Goal: Communication & Community: Share content

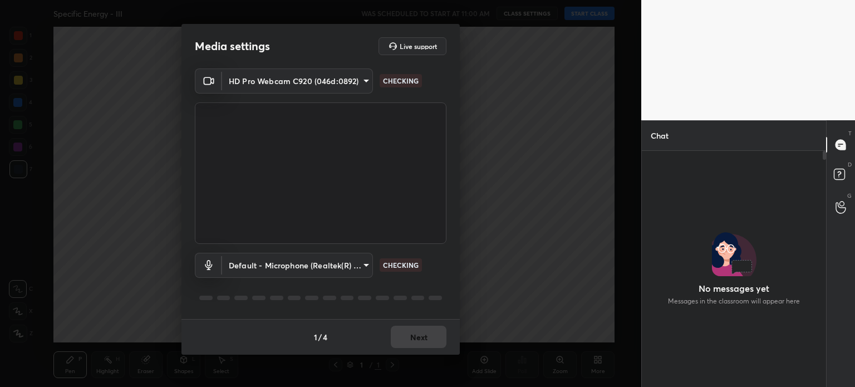
scroll to position [4, 3]
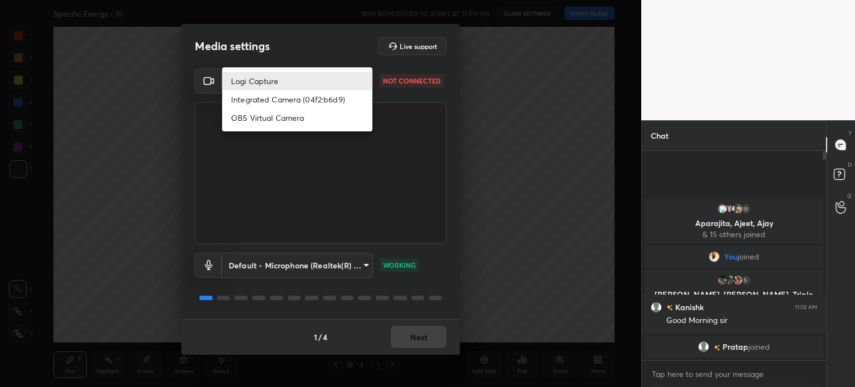
click at [293, 75] on body "1 2 3 4 5 6 7 C X Z C X Z E E Erase all H H Specific Energy - III WAS SCHEDULED…" at bounding box center [427, 193] width 855 height 387
click at [289, 45] on div at bounding box center [427, 193] width 855 height 387
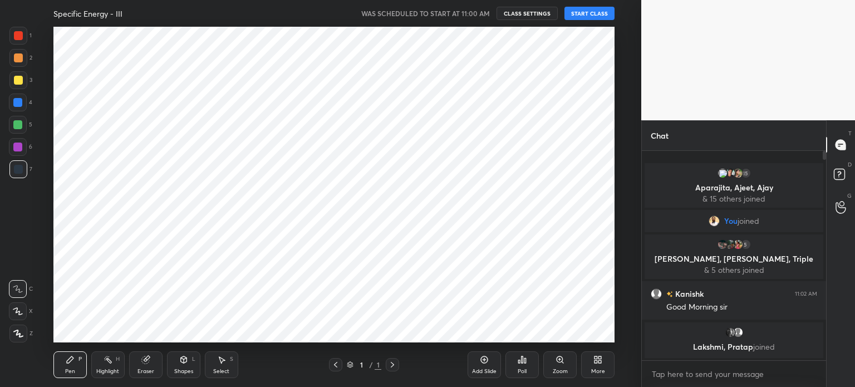
scroll to position [55333, 55053]
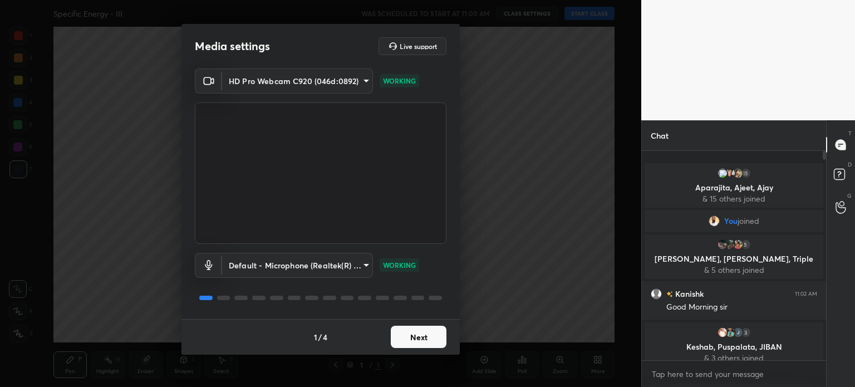
click at [430, 337] on button "Next" at bounding box center [419, 337] width 56 height 22
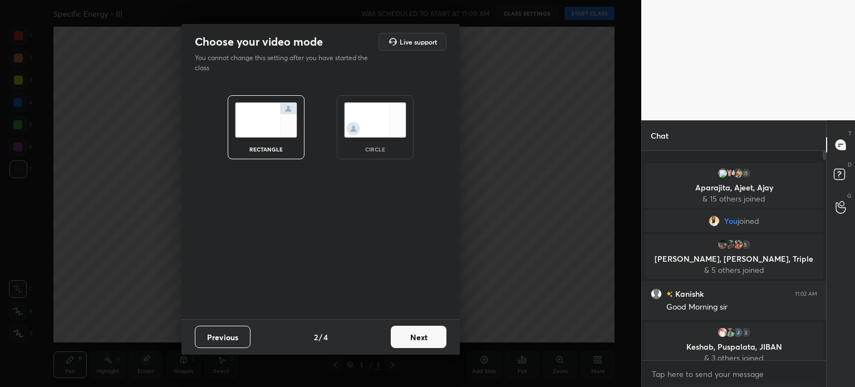
click at [430, 337] on button "Next" at bounding box center [419, 337] width 56 height 22
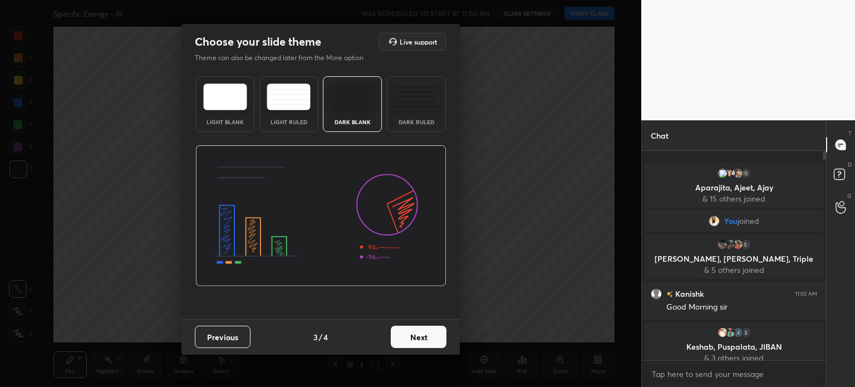
click at [430, 337] on button "Next" at bounding box center [419, 337] width 56 height 22
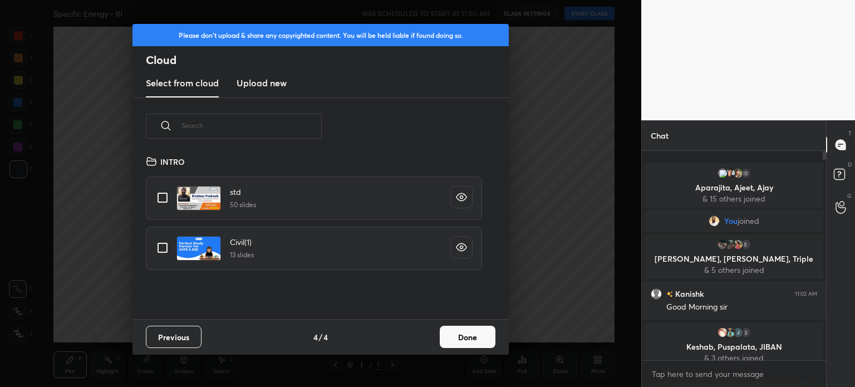
scroll to position [165, 357]
click at [447, 337] on button "Done" at bounding box center [468, 337] width 56 height 22
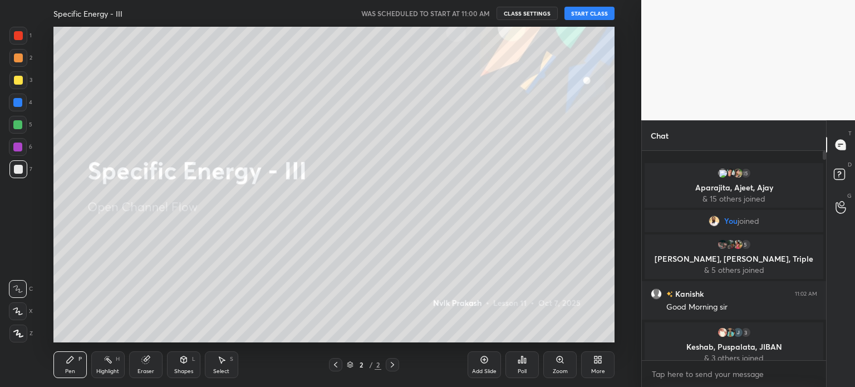
click at [577, 19] on button "START CLASS" at bounding box center [589, 13] width 50 height 13
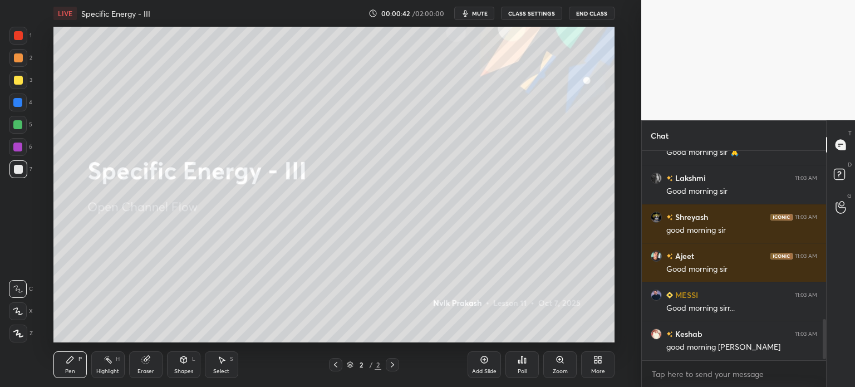
scroll to position [886, 0]
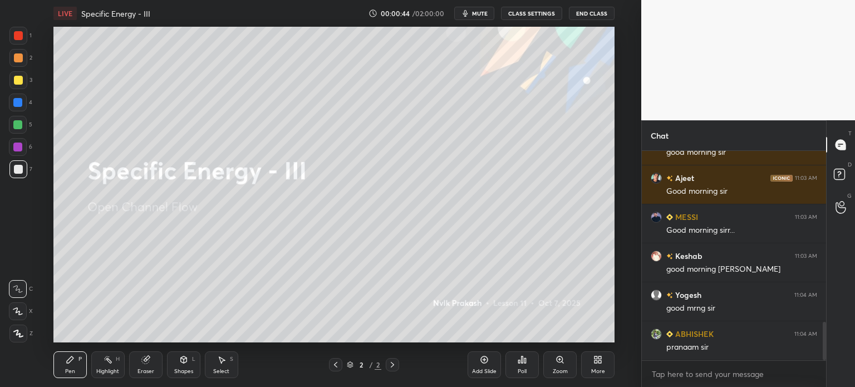
click at [14, 332] on icon at bounding box center [18, 333] width 10 height 8
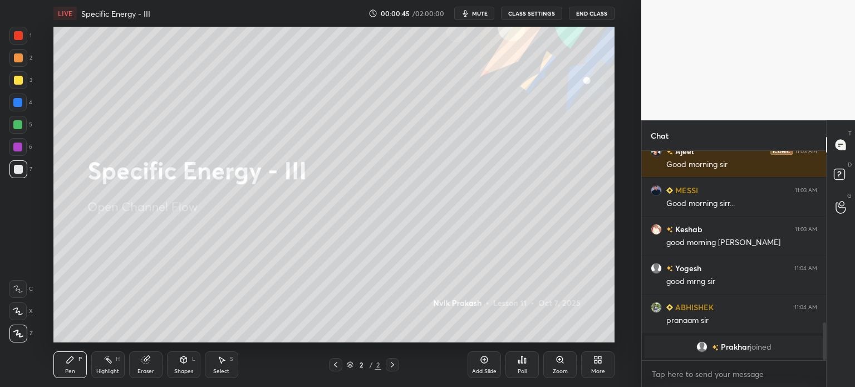
scroll to position [830, 0]
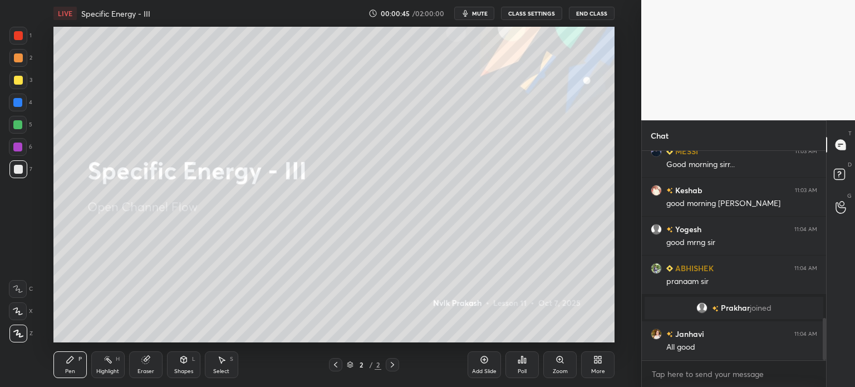
click at [603, 365] on div "More" at bounding box center [597, 364] width 33 height 27
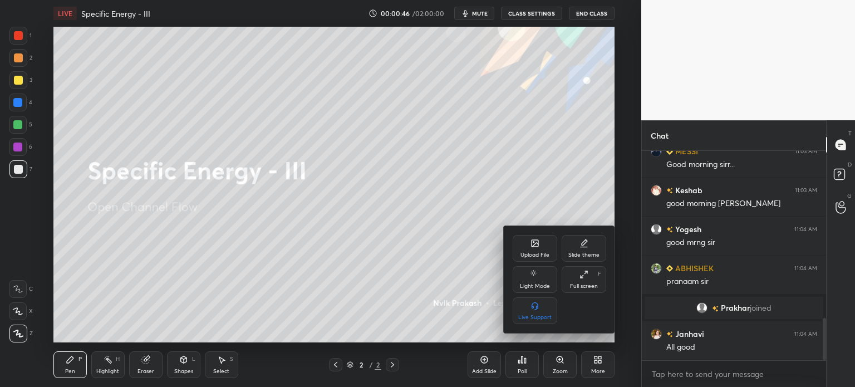
click at [531, 254] on div "Upload File" at bounding box center [534, 255] width 29 height 6
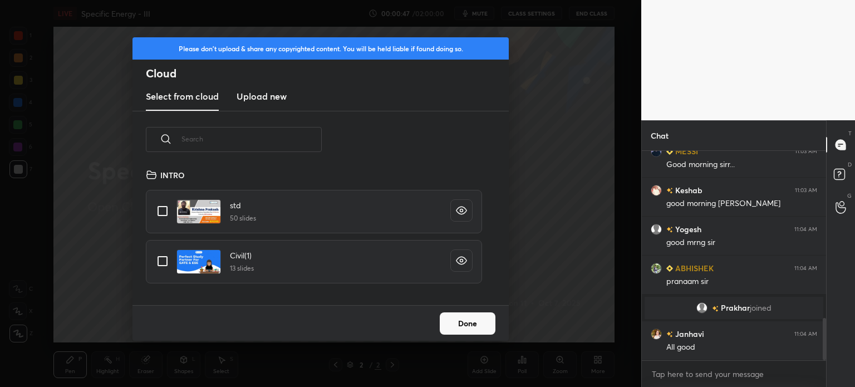
scroll to position [137, 357]
click at [255, 97] on h3 "Upload new" at bounding box center [262, 96] width 50 height 13
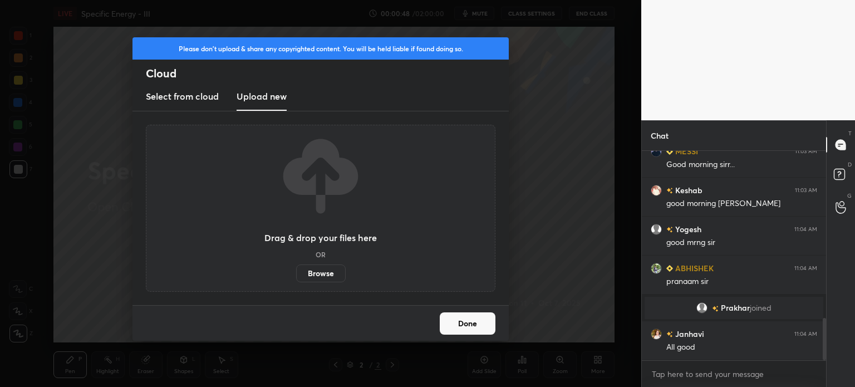
click at [334, 273] on label "Browse" at bounding box center [321, 273] width 50 height 18
click at [296, 273] on input "Browse" at bounding box center [296, 273] width 0 height 18
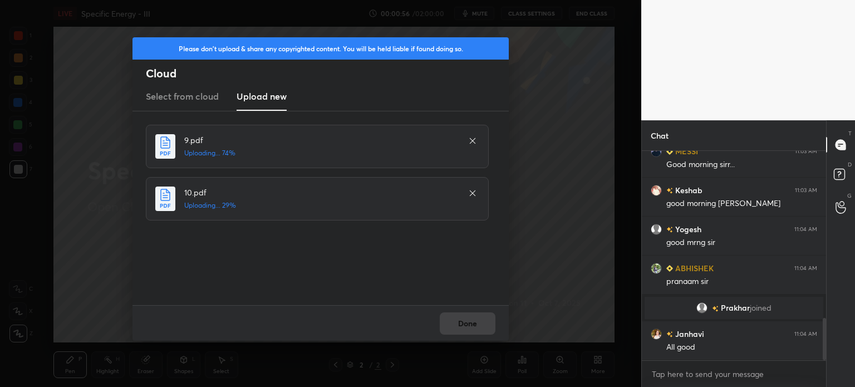
scroll to position [869, 0]
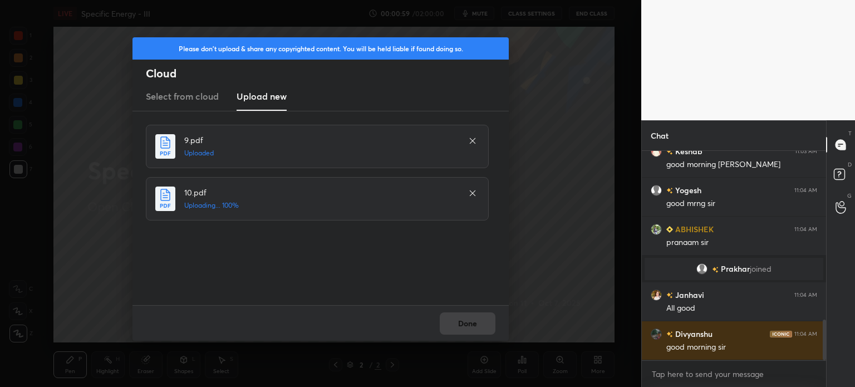
click at [466, 321] on div "Done" at bounding box center [320, 323] width 376 height 36
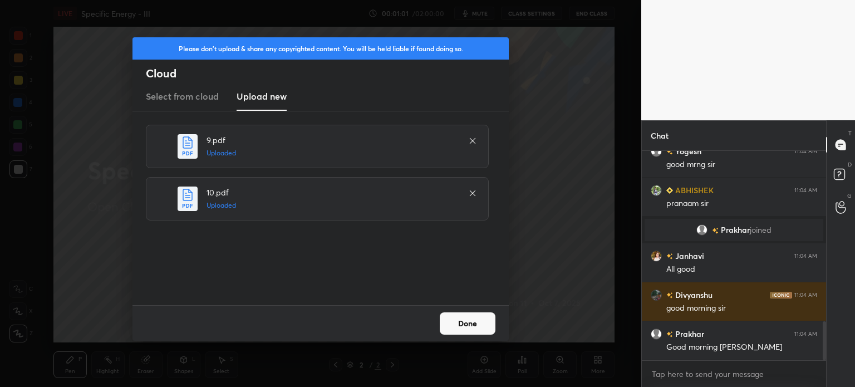
click at [466, 321] on button "Done" at bounding box center [468, 323] width 56 height 22
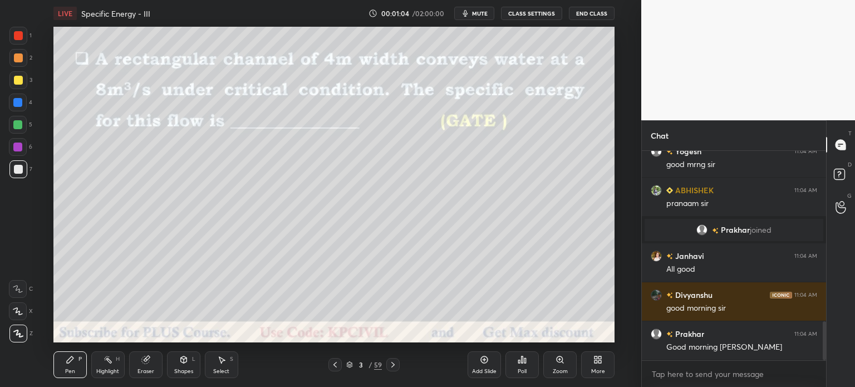
click at [337, 361] on icon at bounding box center [335, 364] width 9 height 9
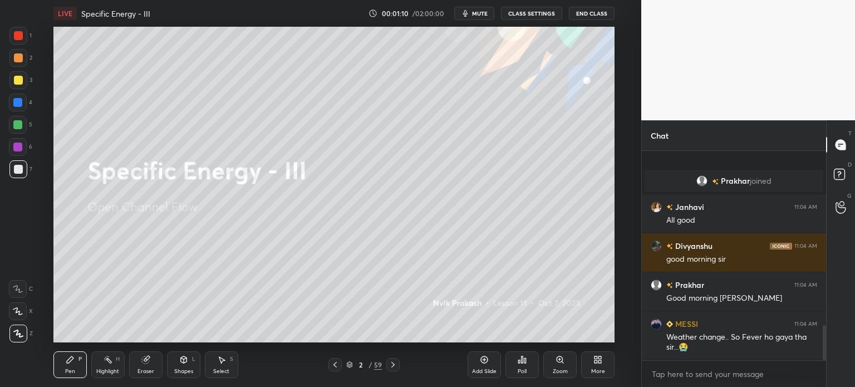
scroll to position [1033, 0]
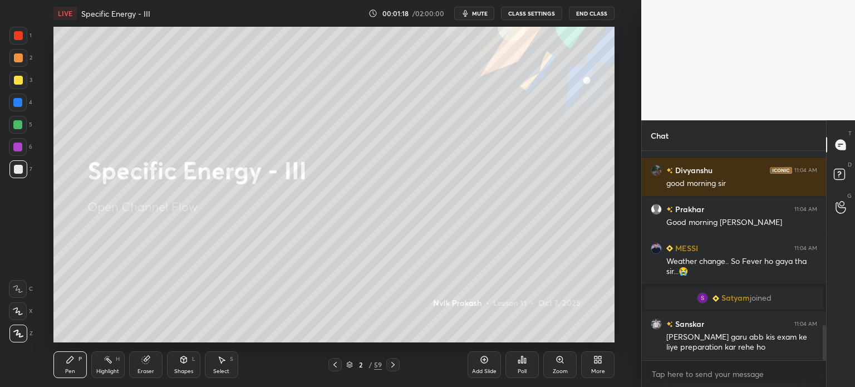
click at [392, 365] on icon at bounding box center [392, 364] width 9 height 9
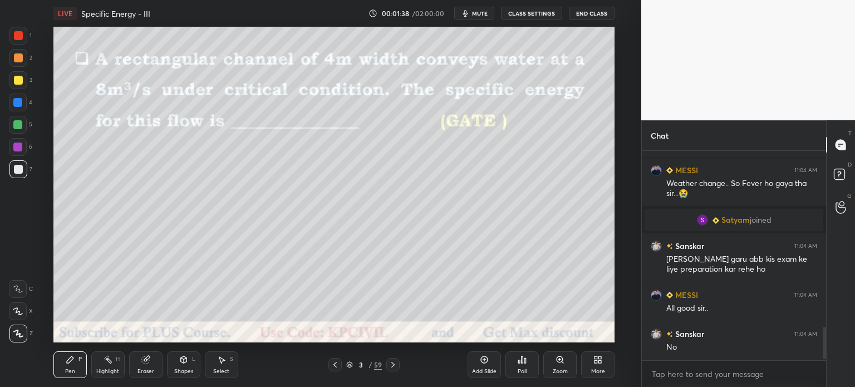
scroll to position [1150, 0]
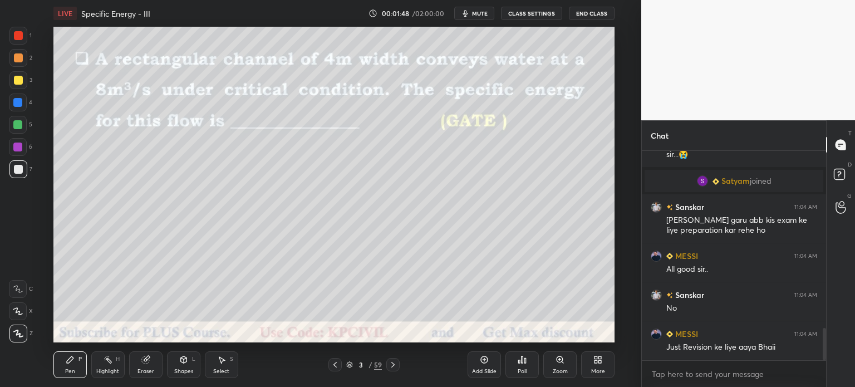
click at [14, 78] on div at bounding box center [18, 80] width 9 height 9
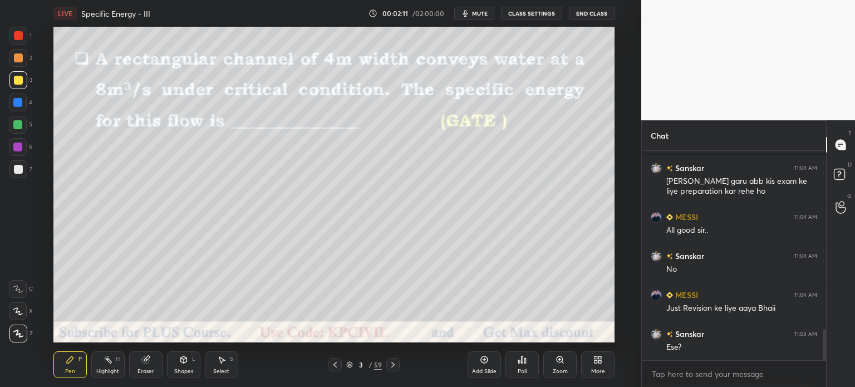
click at [396, 360] on icon at bounding box center [392, 364] width 9 height 9
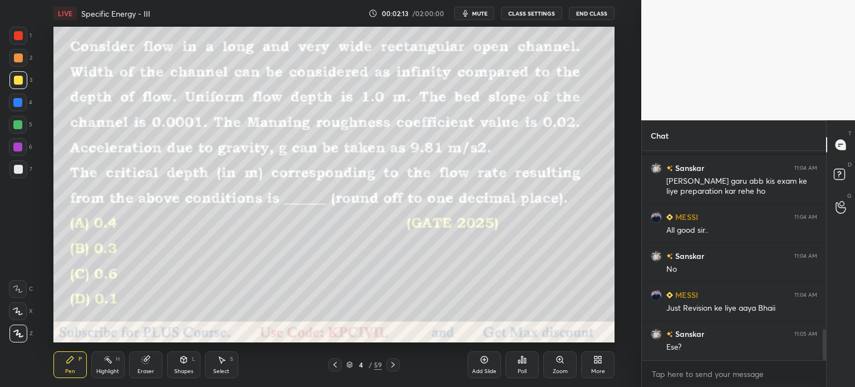
click at [396, 360] on icon at bounding box center [392, 364] width 9 height 9
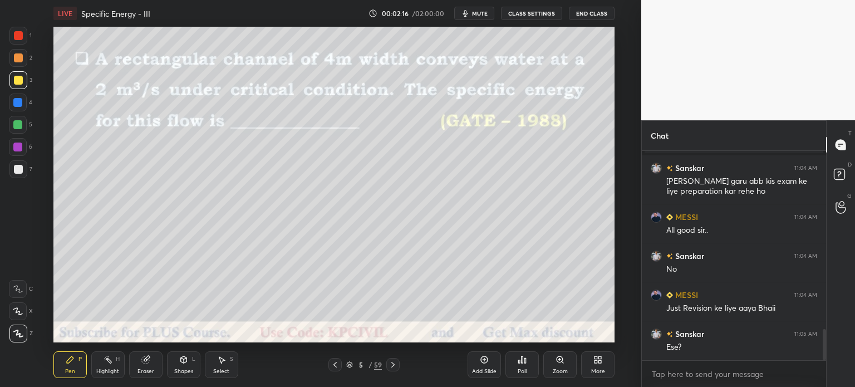
click at [396, 360] on icon at bounding box center [392, 364] width 9 height 9
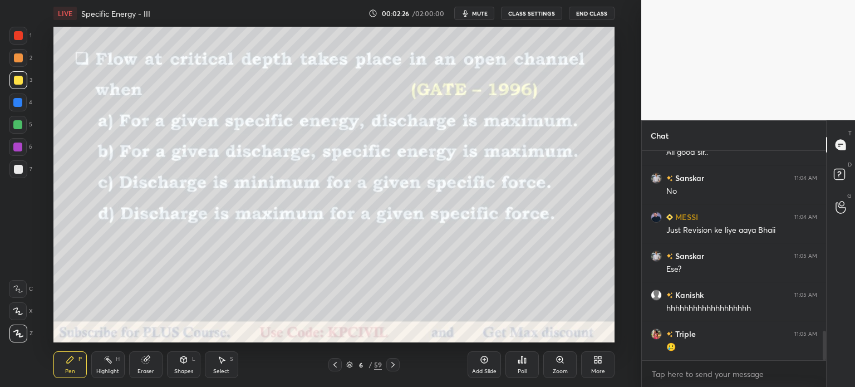
scroll to position [1306, 0]
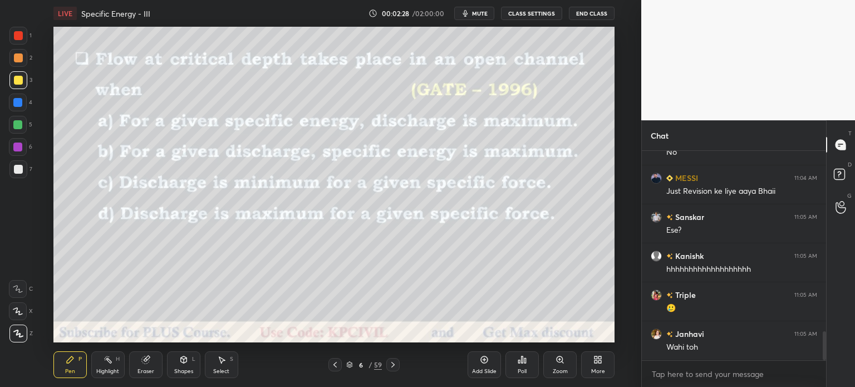
click at [183, 365] on div "Shapes L" at bounding box center [183, 364] width 33 height 27
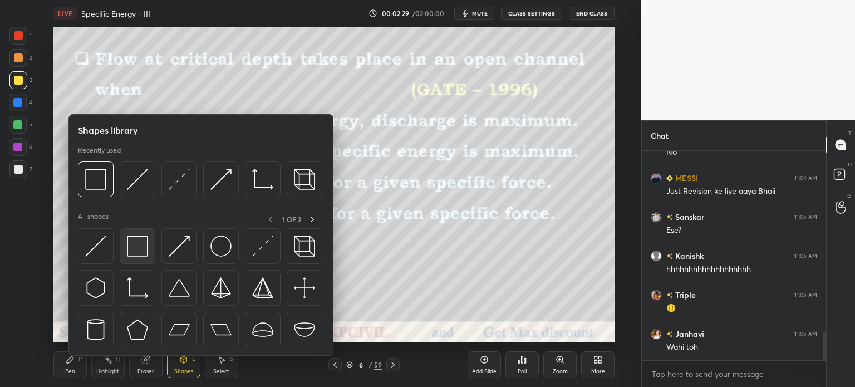
click at [132, 243] on img at bounding box center [137, 245] width 21 height 21
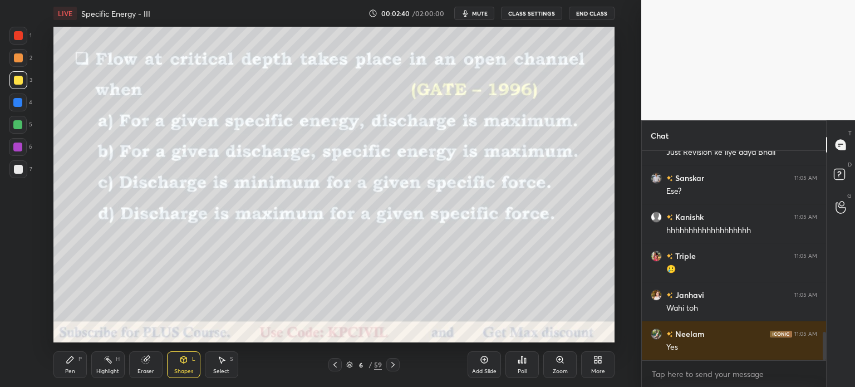
scroll to position [1383, 0]
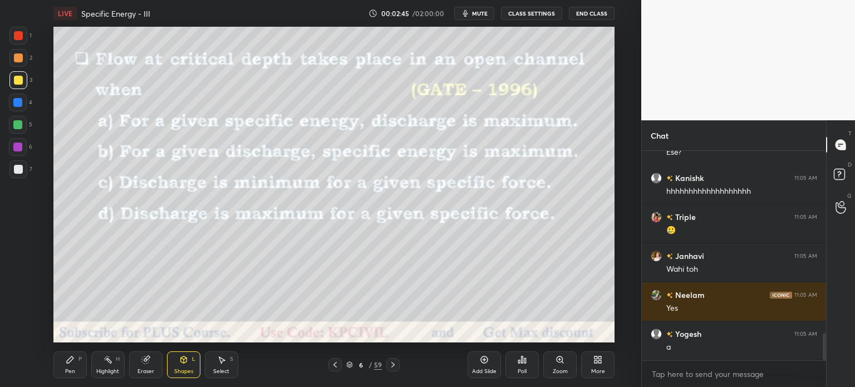
click at [19, 98] on div at bounding box center [17, 102] width 9 height 9
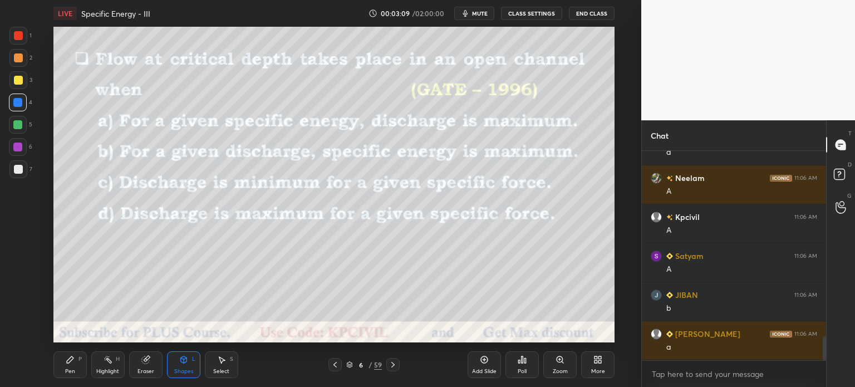
scroll to position [1656, 0]
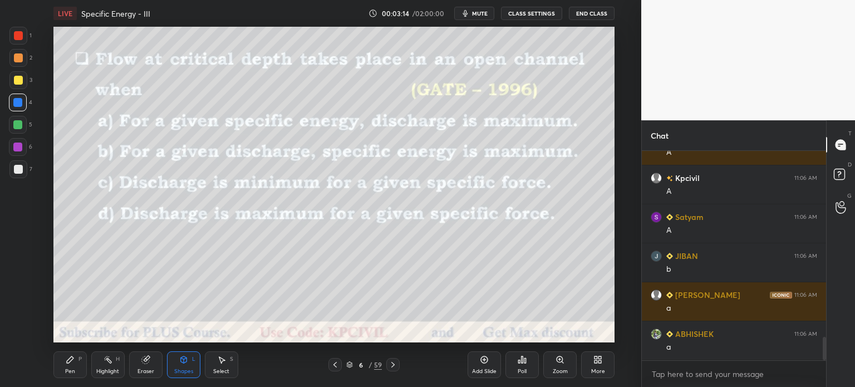
click at [71, 370] on div "Pen" at bounding box center [70, 371] width 10 height 6
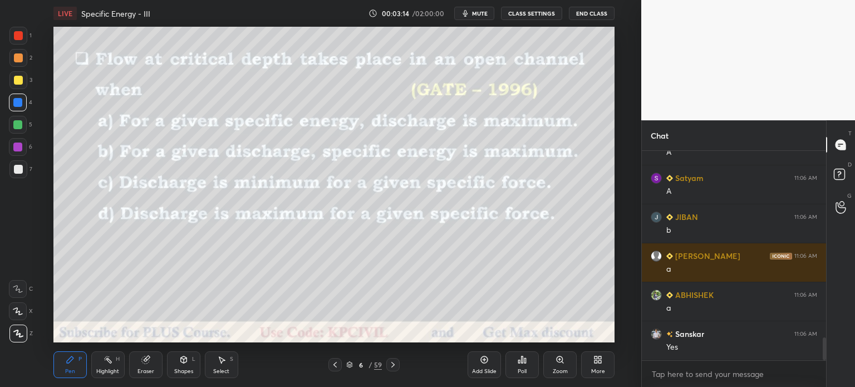
click at [8, 87] on div "1 2 3 4 5 6 7 C X Z C X Z E E Erase all H H" at bounding box center [18, 185] width 36 height 316
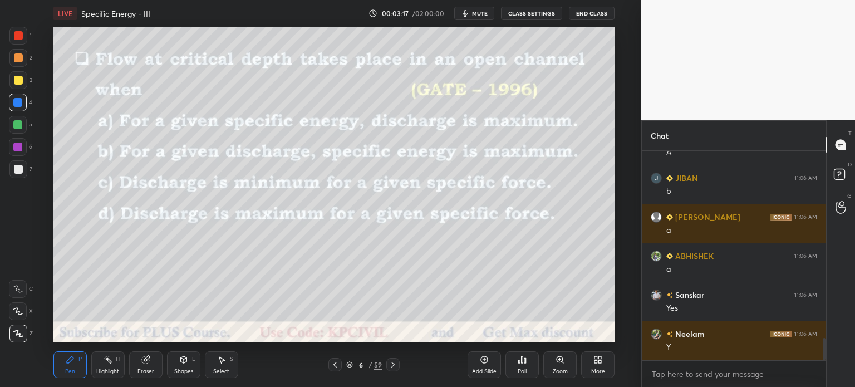
scroll to position [1773, 0]
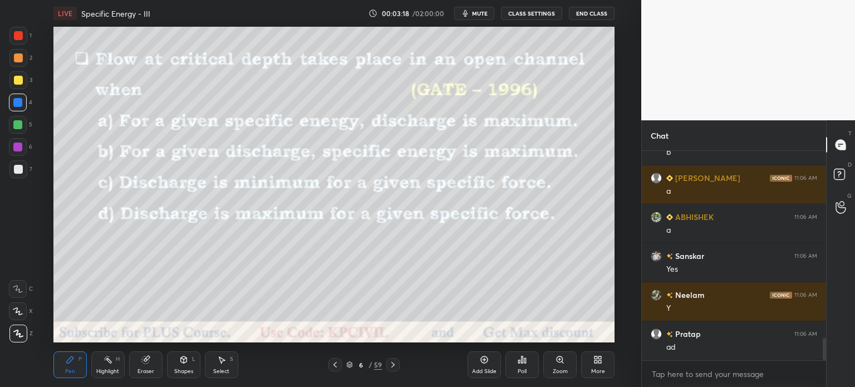
click at [14, 168] on div at bounding box center [18, 169] width 9 height 9
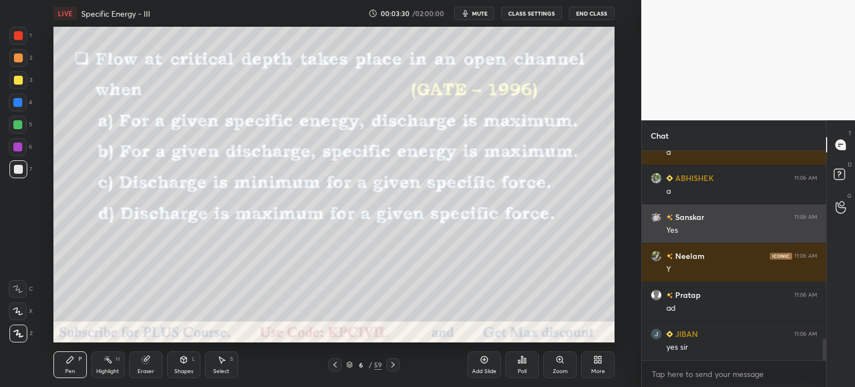
scroll to position [1851, 0]
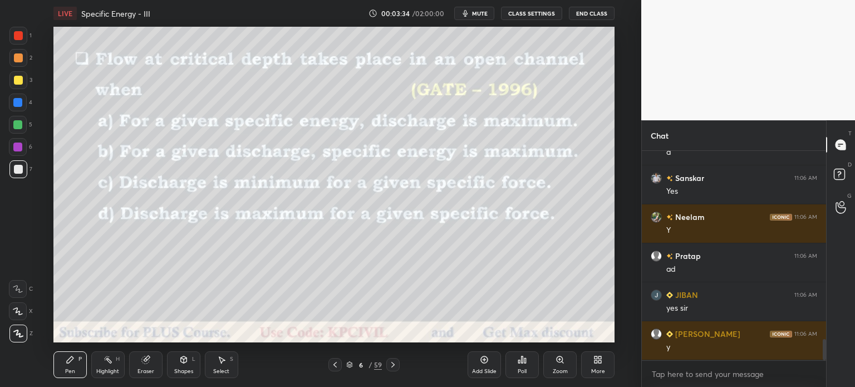
click at [181, 371] on div "Shapes" at bounding box center [183, 371] width 19 height 6
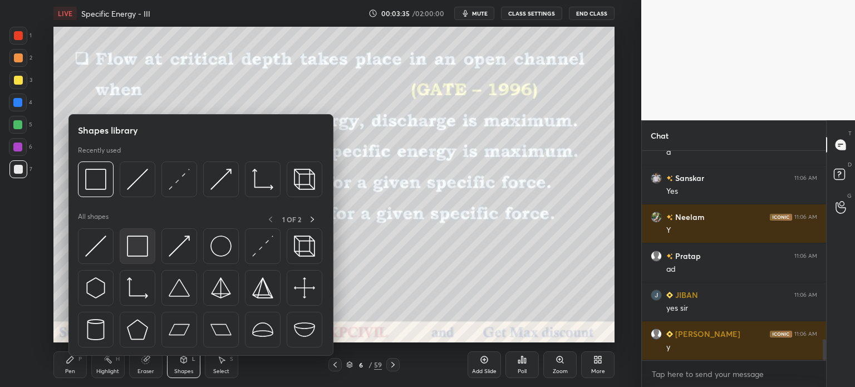
click at [134, 251] on img at bounding box center [137, 245] width 21 height 21
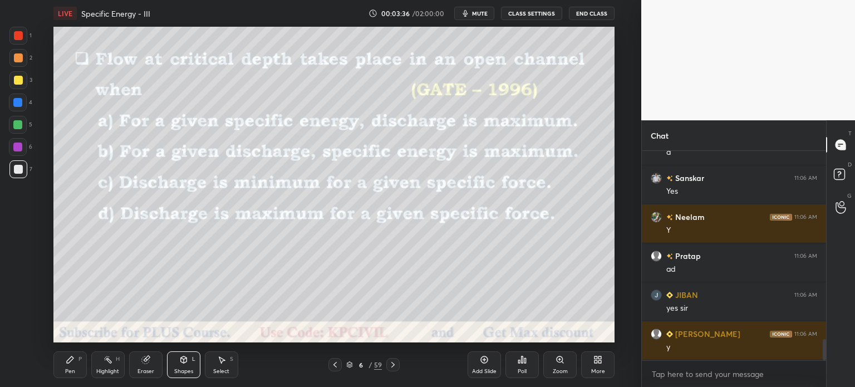
click at [16, 91] on div "3" at bounding box center [20, 82] width 23 height 22
click at [66, 373] on div "Pen" at bounding box center [70, 371] width 10 height 6
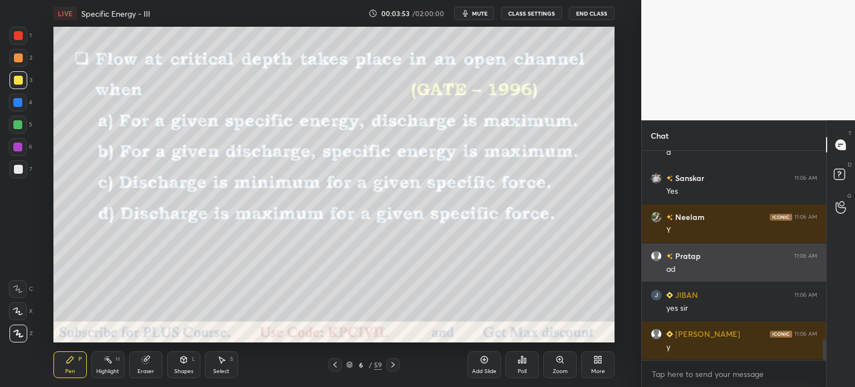
scroll to position [3, 3]
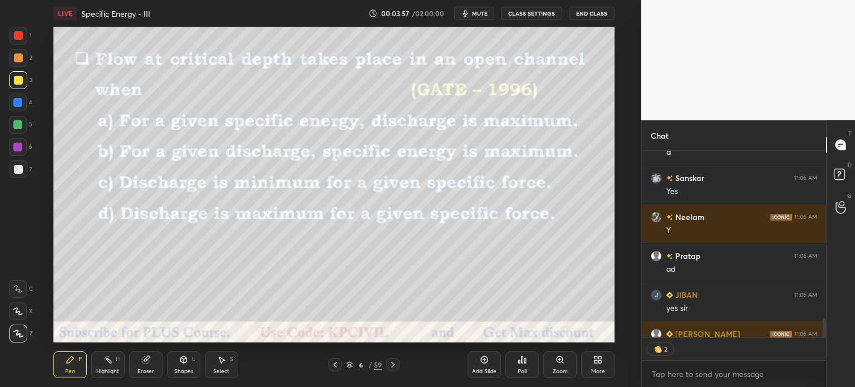
click at [485, 365] on div "Add Slide" at bounding box center [483, 364] width 33 height 27
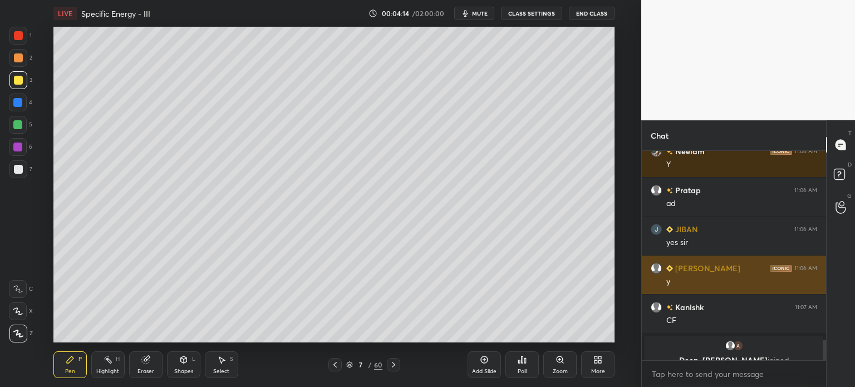
scroll to position [1930, 0]
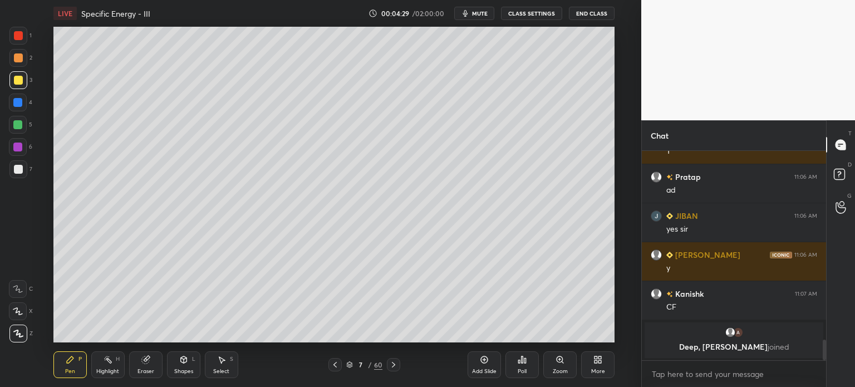
click at [16, 171] on div at bounding box center [18, 169] width 9 height 9
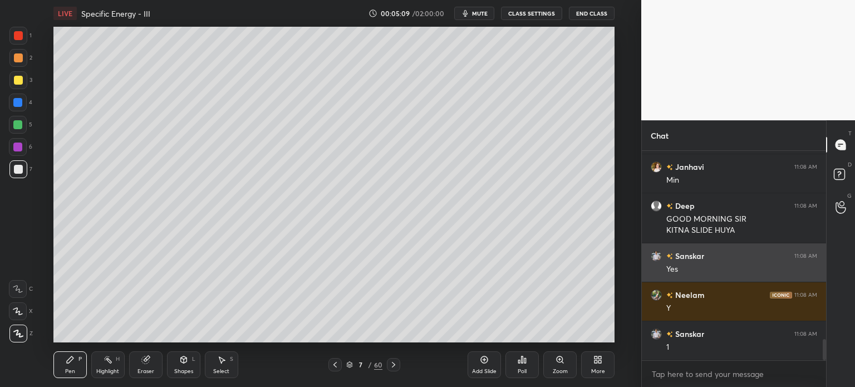
scroll to position [1918, 0]
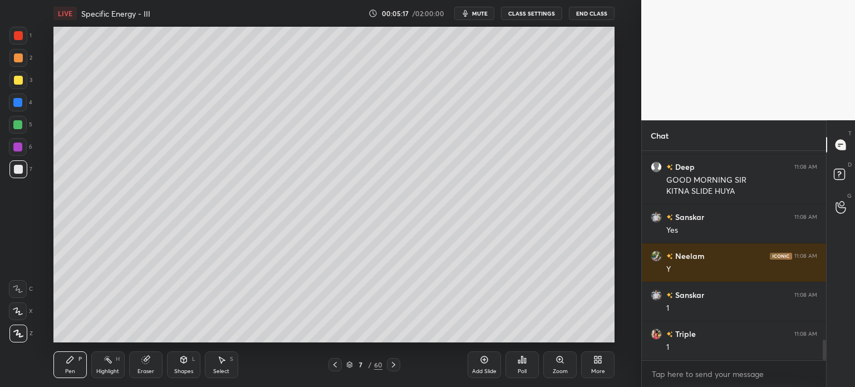
click at [140, 366] on div "Eraser" at bounding box center [145, 364] width 33 height 27
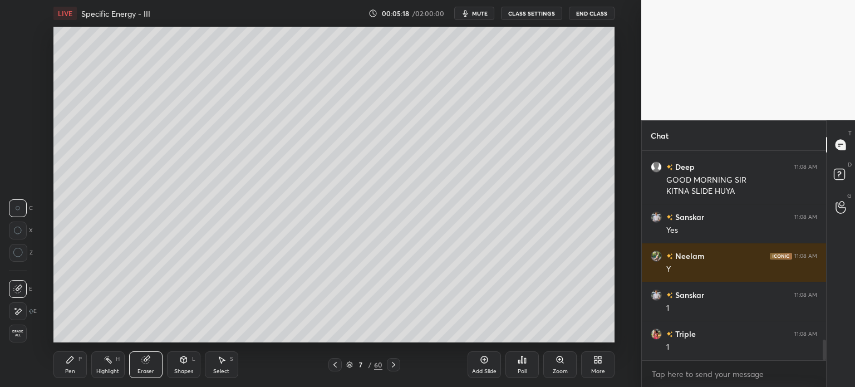
click at [72, 367] on div "Pen P" at bounding box center [69, 364] width 33 height 27
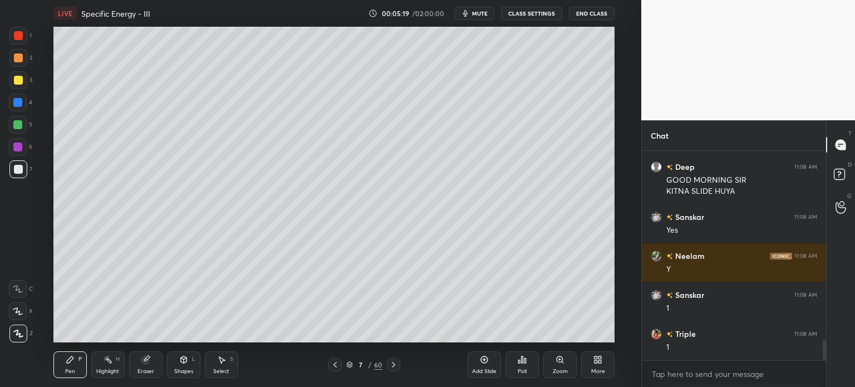
click at [17, 79] on div at bounding box center [18, 80] width 9 height 9
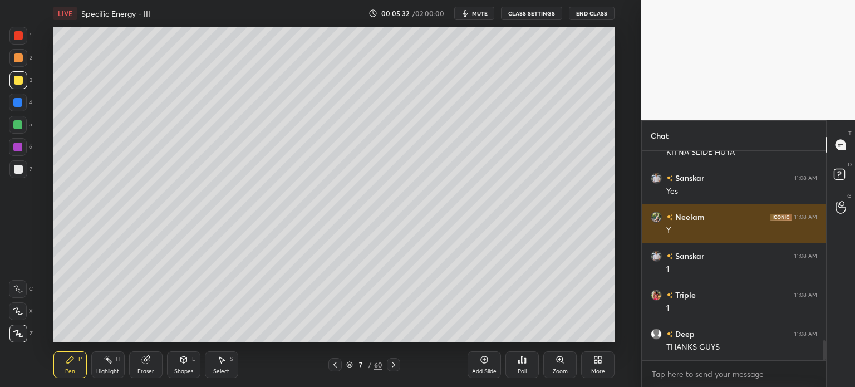
scroll to position [1996, 0]
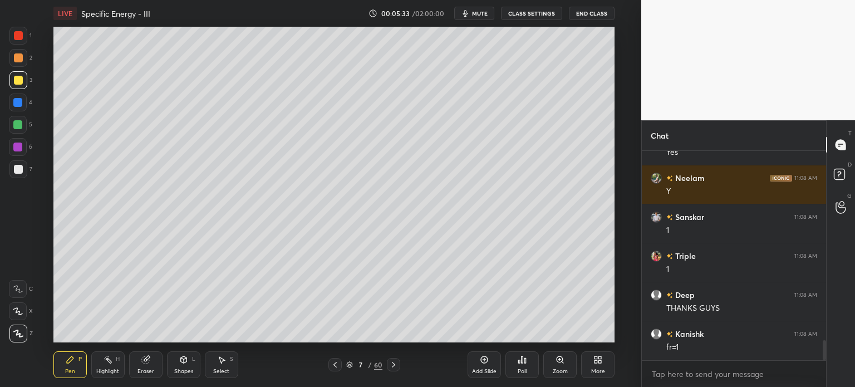
click at [20, 169] on div at bounding box center [18, 169] width 9 height 9
click at [11, 81] on div at bounding box center [18, 80] width 18 height 18
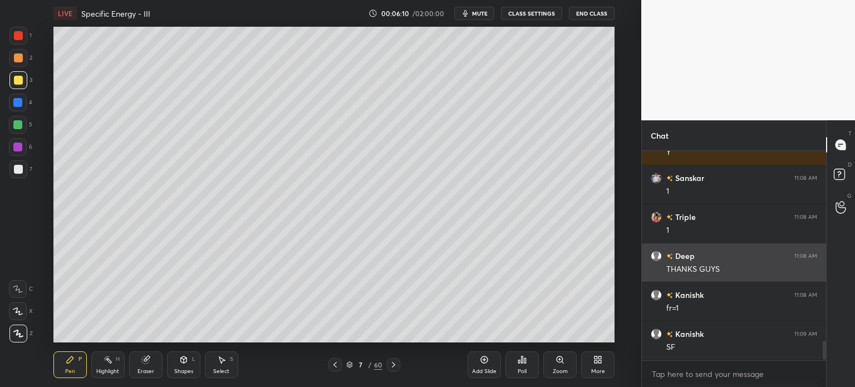
scroll to position [2073, 0]
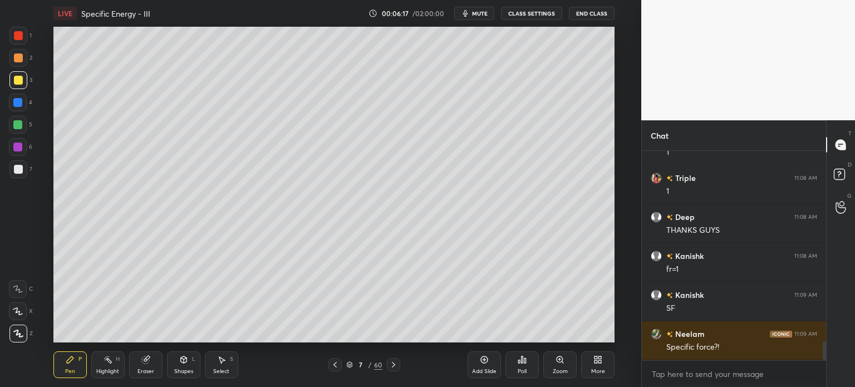
click at [16, 173] on div at bounding box center [18, 169] width 9 height 9
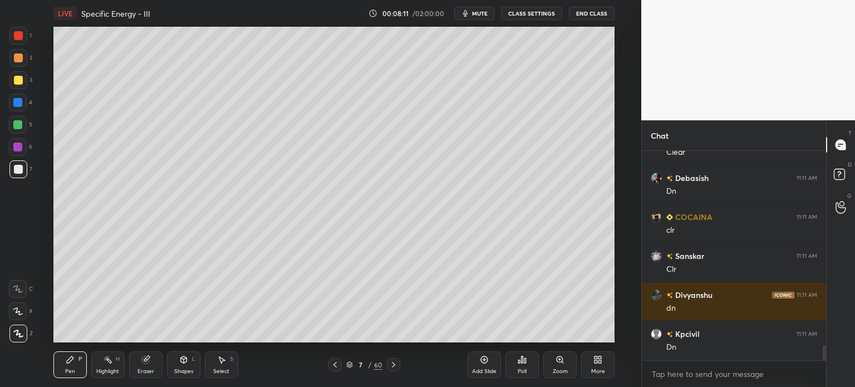
click at [334, 363] on icon at bounding box center [334, 365] width 3 height 6
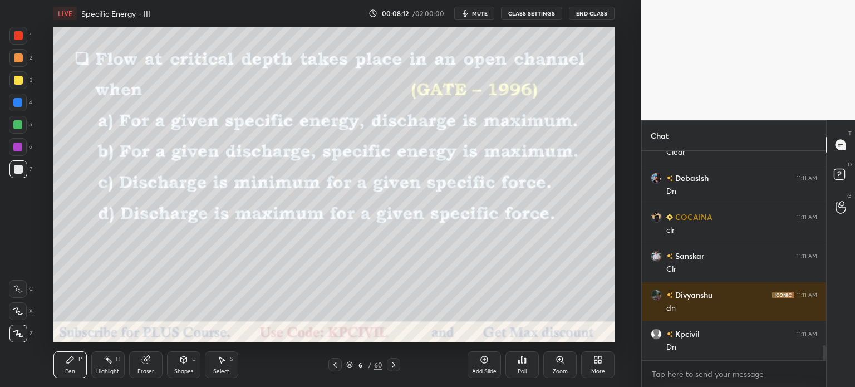
click at [349, 364] on icon at bounding box center [349, 364] width 7 height 7
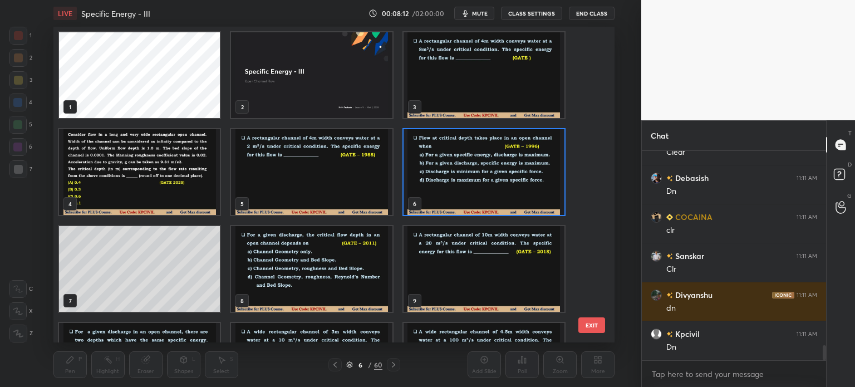
scroll to position [2736, 0]
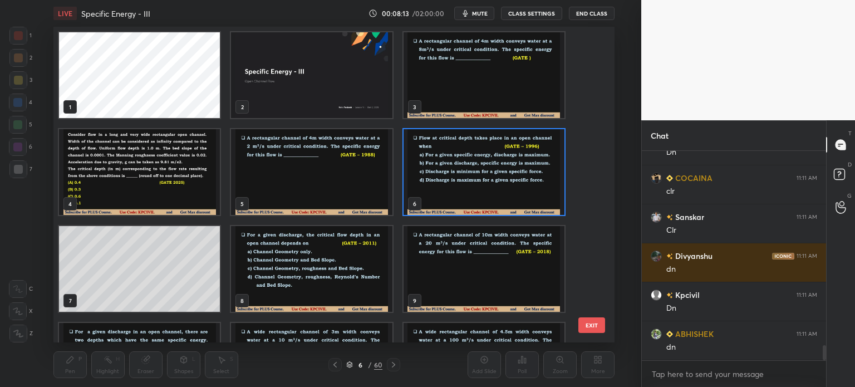
click at [479, 80] on img "grid" at bounding box center [483, 75] width 161 height 86
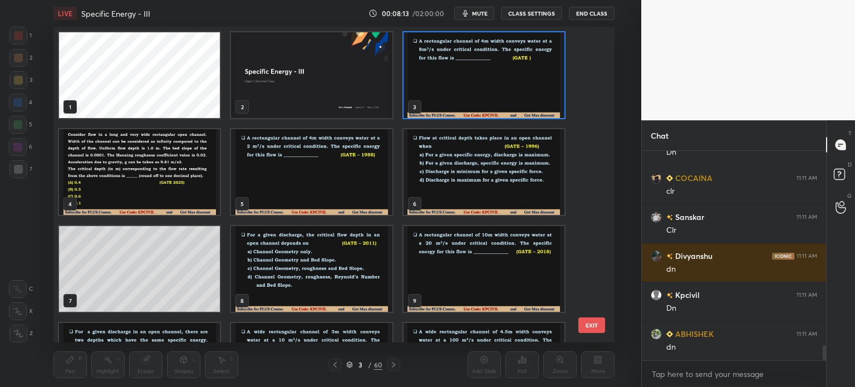
click at [479, 80] on img "grid" at bounding box center [483, 75] width 161 height 86
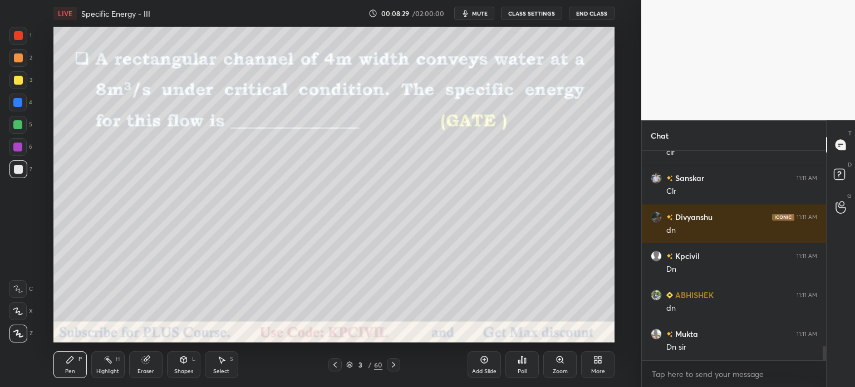
scroll to position [2814, 0]
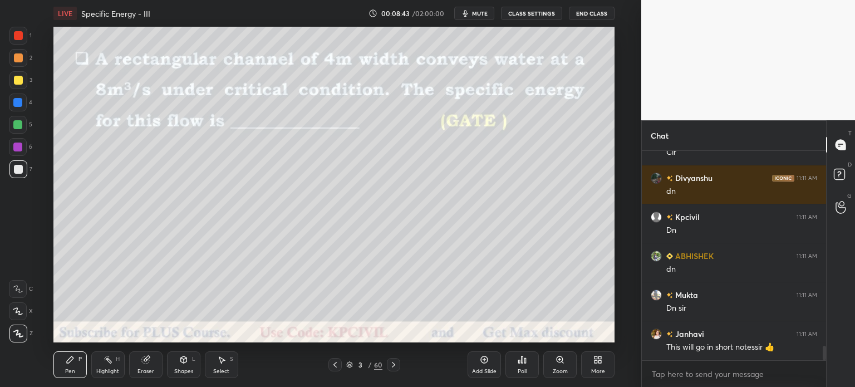
click at [392, 371] on div "Pen P Highlight H Eraser Shapes L Select S 3 / 60 Add Slide Poll Zoom More" at bounding box center [333, 364] width 561 height 45
click at [391, 363] on icon at bounding box center [393, 364] width 9 height 9
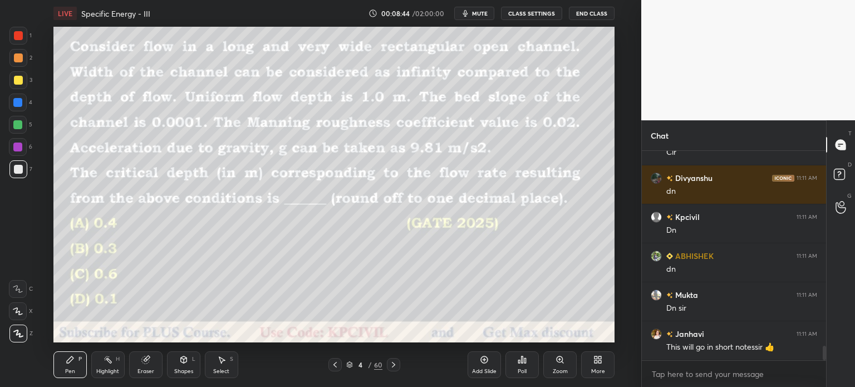
click at [391, 363] on icon at bounding box center [393, 364] width 9 height 9
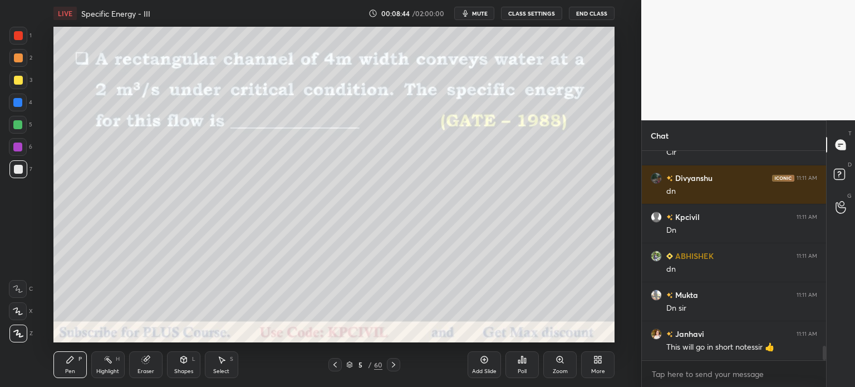
click at [391, 363] on icon at bounding box center [393, 364] width 9 height 9
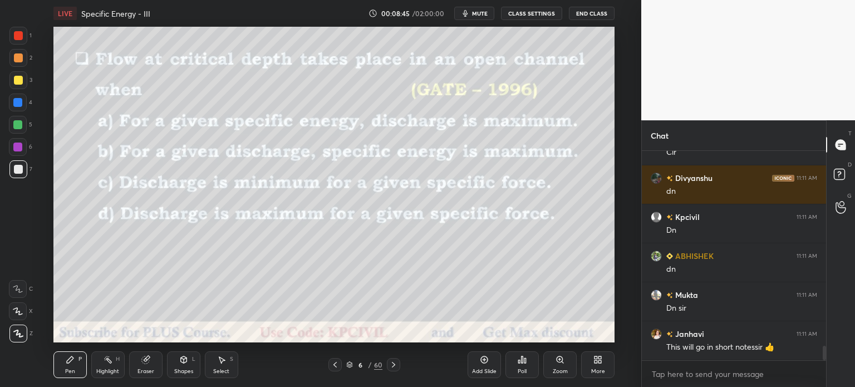
click at [391, 363] on icon at bounding box center [393, 364] width 9 height 9
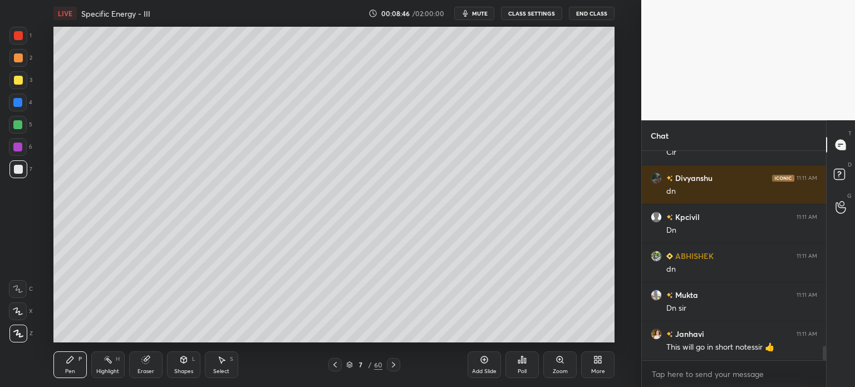
click at [391, 363] on icon at bounding box center [393, 364] width 9 height 9
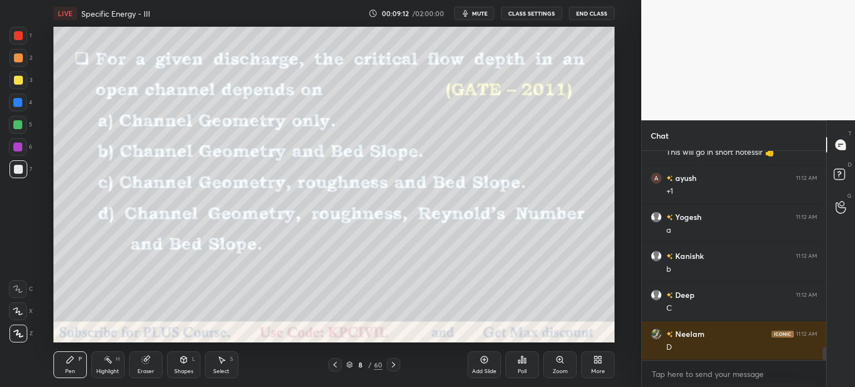
scroll to position [3047, 0]
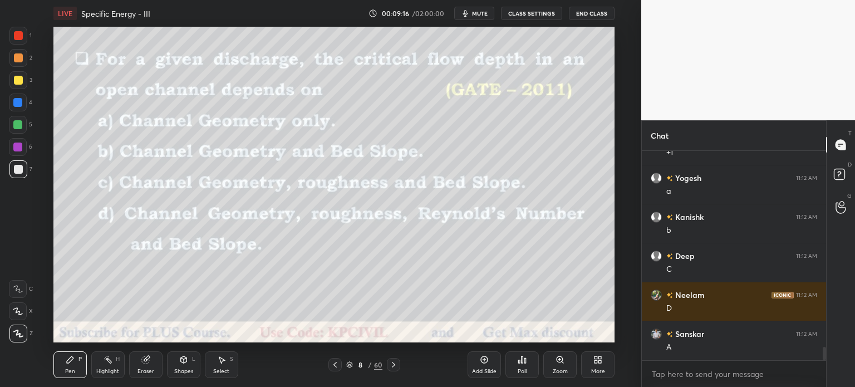
click at [181, 364] on div "Shapes L" at bounding box center [183, 364] width 33 height 27
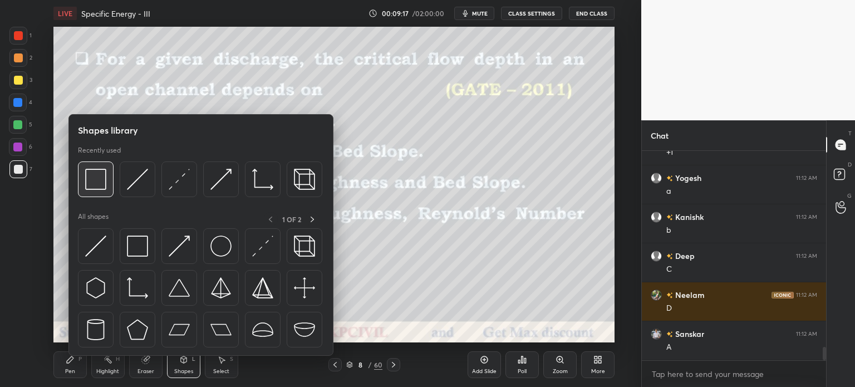
click at [102, 185] on img at bounding box center [95, 179] width 21 height 21
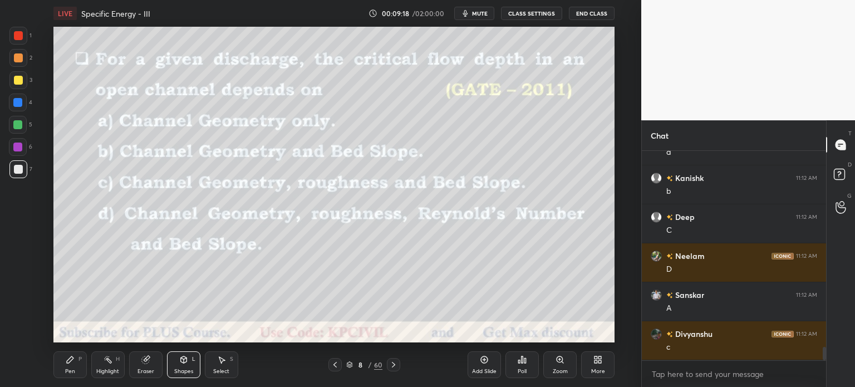
click at [17, 57] on div at bounding box center [18, 57] width 9 height 9
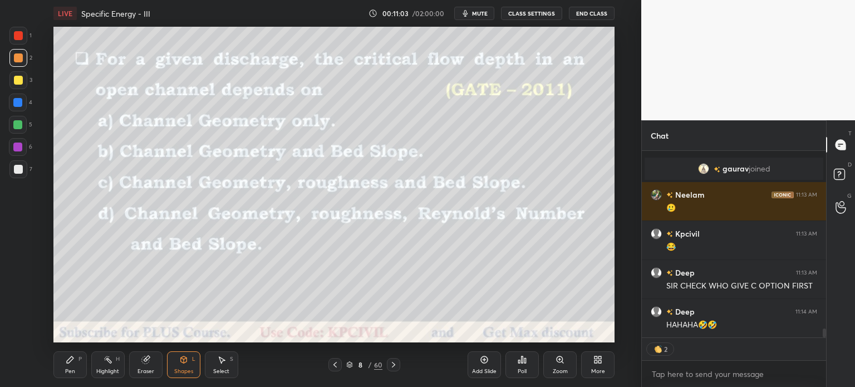
scroll to position [3697, 0]
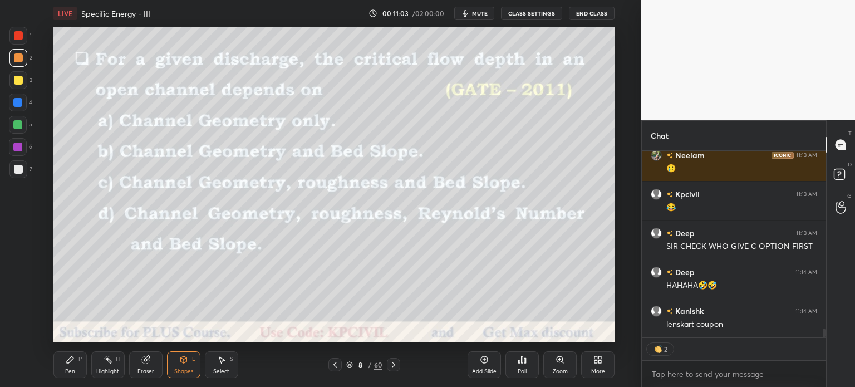
click at [387, 369] on div at bounding box center [393, 364] width 13 height 13
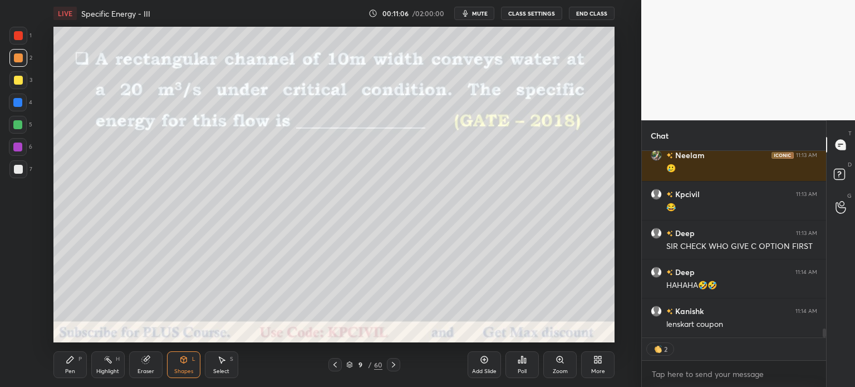
click at [387, 369] on div at bounding box center [393, 364] width 13 height 13
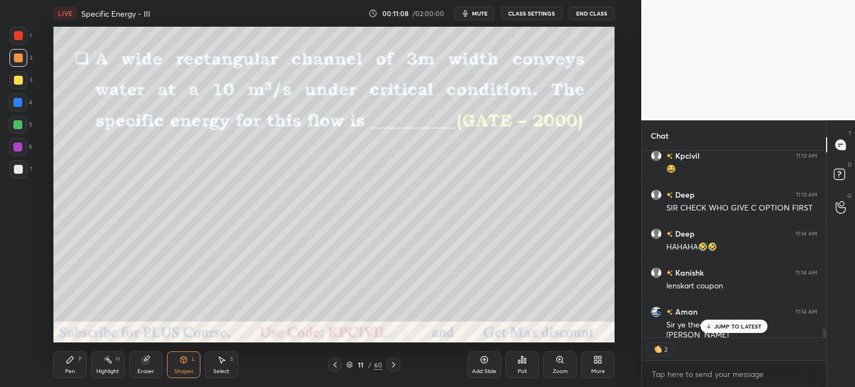
click at [339, 365] on div at bounding box center [334, 364] width 13 height 13
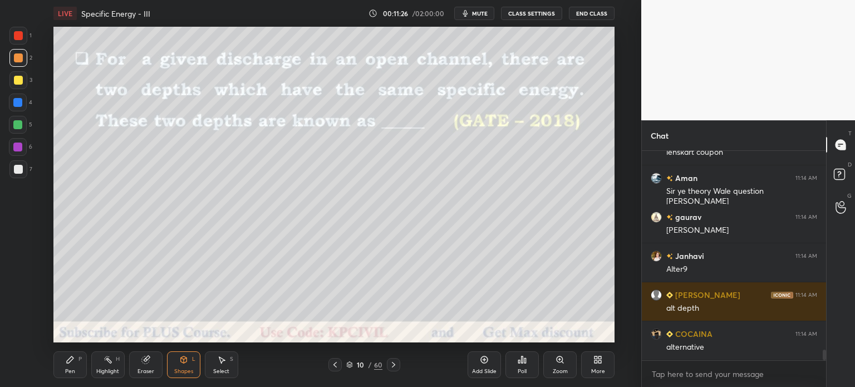
scroll to position [3908, 0]
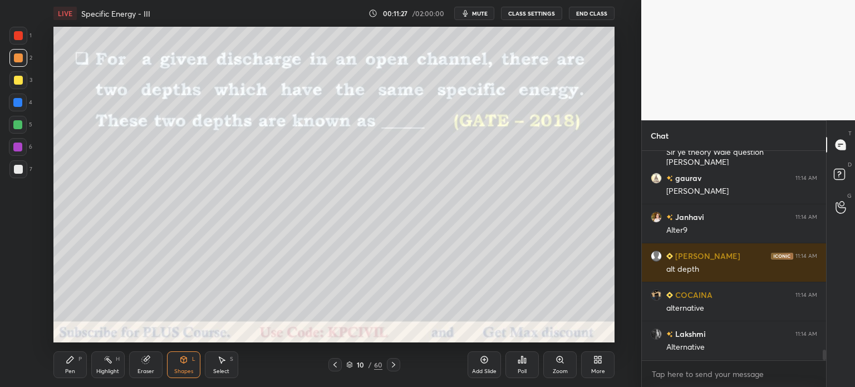
click at [70, 372] on div "Pen" at bounding box center [70, 371] width 10 height 6
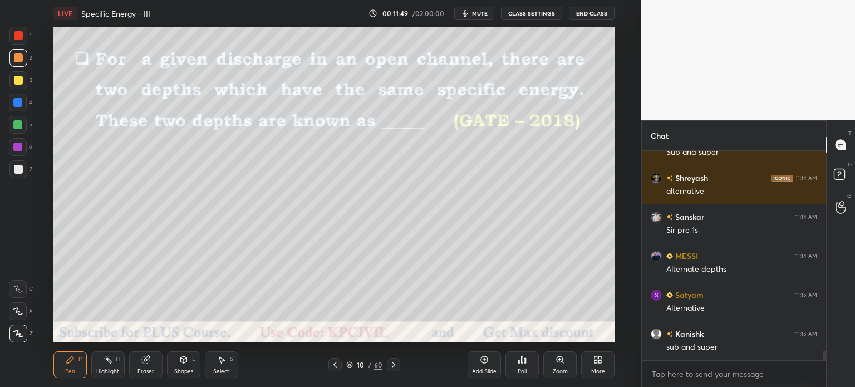
scroll to position [4531, 0]
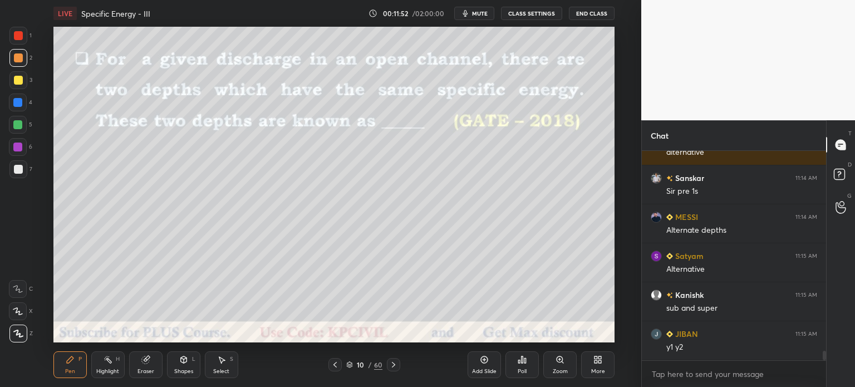
click at [390, 363] on icon at bounding box center [393, 364] width 9 height 9
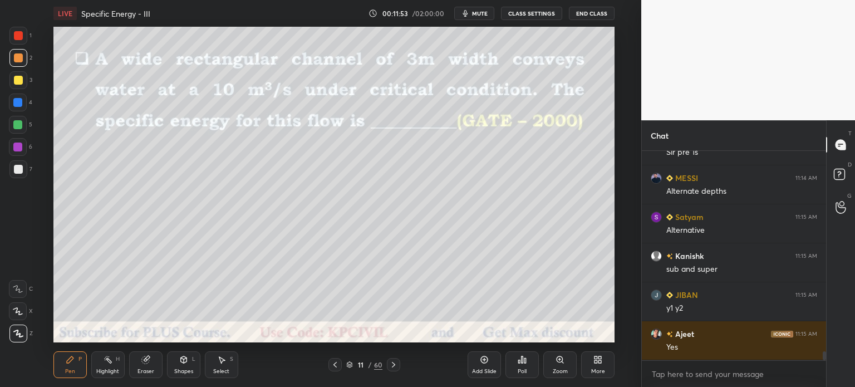
click at [390, 363] on icon at bounding box center [393, 364] width 9 height 9
click at [347, 365] on icon at bounding box center [350, 366] width 6 height 2
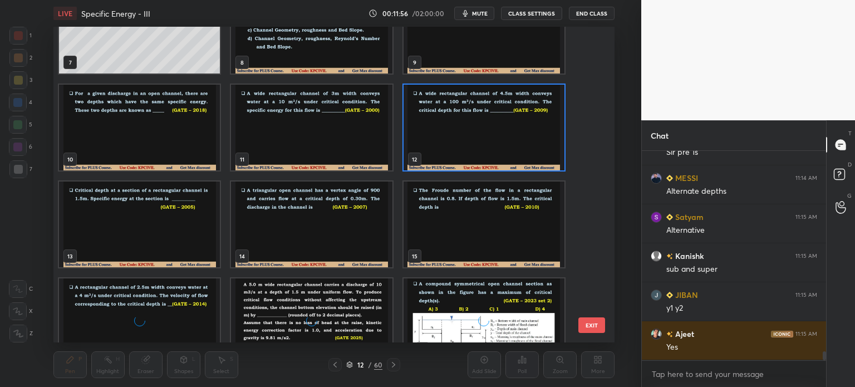
scroll to position [4609, 0]
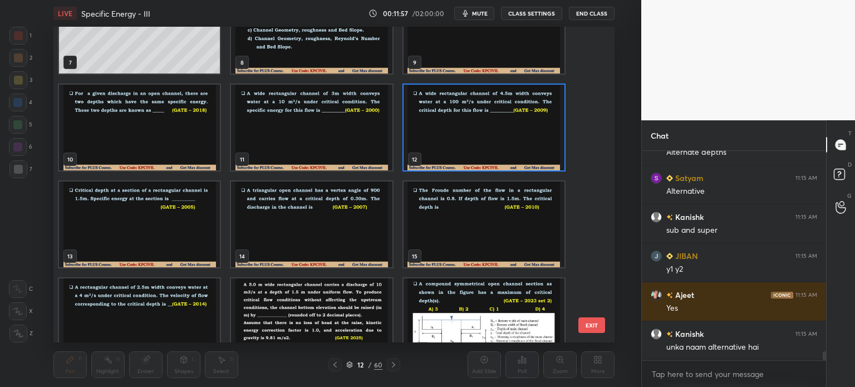
click at [134, 214] on img "grid" at bounding box center [139, 224] width 161 height 86
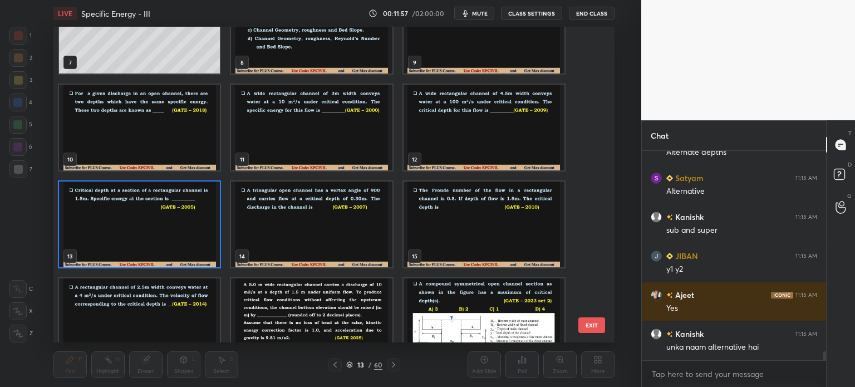
click at [134, 214] on img "grid" at bounding box center [139, 224] width 161 height 86
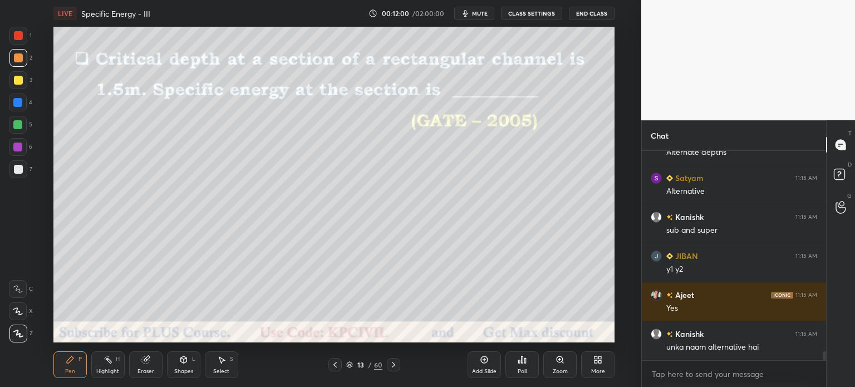
click at [343, 362] on div "13 / 60" at bounding box center [364, 364] width 72 height 13
click at [347, 365] on icon at bounding box center [350, 366] width 6 height 2
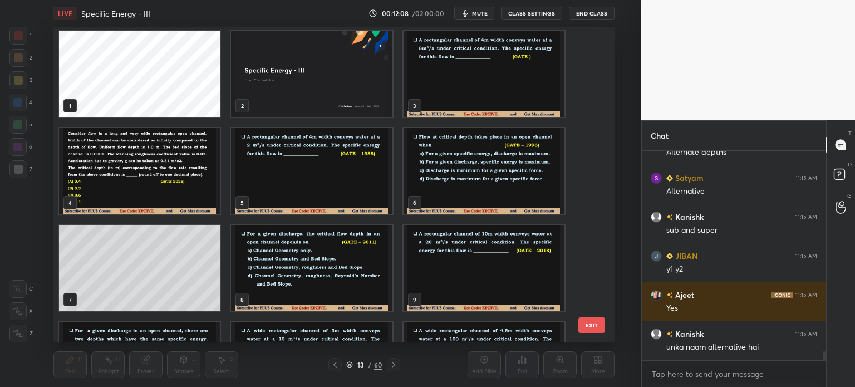
scroll to position [0, 0]
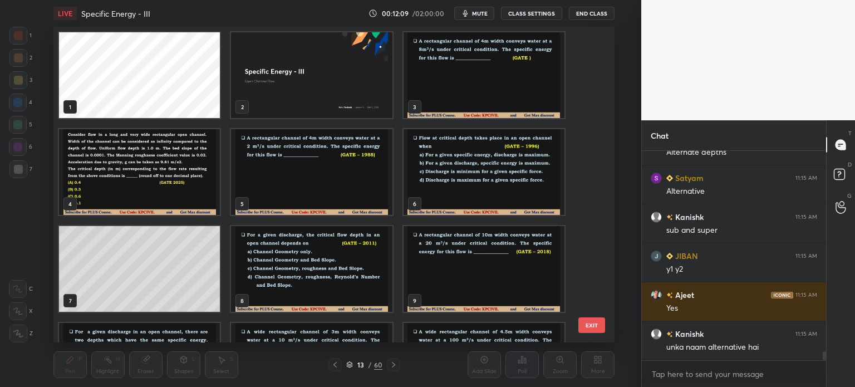
click at [338, 88] on img "grid" at bounding box center [311, 75] width 161 height 86
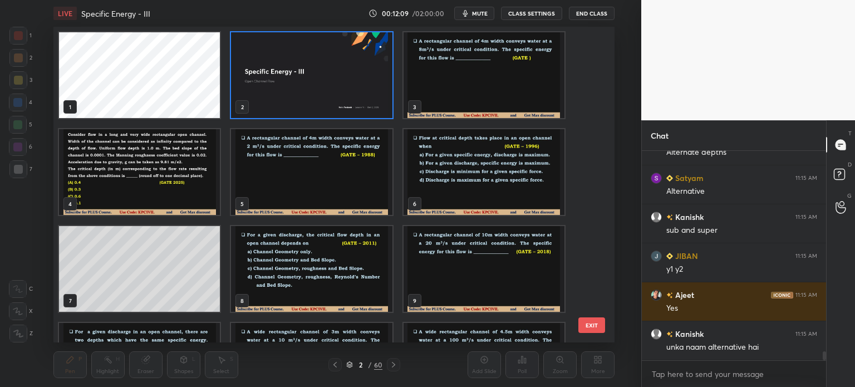
click at [338, 88] on img "grid" at bounding box center [311, 75] width 161 height 86
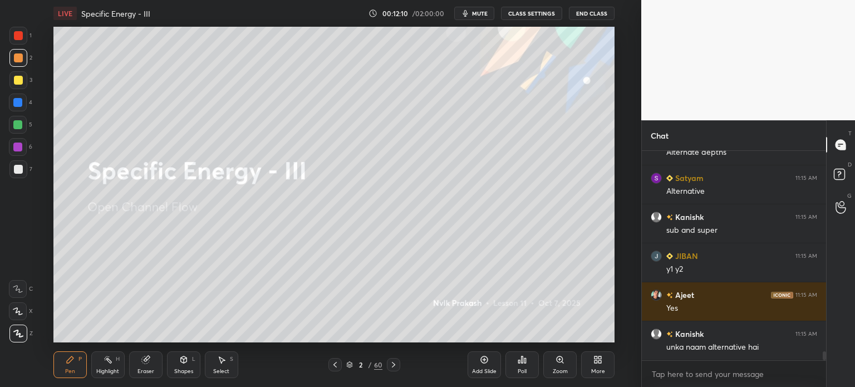
click at [492, 358] on div "Add Slide" at bounding box center [483, 364] width 33 height 27
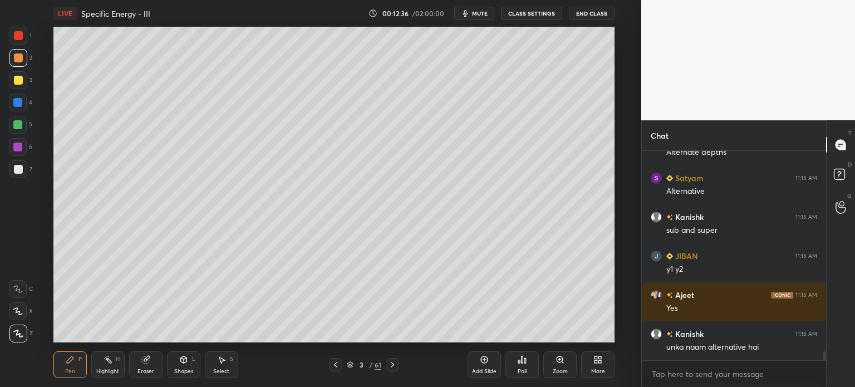
click at [16, 103] on div at bounding box center [17, 102] width 9 height 9
click at [14, 171] on div at bounding box center [18, 169] width 9 height 9
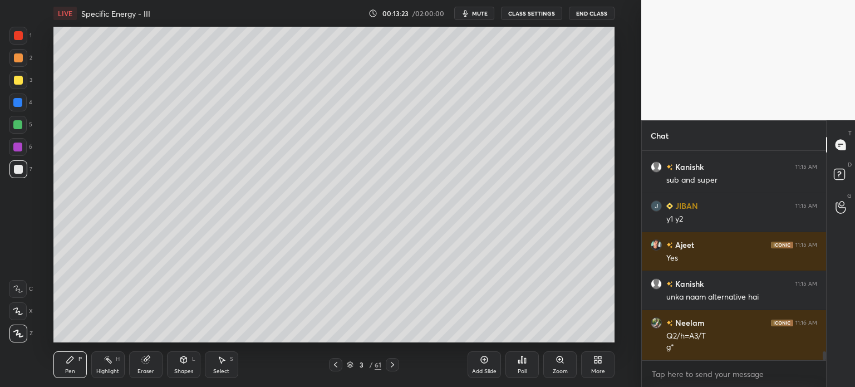
scroll to position [4698, 0]
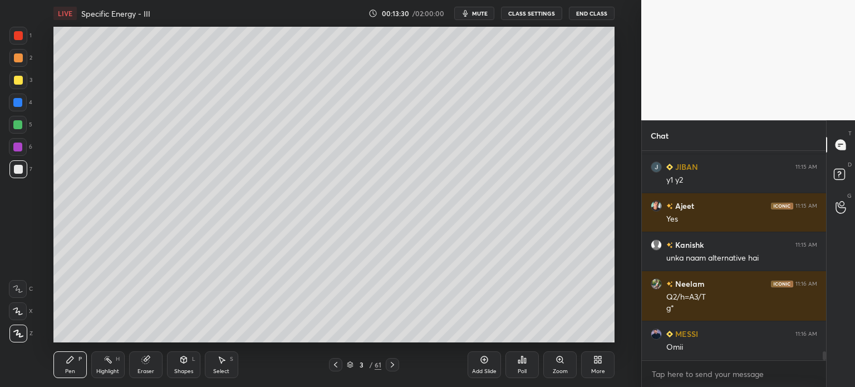
click at [16, 84] on div at bounding box center [18, 80] width 9 height 9
click at [13, 174] on div at bounding box center [18, 169] width 18 height 18
click at [15, 57] on div at bounding box center [18, 57] width 9 height 9
click at [19, 173] on div at bounding box center [18, 169] width 9 height 9
click at [14, 81] on div at bounding box center [18, 80] width 9 height 9
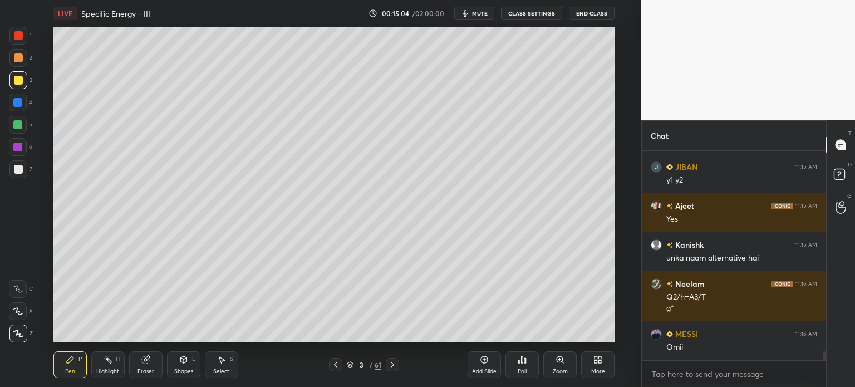
click at [12, 126] on div at bounding box center [18, 125] width 18 height 18
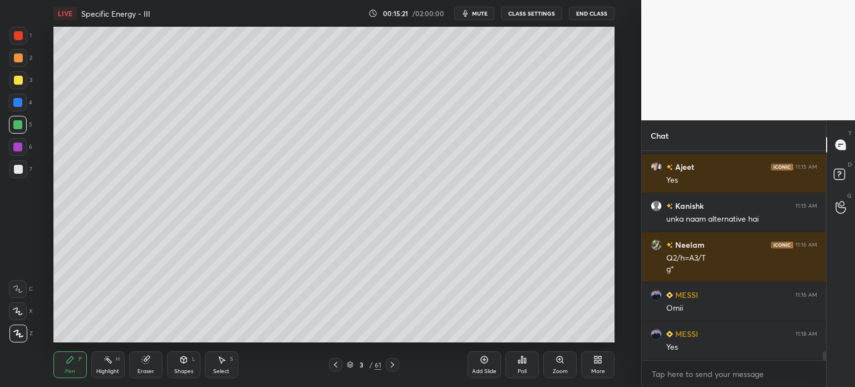
click at [218, 371] on div "Select" at bounding box center [221, 371] width 16 height 6
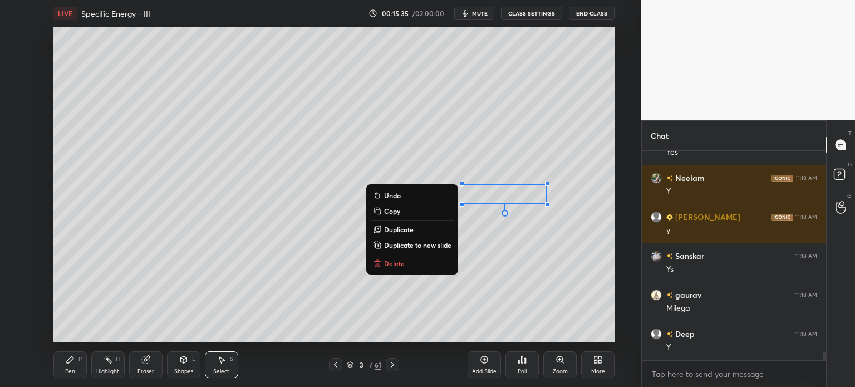
scroll to position [4971, 0]
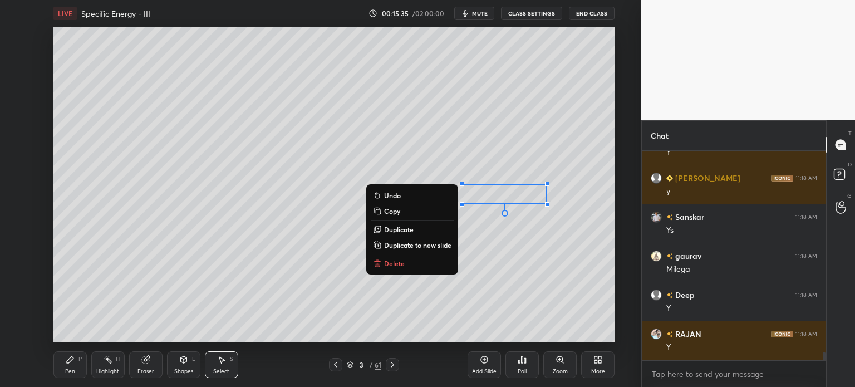
click at [69, 366] on div "Pen P" at bounding box center [69, 364] width 33 height 27
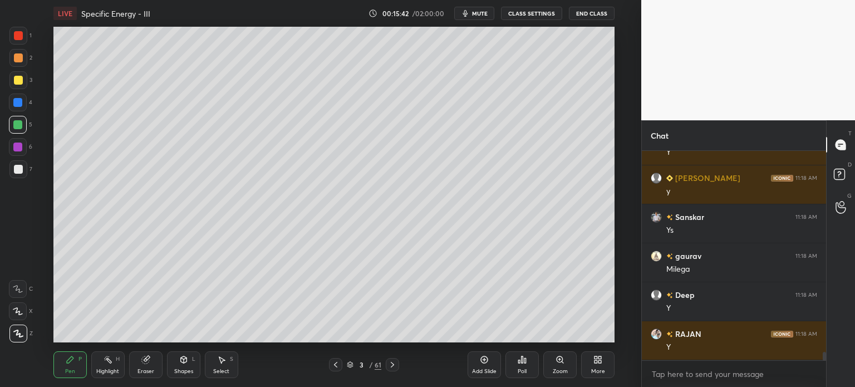
click at [11, 171] on div at bounding box center [18, 169] width 18 height 18
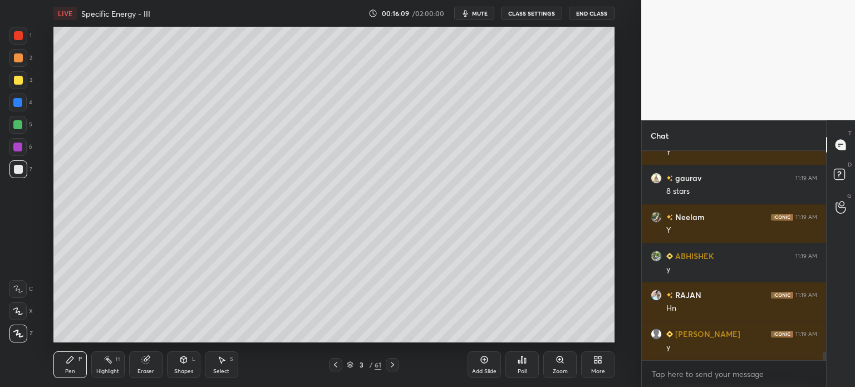
scroll to position [5204, 0]
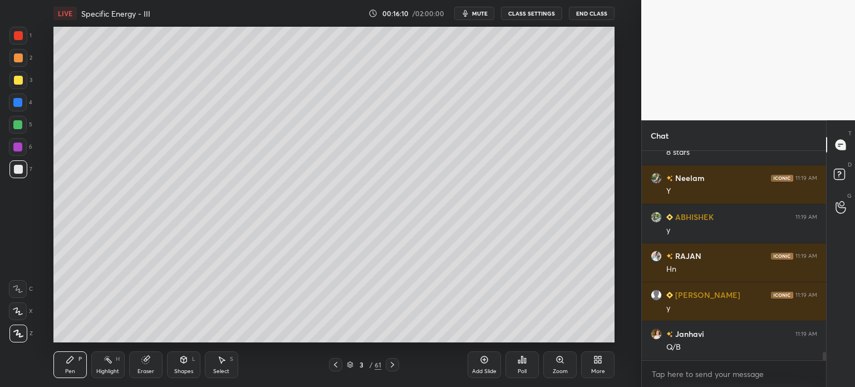
click at [483, 366] on div "Add Slide" at bounding box center [483, 364] width 33 height 27
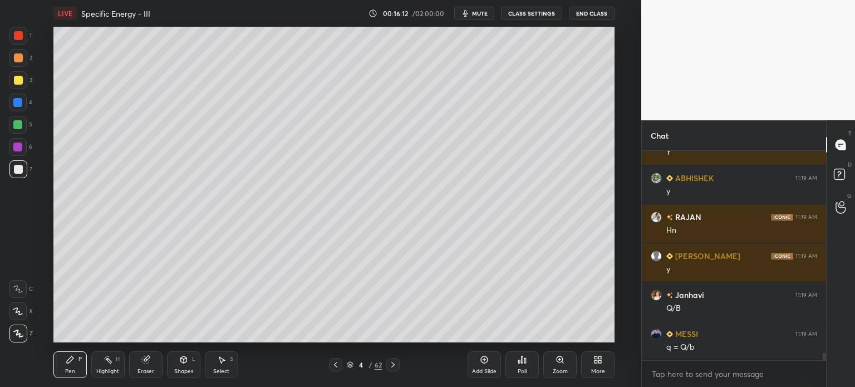
click at [16, 84] on div at bounding box center [18, 80] width 9 height 9
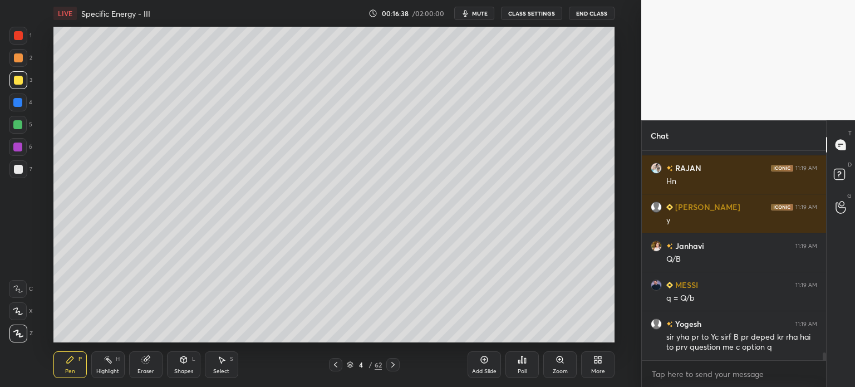
click at [337, 363] on icon at bounding box center [335, 364] width 9 height 9
click at [103, 367] on div "Highlight H" at bounding box center [107, 364] width 33 height 27
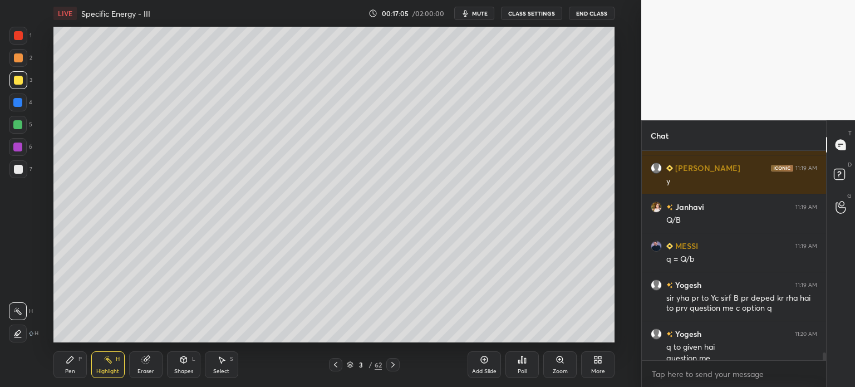
scroll to position [5342, 0]
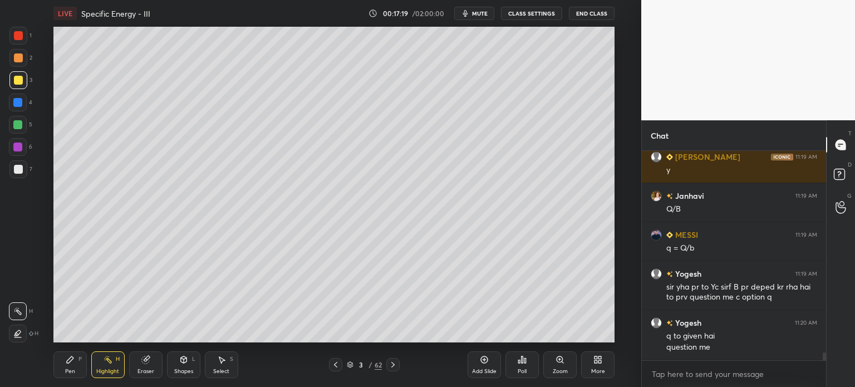
click at [393, 362] on icon at bounding box center [392, 364] width 9 height 9
click at [12, 113] on div "4" at bounding box center [20, 104] width 23 height 22
click at [72, 370] on div "Pen" at bounding box center [70, 371] width 10 height 6
click at [11, 175] on div at bounding box center [18, 169] width 18 height 18
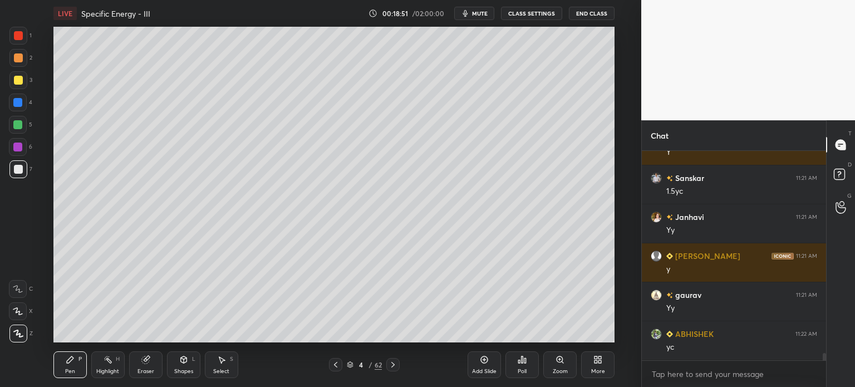
scroll to position [5810, 0]
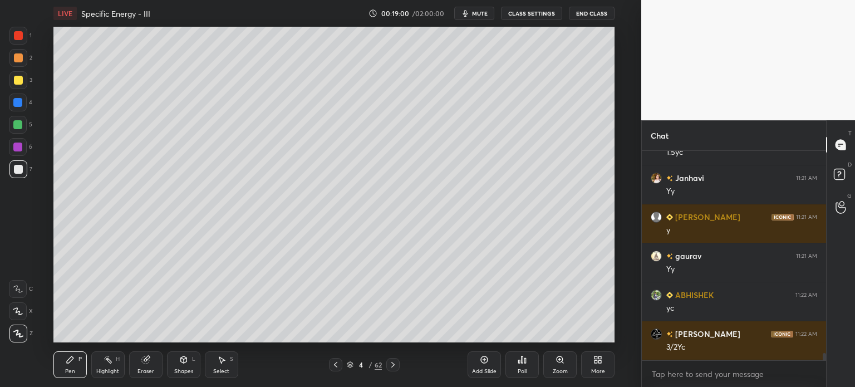
click at [15, 86] on div at bounding box center [18, 80] width 18 height 18
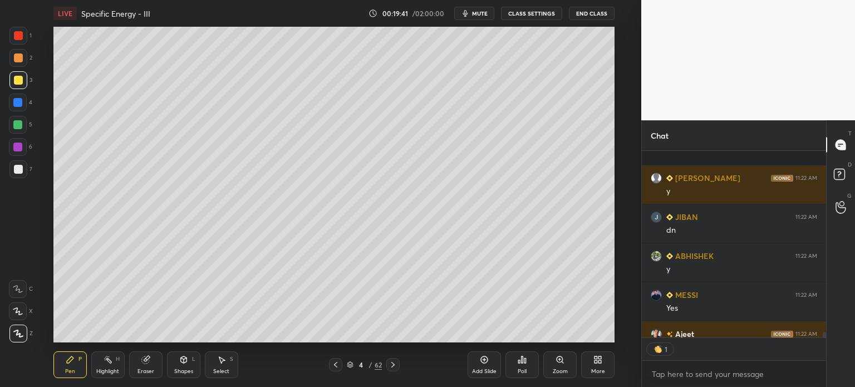
scroll to position [6116, 0]
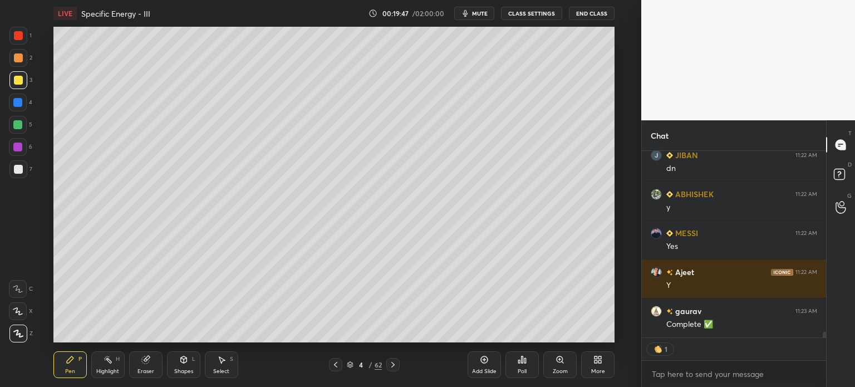
click at [334, 365] on icon at bounding box center [335, 365] width 3 height 6
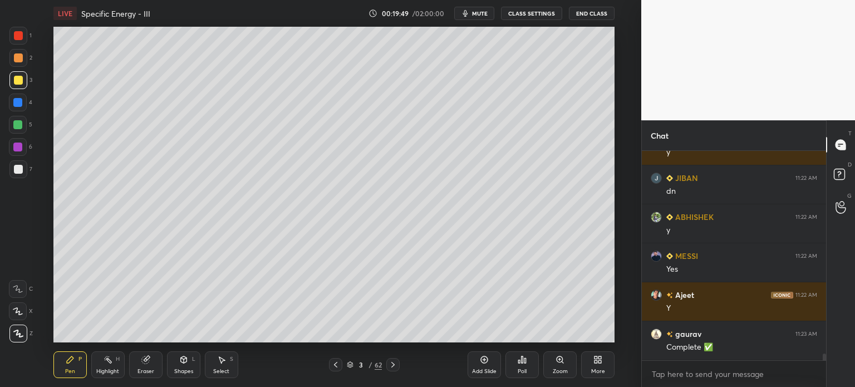
scroll to position [6133, 0]
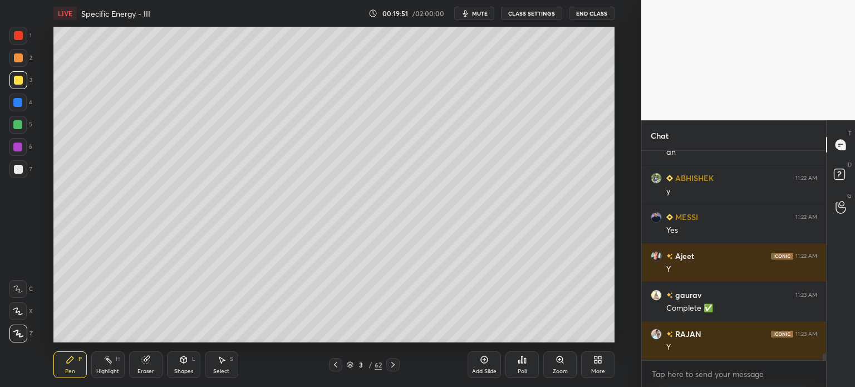
click at [391, 363] on icon at bounding box center [392, 364] width 9 height 9
click at [395, 363] on icon at bounding box center [392, 364] width 9 height 9
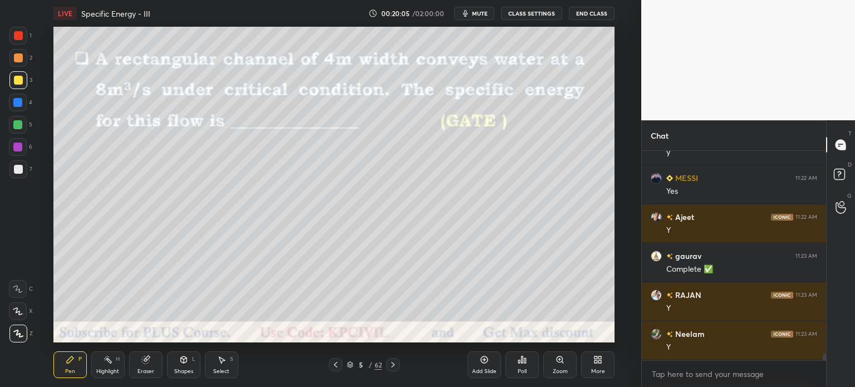
scroll to position [6210, 0]
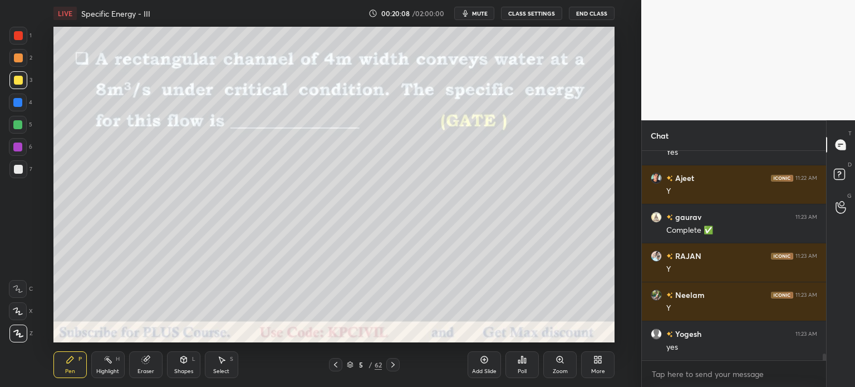
click at [18, 58] on div at bounding box center [18, 57] width 9 height 9
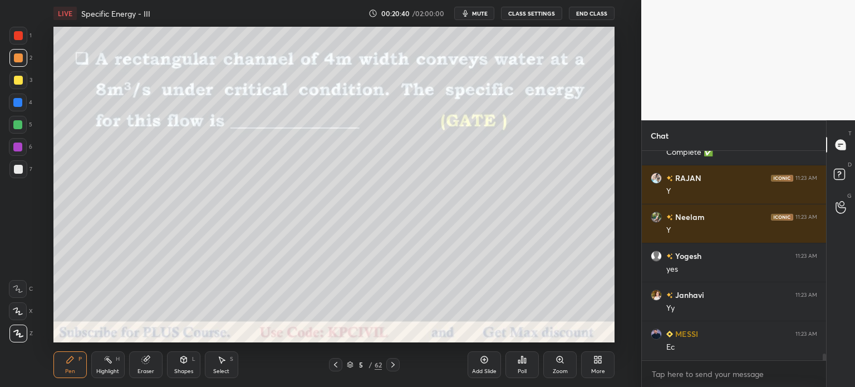
scroll to position [6327, 0]
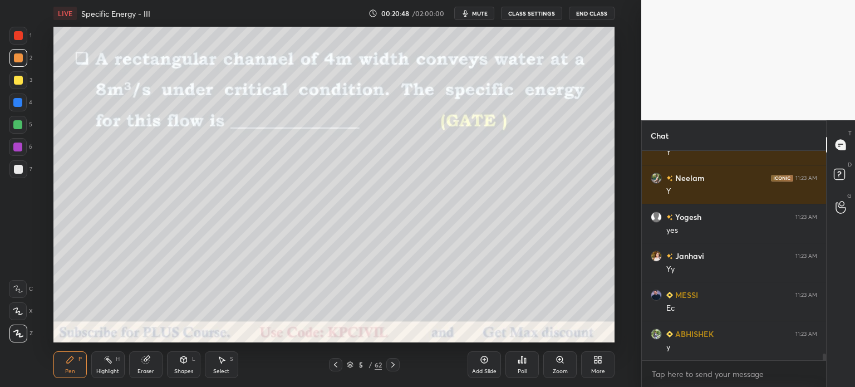
click at [17, 173] on div at bounding box center [18, 169] width 9 height 9
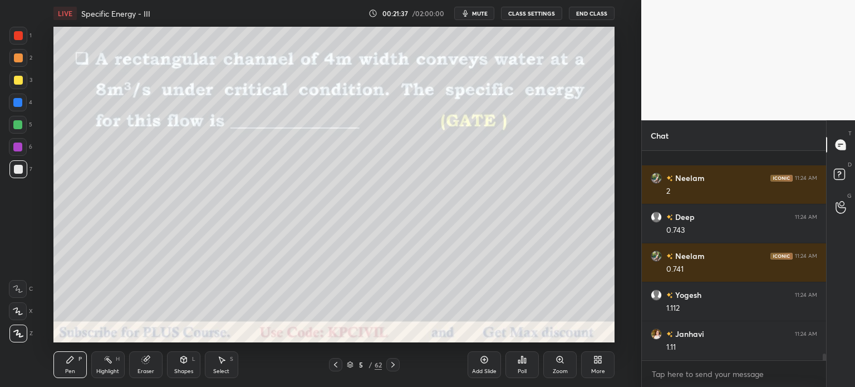
scroll to position [6600, 0]
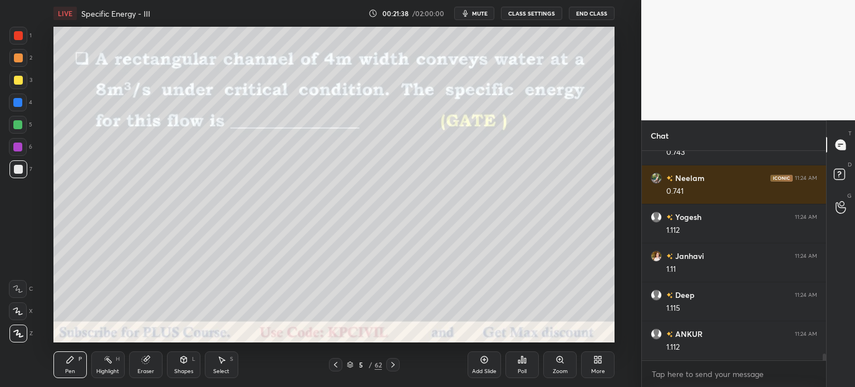
click at [14, 80] on div at bounding box center [18, 80] width 9 height 9
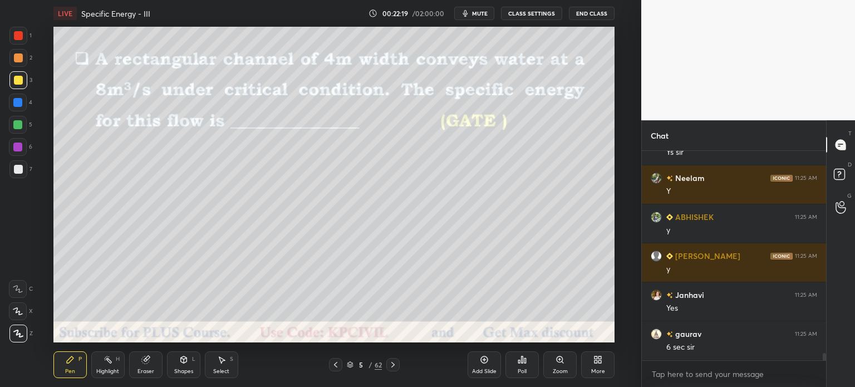
scroll to position [6022, 0]
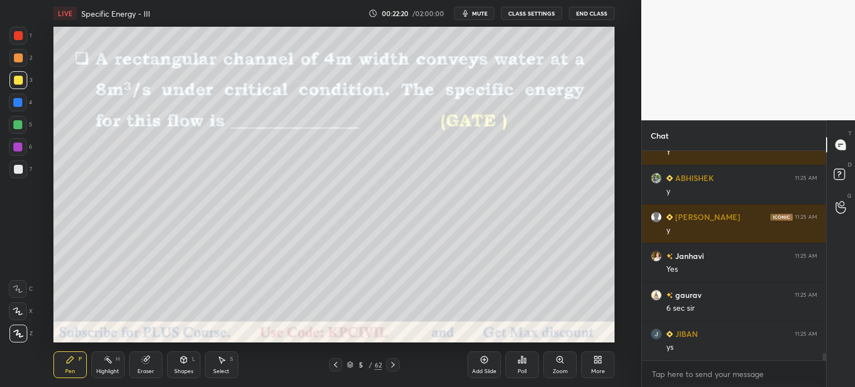
click at [591, 13] on button "End Class" at bounding box center [592, 13] width 46 height 13
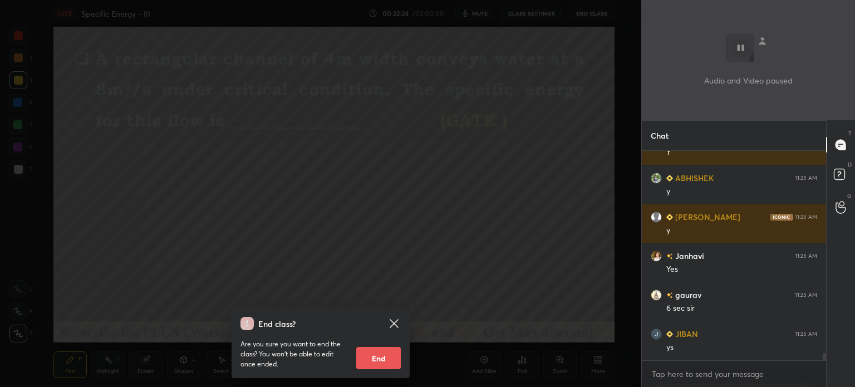
click at [214, 244] on div "End class? Are you sure you want to end the class? You won’t be able to edit on…" at bounding box center [320, 193] width 641 height 387
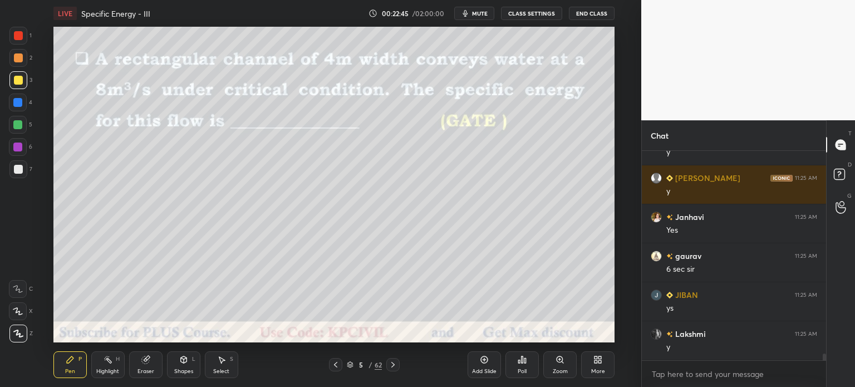
scroll to position [6100, 0]
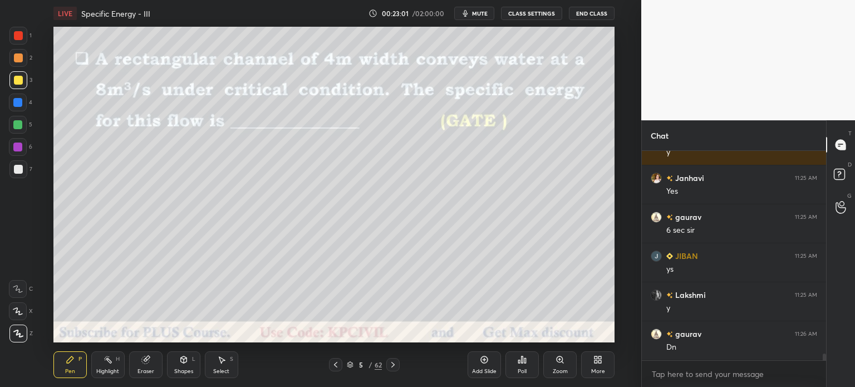
click at [394, 363] on icon at bounding box center [392, 364] width 9 height 9
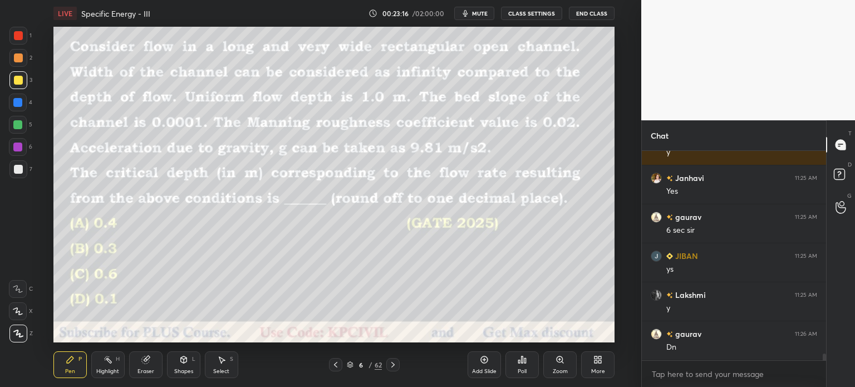
click at [16, 62] on div at bounding box center [18, 58] width 18 height 18
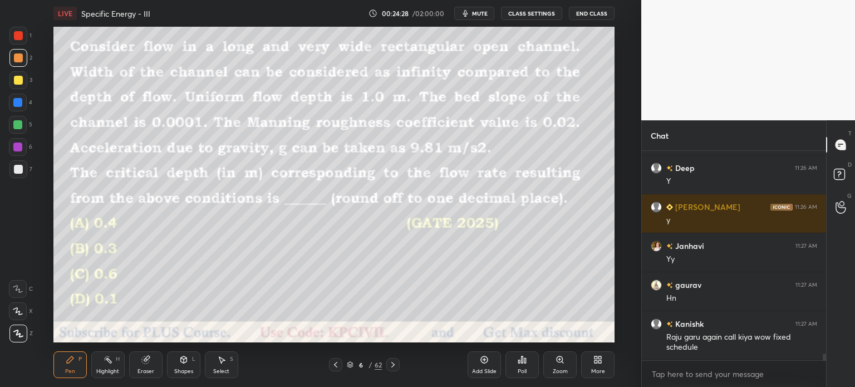
scroll to position [6344, 0]
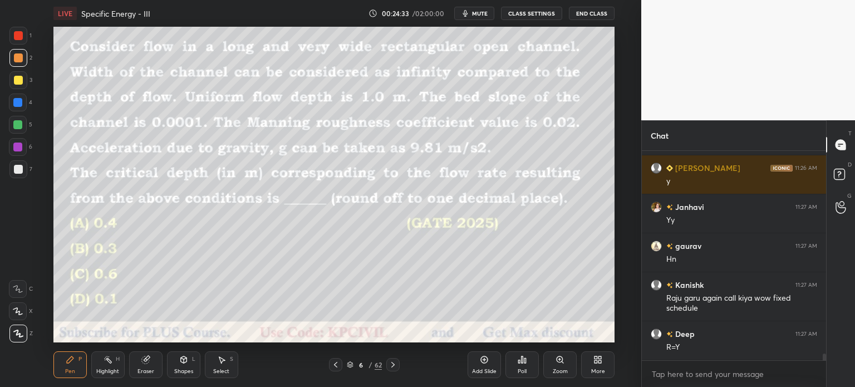
click at [15, 166] on div at bounding box center [18, 169] width 9 height 9
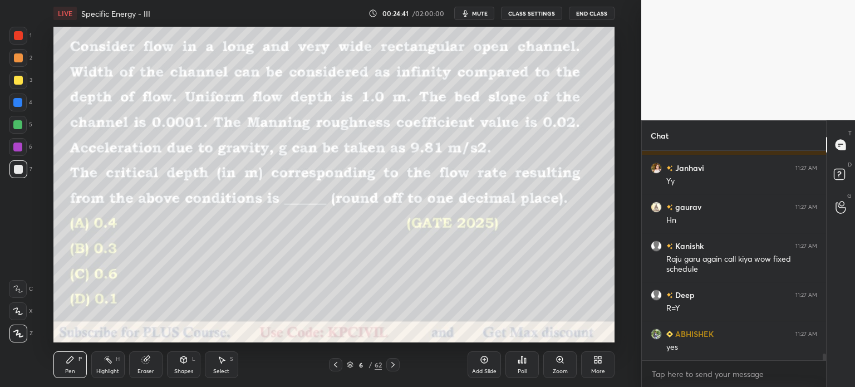
scroll to position [6422, 0]
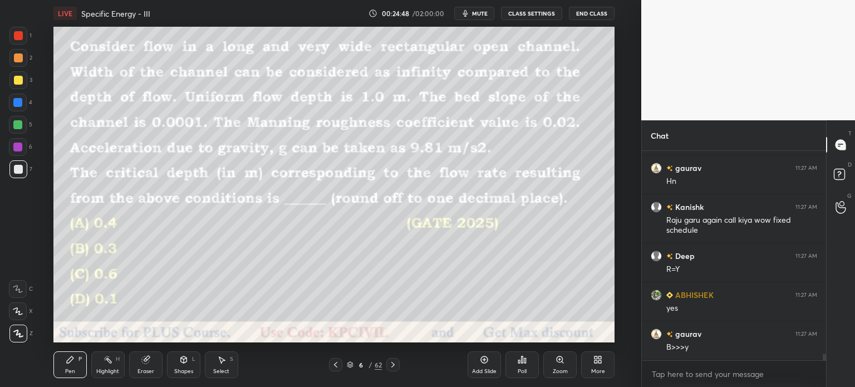
click at [12, 85] on div at bounding box center [18, 80] width 18 height 18
click at [16, 175] on div at bounding box center [18, 169] width 18 height 18
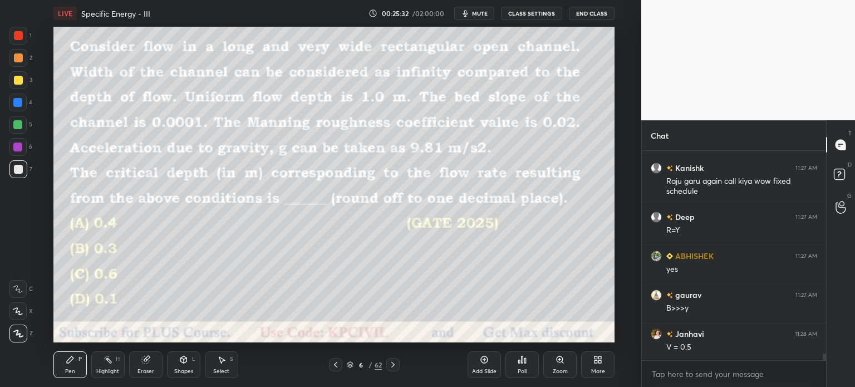
scroll to position [6500, 0]
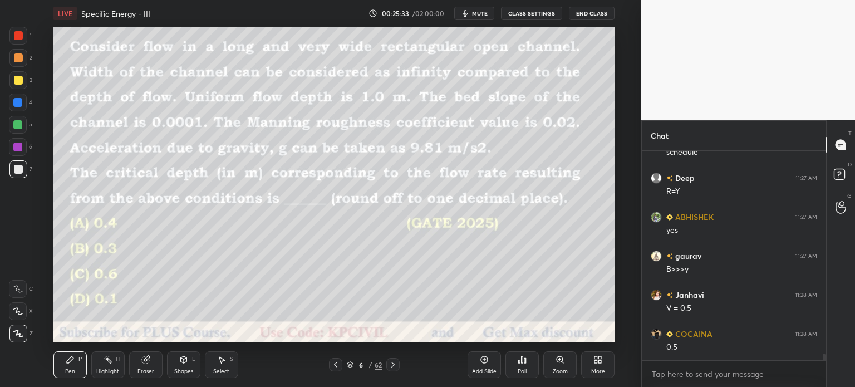
click at [220, 367] on div "Select S" at bounding box center [221, 364] width 33 height 27
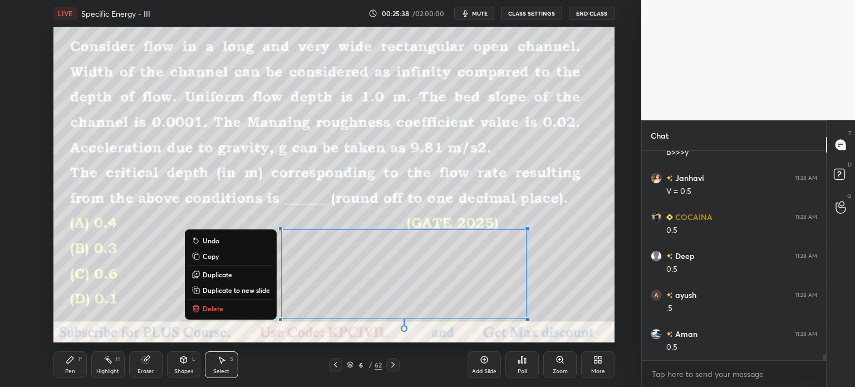
scroll to position [6656, 0]
click at [65, 372] on div "Pen" at bounding box center [70, 371] width 10 height 6
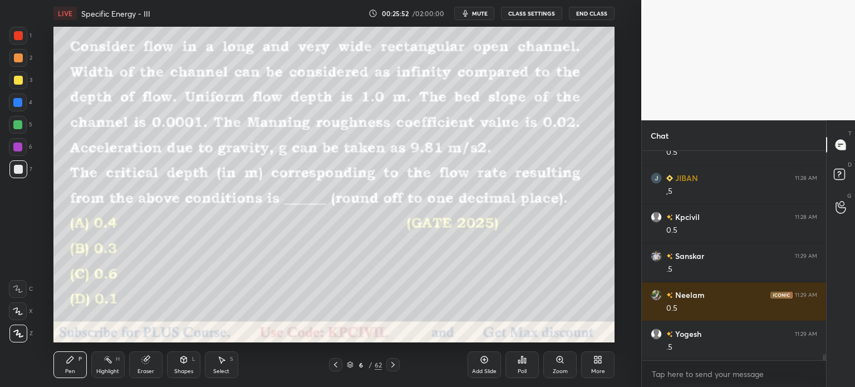
scroll to position [6850, 0]
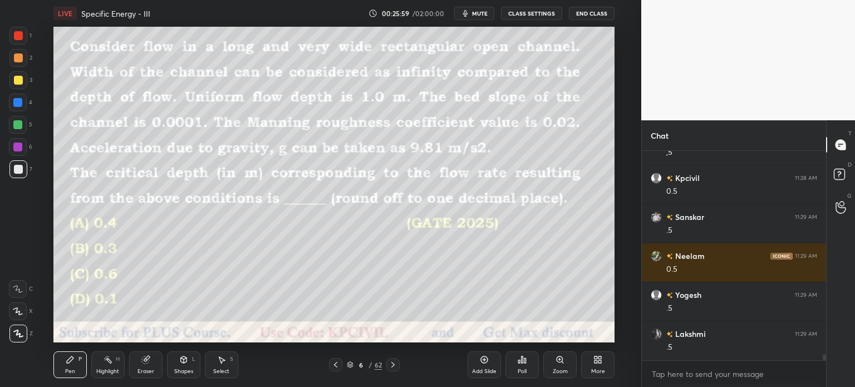
click at [392, 365] on icon at bounding box center [392, 364] width 9 height 9
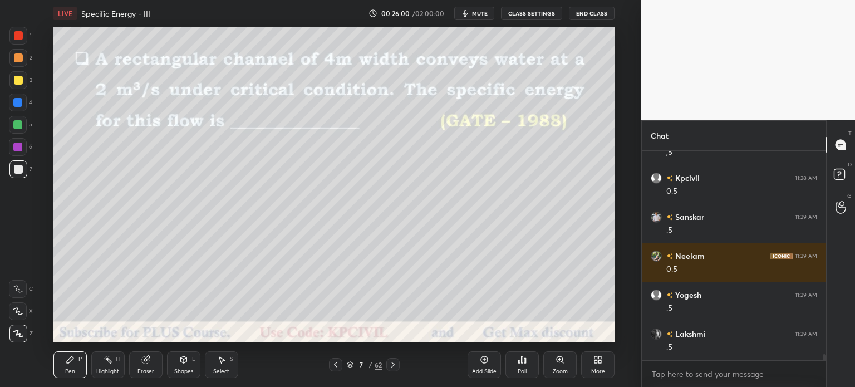
click at [334, 367] on icon at bounding box center [335, 364] width 9 height 9
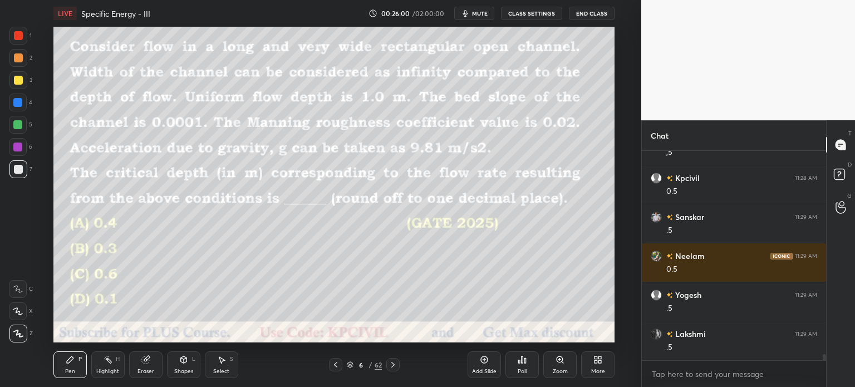
click at [475, 366] on div "Add Slide" at bounding box center [483, 364] width 33 height 27
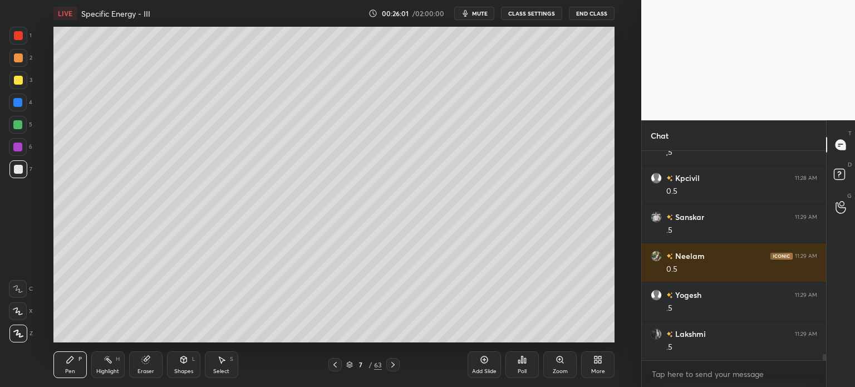
click at [16, 85] on div at bounding box center [18, 80] width 18 height 18
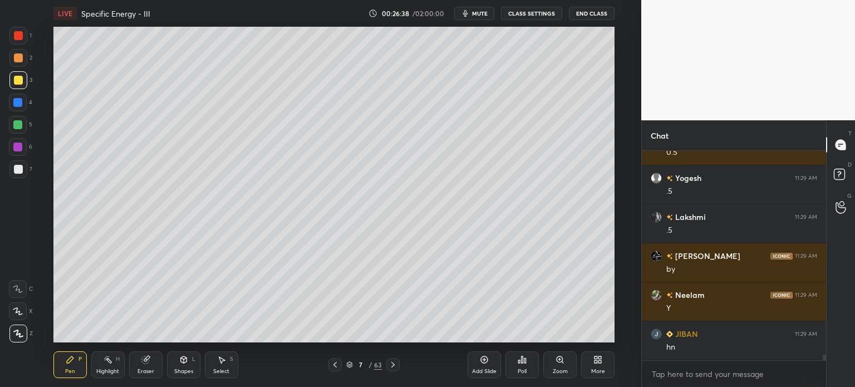
scroll to position [7006, 0]
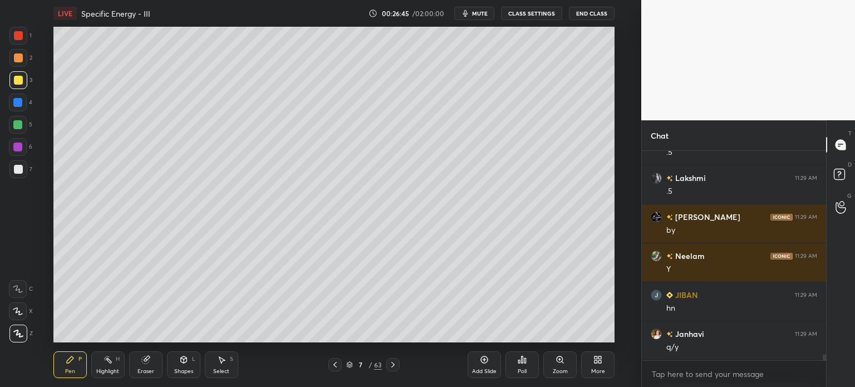
click at [140, 367] on div "Eraser" at bounding box center [145, 364] width 33 height 27
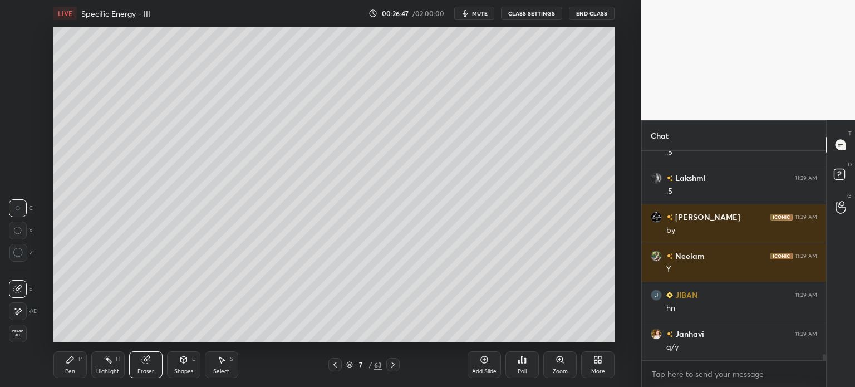
click at [62, 375] on div "Pen P" at bounding box center [69, 364] width 33 height 27
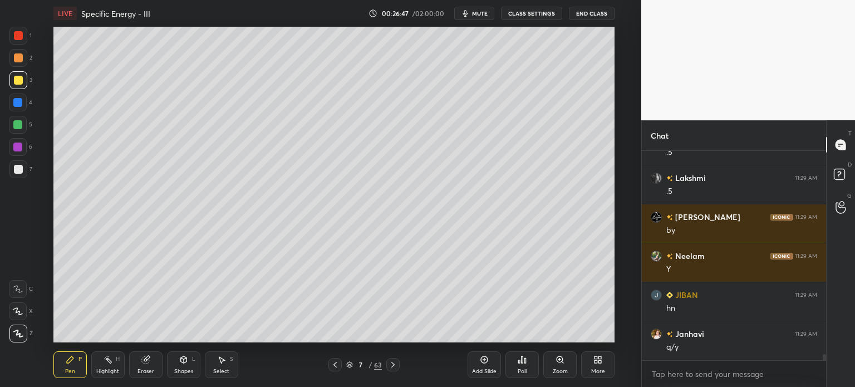
click at [62, 373] on div "Pen P" at bounding box center [69, 364] width 33 height 27
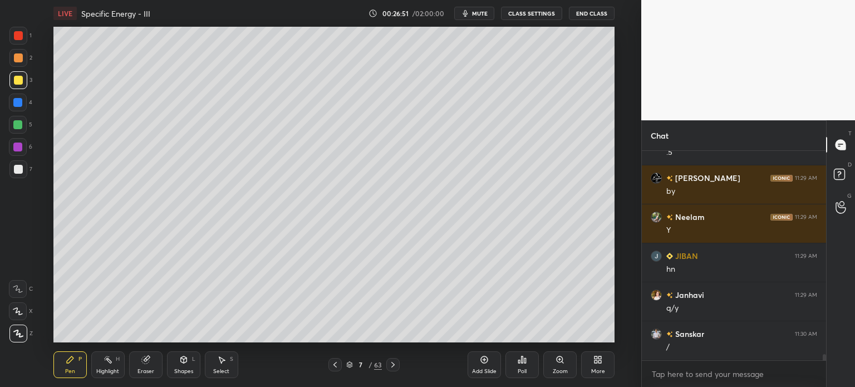
scroll to position [7084, 0]
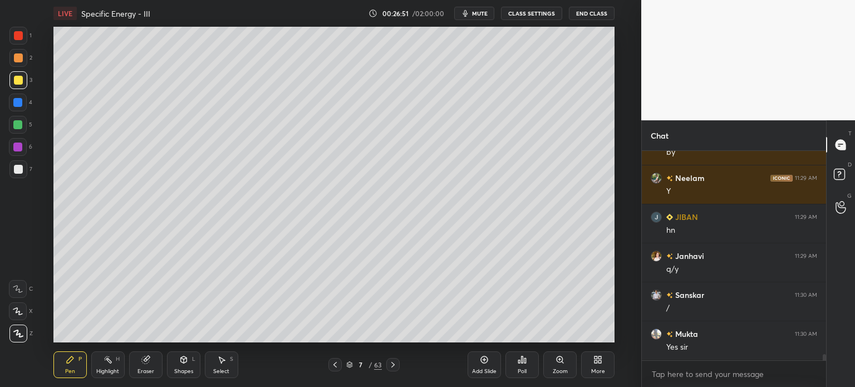
click at [140, 373] on div "Eraser" at bounding box center [145, 371] width 17 height 6
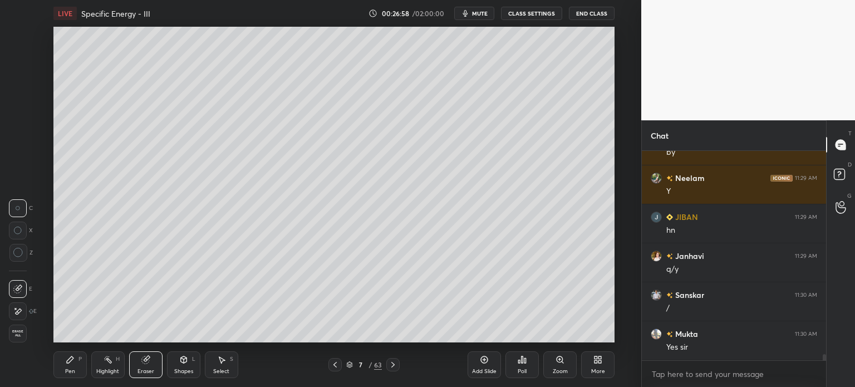
click at [68, 371] on div "Pen" at bounding box center [70, 371] width 10 height 6
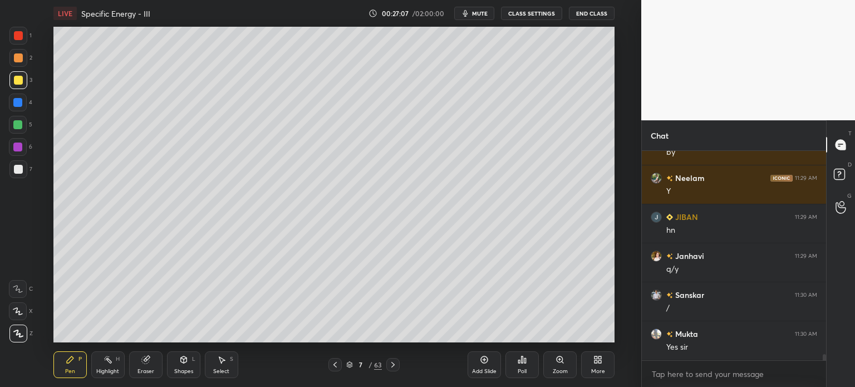
click at [14, 104] on div at bounding box center [17, 102] width 9 height 9
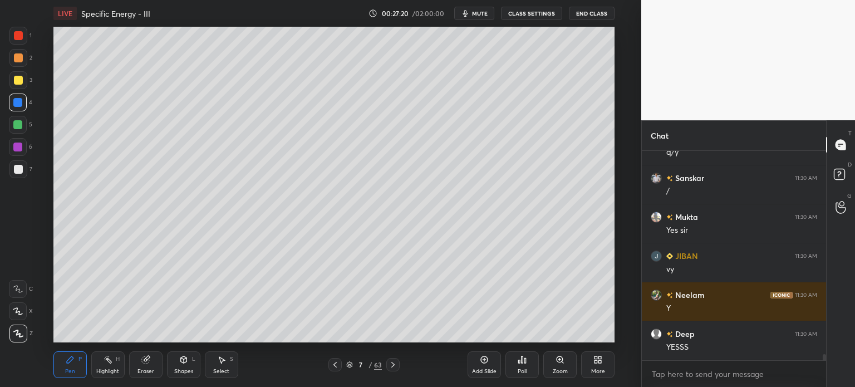
scroll to position [7240, 0]
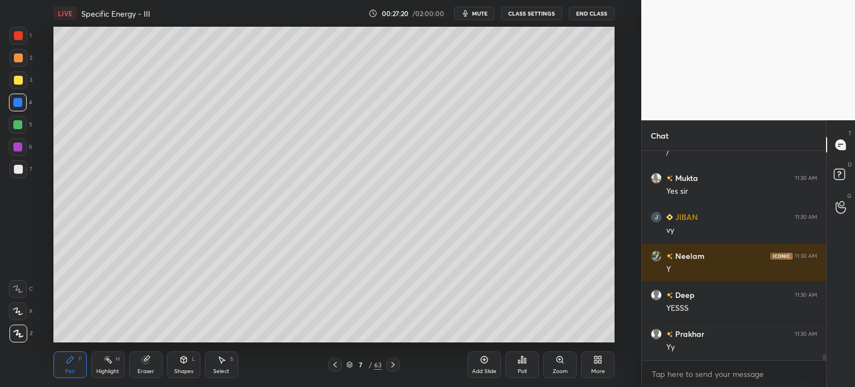
click at [14, 171] on div at bounding box center [18, 169] width 9 height 9
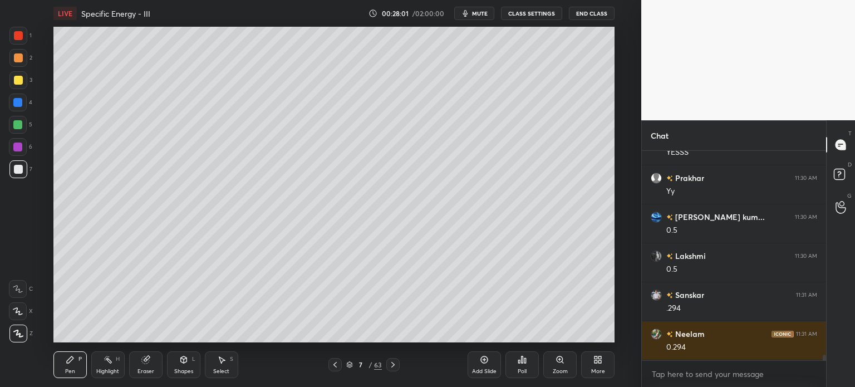
scroll to position [7435, 0]
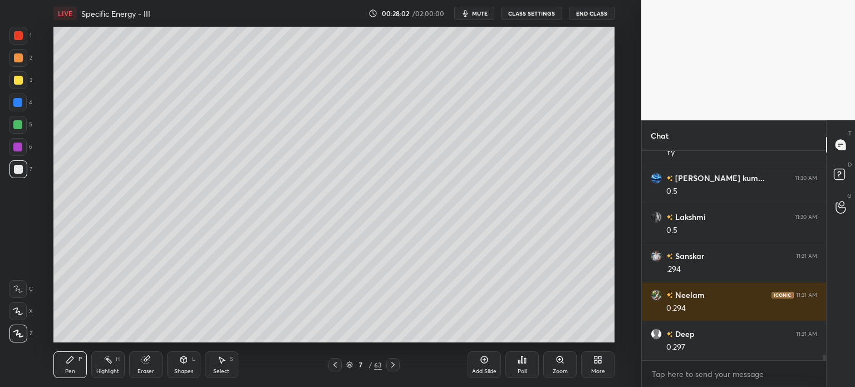
click at [17, 84] on div at bounding box center [18, 80] width 9 height 9
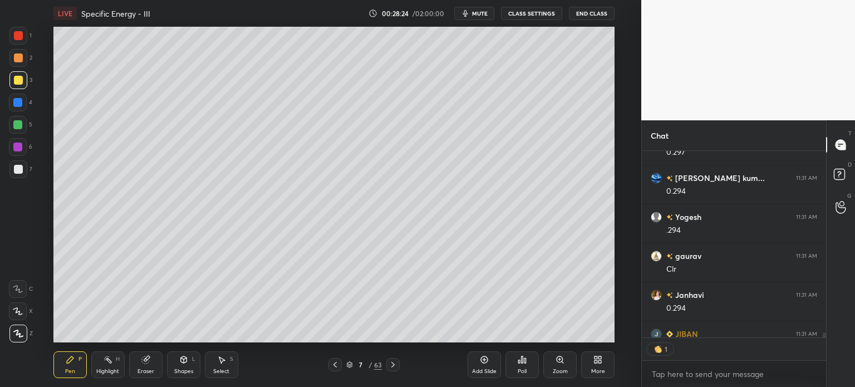
scroll to position [7691, 0]
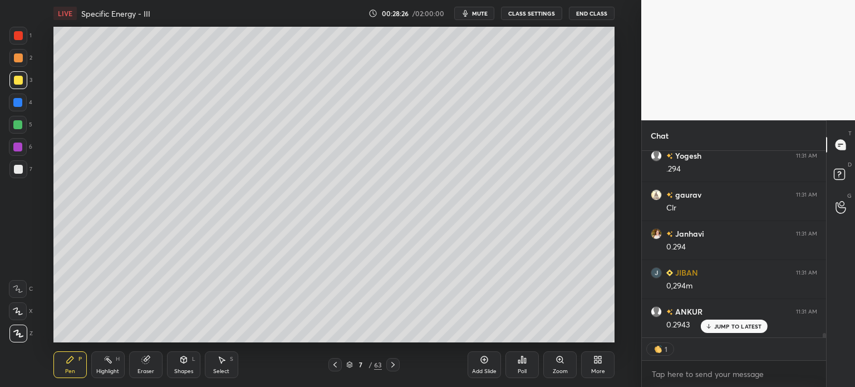
click at [485, 367] on div "Add Slide" at bounding box center [483, 364] width 33 height 27
click at [336, 366] on icon at bounding box center [335, 364] width 9 height 9
click at [147, 368] on div "Eraser" at bounding box center [145, 371] width 17 height 6
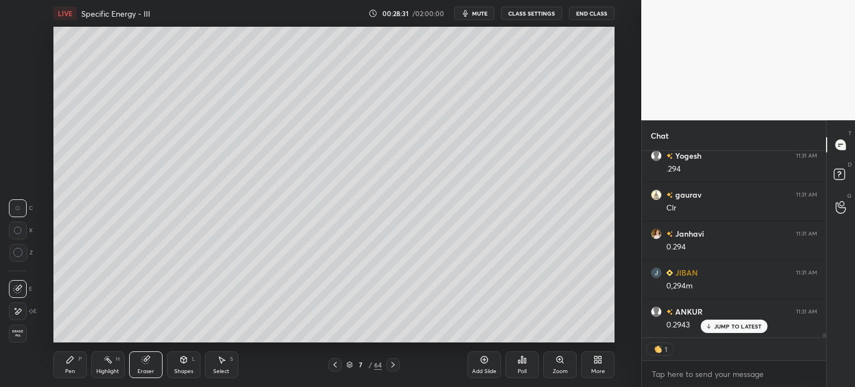
click at [76, 372] on div "Pen P" at bounding box center [69, 364] width 33 height 27
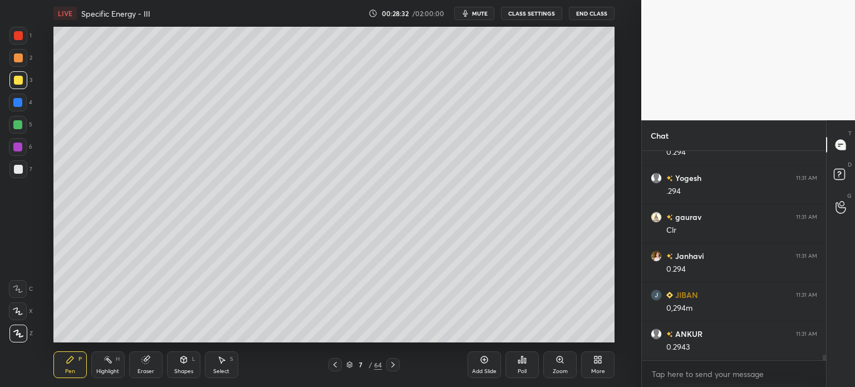
scroll to position [206, 181]
click at [393, 365] on icon at bounding box center [392, 364] width 9 height 9
click at [15, 169] on div at bounding box center [18, 169] width 9 height 9
click at [15, 80] on div at bounding box center [18, 80] width 9 height 9
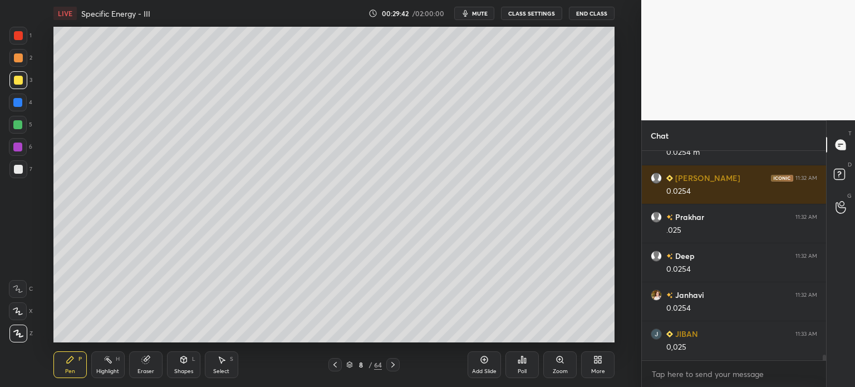
scroll to position [7941, 0]
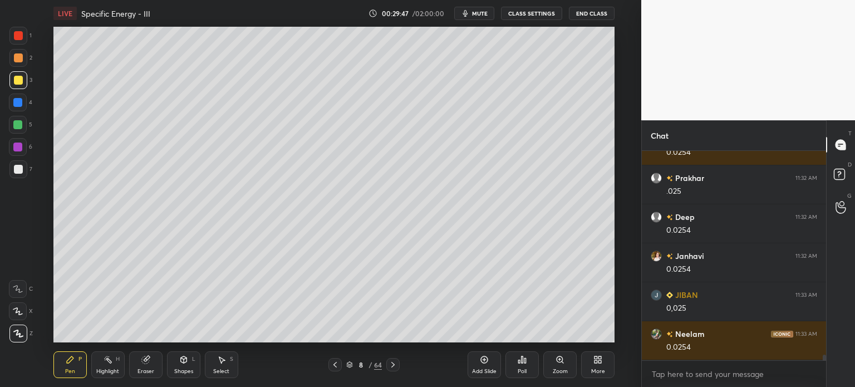
click at [338, 363] on icon at bounding box center [335, 364] width 9 height 9
click at [16, 104] on div at bounding box center [17, 102] width 9 height 9
click at [395, 367] on icon at bounding box center [392, 364] width 9 height 9
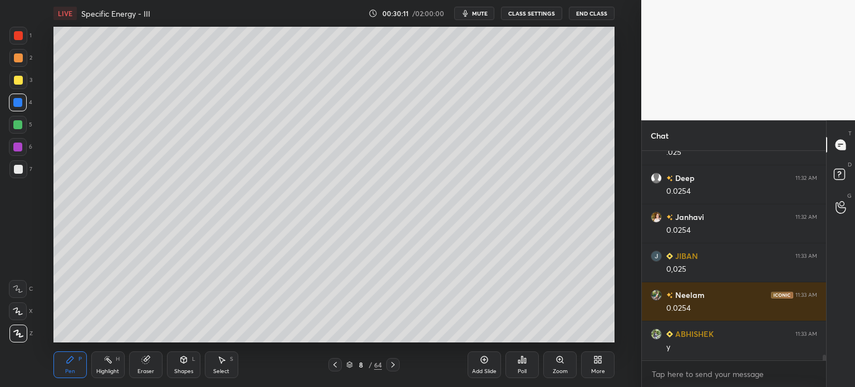
click at [14, 81] on div at bounding box center [18, 80] width 9 height 9
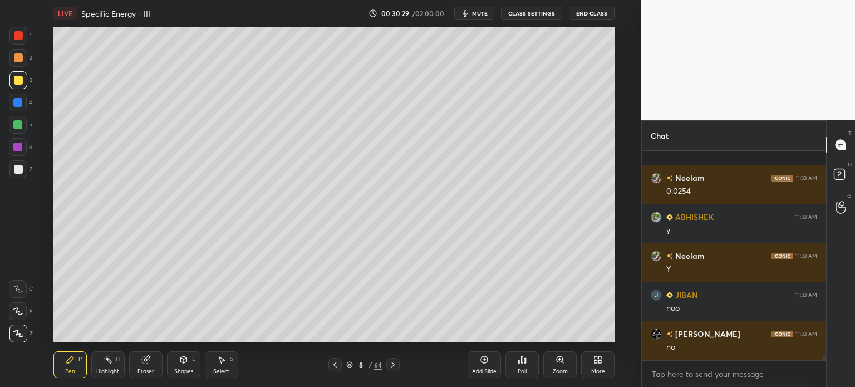
scroll to position [8175, 0]
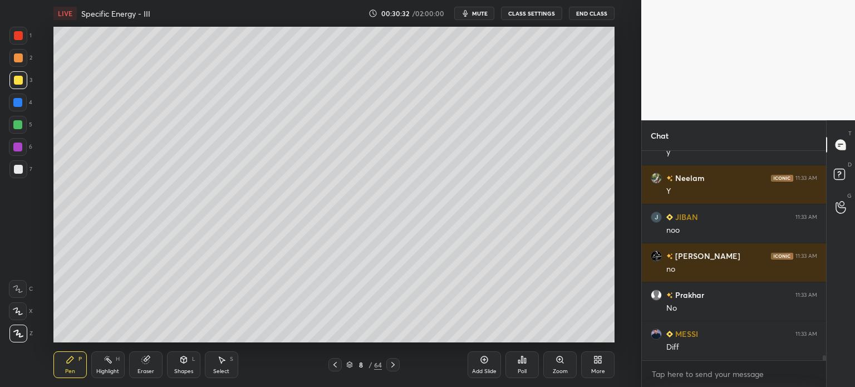
click at [13, 101] on div at bounding box center [17, 102] width 9 height 9
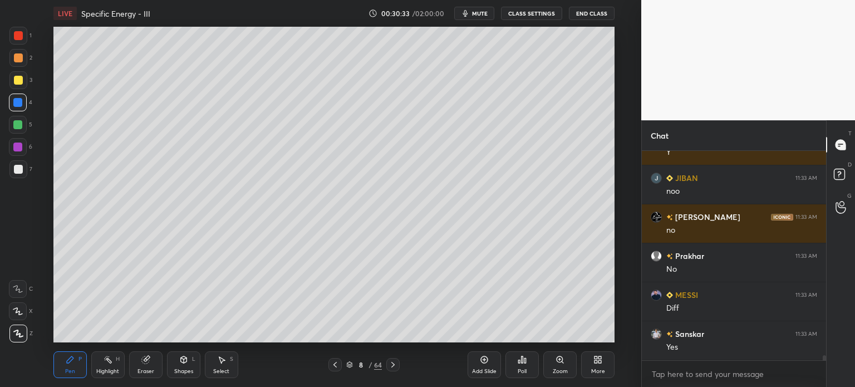
scroll to position [8253, 0]
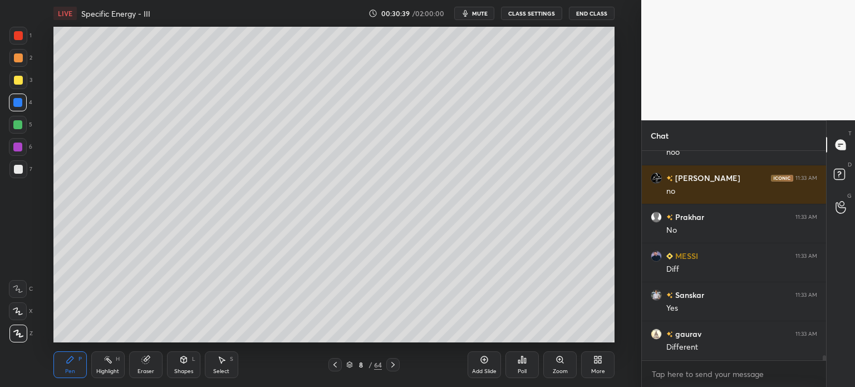
click at [338, 367] on icon at bounding box center [335, 364] width 9 height 9
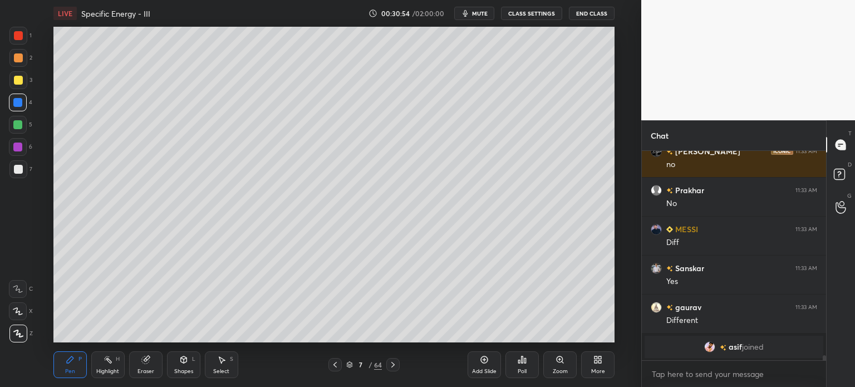
click at [392, 365] on icon at bounding box center [392, 364] width 9 height 9
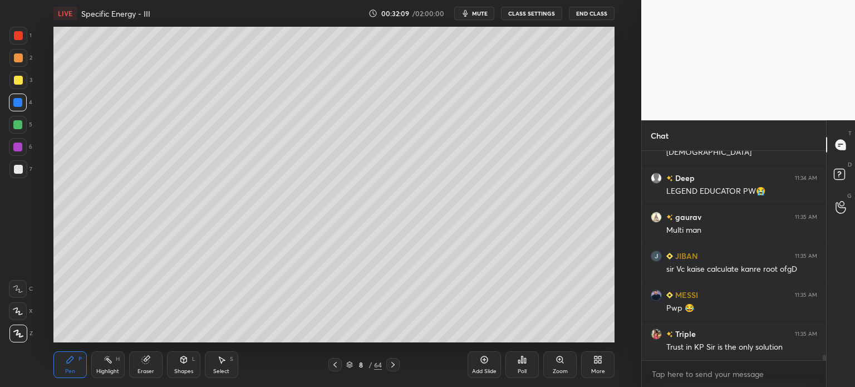
scroll to position [7891, 0]
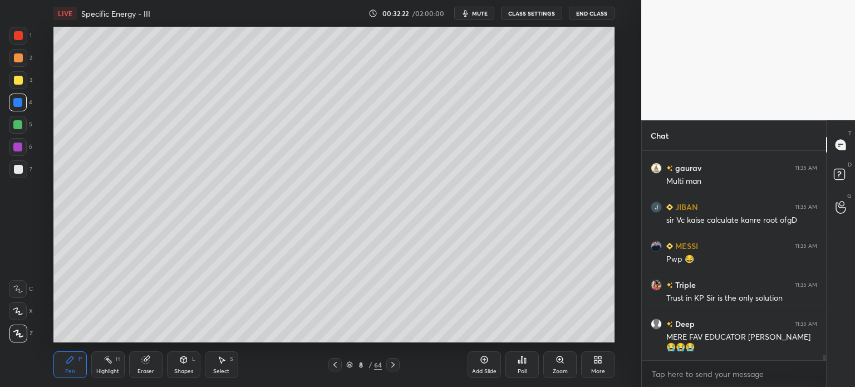
click at [329, 364] on div at bounding box center [334, 364] width 13 height 13
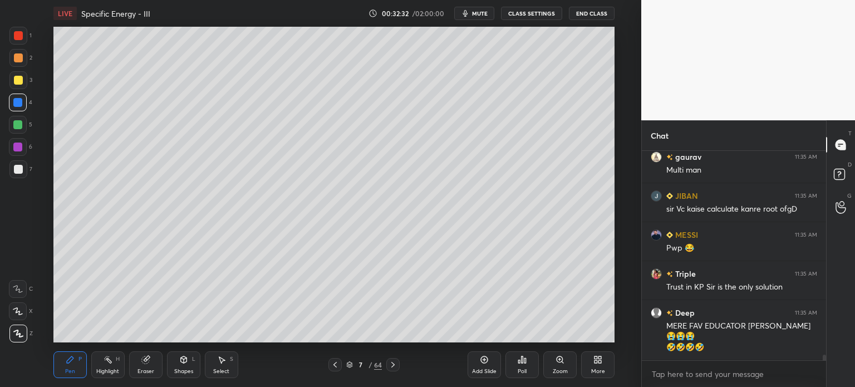
click at [392, 370] on div at bounding box center [392, 364] width 13 height 13
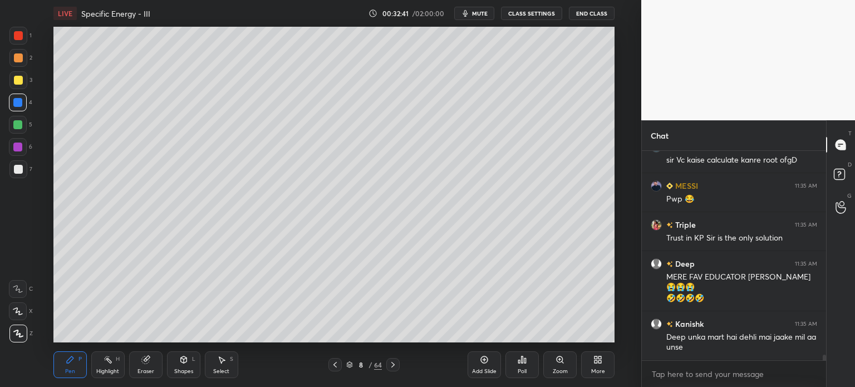
scroll to position [7990, 0]
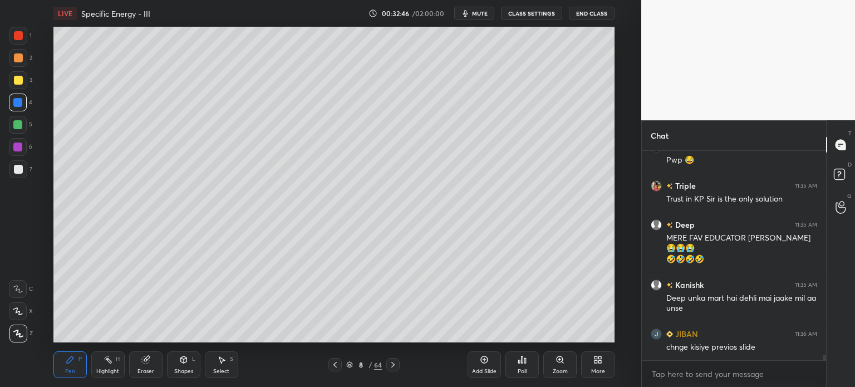
click at [330, 368] on div at bounding box center [334, 364] width 13 height 13
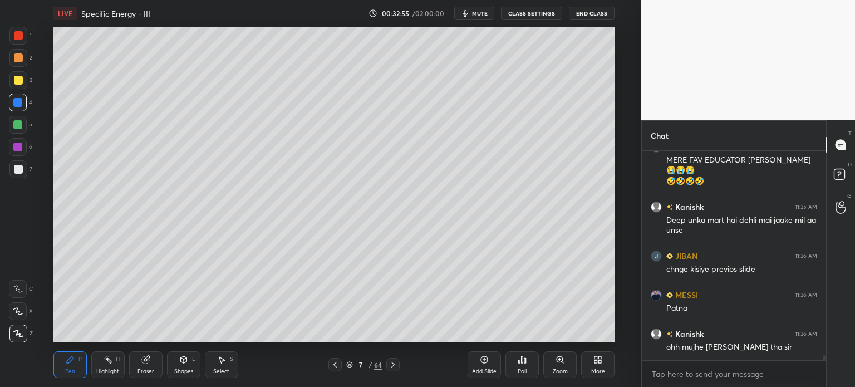
scroll to position [8107, 0]
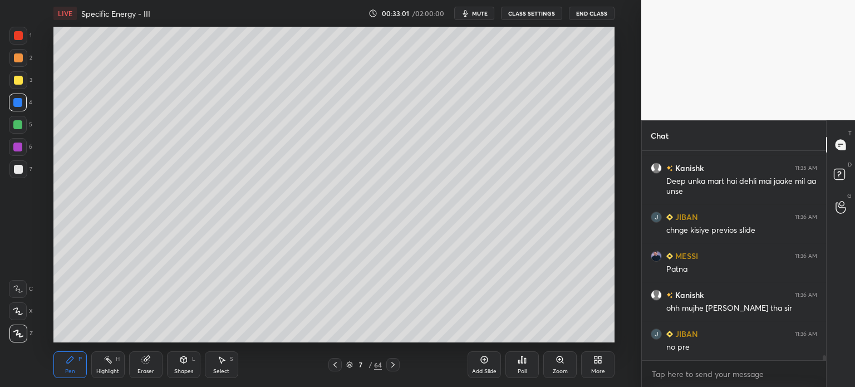
click at [330, 368] on div at bounding box center [334, 364] width 13 height 13
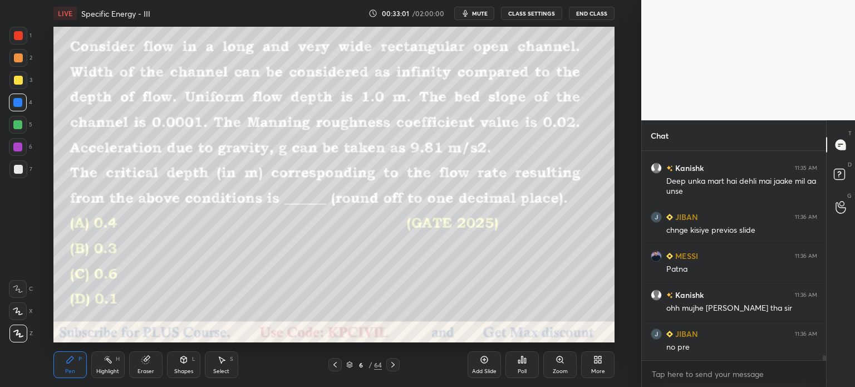
scroll to position [8118, 0]
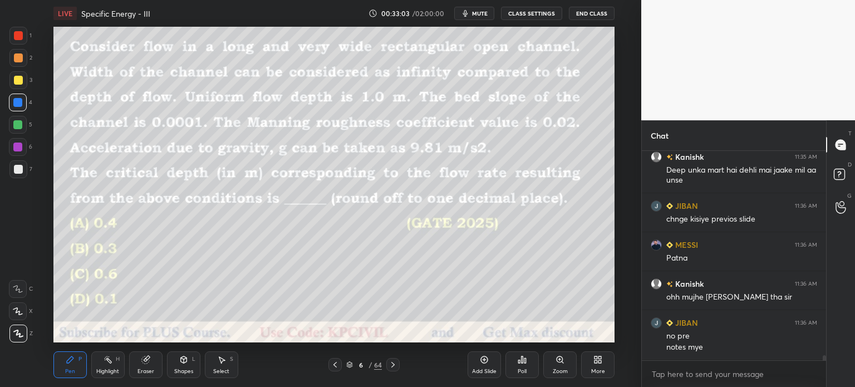
click at [330, 368] on div at bounding box center [334, 364] width 13 height 13
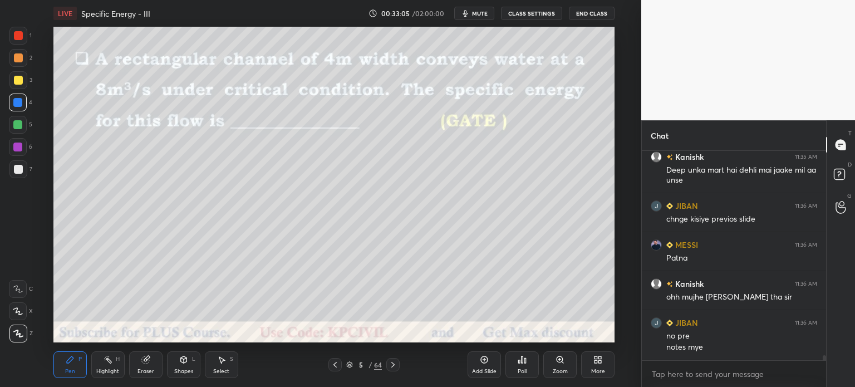
click at [393, 366] on icon at bounding box center [392, 364] width 9 height 9
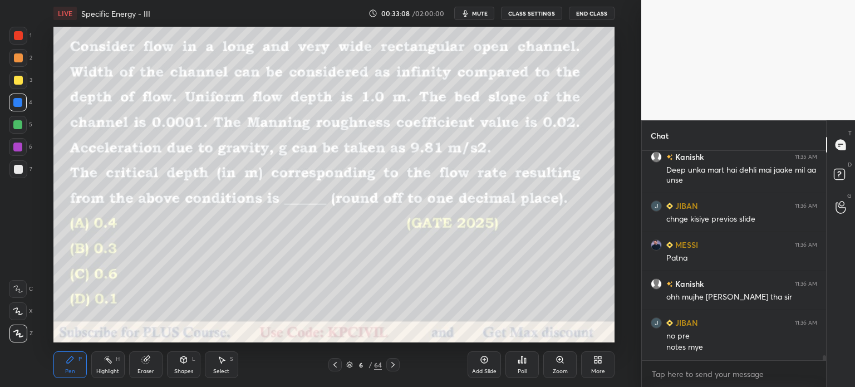
click at [332, 365] on icon at bounding box center [335, 364] width 9 height 9
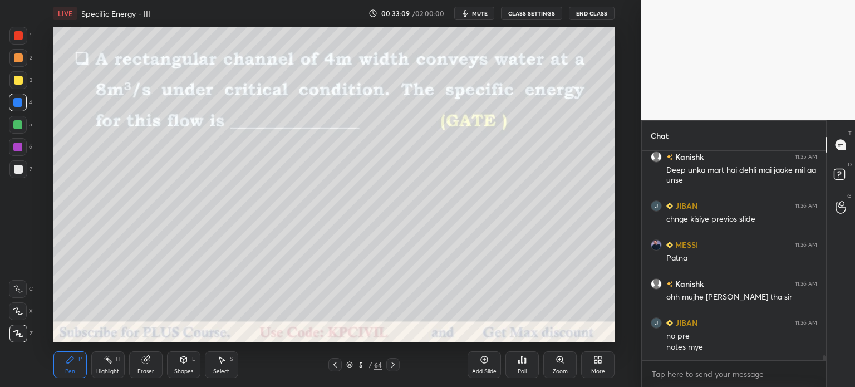
click at [332, 365] on icon at bounding box center [335, 364] width 9 height 9
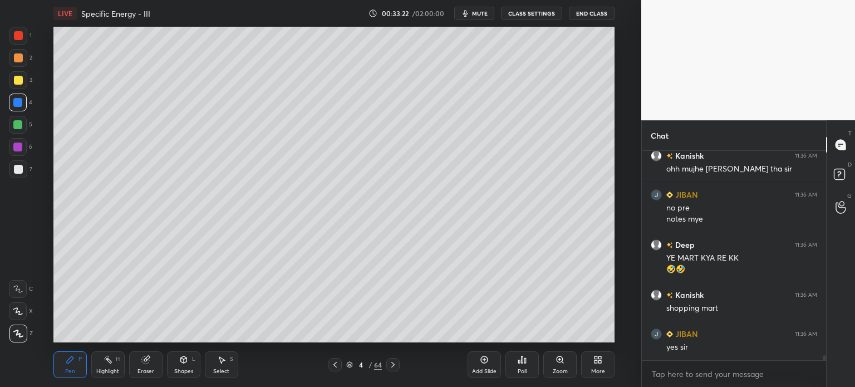
scroll to position [8285, 0]
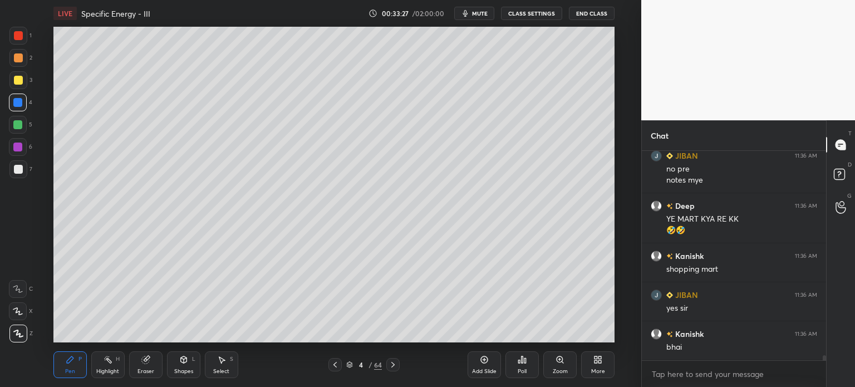
click at [116, 365] on div "Highlight H" at bounding box center [107, 364] width 33 height 27
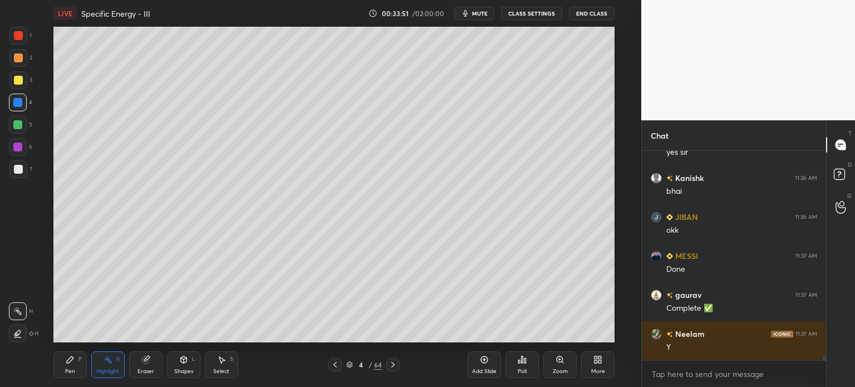
scroll to position [8480, 0]
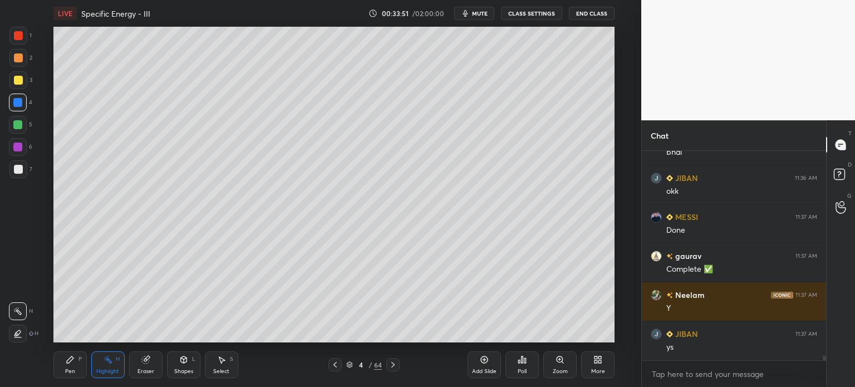
click at [390, 362] on icon at bounding box center [392, 364] width 9 height 9
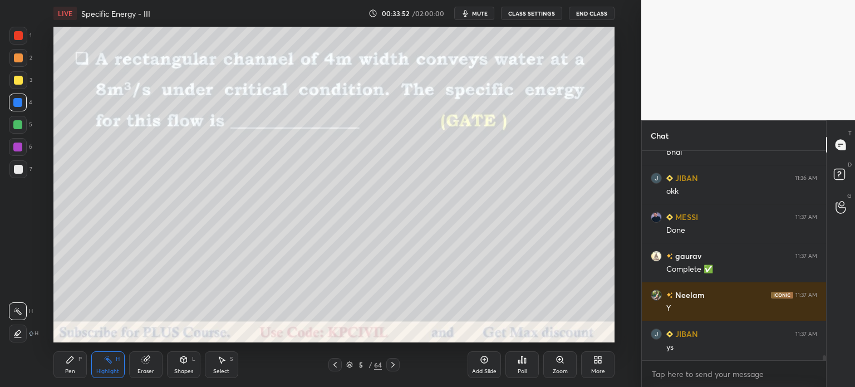
scroll to position [8529, 0]
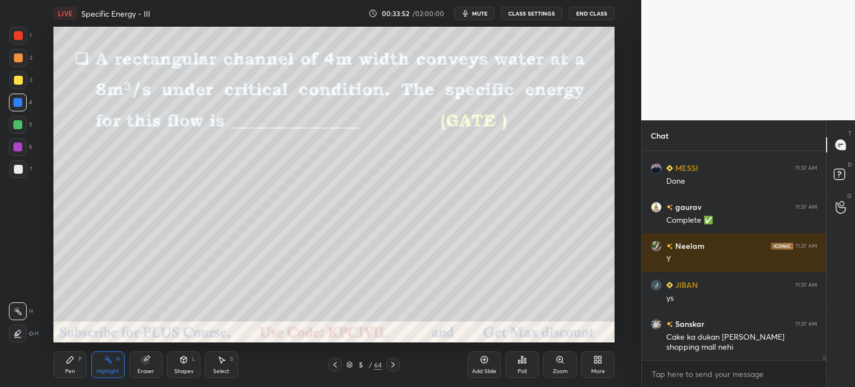
click at [390, 362] on icon at bounding box center [392, 364] width 9 height 9
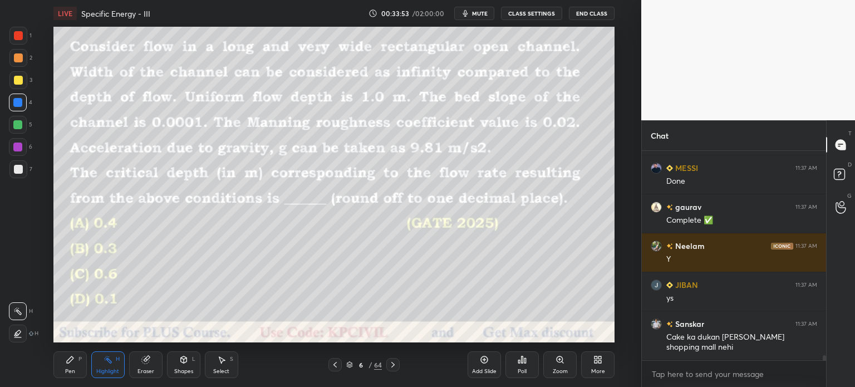
scroll to position [8568, 0]
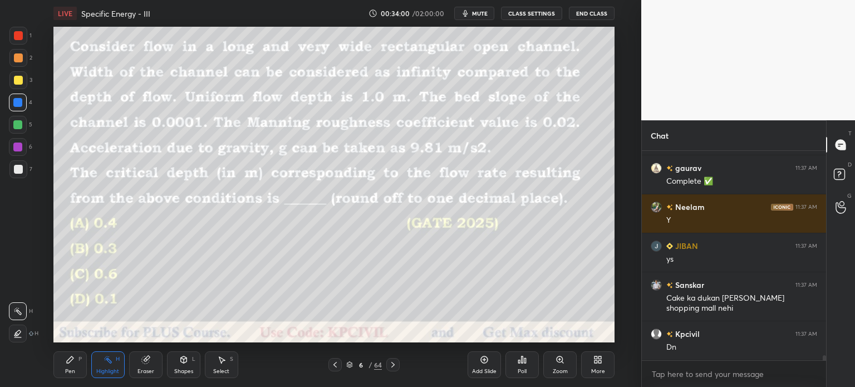
click at [390, 362] on icon at bounding box center [392, 364] width 9 height 9
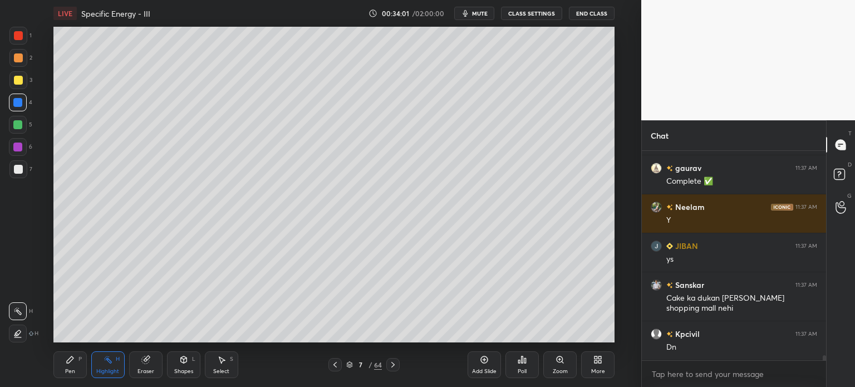
click at [390, 362] on icon at bounding box center [392, 364] width 9 height 9
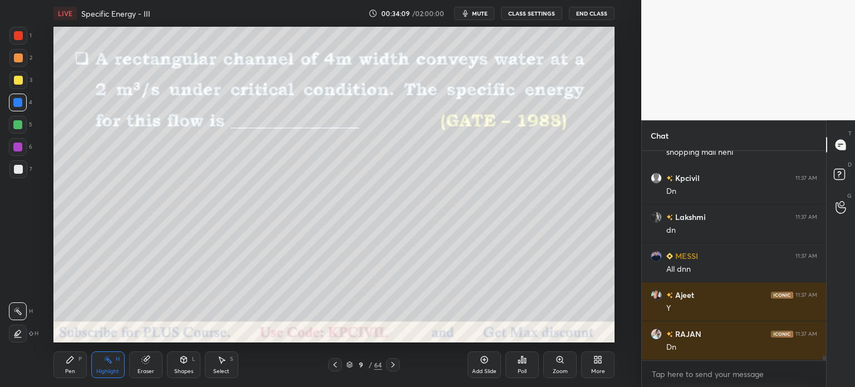
scroll to position [8763, 0]
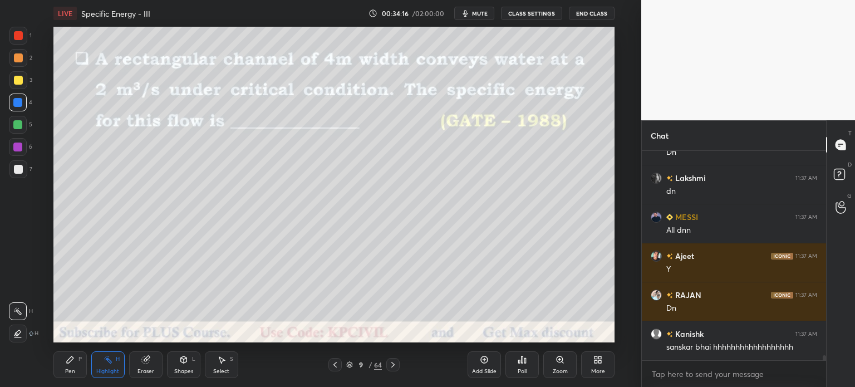
click at [66, 365] on div "Pen P" at bounding box center [69, 364] width 33 height 27
click at [14, 77] on div at bounding box center [18, 80] width 9 height 9
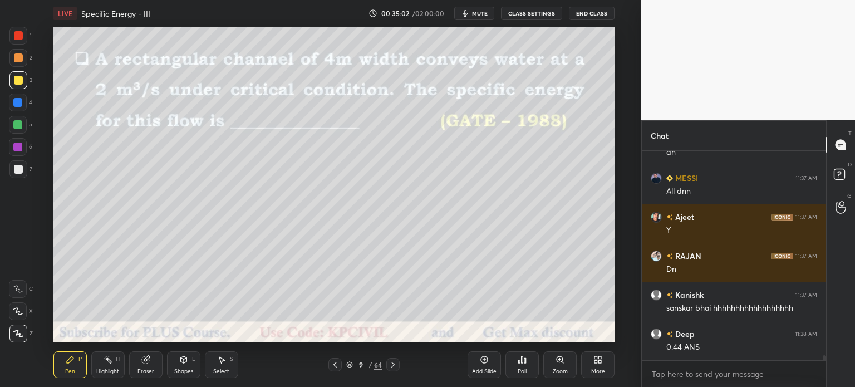
scroll to position [8840, 0]
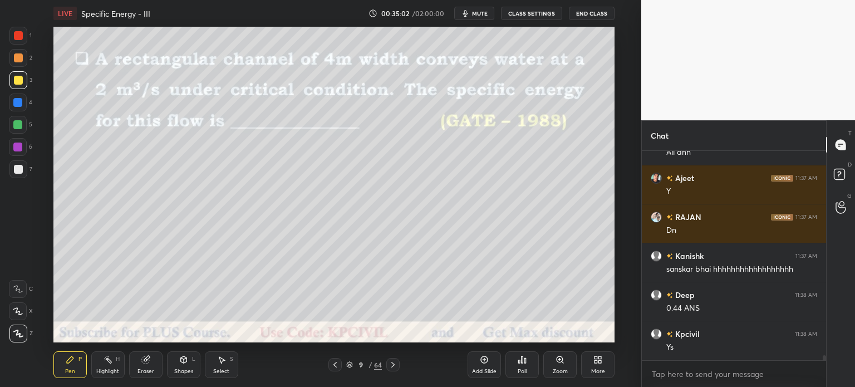
click at [336, 367] on icon at bounding box center [335, 364] width 9 height 9
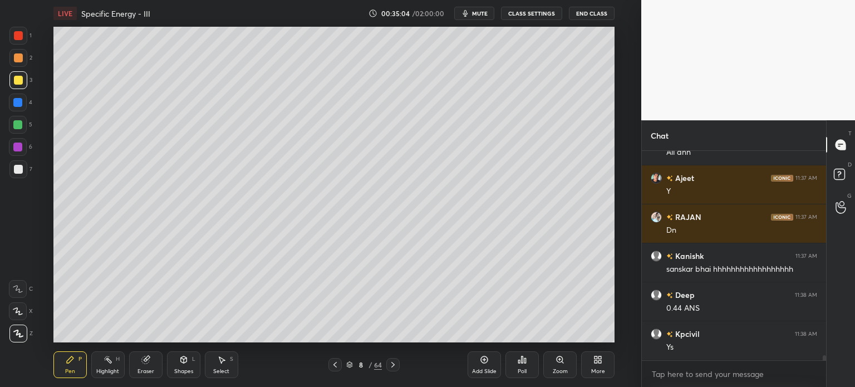
click at [336, 367] on icon at bounding box center [334, 365] width 3 height 6
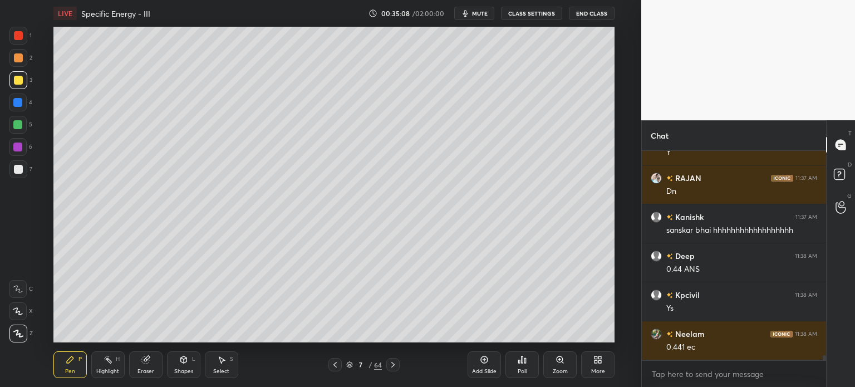
click at [395, 367] on icon at bounding box center [392, 364] width 9 height 9
click at [393, 367] on icon at bounding box center [392, 364] width 9 height 9
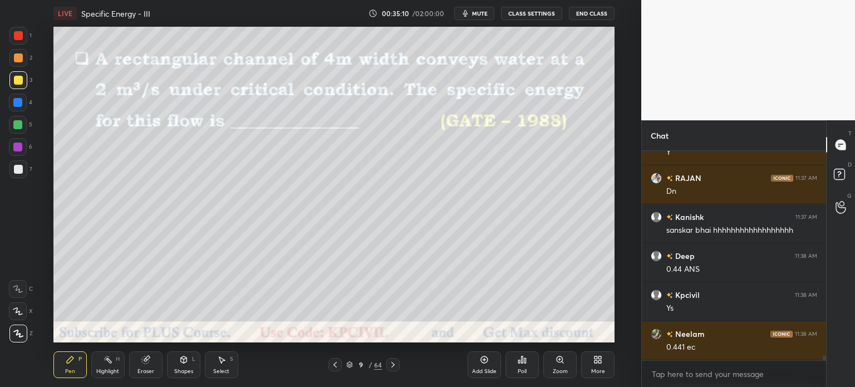
scroll to position [8918, 0]
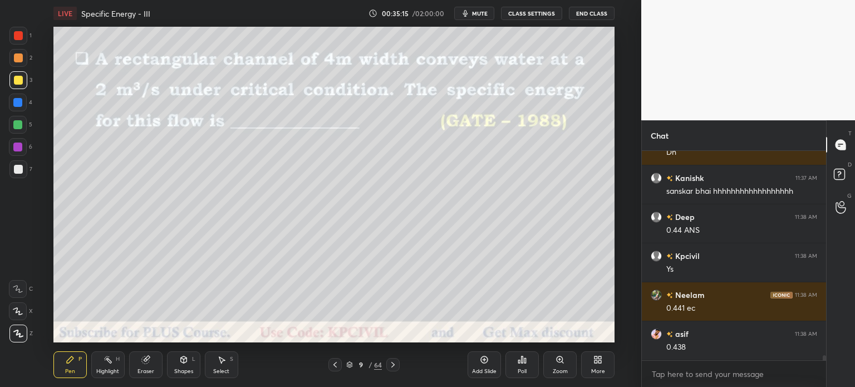
click at [14, 171] on div at bounding box center [18, 169] width 9 height 9
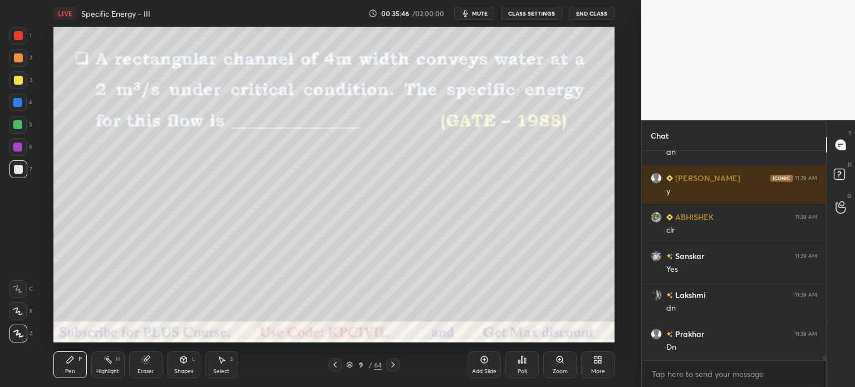
scroll to position [9308, 0]
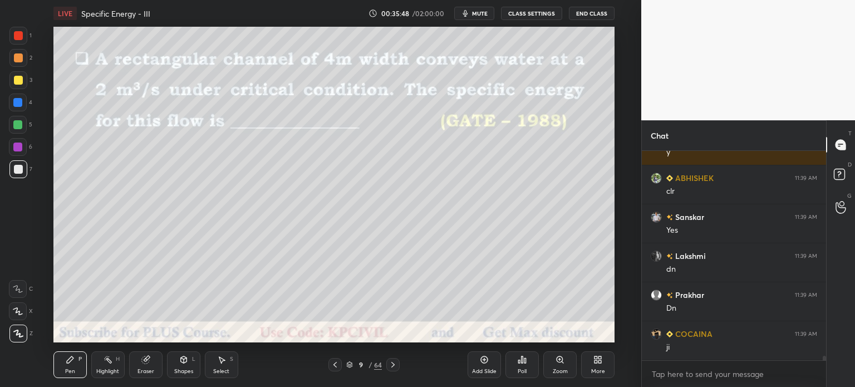
click at [394, 366] on icon at bounding box center [392, 364] width 9 height 9
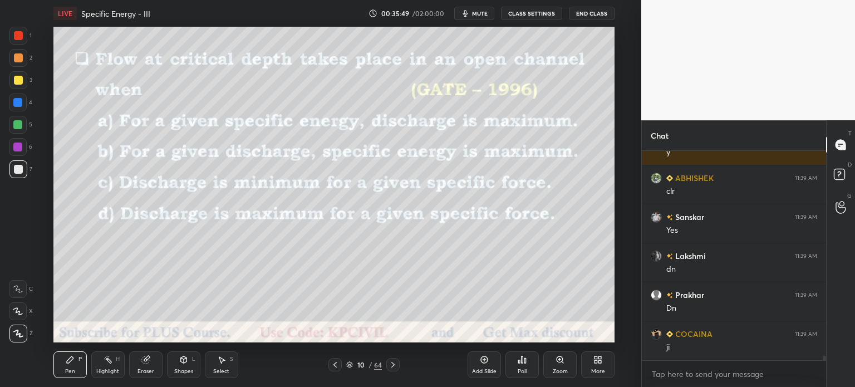
click at [394, 366] on icon at bounding box center [392, 364] width 9 height 9
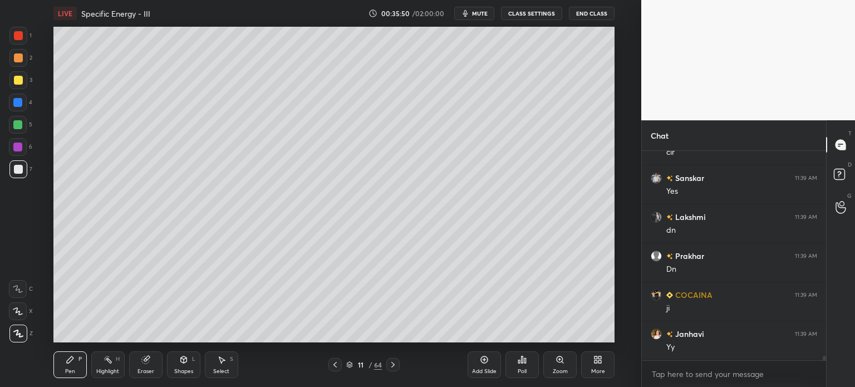
scroll to position [9386, 0]
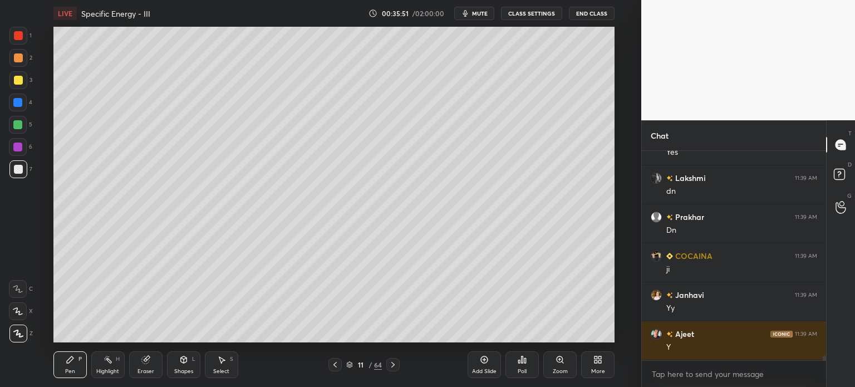
click at [394, 366] on icon at bounding box center [392, 364] width 9 height 9
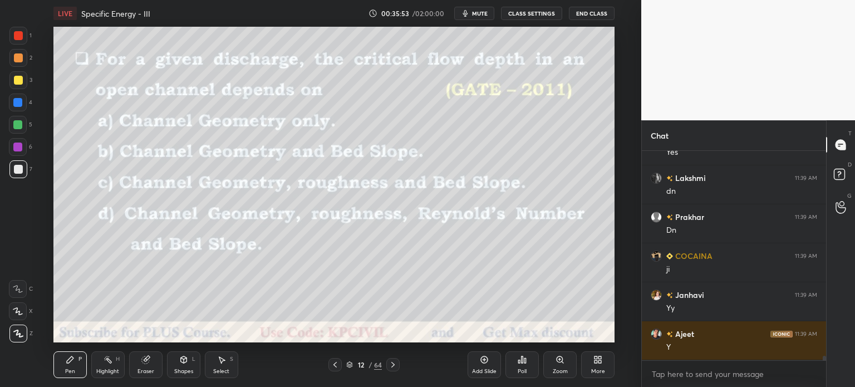
click at [145, 368] on div "Eraser" at bounding box center [145, 371] width 17 height 6
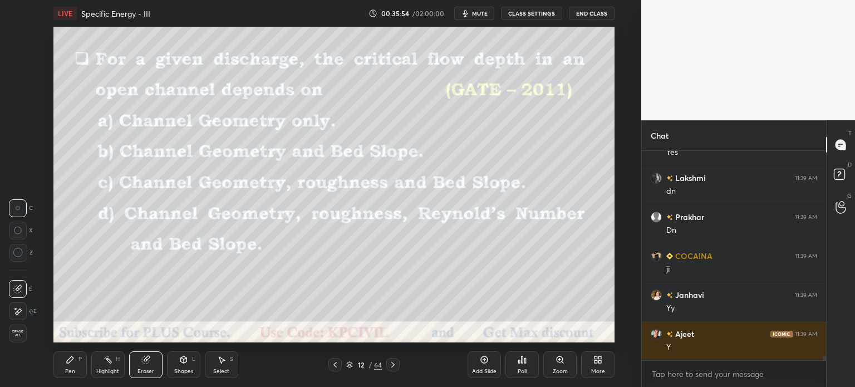
click at [18, 336] on span "Erase all" at bounding box center [17, 333] width 17 height 8
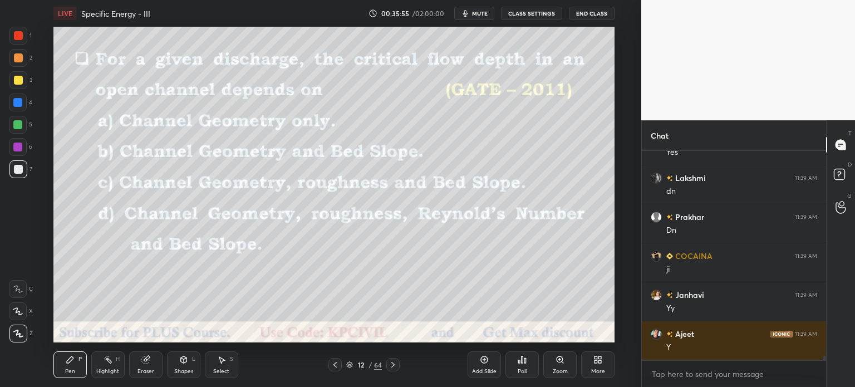
click at [145, 367] on div "Eraser" at bounding box center [145, 364] width 33 height 27
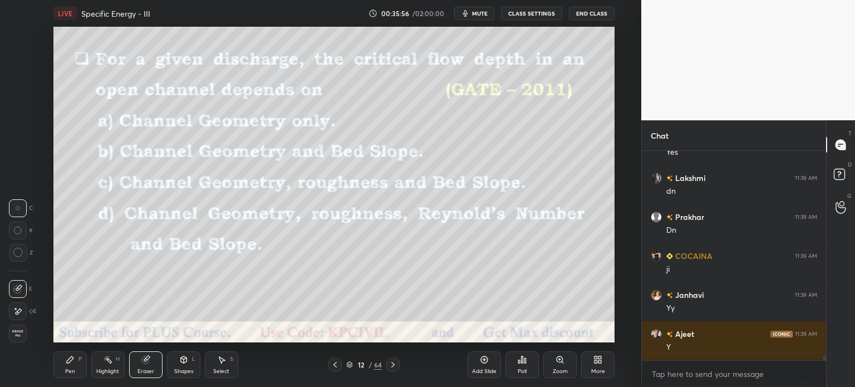
click at [180, 366] on div "Shapes L" at bounding box center [183, 364] width 33 height 27
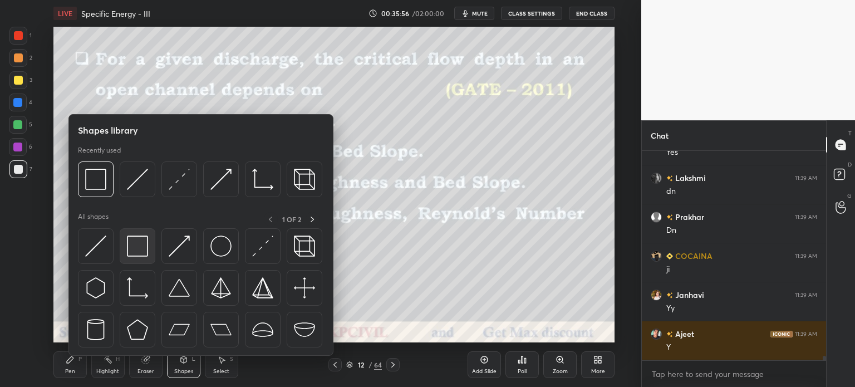
click at [129, 250] on img at bounding box center [137, 245] width 21 height 21
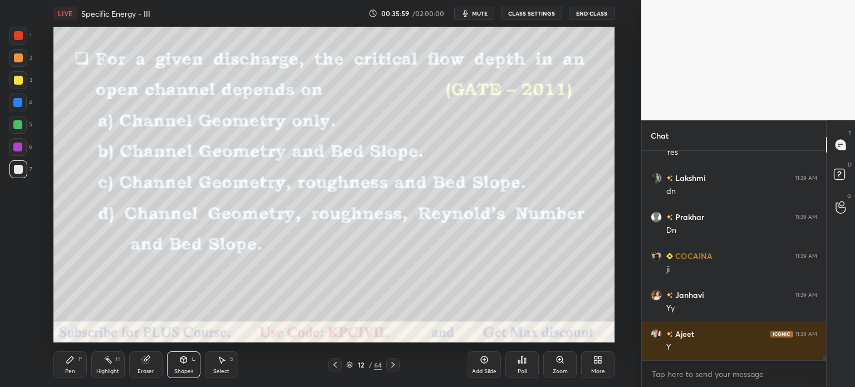
click at [18, 60] on div at bounding box center [18, 57] width 9 height 9
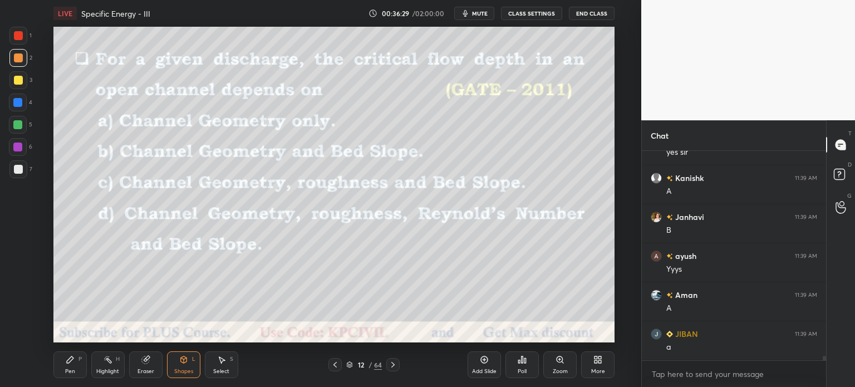
scroll to position [9697, 0]
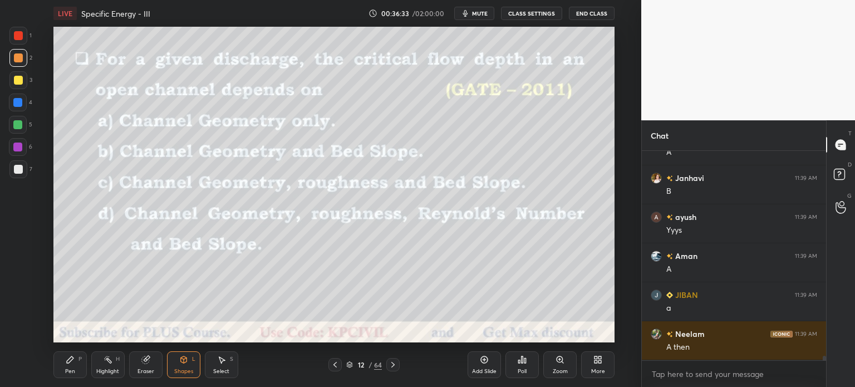
click at [66, 366] on div "Pen P" at bounding box center [69, 364] width 33 height 27
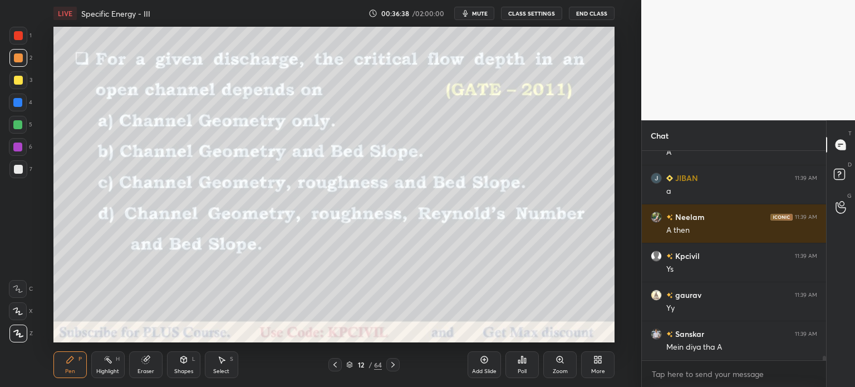
scroll to position [9853, 0]
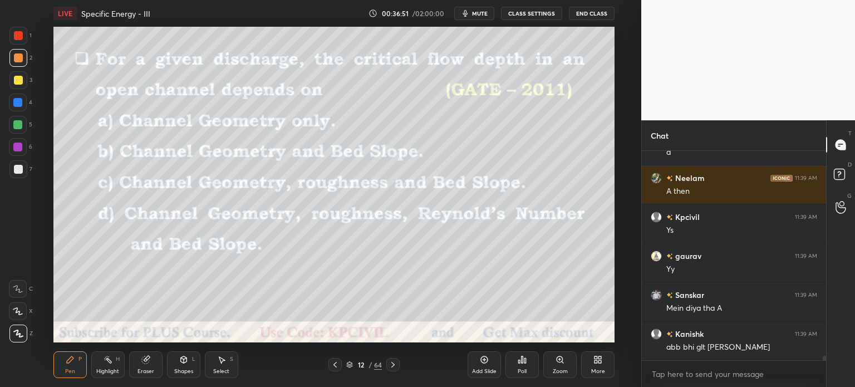
click at [12, 171] on div at bounding box center [18, 169] width 18 height 18
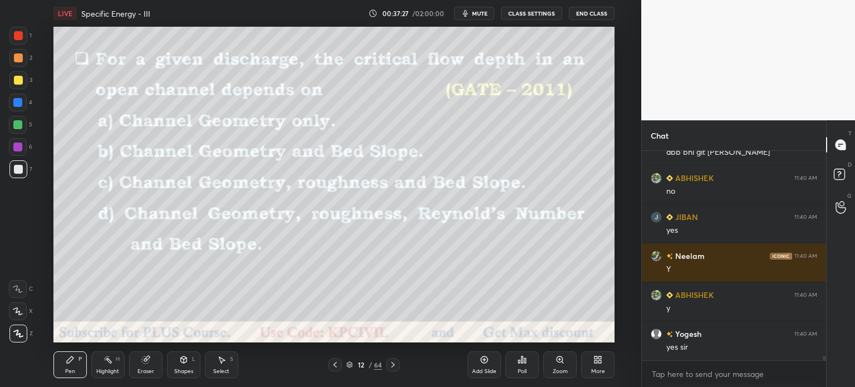
scroll to position [10087, 0]
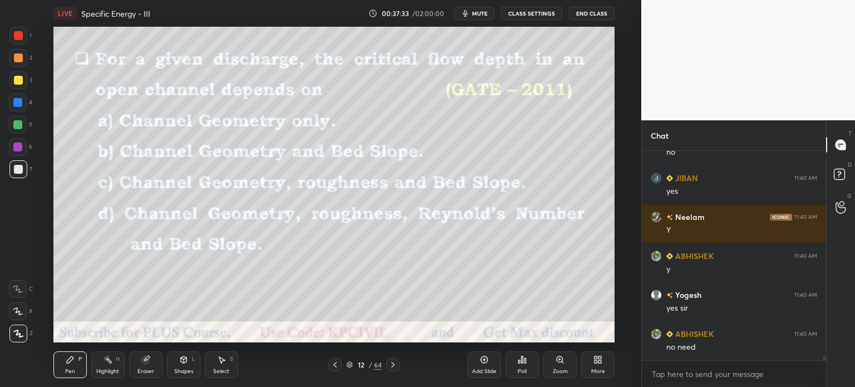
click at [395, 367] on icon at bounding box center [392, 364] width 9 height 9
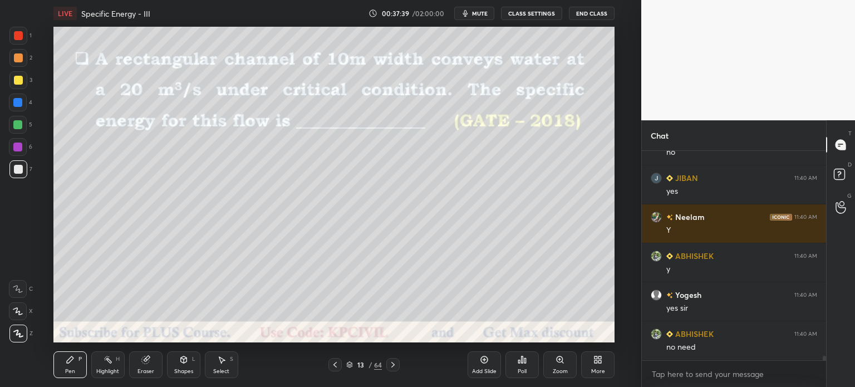
click at [16, 60] on div at bounding box center [18, 57] width 9 height 9
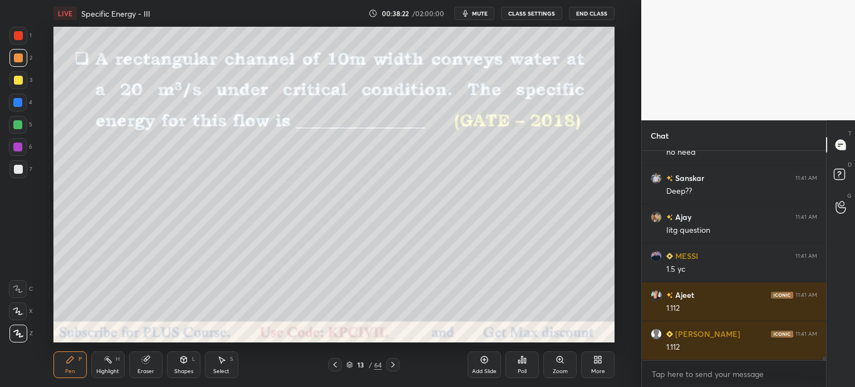
scroll to position [10321, 0]
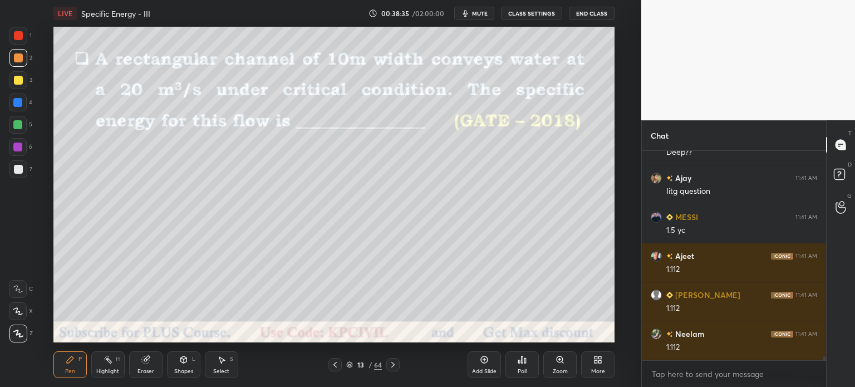
click at [334, 367] on icon at bounding box center [335, 364] width 9 height 9
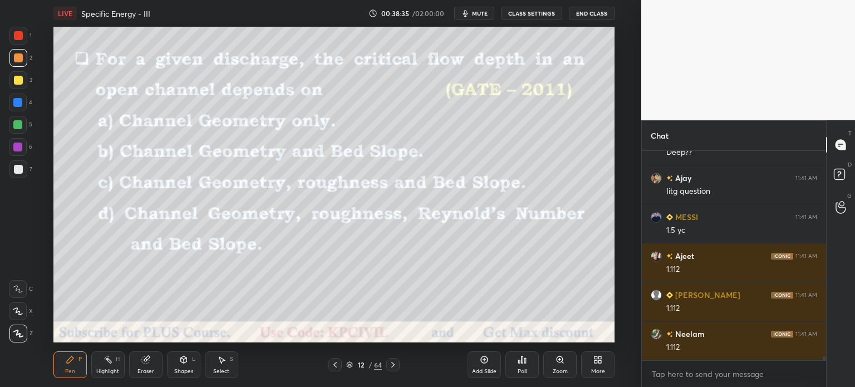
click at [334, 367] on icon at bounding box center [335, 364] width 9 height 9
click at [334, 366] on icon at bounding box center [335, 364] width 9 height 9
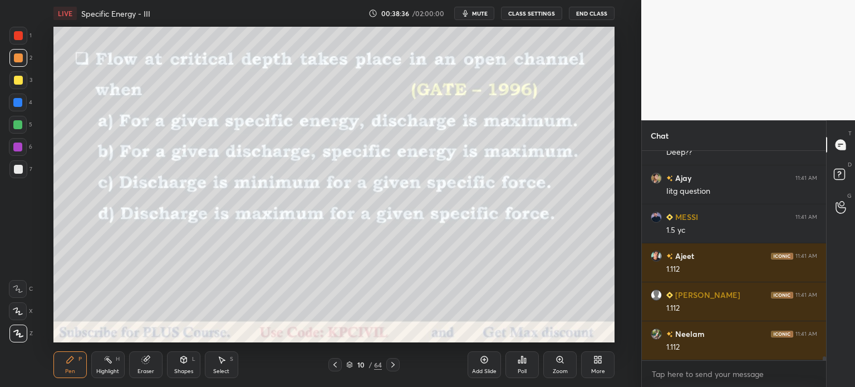
click at [333, 367] on icon at bounding box center [335, 364] width 9 height 9
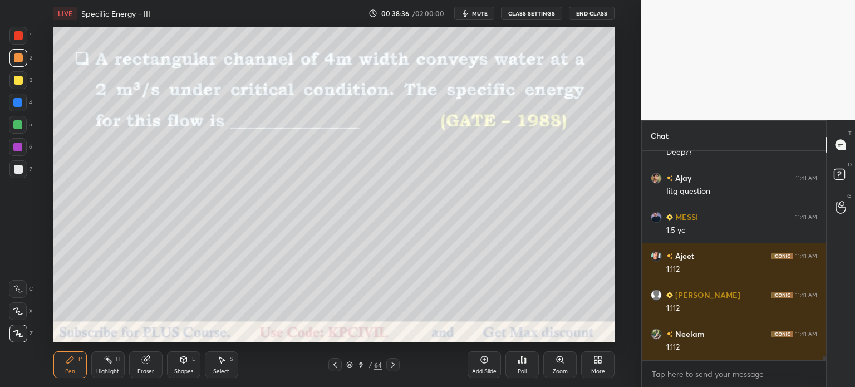
click at [332, 368] on icon at bounding box center [335, 364] width 9 height 9
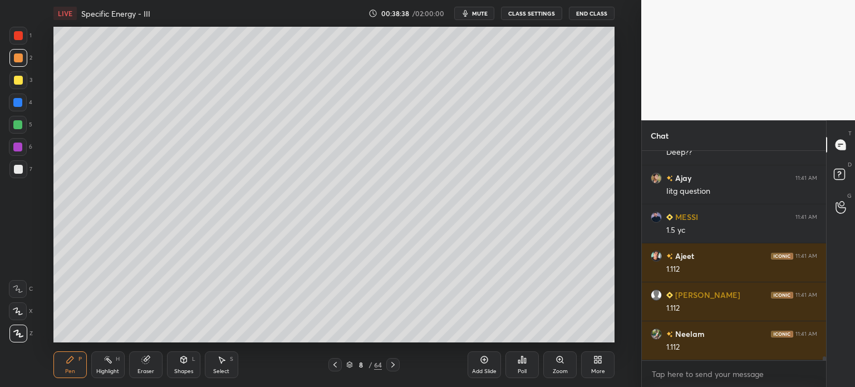
click at [395, 365] on icon at bounding box center [392, 364] width 9 height 9
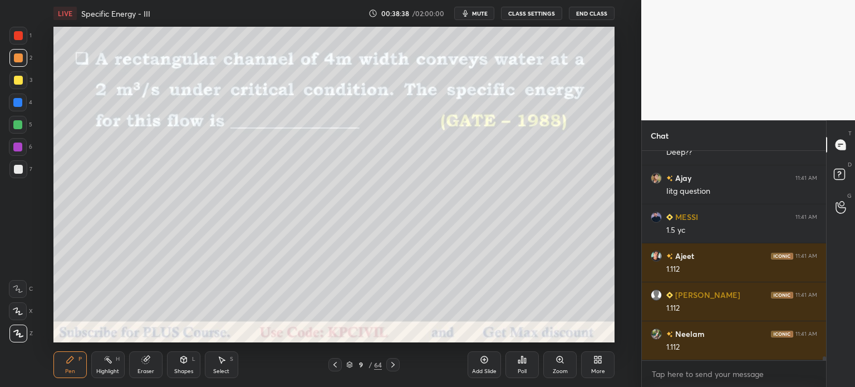
scroll to position [10360, 0]
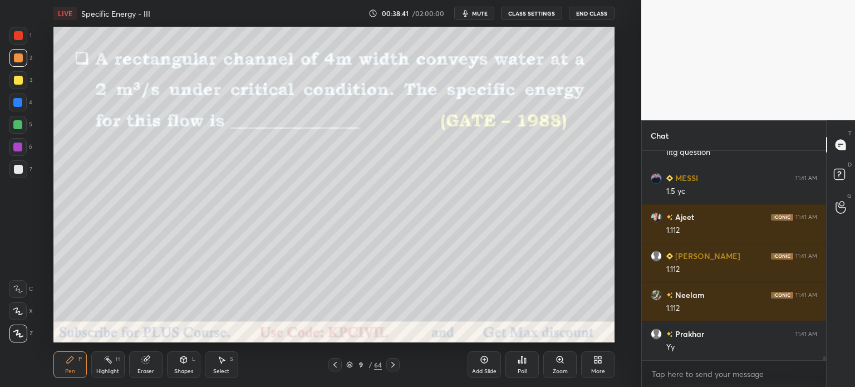
click at [393, 365] on icon at bounding box center [392, 364] width 9 height 9
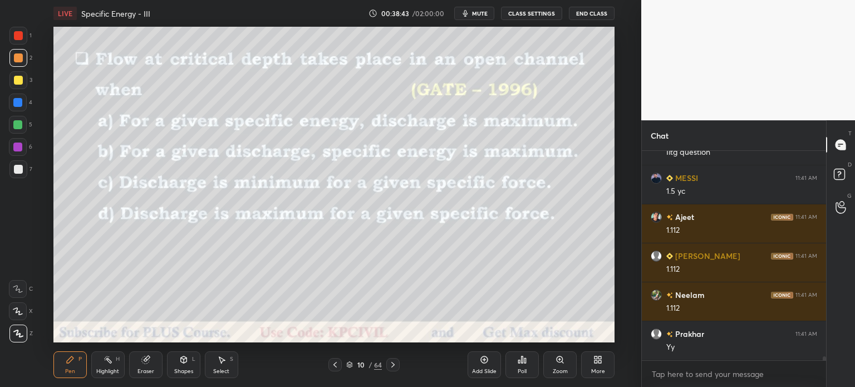
click at [335, 367] on icon at bounding box center [335, 364] width 9 height 9
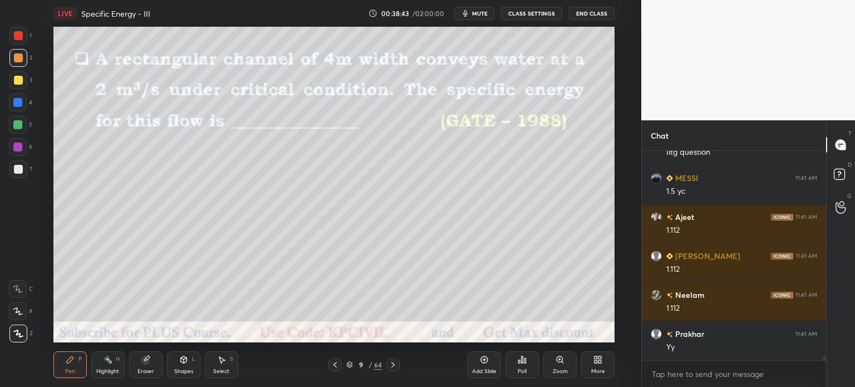
click at [335, 367] on icon at bounding box center [335, 364] width 9 height 9
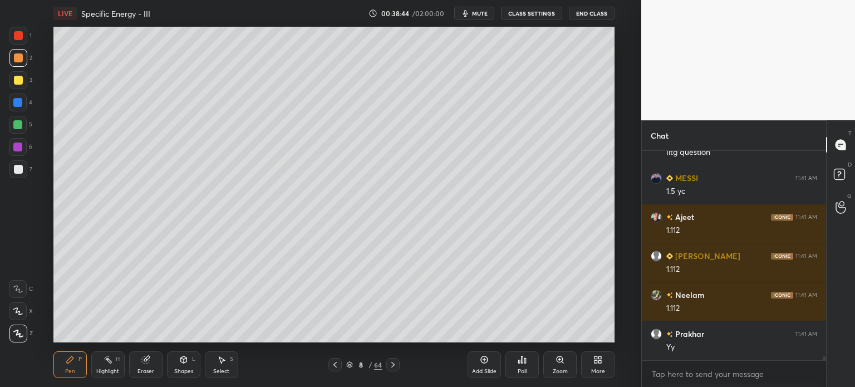
click at [334, 366] on icon at bounding box center [335, 364] width 9 height 9
click at [334, 367] on icon at bounding box center [335, 364] width 9 height 9
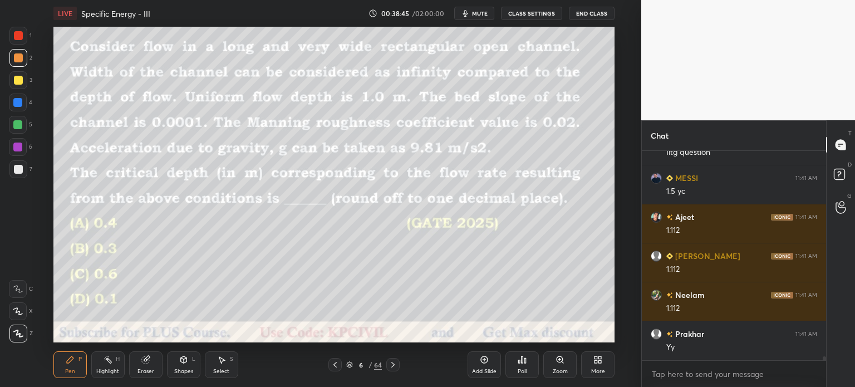
click at [334, 366] on icon at bounding box center [335, 364] width 9 height 9
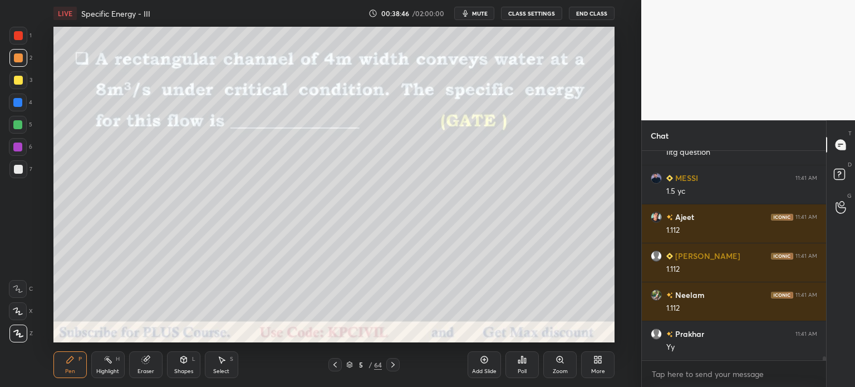
click at [334, 367] on icon at bounding box center [335, 364] width 9 height 9
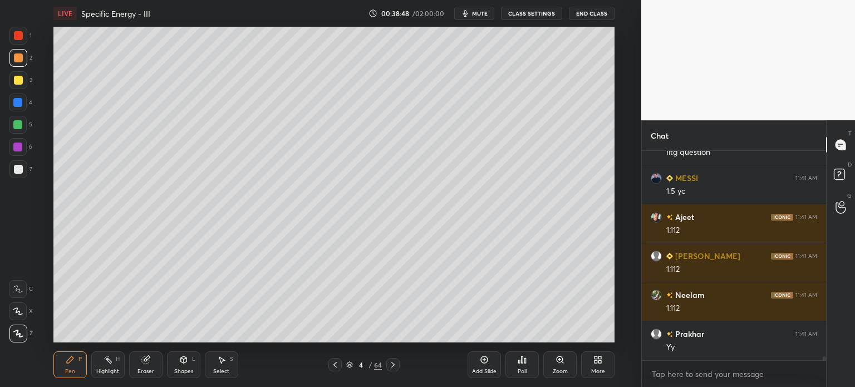
click at [390, 367] on icon at bounding box center [392, 364] width 9 height 9
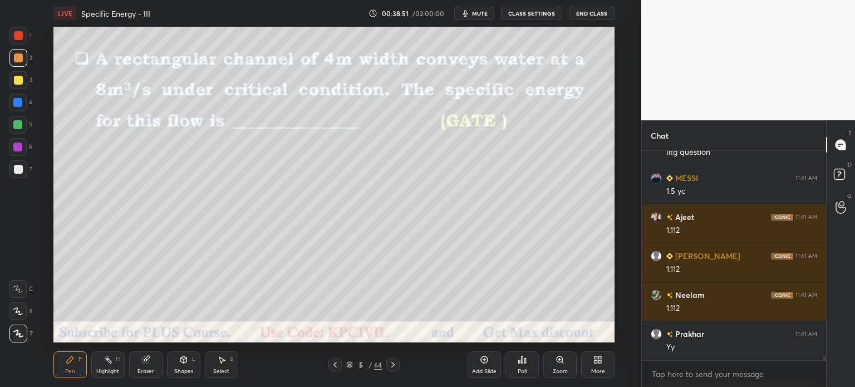
click at [392, 366] on icon at bounding box center [392, 364] width 9 height 9
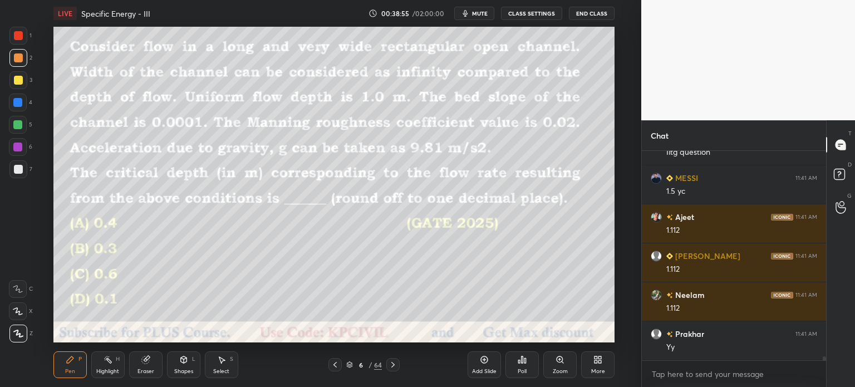
click at [392, 366] on icon at bounding box center [392, 364] width 9 height 9
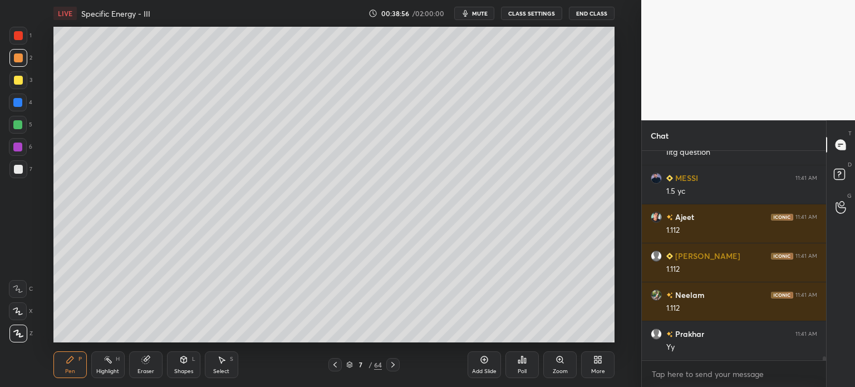
click at [391, 365] on icon at bounding box center [392, 364] width 9 height 9
click at [392, 363] on icon at bounding box center [392, 365] width 3 height 6
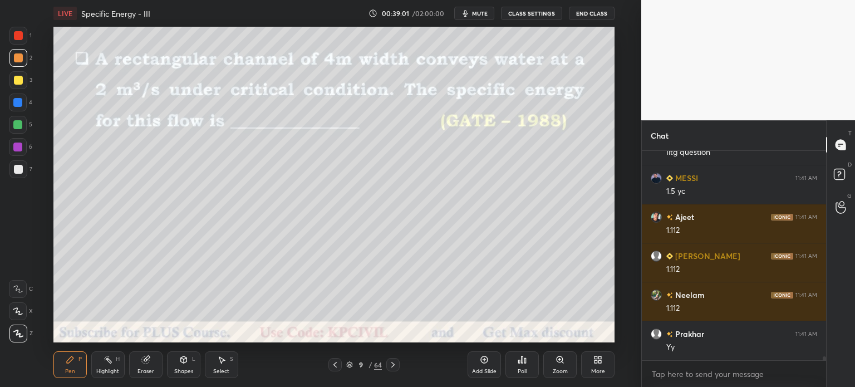
click at [394, 365] on icon at bounding box center [392, 365] width 3 height 6
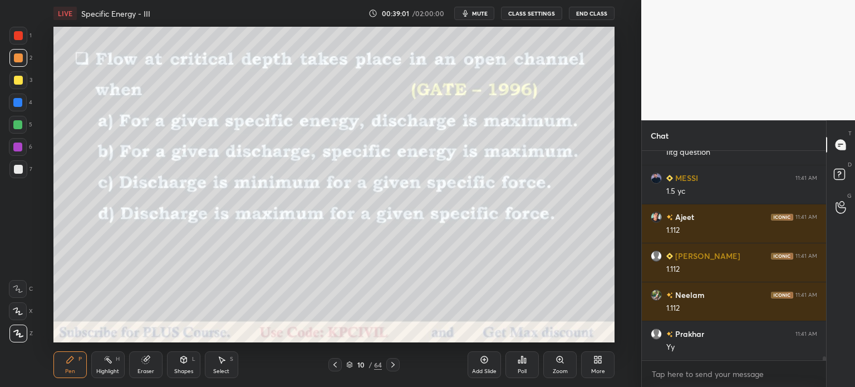
click at [394, 365] on icon at bounding box center [392, 365] width 3 height 6
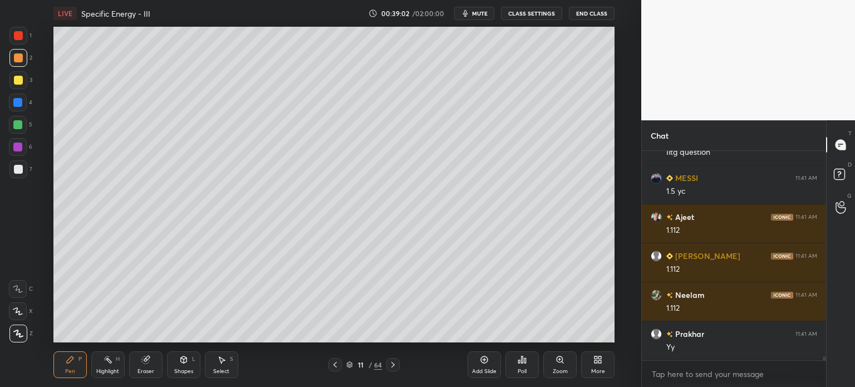
click at [394, 366] on icon at bounding box center [392, 364] width 9 height 9
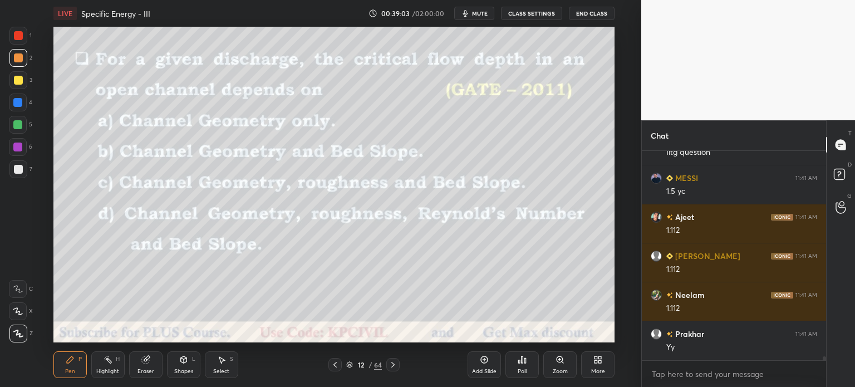
click at [394, 368] on icon at bounding box center [392, 364] width 9 height 9
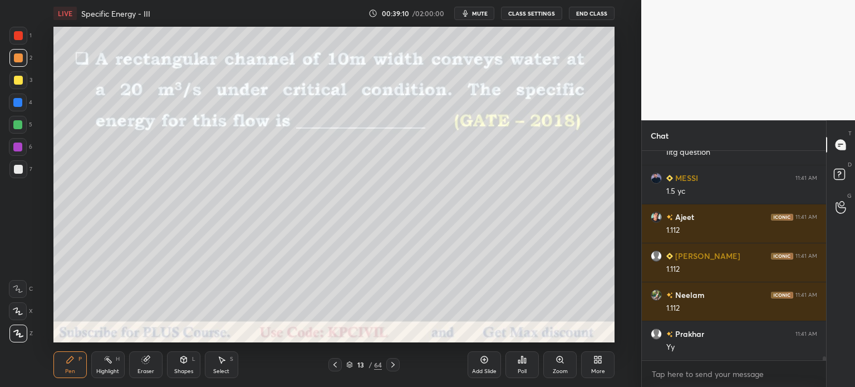
click at [394, 360] on icon at bounding box center [392, 364] width 9 height 9
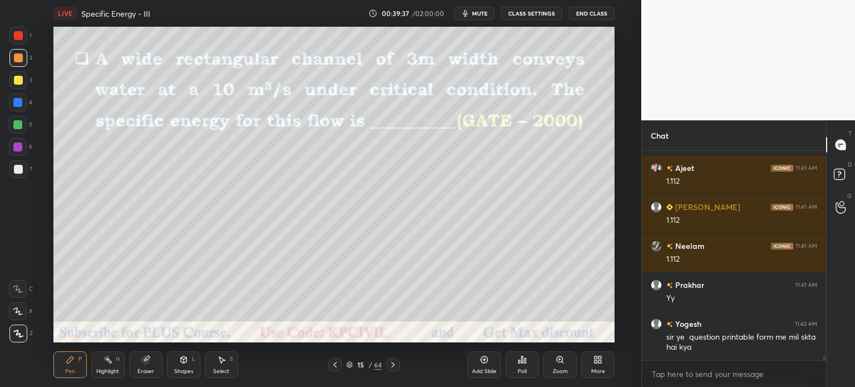
click at [11, 175] on div at bounding box center [18, 169] width 18 height 18
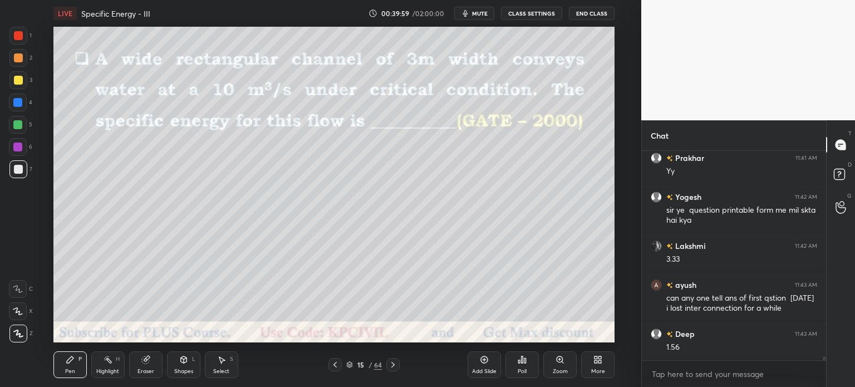
scroll to position [10574, 0]
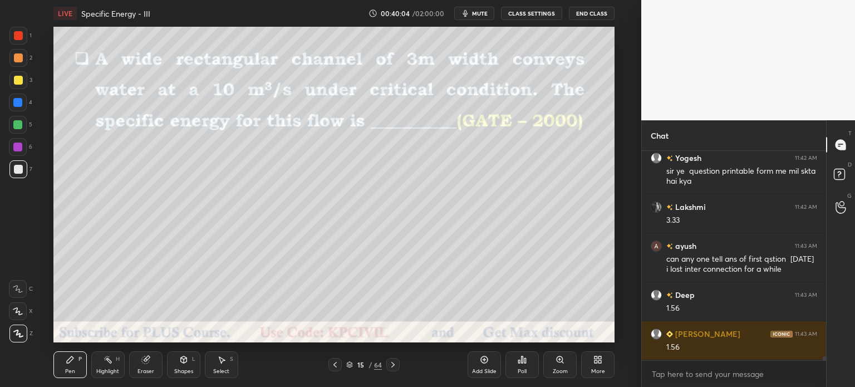
click at [16, 80] on div at bounding box center [18, 80] width 9 height 9
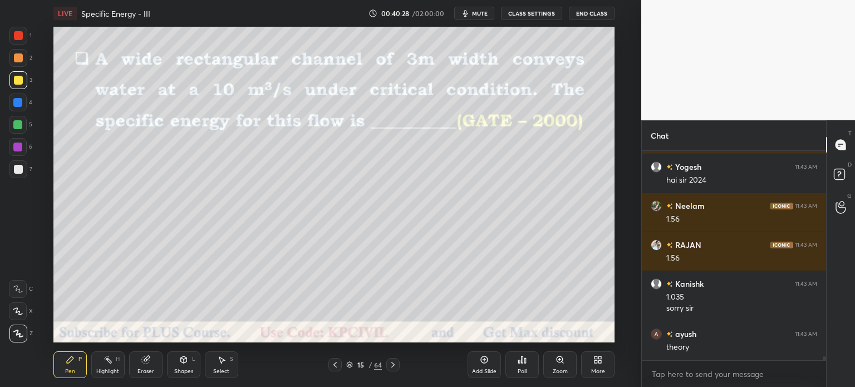
scroll to position [10858, 0]
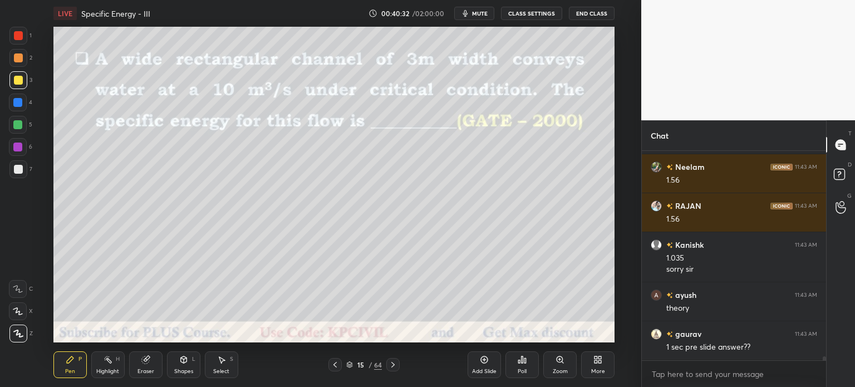
click at [338, 367] on icon at bounding box center [335, 364] width 9 height 9
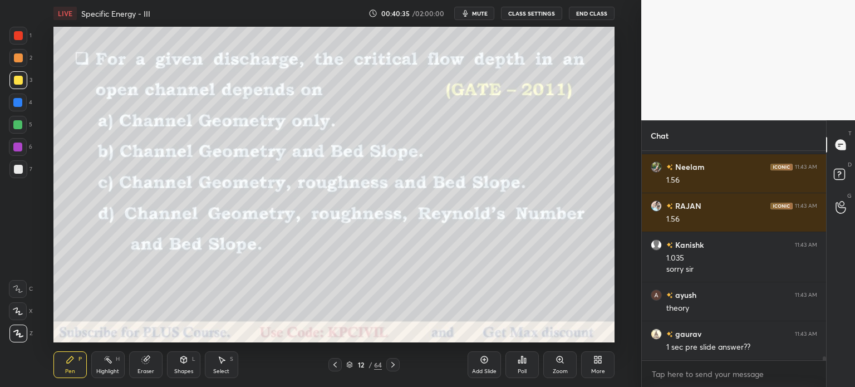
click at [338, 367] on icon at bounding box center [335, 364] width 9 height 9
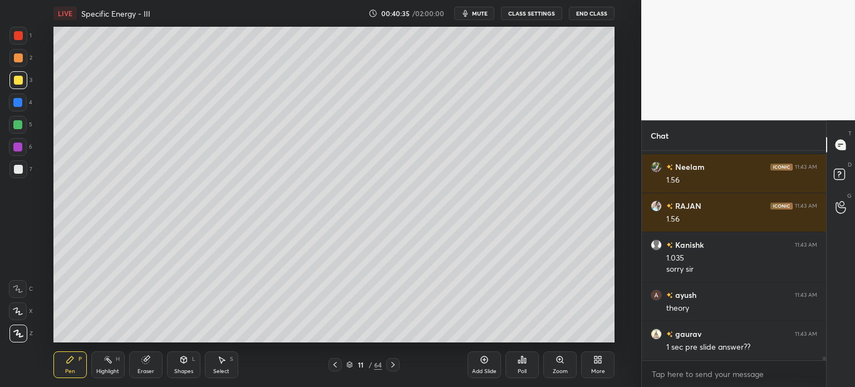
click at [338, 367] on icon at bounding box center [335, 364] width 9 height 9
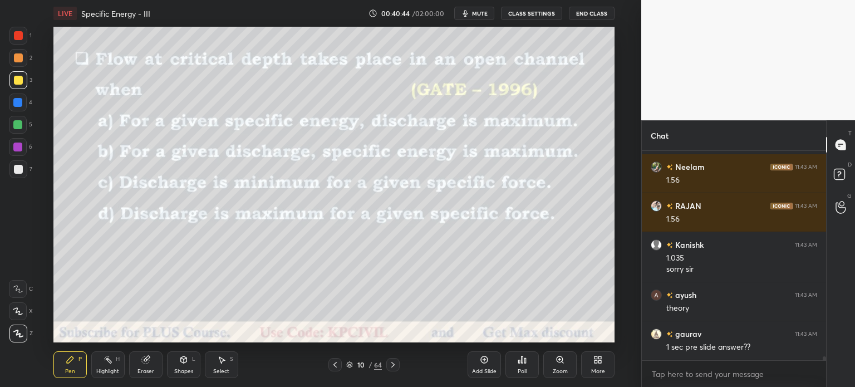
click at [392, 366] on icon at bounding box center [392, 365] width 3 height 6
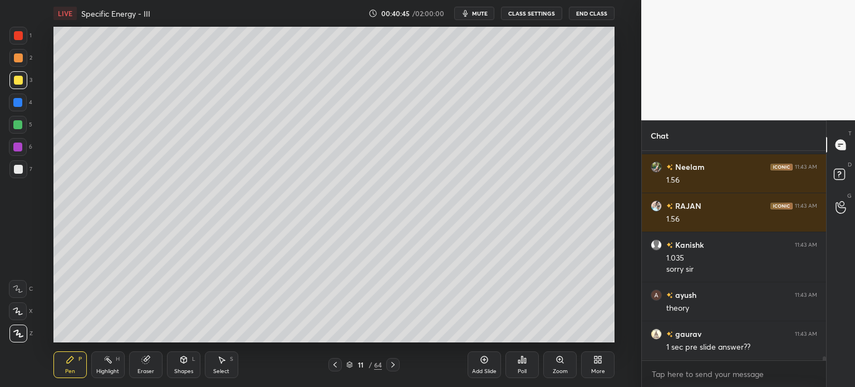
click at [392, 366] on icon at bounding box center [392, 365] width 3 height 6
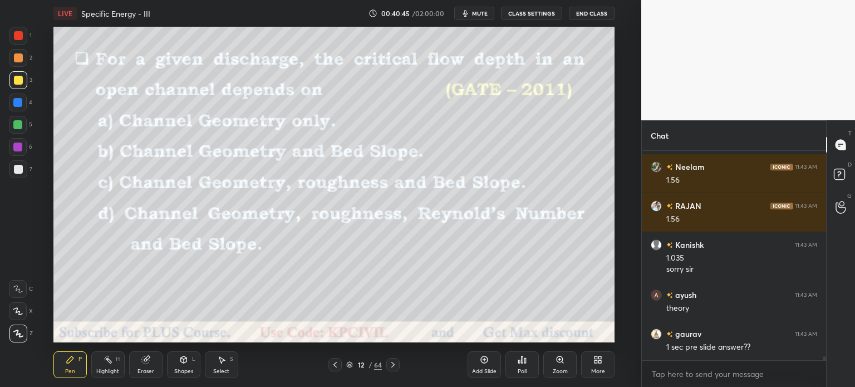
click at [392, 366] on icon at bounding box center [392, 365] width 3 height 6
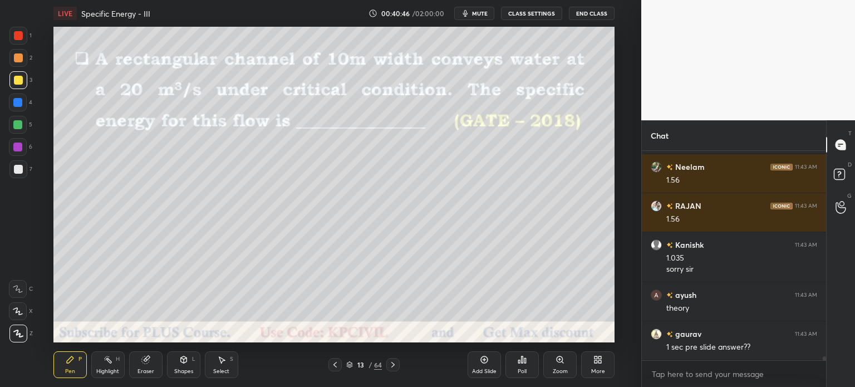
click at [392, 366] on icon at bounding box center [392, 365] width 3 height 6
click at [330, 362] on div at bounding box center [334, 364] width 13 height 13
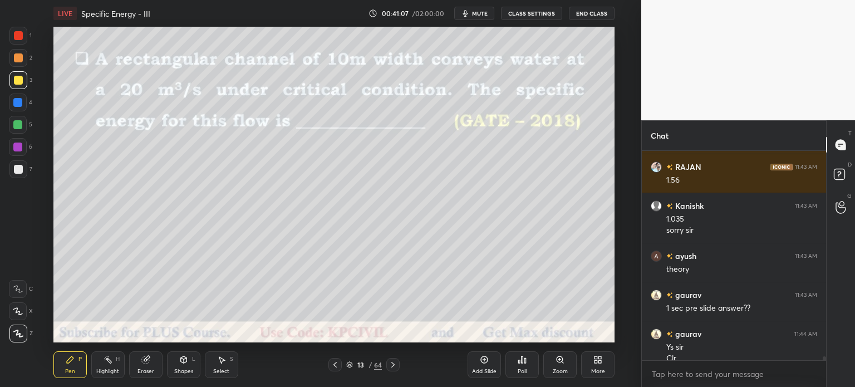
scroll to position [10908, 0]
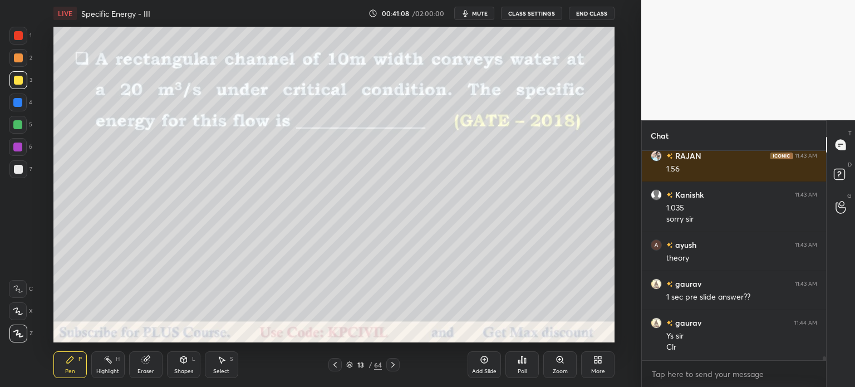
click at [391, 359] on div at bounding box center [392, 364] width 13 height 13
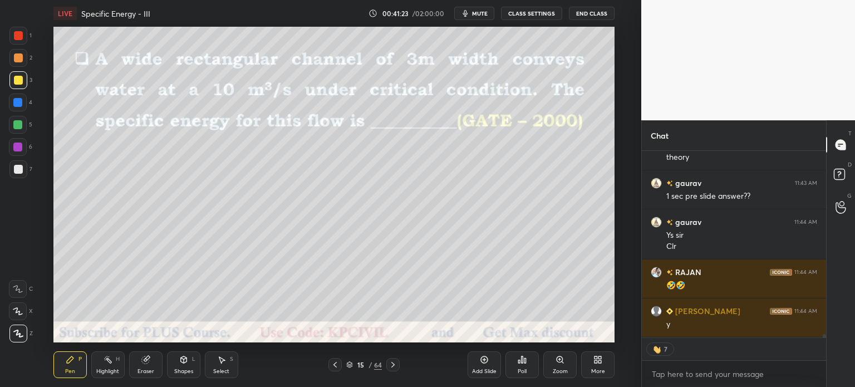
scroll to position [11047, 0]
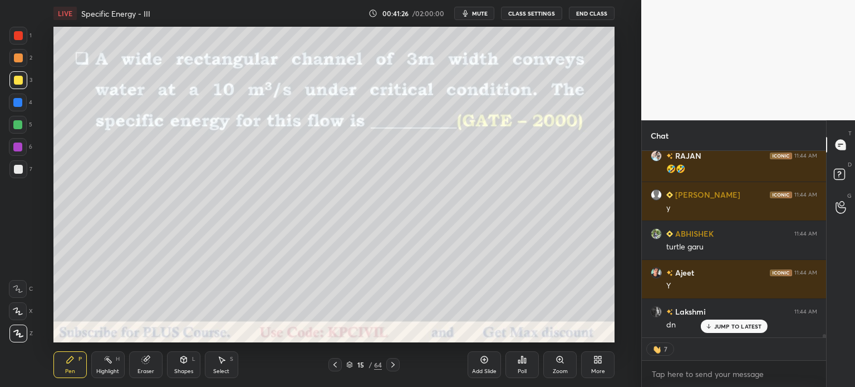
click at [391, 359] on div at bounding box center [392, 364] width 13 height 13
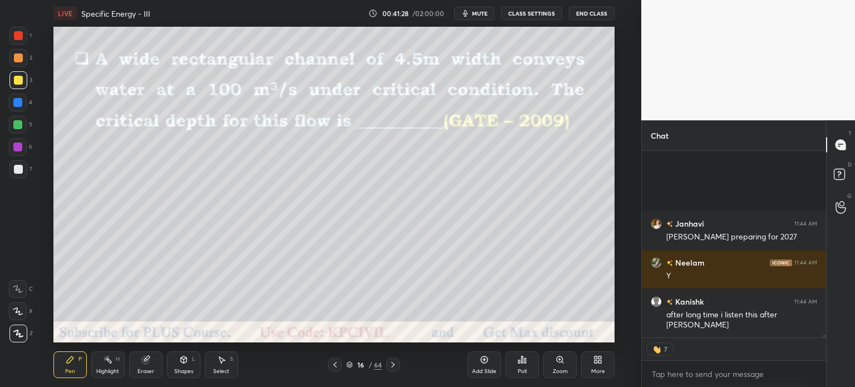
scroll to position [11370, 0]
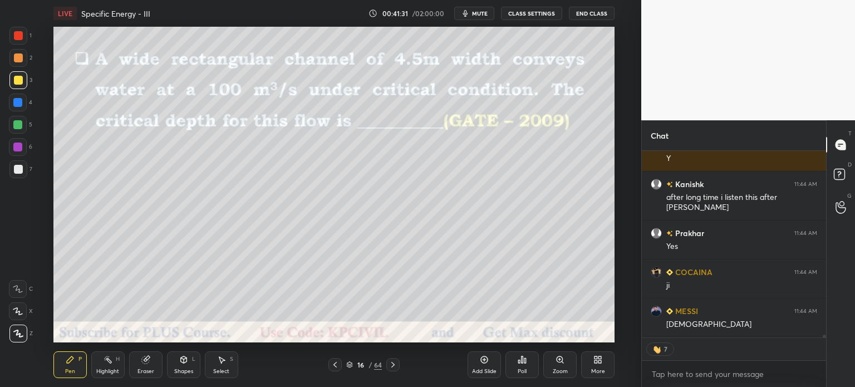
click at [14, 57] on div at bounding box center [18, 57] width 9 height 9
click at [334, 366] on icon at bounding box center [334, 365] width 3 height 6
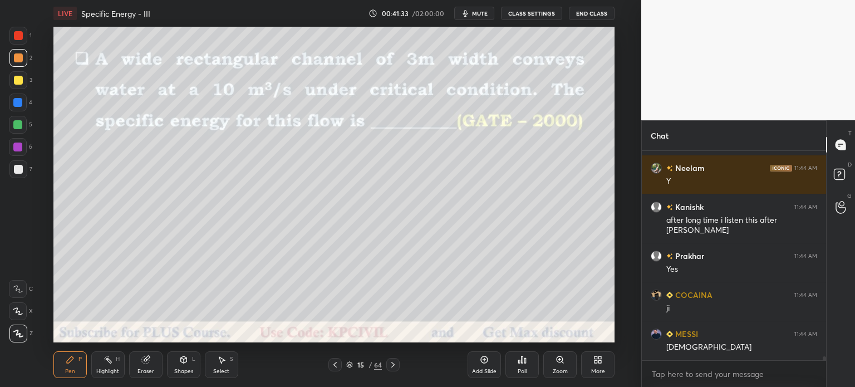
scroll to position [3, 3]
click at [390, 365] on icon at bounding box center [392, 364] width 9 height 9
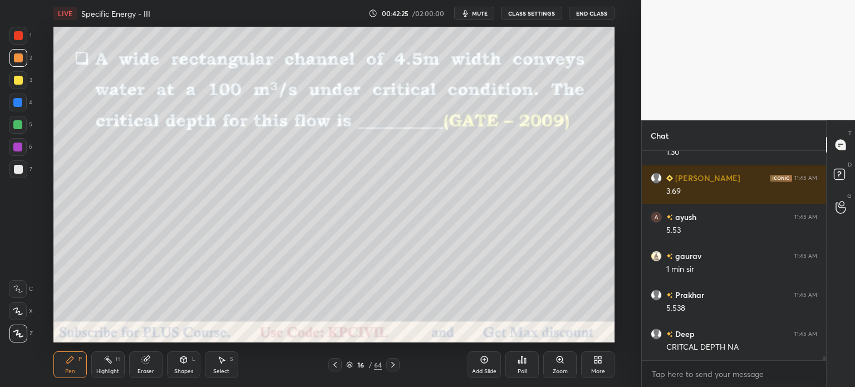
scroll to position [11620, 0]
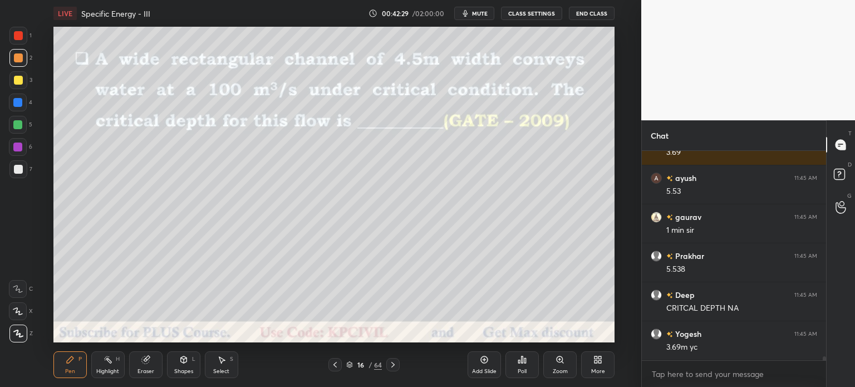
click at [145, 365] on div "Eraser" at bounding box center [145, 364] width 33 height 27
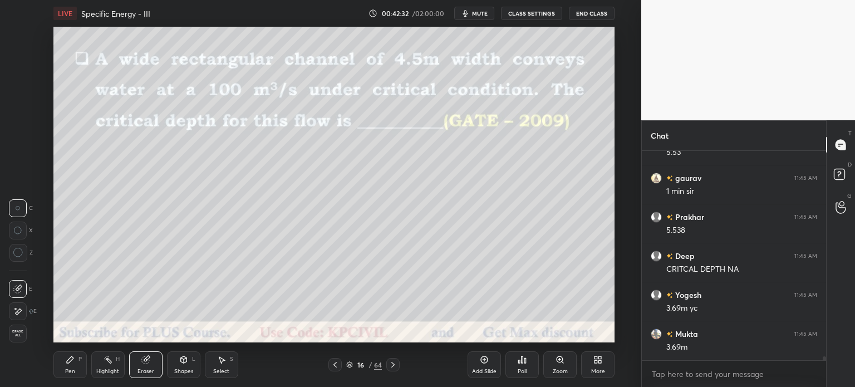
click at [66, 371] on div "Pen" at bounding box center [70, 371] width 10 height 6
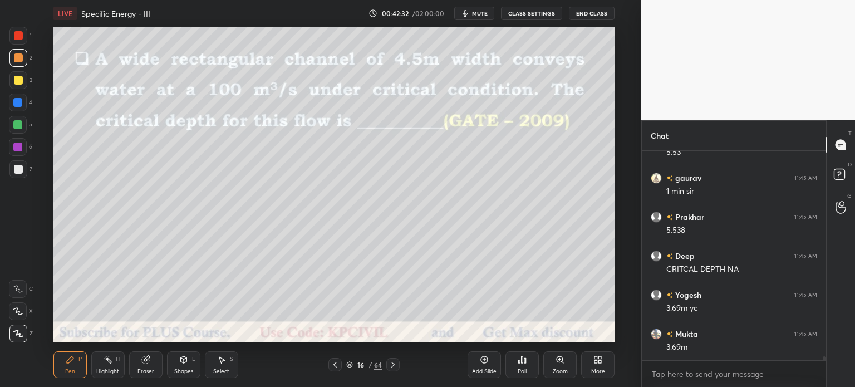
click at [69, 369] on div "Pen" at bounding box center [70, 371] width 10 height 6
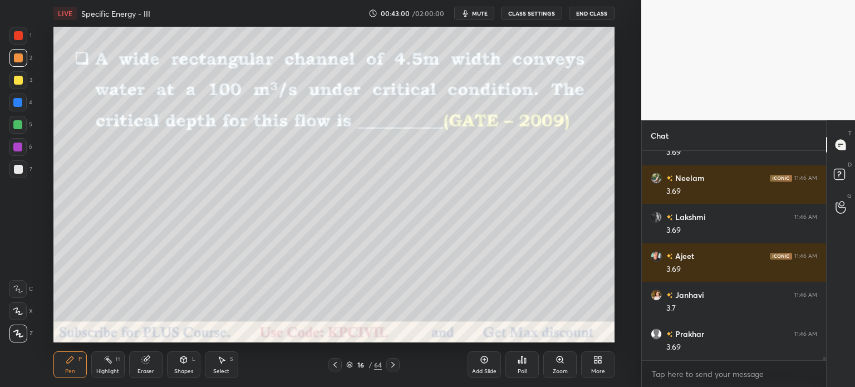
scroll to position [11970, 0]
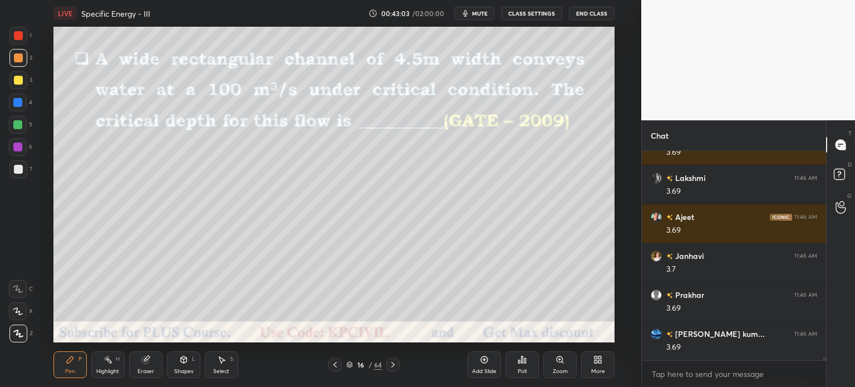
click at [391, 367] on icon at bounding box center [392, 364] width 9 height 9
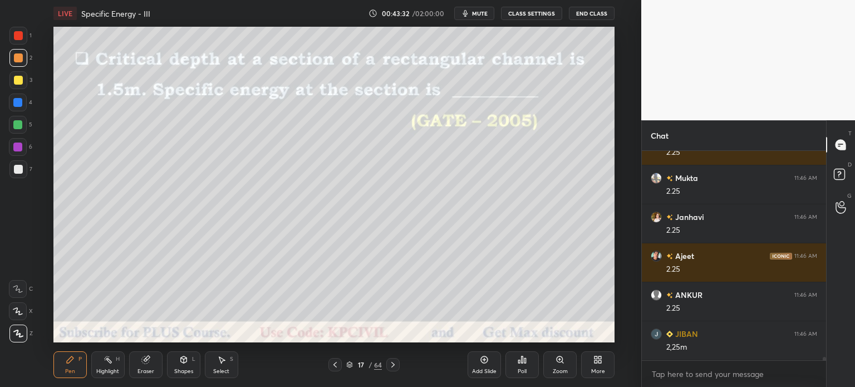
scroll to position [12438, 0]
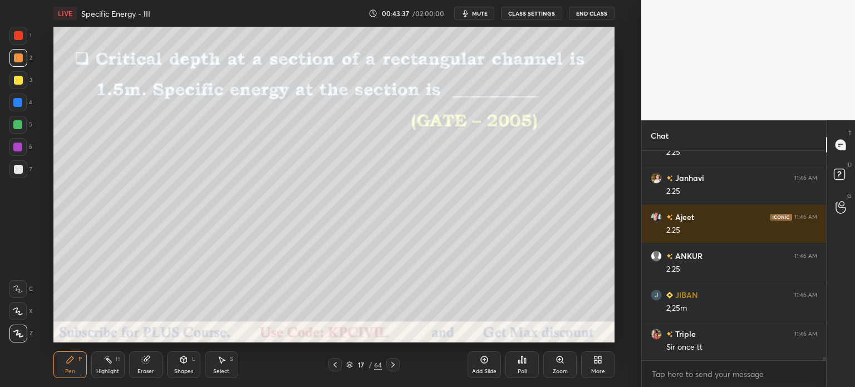
click at [331, 363] on icon at bounding box center [335, 364] width 9 height 9
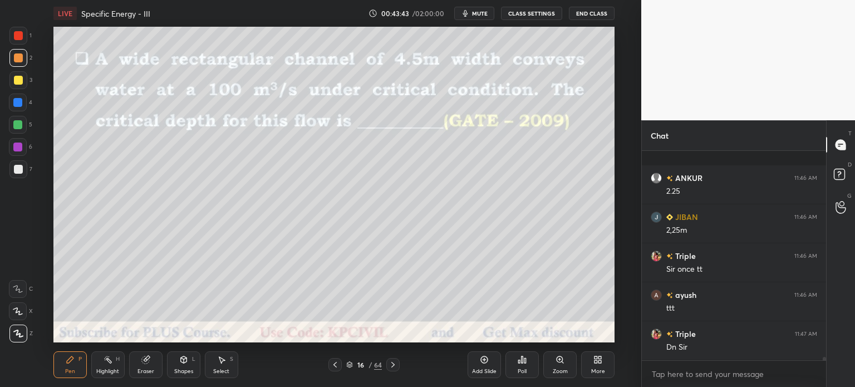
scroll to position [12593, 0]
click at [395, 363] on icon at bounding box center [392, 364] width 9 height 9
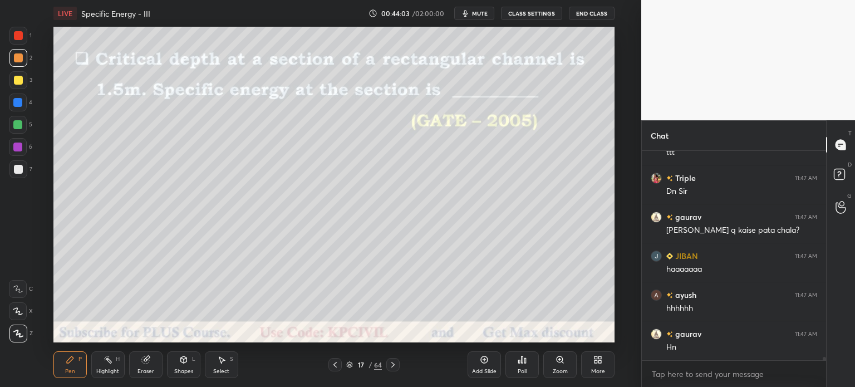
scroll to position [12710, 0]
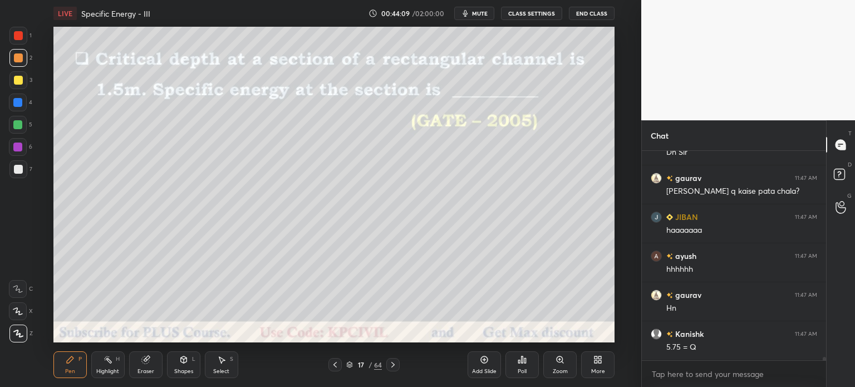
click at [13, 173] on div at bounding box center [18, 169] width 18 height 18
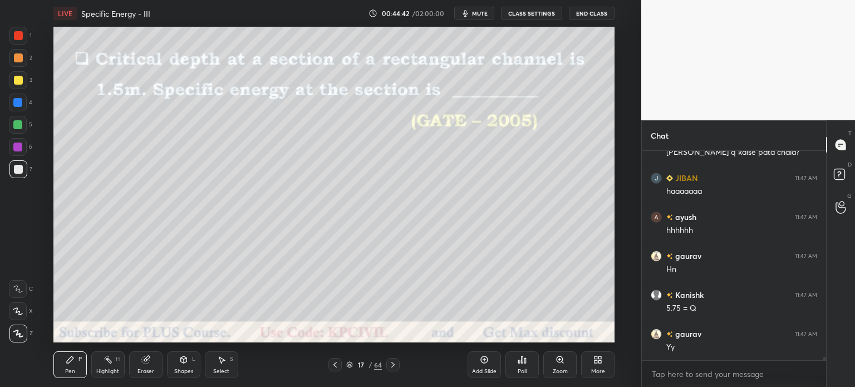
scroll to position [12788, 0]
click at [148, 367] on div "Eraser" at bounding box center [145, 364] width 33 height 27
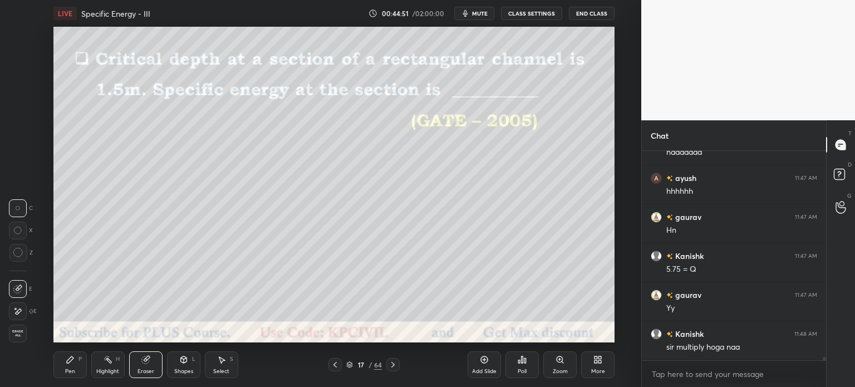
click at [75, 367] on div "Pen P" at bounding box center [69, 364] width 33 height 27
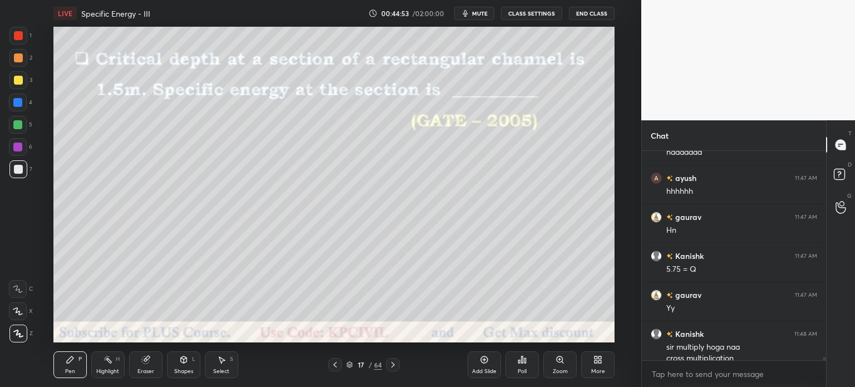
scroll to position [12799, 0]
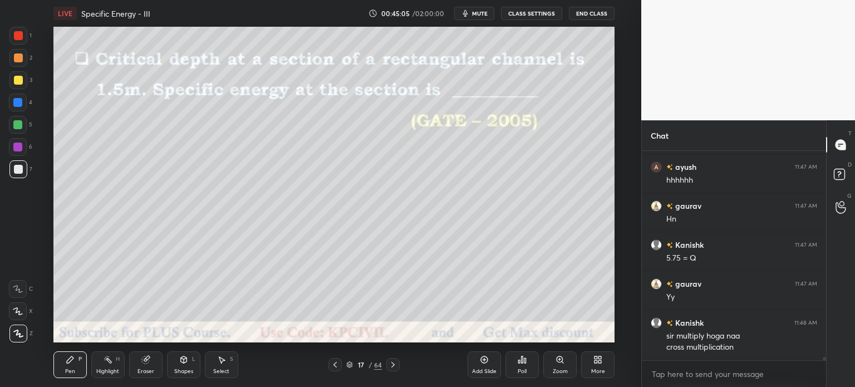
click at [389, 360] on icon at bounding box center [392, 364] width 9 height 9
click at [331, 365] on icon at bounding box center [335, 364] width 9 height 9
click at [330, 365] on div at bounding box center [334, 364] width 13 height 13
click at [332, 365] on icon at bounding box center [335, 364] width 9 height 9
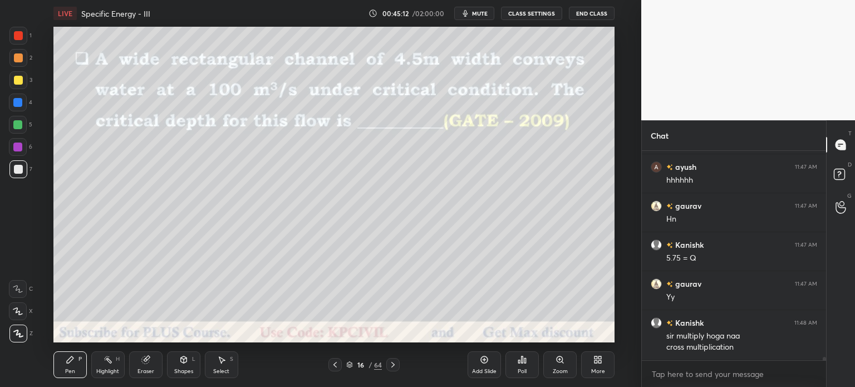
click at [390, 365] on icon at bounding box center [392, 364] width 9 height 9
click at [391, 365] on icon at bounding box center [392, 364] width 9 height 9
click at [392, 365] on icon at bounding box center [392, 364] width 9 height 9
click at [14, 58] on div at bounding box center [18, 57] width 9 height 9
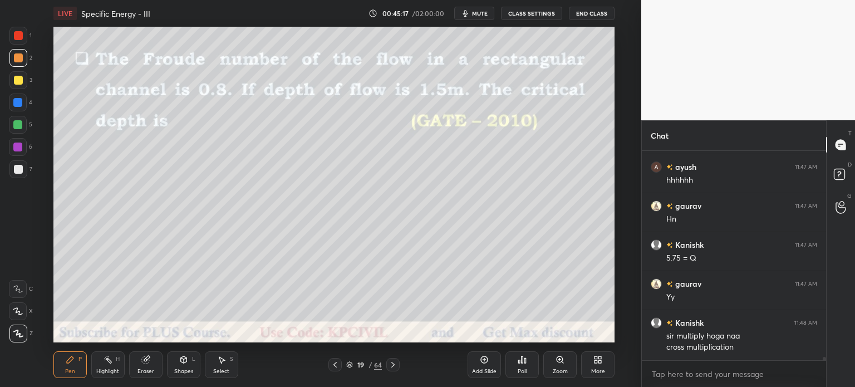
click at [16, 173] on div at bounding box center [18, 169] width 9 height 9
click at [14, 81] on div at bounding box center [18, 80] width 9 height 9
click at [17, 175] on div at bounding box center [18, 169] width 18 height 18
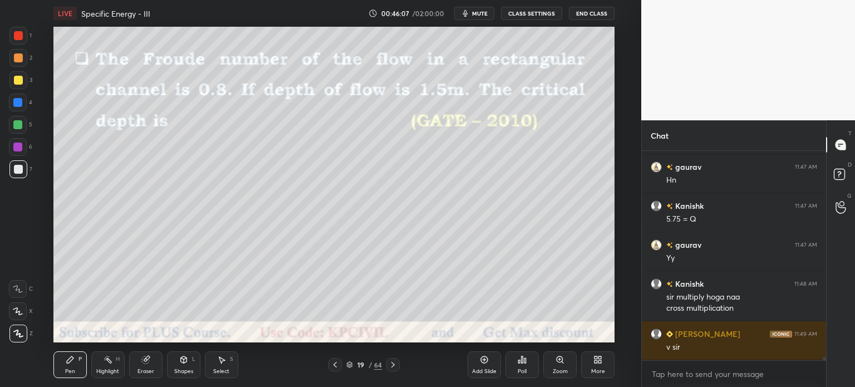
scroll to position [12877, 0]
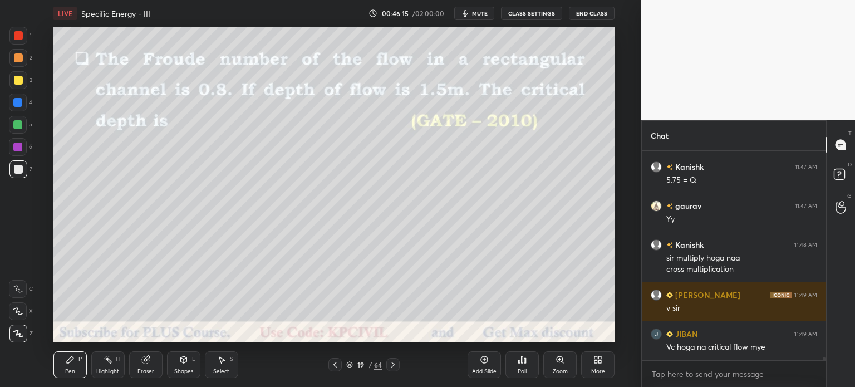
click at [14, 79] on div at bounding box center [18, 80] width 9 height 9
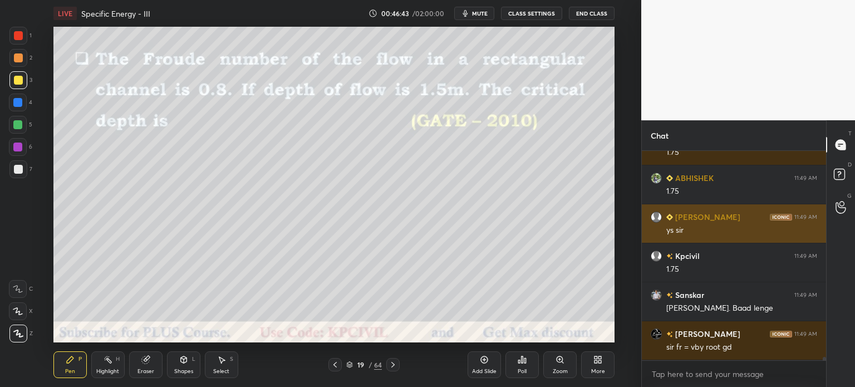
scroll to position [13500, 0]
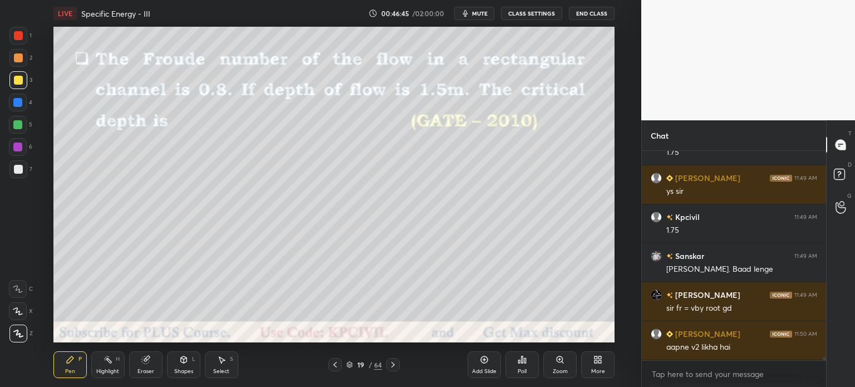
click at [150, 368] on div "Eraser" at bounding box center [145, 371] width 17 height 6
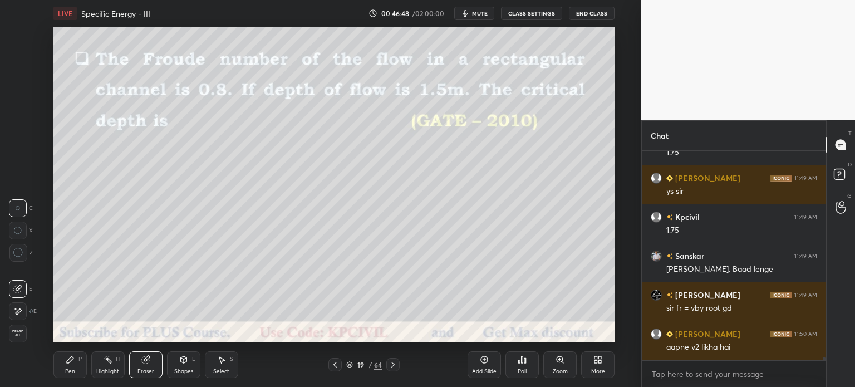
click at [76, 366] on div "Pen P" at bounding box center [69, 364] width 33 height 27
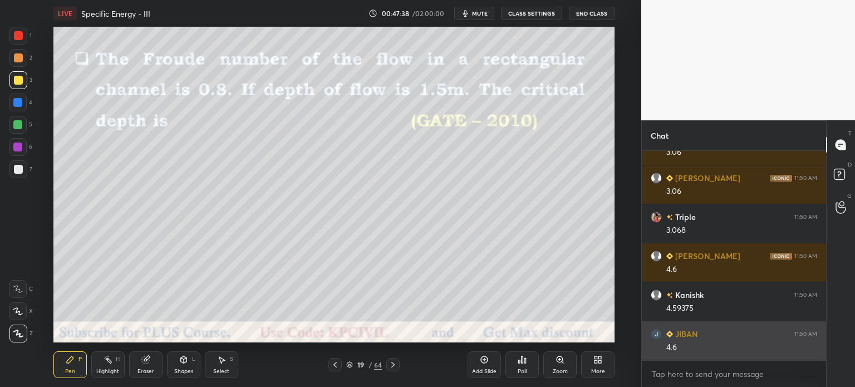
scroll to position [14202, 0]
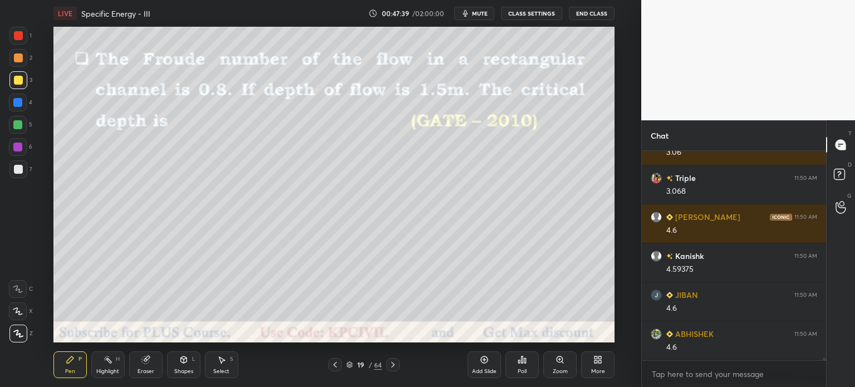
click at [16, 175] on div at bounding box center [18, 169] width 18 height 18
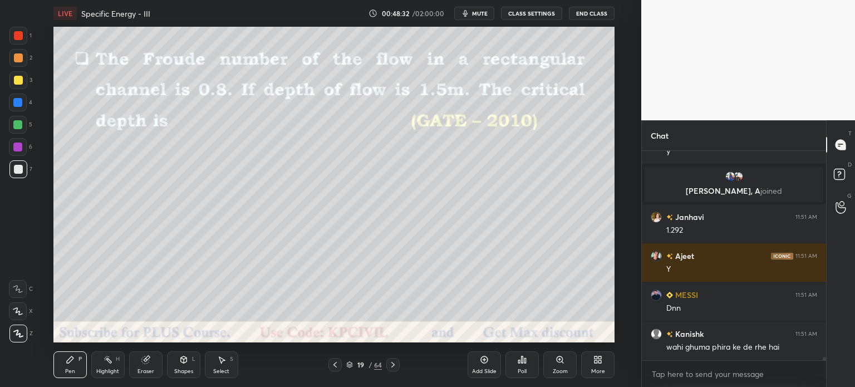
scroll to position [12708, 0]
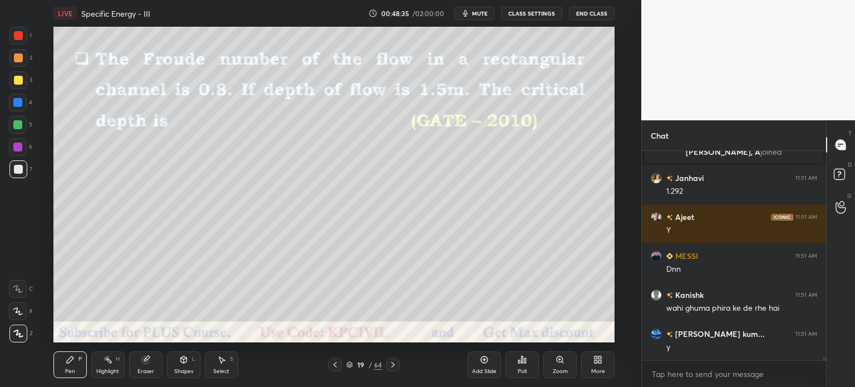
click at [392, 367] on icon at bounding box center [392, 364] width 9 height 9
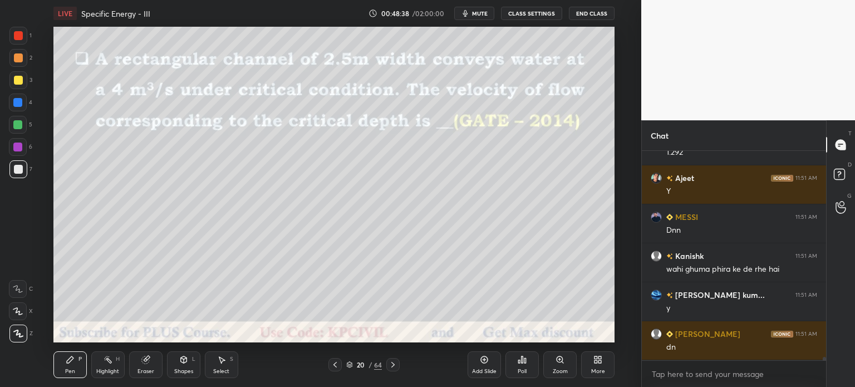
click at [17, 56] on div at bounding box center [18, 57] width 9 height 9
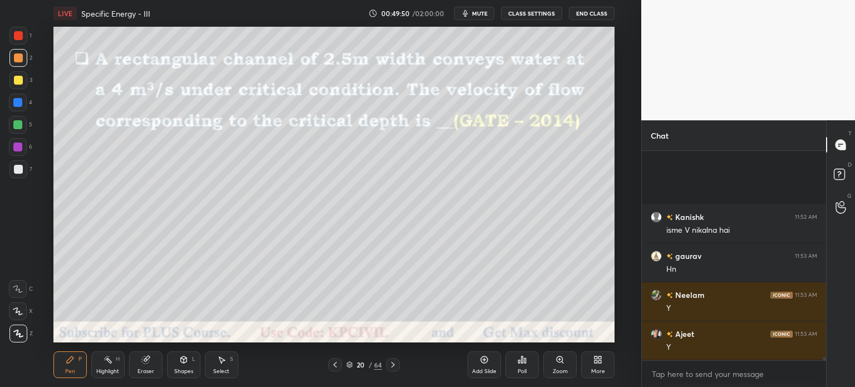
scroll to position [13020, 0]
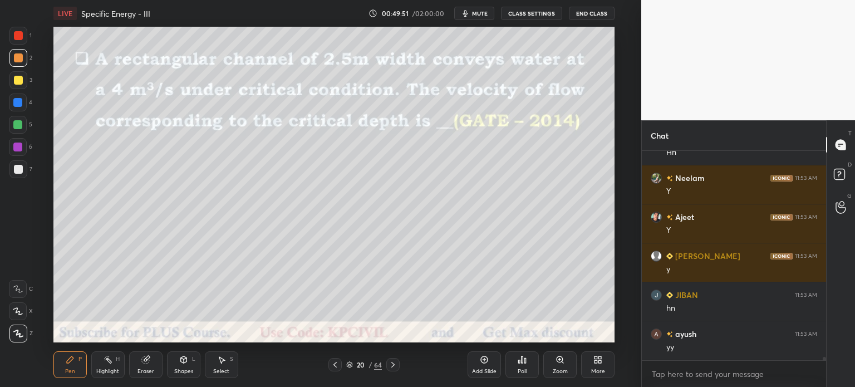
click at [14, 171] on div at bounding box center [18, 169] width 9 height 9
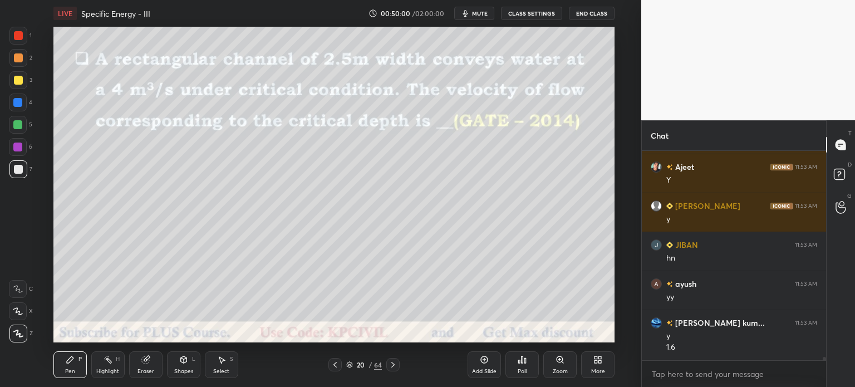
click at [18, 83] on div at bounding box center [18, 80] width 9 height 9
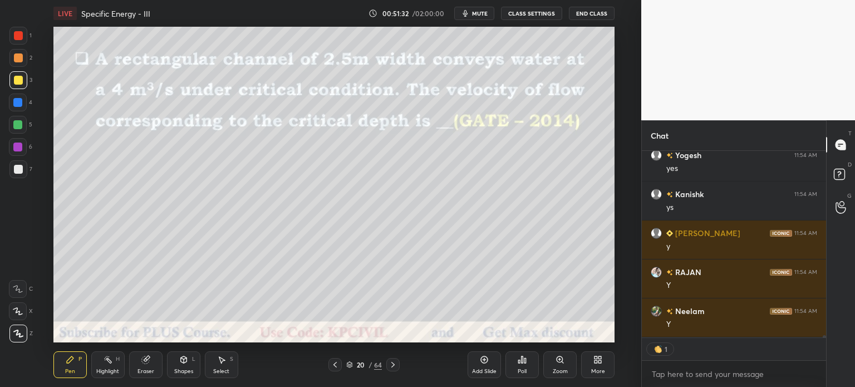
scroll to position [14077, 0]
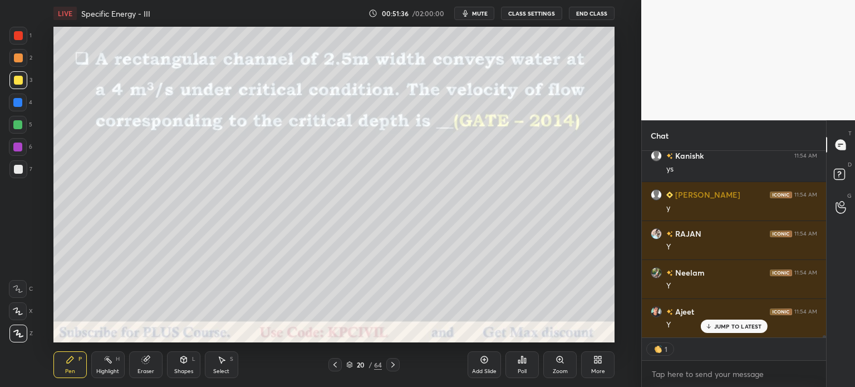
click at [481, 370] on div "Add Slide" at bounding box center [484, 371] width 24 height 6
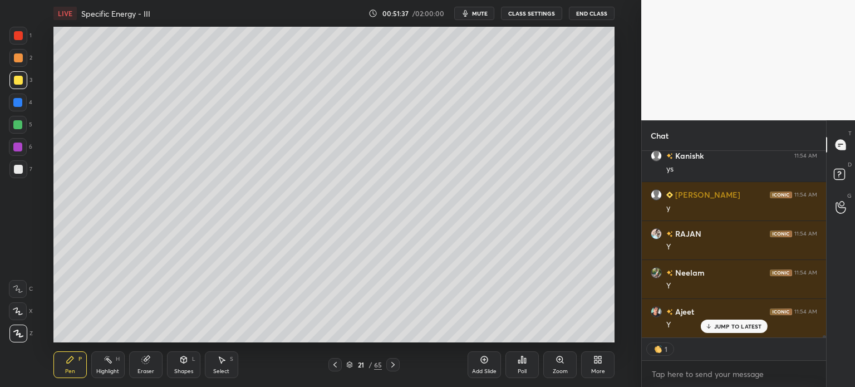
type textarea "x"
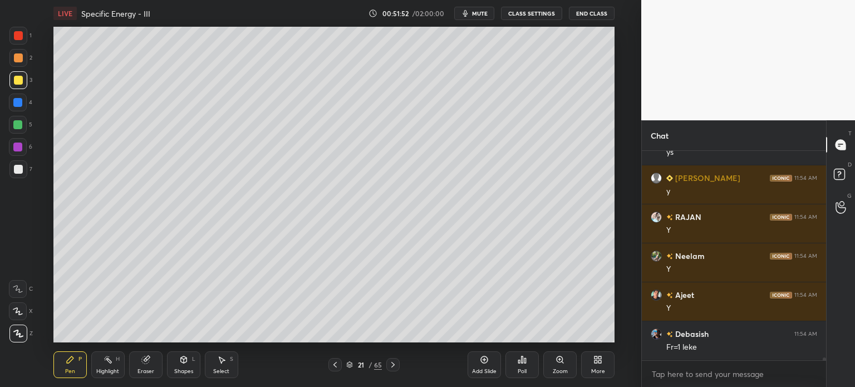
scroll to position [14133, 0]
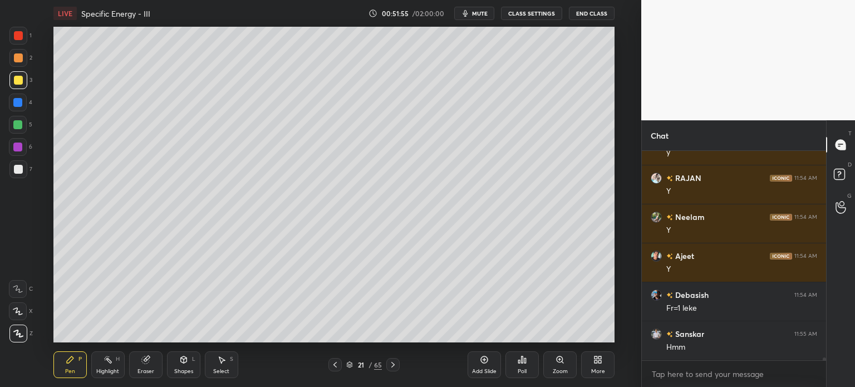
click at [16, 166] on div at bounding box center [18, 169] width 9 height 9
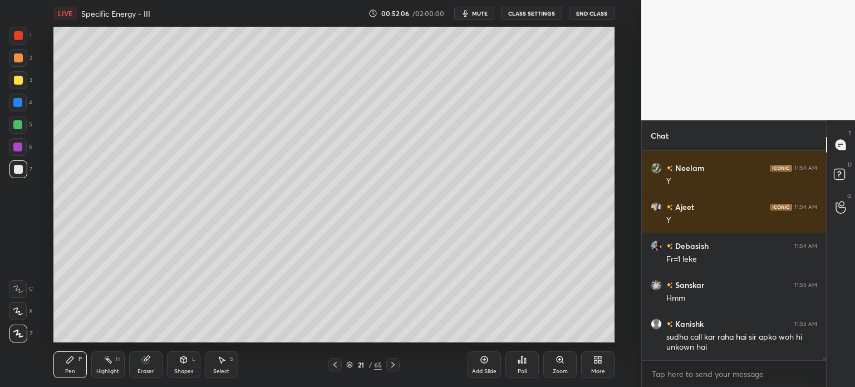
click at [336, 369] on icon at bounding box center [335, 364] width 9 height 9
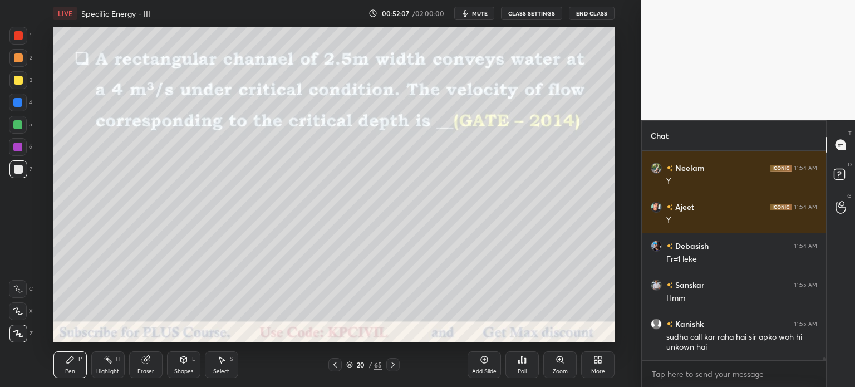
click at [391, 367] on icon at bounding box center [392, 364] width 9 height 9
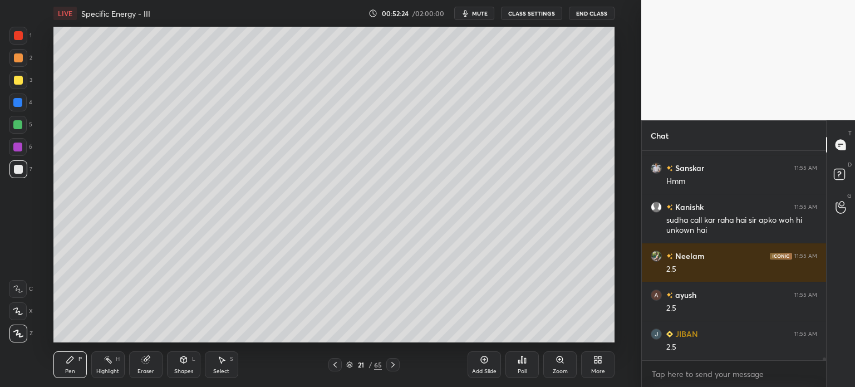
scroll to position [14337, 0]
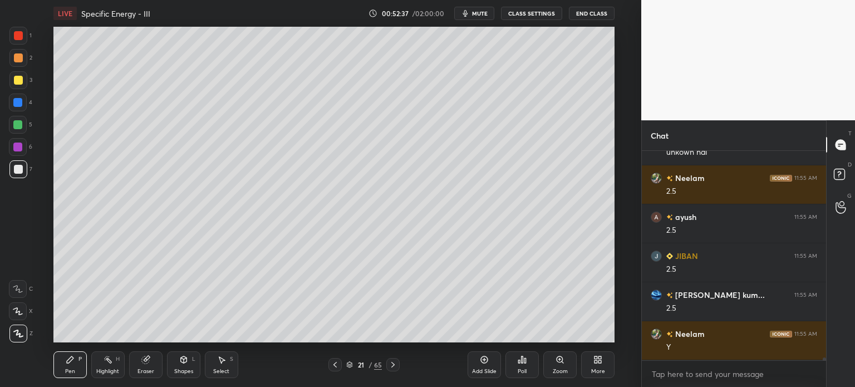
click at [329, 362] on div at bounding box center [334, 364] width 13 height 13
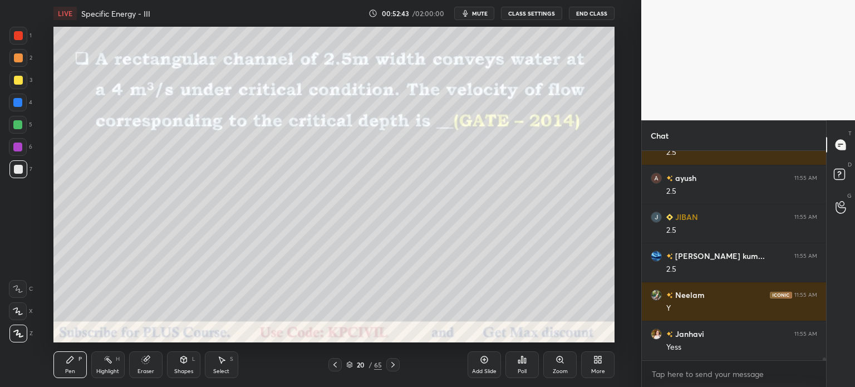
scroll to position [14454, 0]
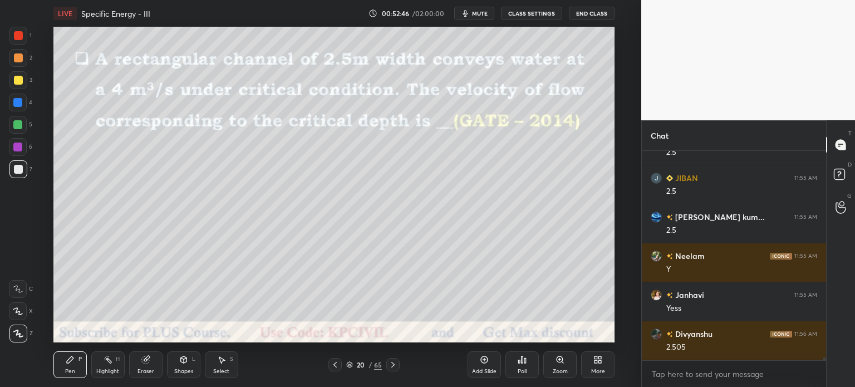
click at [391, 367] on icon at bounding box center [392, 365] width 3 height 6
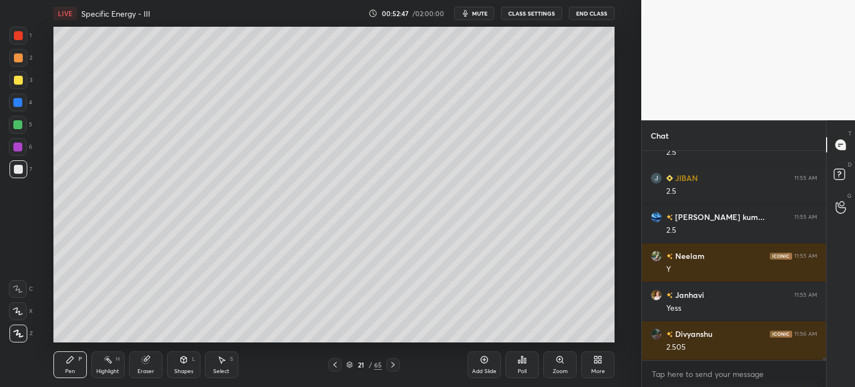
scroll to position [14493, 0]
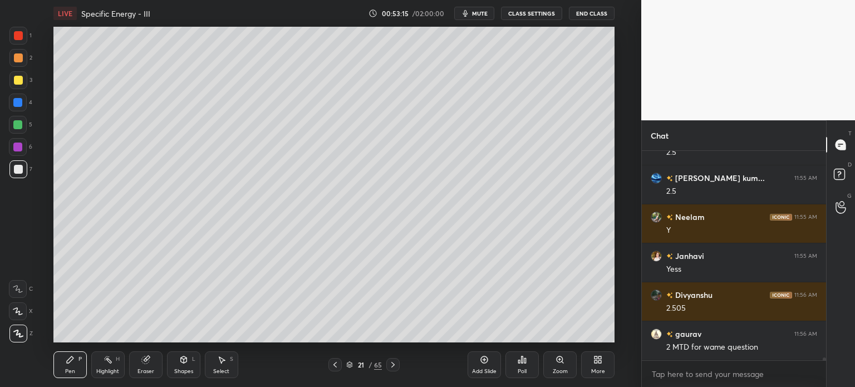
click at [338, 363] on icon at bounding box center [335, 364] width 9 height 9
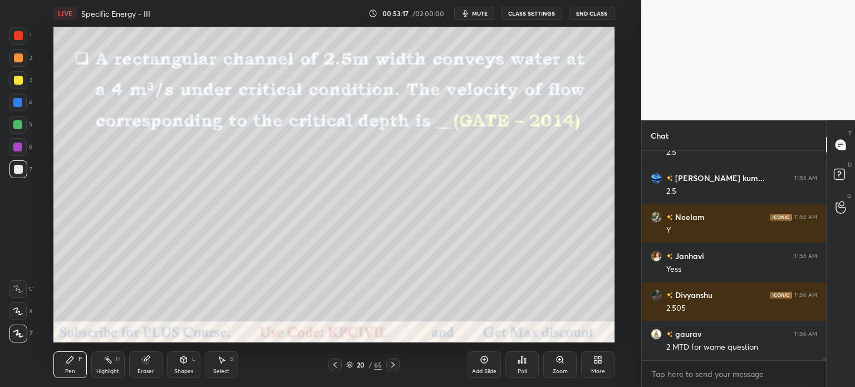
click at [398, 364] on div at bounding box center [392, 364] width 13 height 13
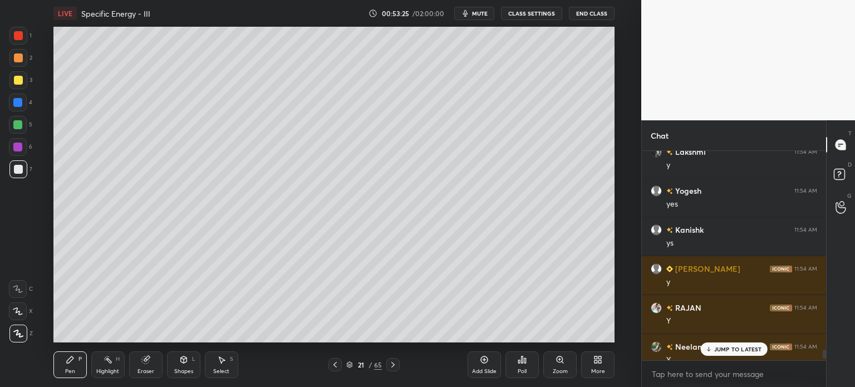
scroll to position [13937, 0]
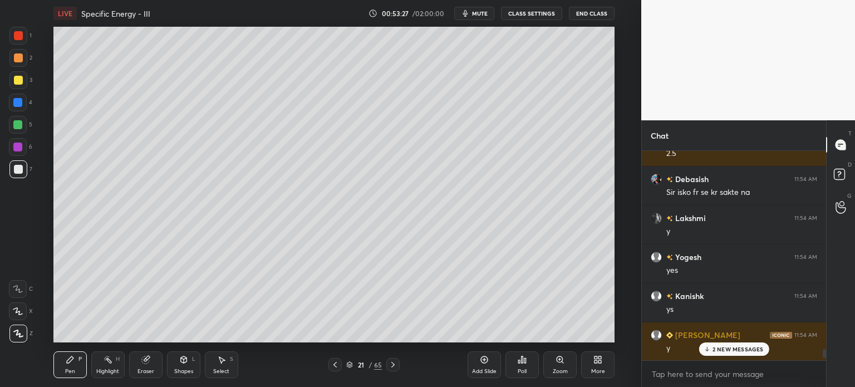
click at [721, 346] on p "2 NEW MESSAGES" at bounding box center [737, 349] width 51 height 7
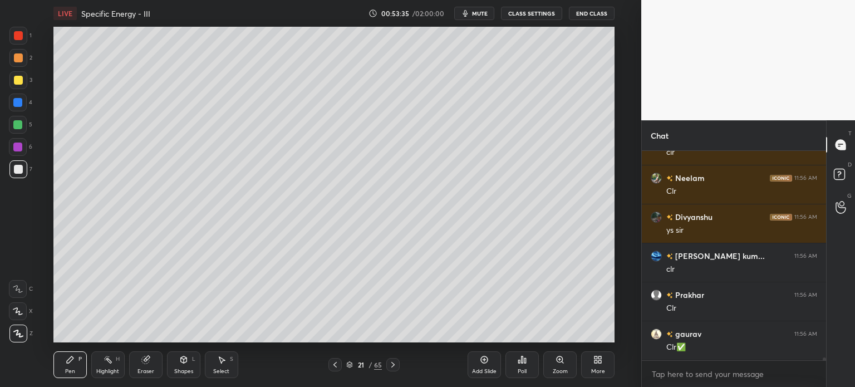
scroll to position [14844, 0]
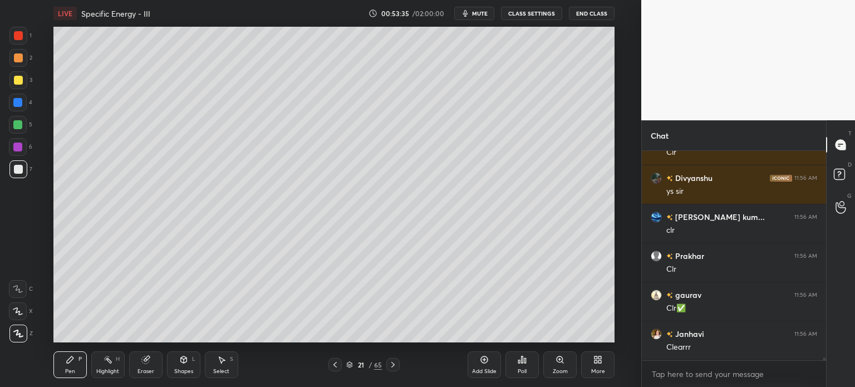
click at [392, 364] on icon at bounding box center [392, 364] width 9 height 9
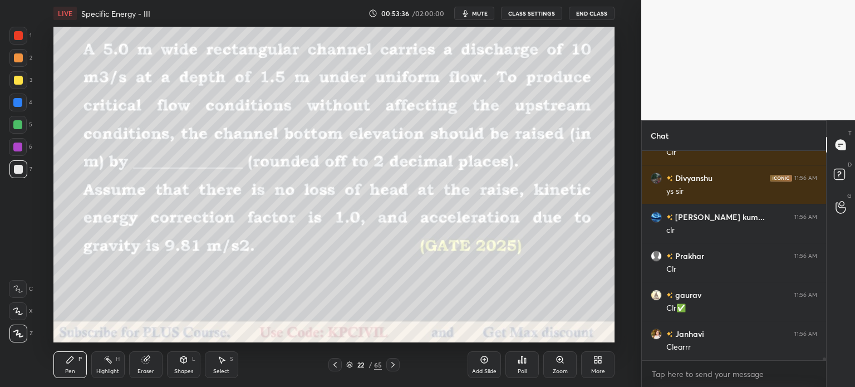
scroll to position [14883, 0]
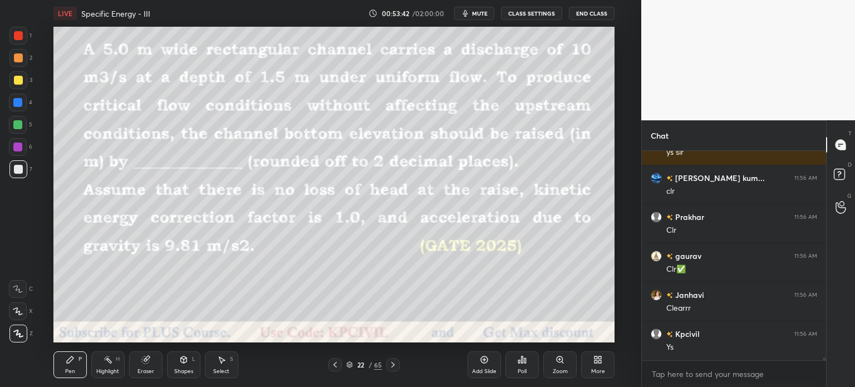
click at [392, 364] on icon at bounding box center [392, 364] width 9 height 9
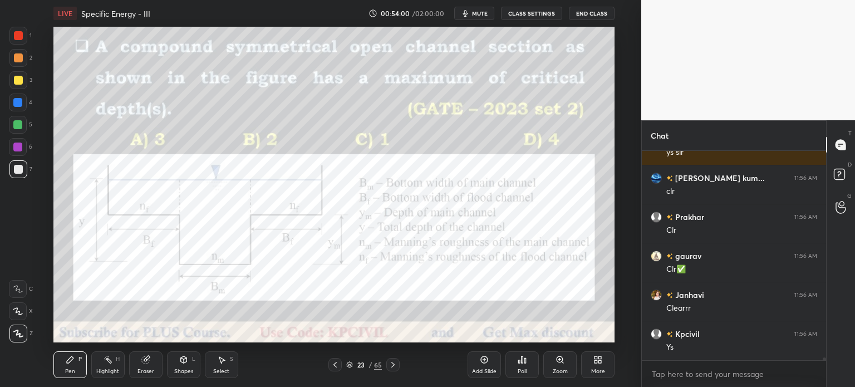
click at [14, 37] on div at bounding box center [18, 35] width 9 height 9
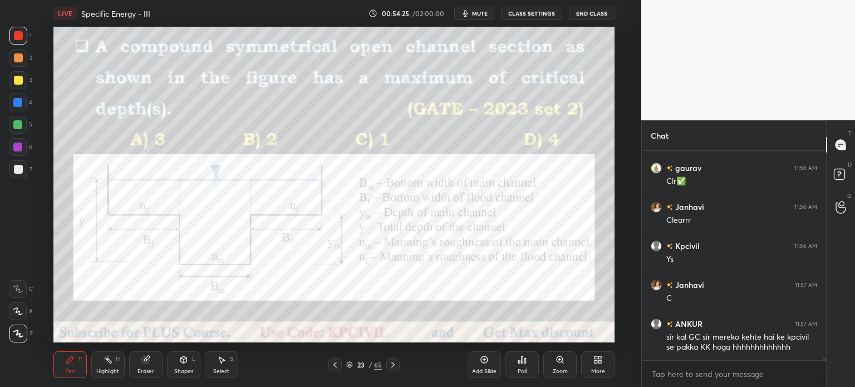
scroll to position [15010, 0]
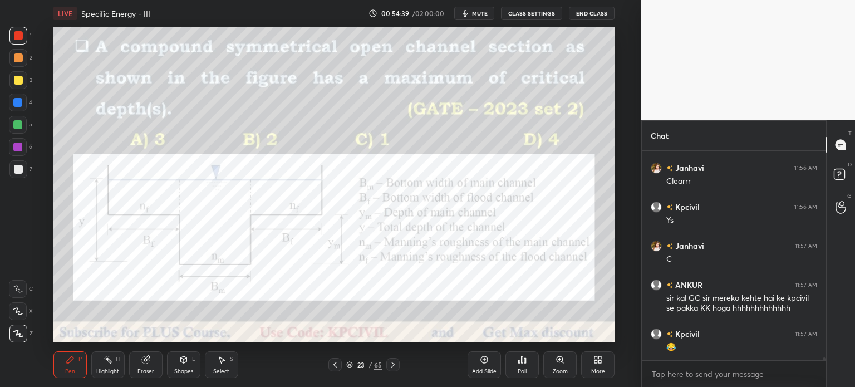
click at [15, 109] on div at bounding box center [18, 102] width 18 height 18
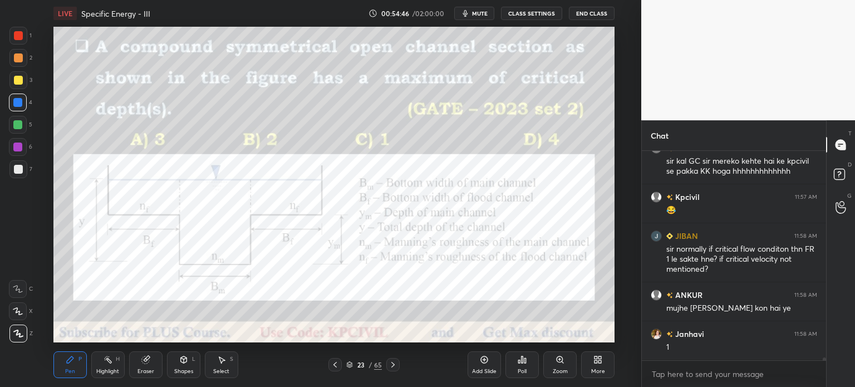
scroll to position [15186, 0]
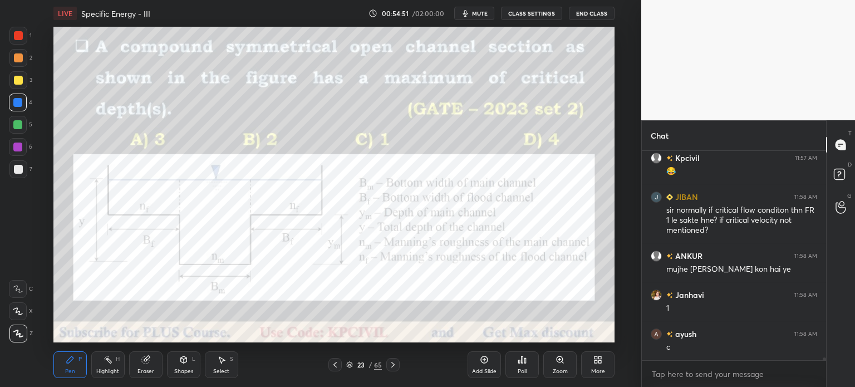
click at [519, 362] on icon at bounding box center [520, 361] width 2 height 3
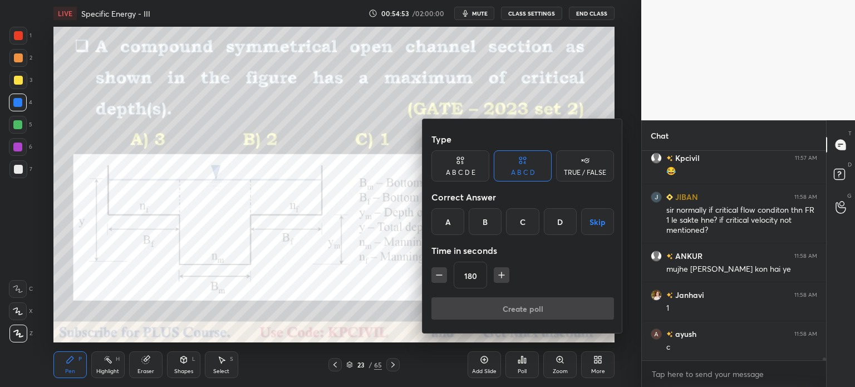
click at [446, 218] on div "A" at bounding box center [447, 221] width 33 height 27
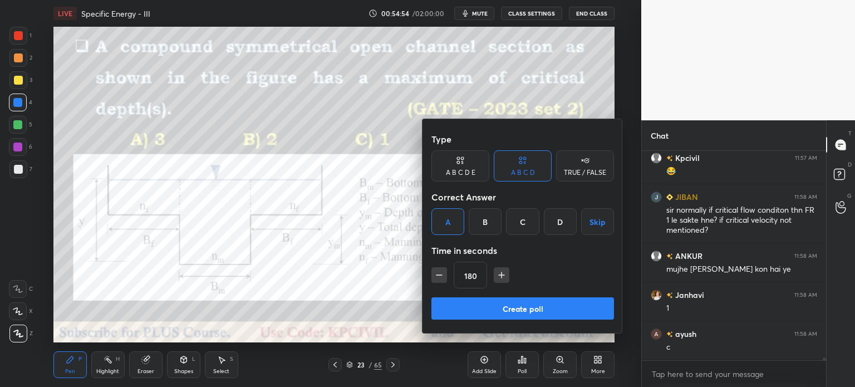
click at [437, 273] on icon "button" at bounding box center [439, 274] width 11 height 11
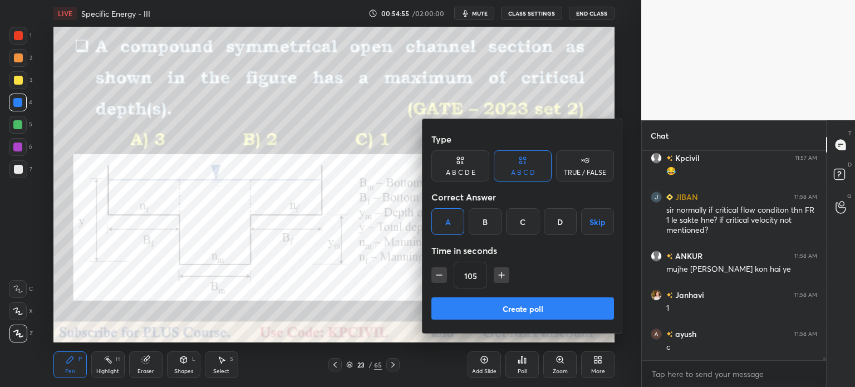
click at [437, 273] on icon "button" at bounding box center [439, 274] width 11 height 11
click at [439, 274] on icon "button" at bounding box center [439, 274] width 11 height 11
type input "75"
click at [510, 304] on button "Create poll" at bounding box center [522, 308] width 183 height 22
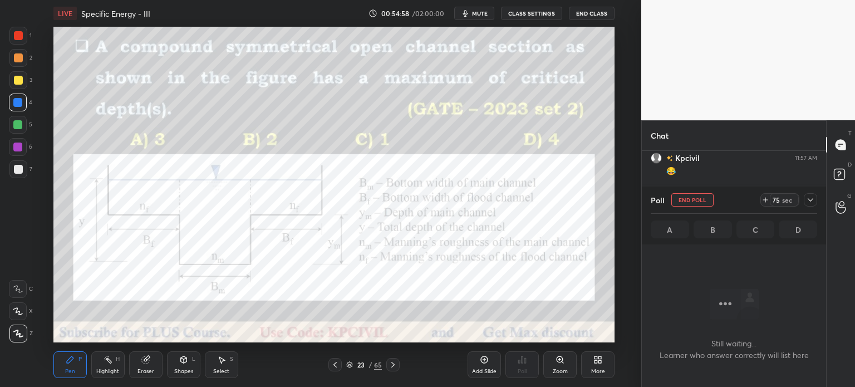
scroll to position [56, 181]
click at [810, 199] on icon at bounding box center [810, 199] width 9 height 9
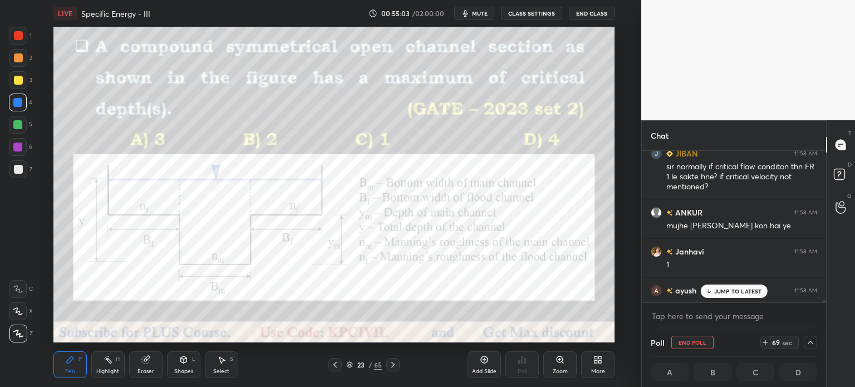
scroll to position [15243, 0]
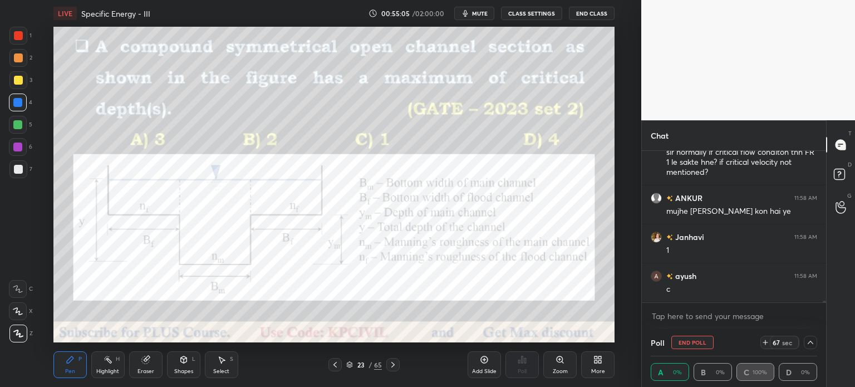
click at [811, 339] on icon at bounding box center [810, 342] width 9 height 9
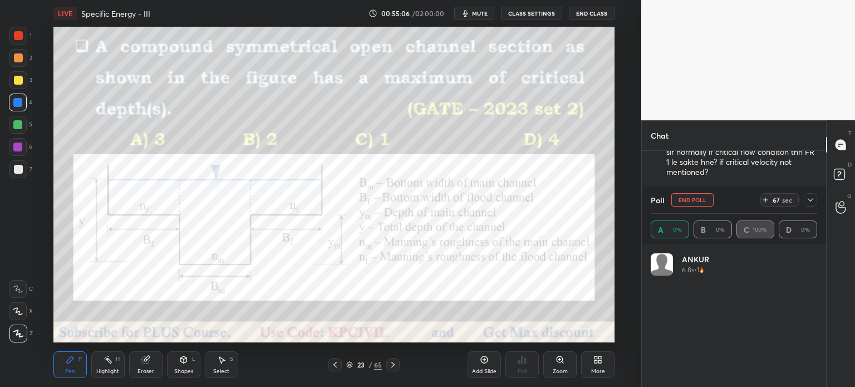
scroll to position [130, 163]
click at [812, 201] on icon at bounding box center [810, 199] width 9 height 9
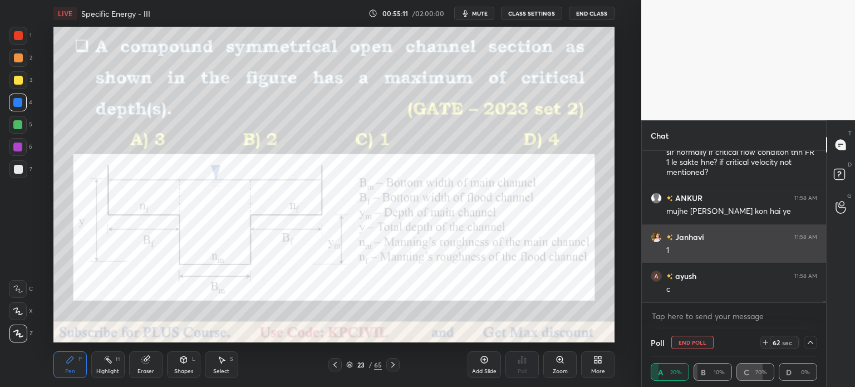
scroll to position [15282, 0]
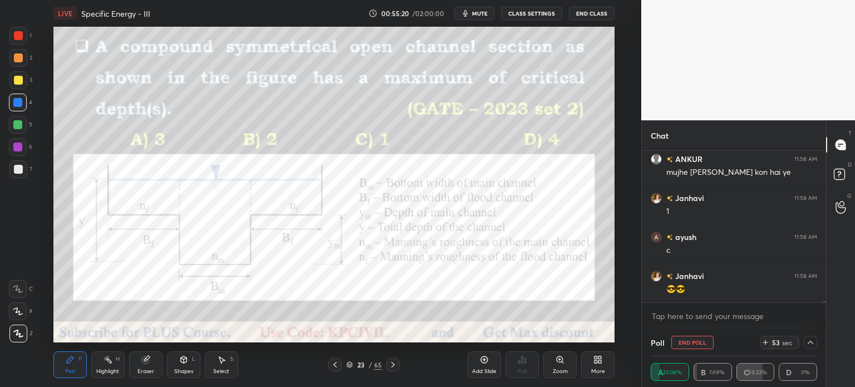
click at [810, 338] on icon at bounding box center [810, 342] width 9 height 9
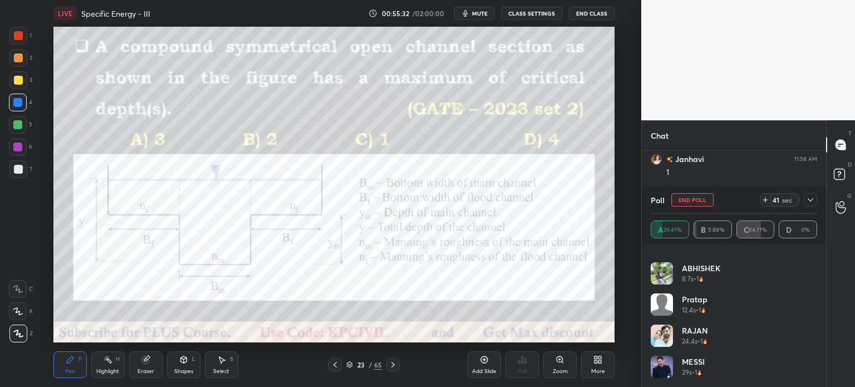
scroll to position [15360, 0]
click at [816, 198] on div at bounding box center [810, 199] width 13 height 13
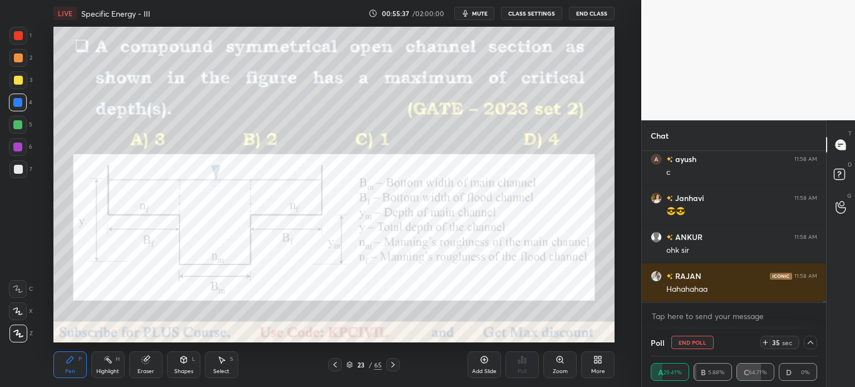
scroll to position [0, 0]
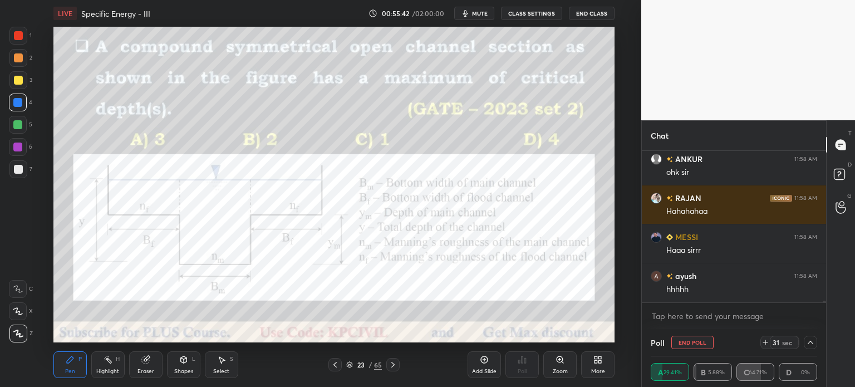
click at [806, 342] on icon at bounding box center [810, 342] width 9 height 9
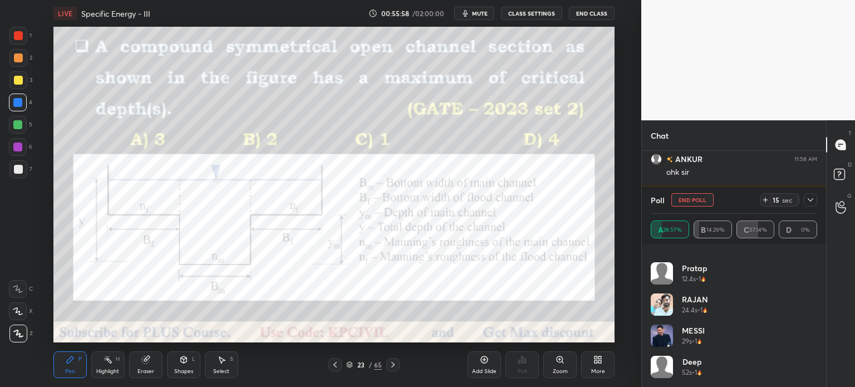
click at [809, 201] on icon at bounding box center [810, 199] width 9 height 9
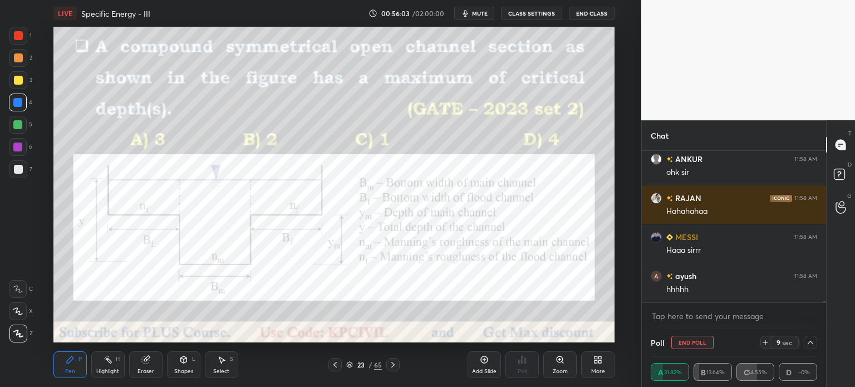
click at [808, 344] on icon at bounding box center [810, 342] width 9 height 9
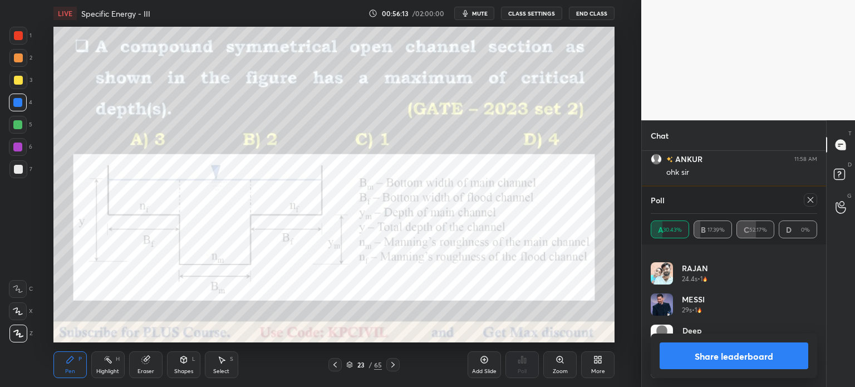
click at [807, 198] on icon at bounding box center [810, 199] width 9 height 9
type textarea "x"
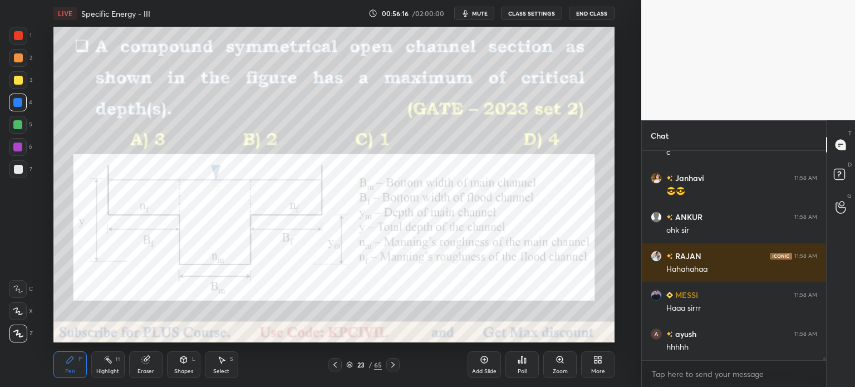
click at [477, 364] on div "Add Slide" at bounding box center [483, 364] width 33 height 27
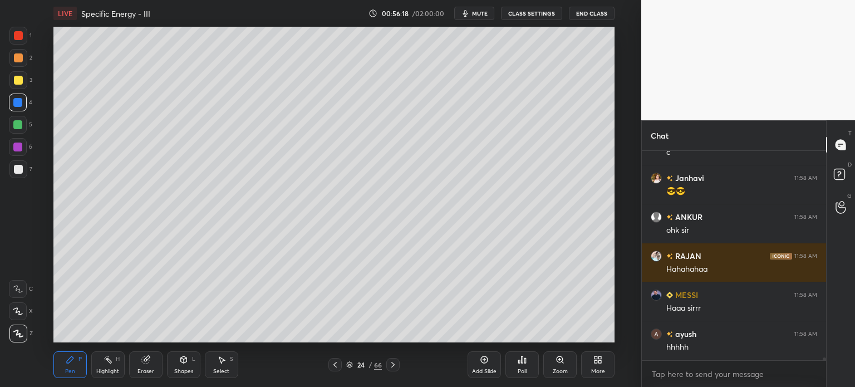
click at [16, 80] on div at bounding box center [18, 80] width 9 height 9
click at [17, 169] on div at bounding box center [18, 169] width 9 height 9
click at [12, 77] on div at bounding box center [18, 80] width 18 height 18
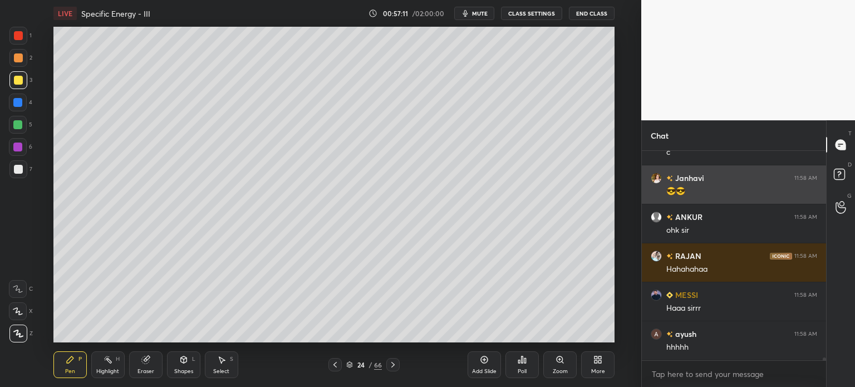
scroll to position [15419, 0]
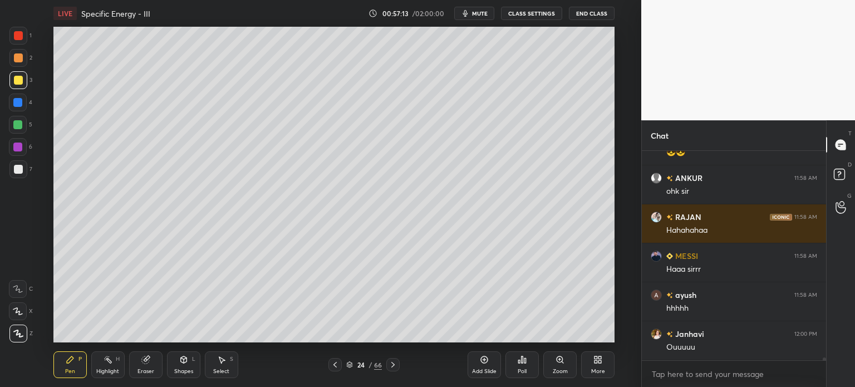
click at [14, 110] on div at bounding box center [18, 102] width 18 height 18
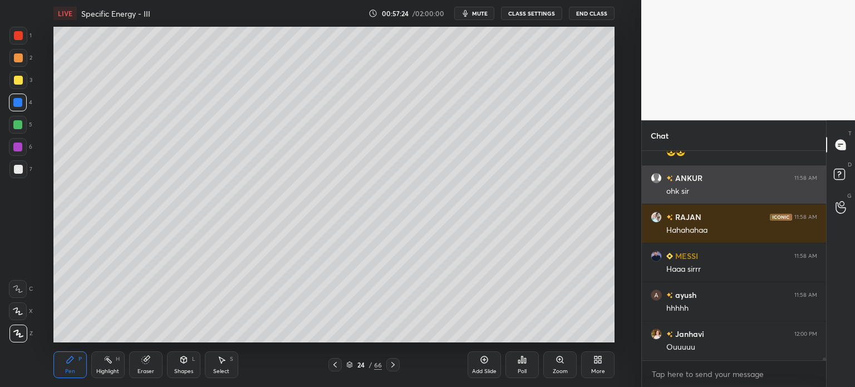
scroll to position [15458, 0]
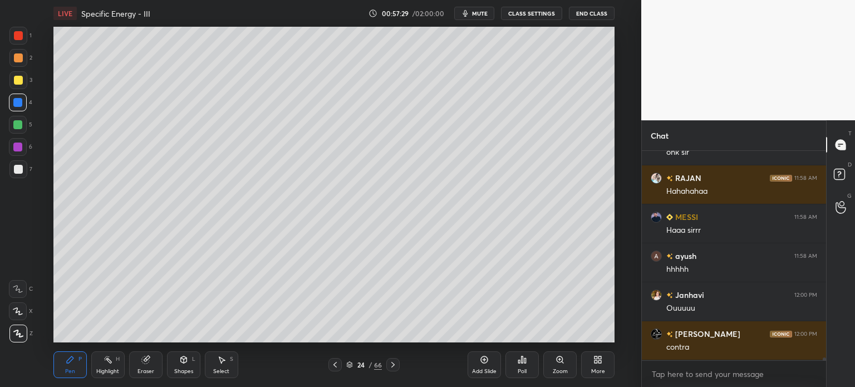
click at [13, 171] on div at bounding box center [18, 169] width 18 height 18
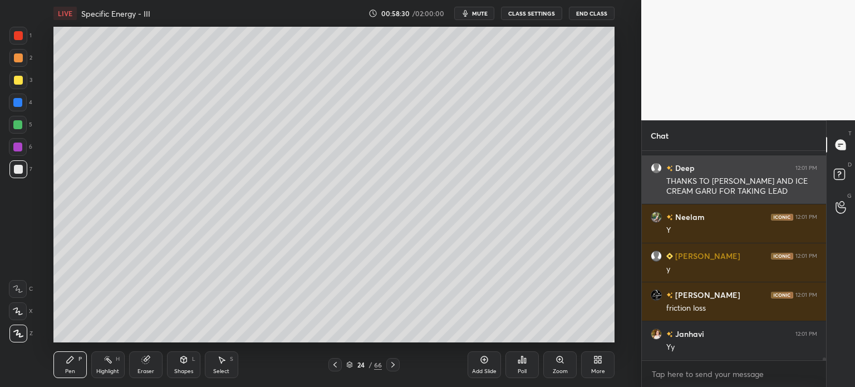
scroll to position [15751, 0]
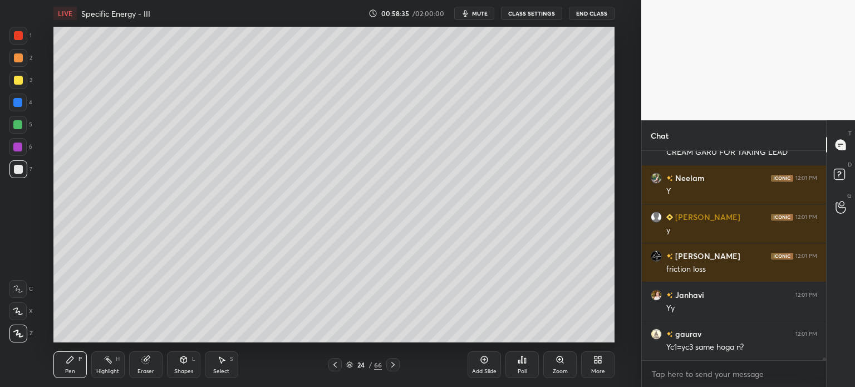
click at [14, 82] on div at bounding box center [18, 80] width 9 height 9
click at [14, 168] on div at bounding box center [18, 169] width 9 height 9
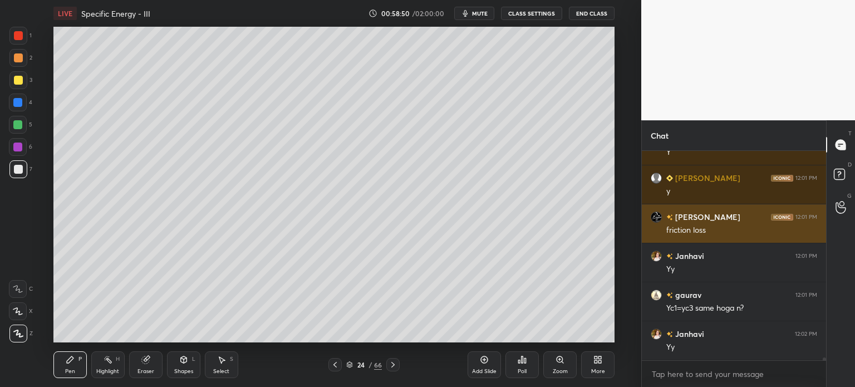
scroll to position [15829, 0]
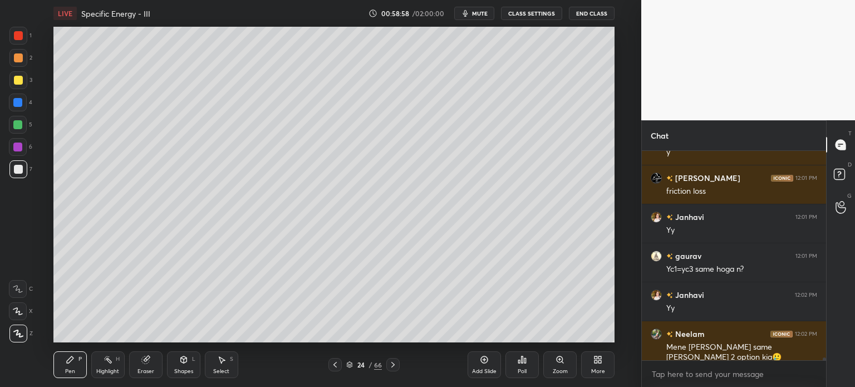
click at [336, 364] on icon at bounding box center [335, 364] width 9 height 9
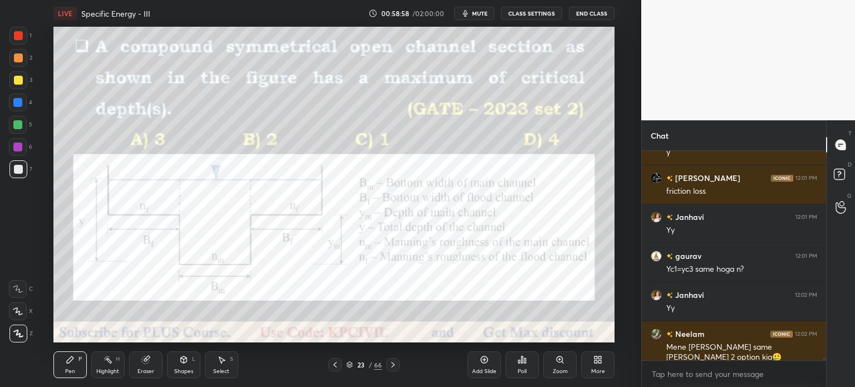
scroll to position [15868, 0]
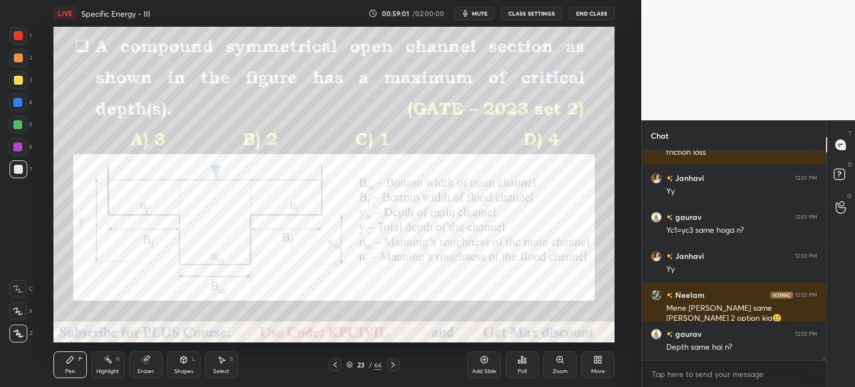
click at [16, 40] on div at bounding box center [18, 36] width 18 height 18
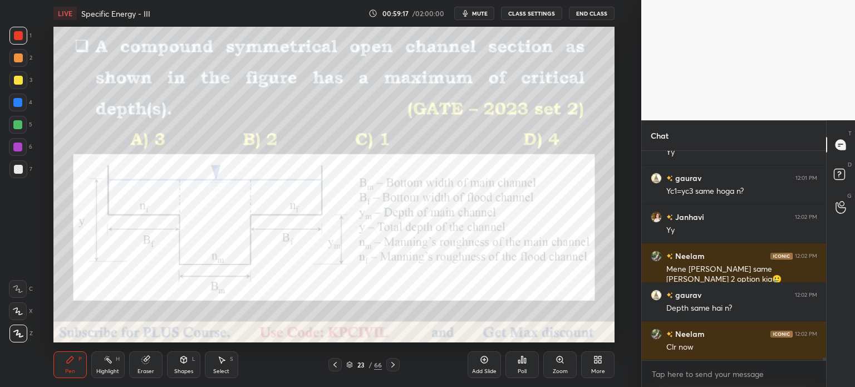
click at [14, 168] on div at bounding box center [18, 169] width 9 height 9
click at [14, 62] on div at bounding box center [18, 57] width 9 height 9
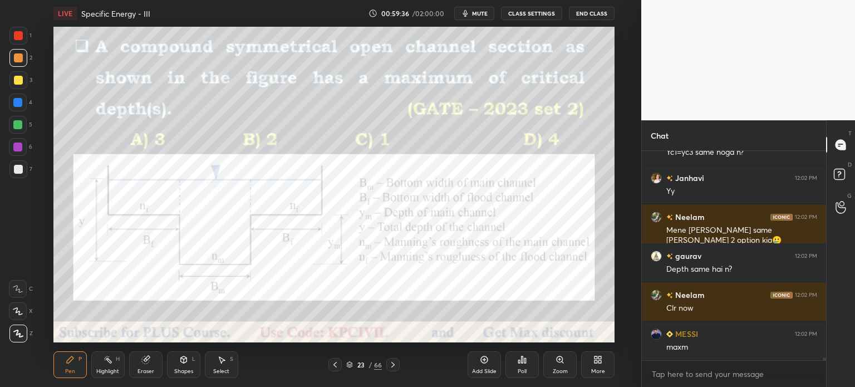
scroll to position [15985, 0]
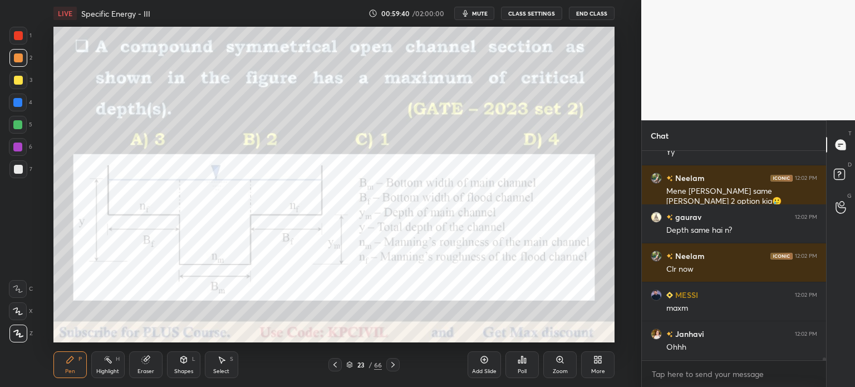
click at [101, 369] on div "Highlight" at bounding box center [107, 371] width 23 height 6
click at [62, 368] on div "Pen P" at bounding box center [69, 364] width 33 height 27
click at [13, 104] on div at bounding box center [18, 102] width 18 height 18
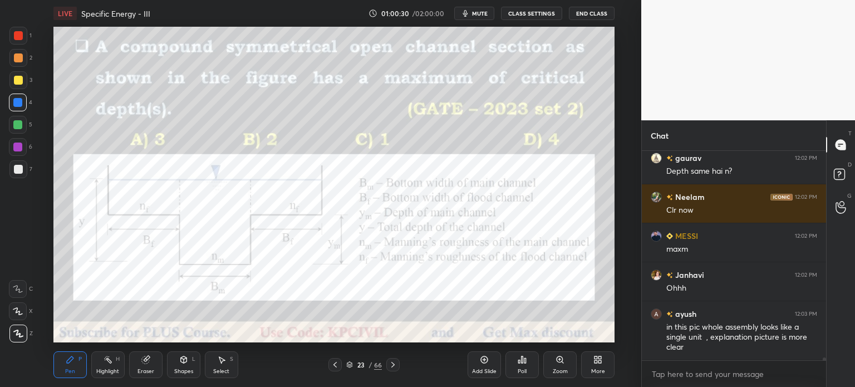
scroll to position [16083, 0]
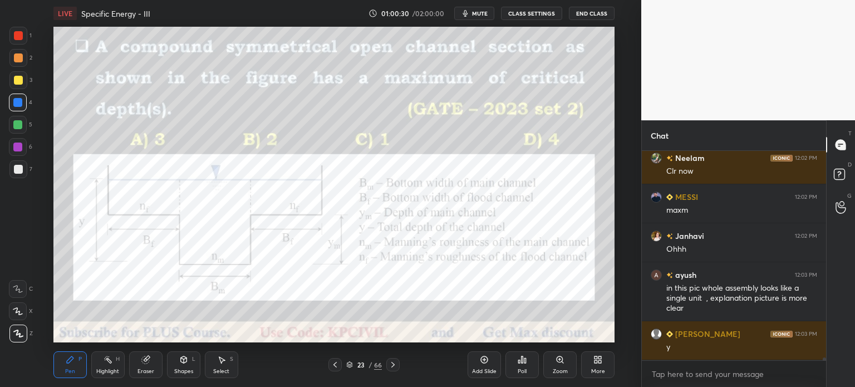
click at [107, 366] on div "Highlight H" at bounding box center [107, 364] width 33 height 27
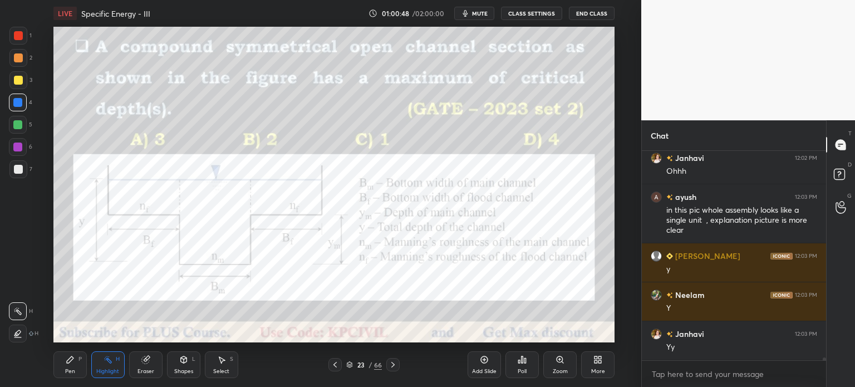
scroll to position [16199, 0]
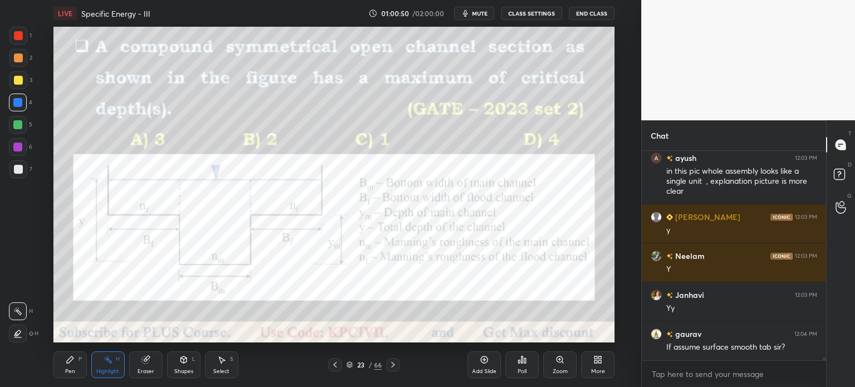
click at [394, 365] on icon at bounding box center [392, 365] width 3 height 6
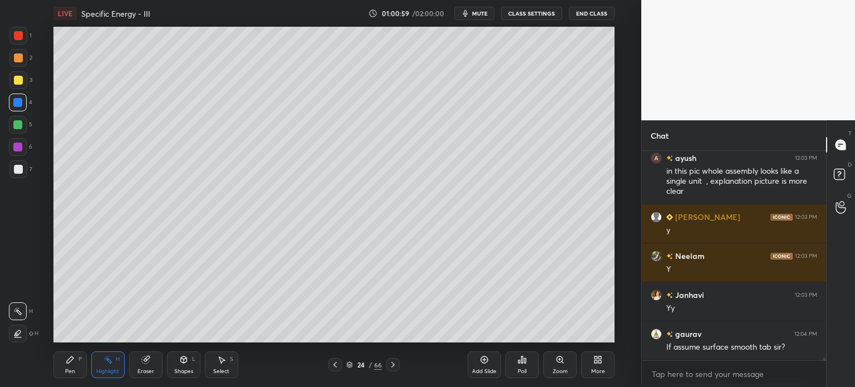
click at [338, 368] on icon at bounding box center [335, 364] width 9 height 9
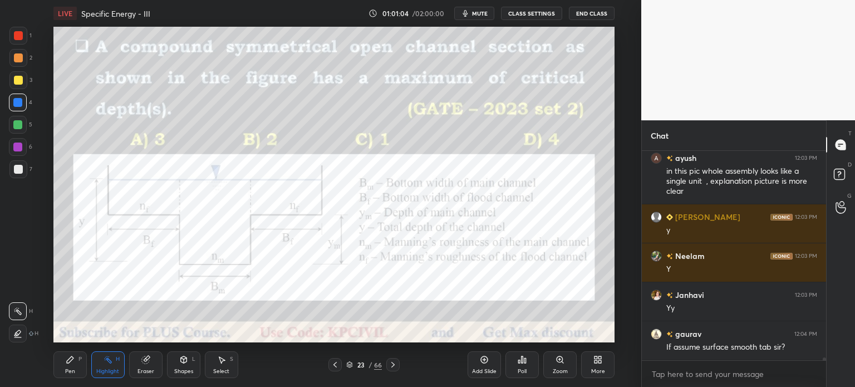
click at [13, 37] on div at bounding box center [18, 36] width 18 height 18
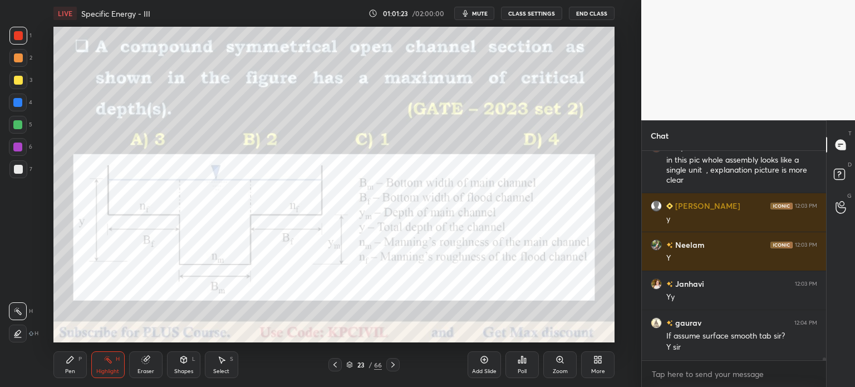
click at [15, 98] on div at bounding box center [17, 102] width 9 height 9
click at [69, 370] on div "Pen" at bounding box center [70, 371] width 10 height 6
click at [390, 365] on icon at bounding box center [392, 364] width 9 height 9
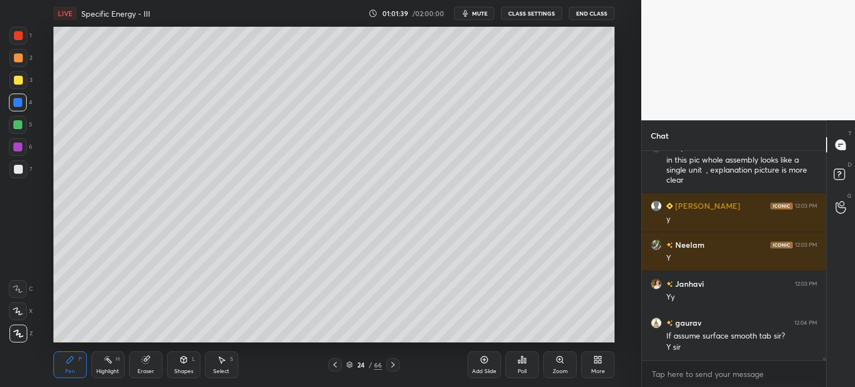
click at [480, 358] on icon at bounding box center [484, 359] width 9 height 9
click at [13, 63] on div at bounding box center [18, 58] width 18 height 18
click at [9, 174] on div at bounding box center [18, 169] width 18 height 18
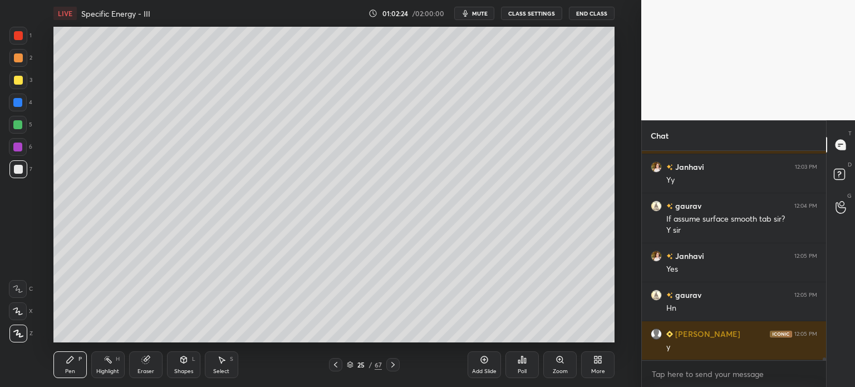
scroll to position [16366, 0]
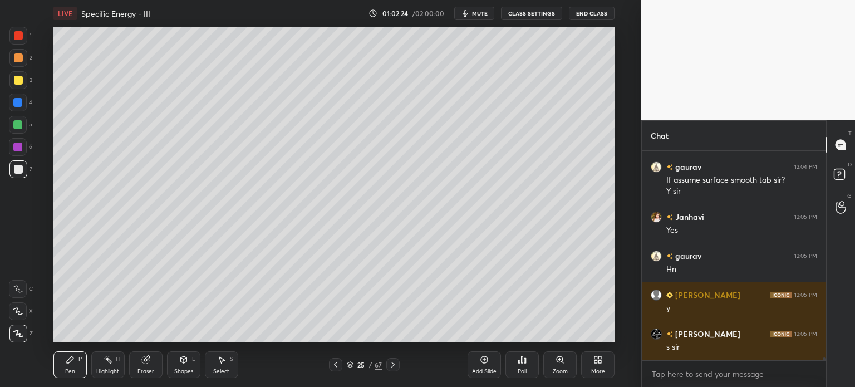
click at [14, 80] on div at bounding box center [18, 80] width 9 height 9
click at [338, 362] on icon at bounding box center [335, 364] width 9 height 9
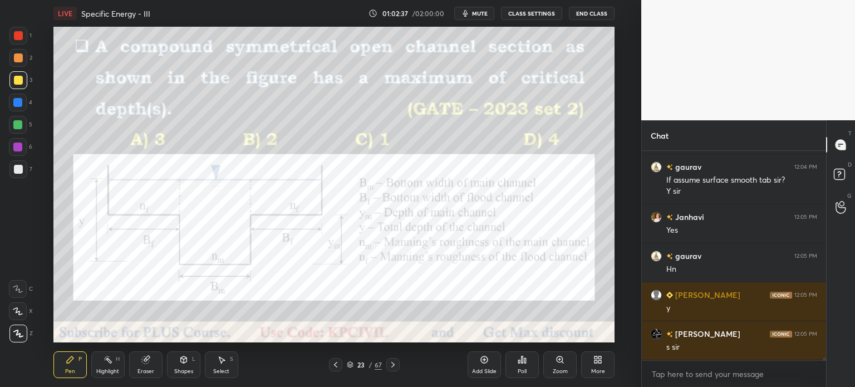
click at [13, 38] on div at bounding box center [18, 36] width 18 height 18
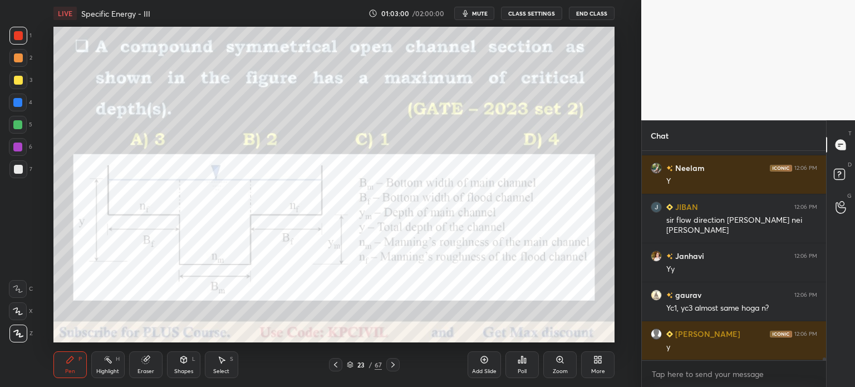
scroll to position [16698, 0]
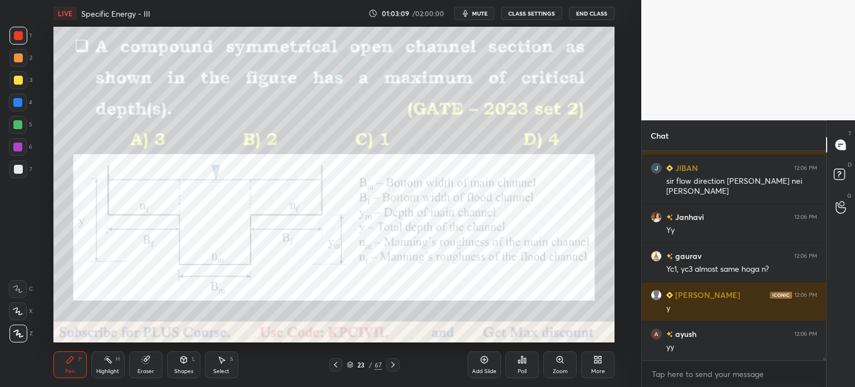
click at [14, 102] on div at bounding box center [17, 102] width 9 height 9
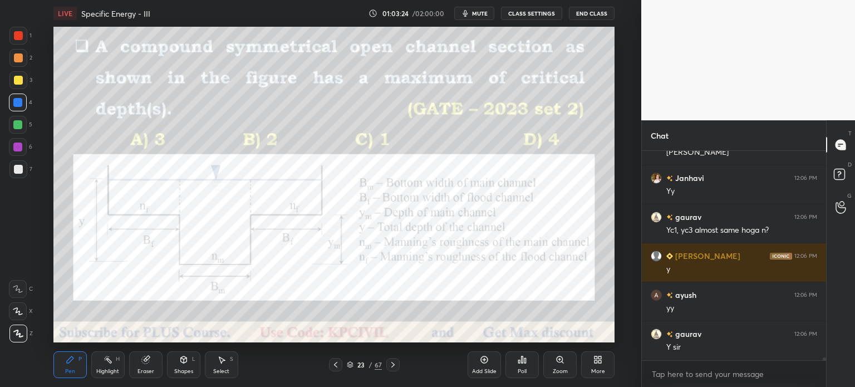
scroll to position [16776, 0]
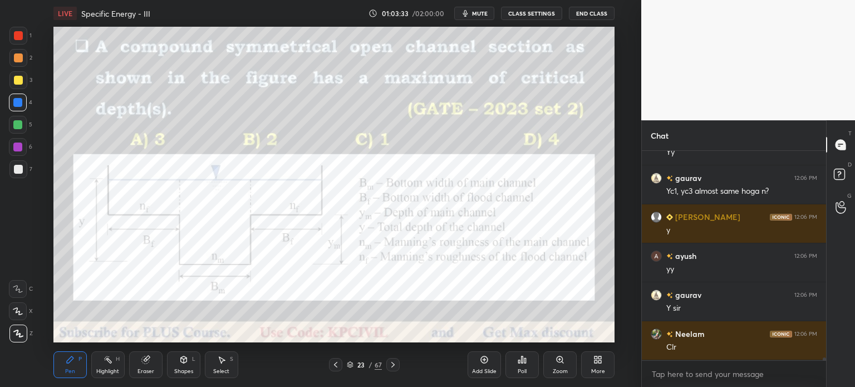
click at [390, 365] on icon at bounding box center [392, 364] width 9 height 9
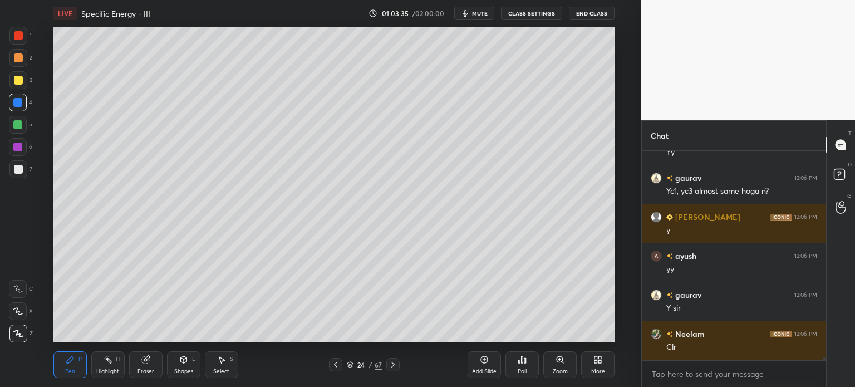
click at [390, 365] on icon at bounding box center [392, 364] width 9 height 9
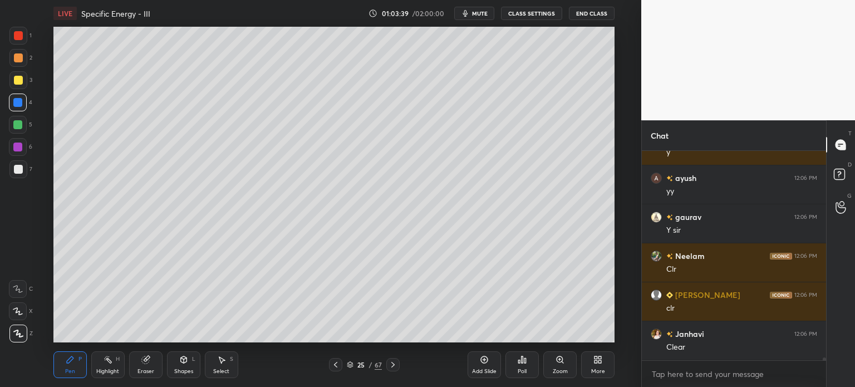
scroll to position [16893, 0]
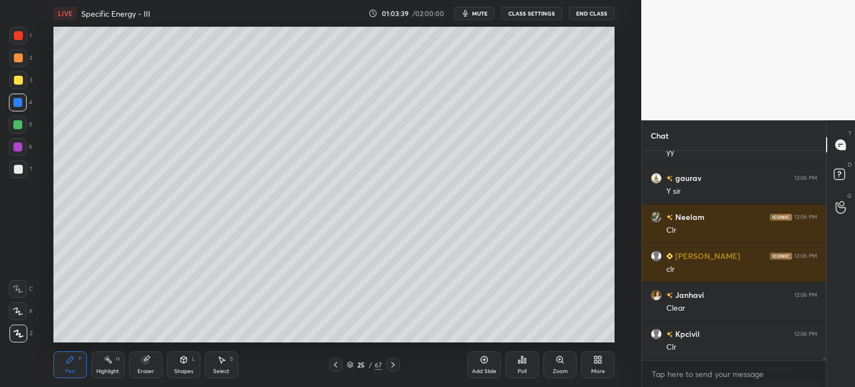
click at [390, 365] on icon at bounding box center [392, 364] width 9 height 9
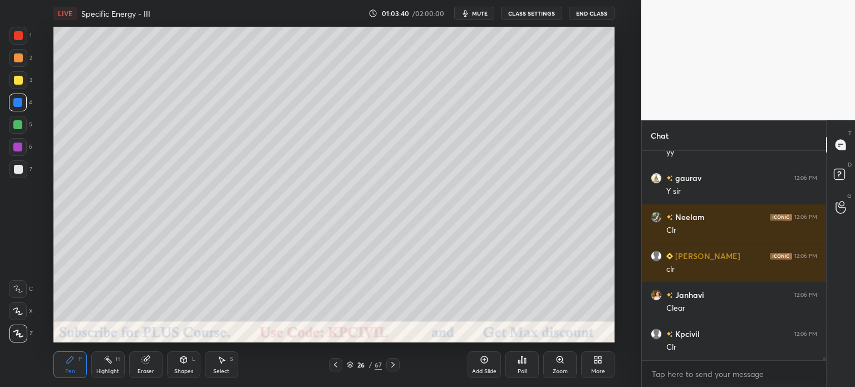
click at [390, 365] on icon at bounding box center [392, 364] width 9 height 9
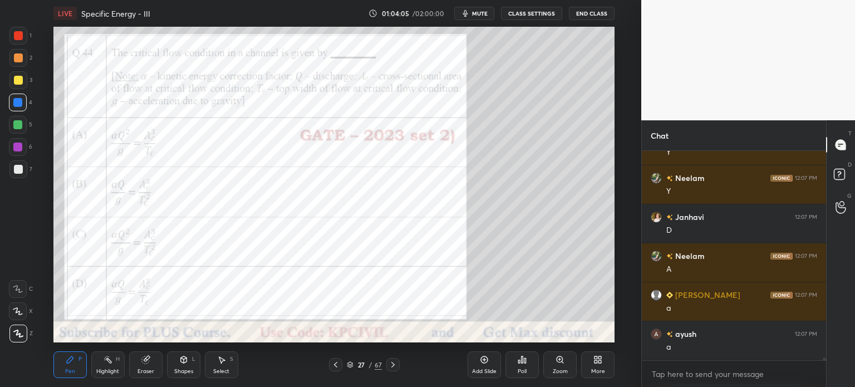
scroll to position [17166, 0]
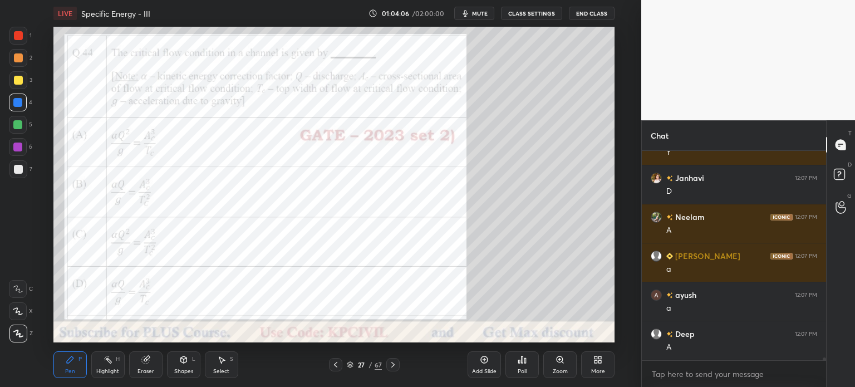
click at [510, 368] on div "Poll" at bounding box center [521, 364] width 33 height 27
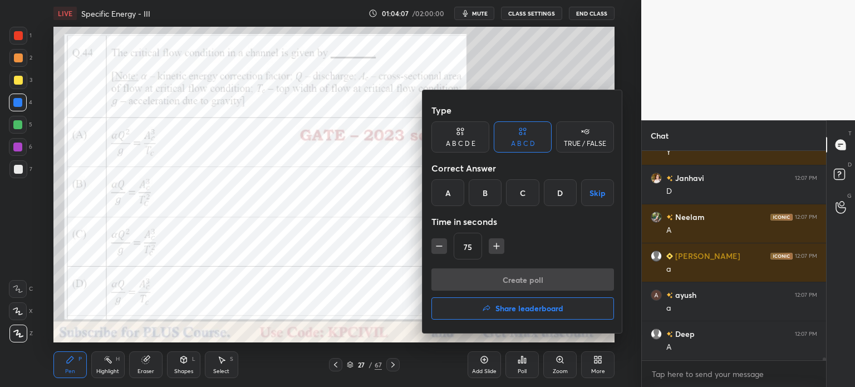
click at [443, 194] on div "A" at bounding box center [447, 192] width 33 height 27
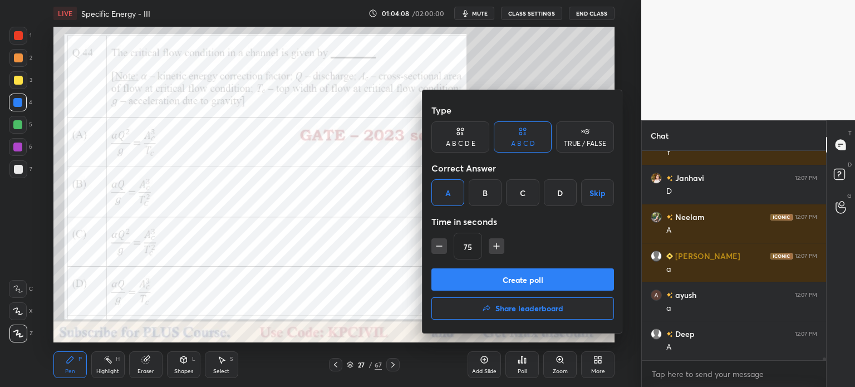
scroll to position [17204, 0]
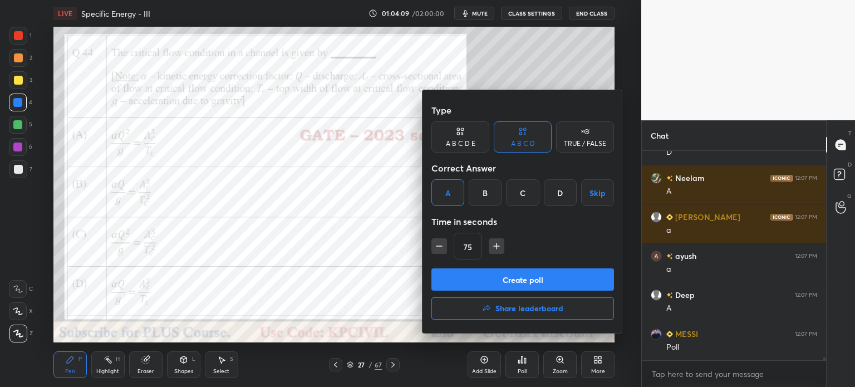
click at [438, 253] on button "button" at bounding box center [439, 246] width 16 height 16
type input "60"
click at [477, 276] on button "Create poll" at bounding box center [522, 279] width 183 height 22
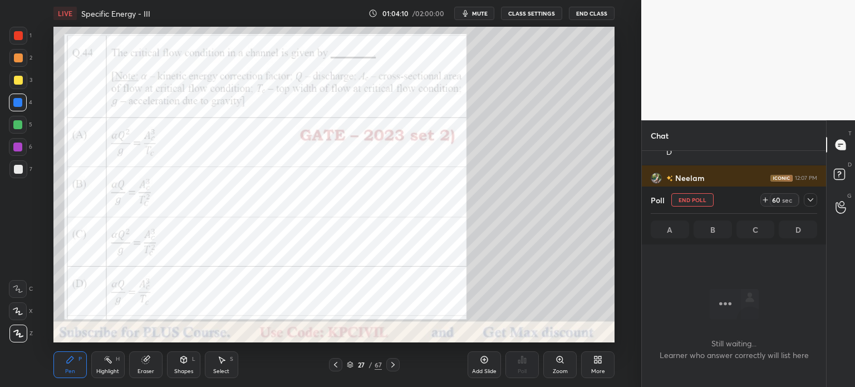
scroll to position [148, 181]
click at [813, 199] on icon at bounding box center [810, 199] width 9 height 9
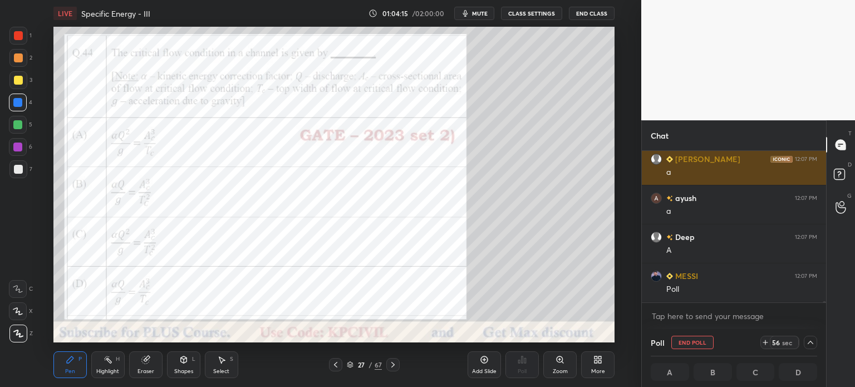
scroll to position [17301, 0]
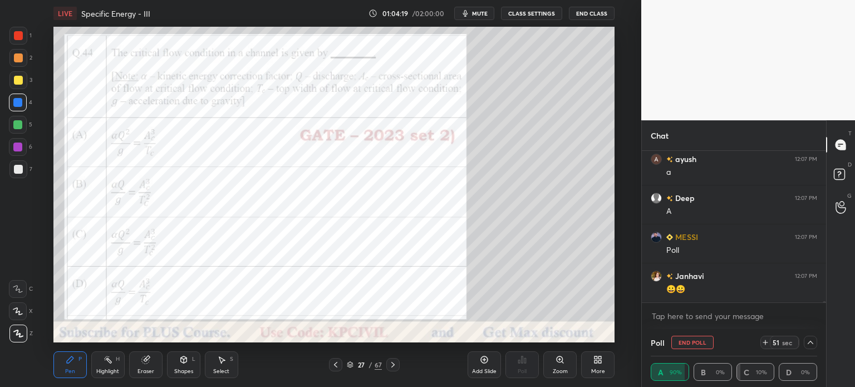
click at [811, 347] on div at bounding box center [810, 342] width 13 height 13
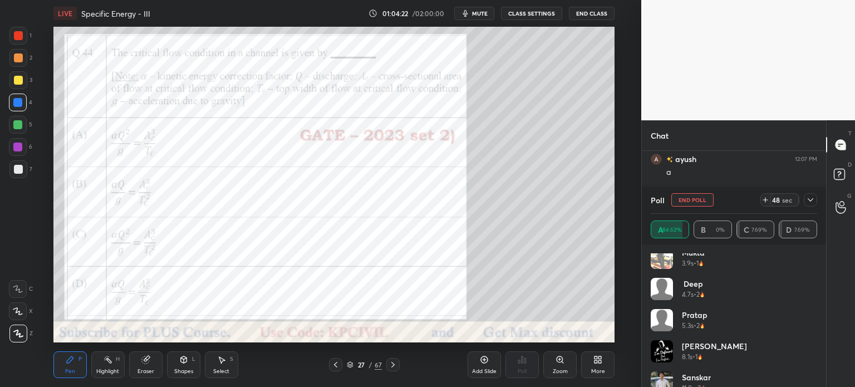
scroll to position [240, 0]
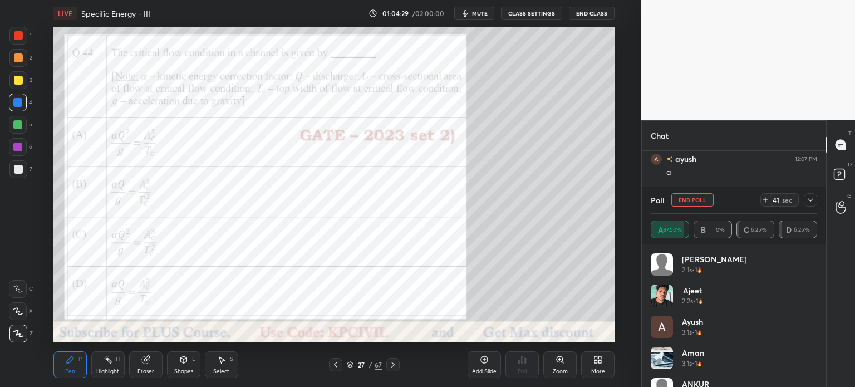
click at [813, 201] on icon at bounding box center [810, 199] width 9 height 9
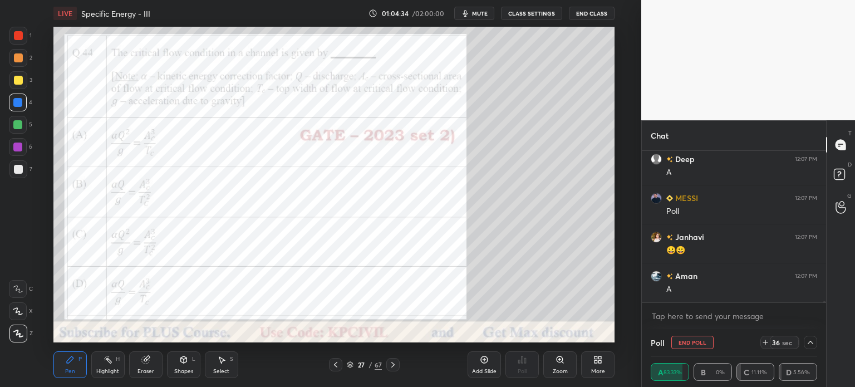
click at [807, 346] on icon at bounding box center [810, 342] width 9 height 9
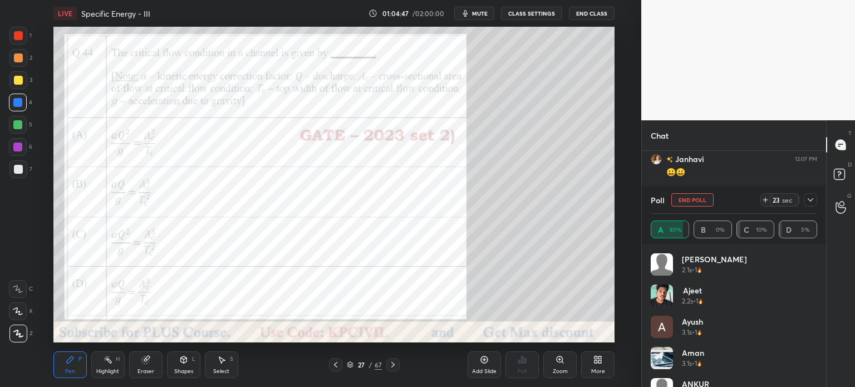
click at [807, 203] on icon at bounding box center [810, 199] width 9 height 9
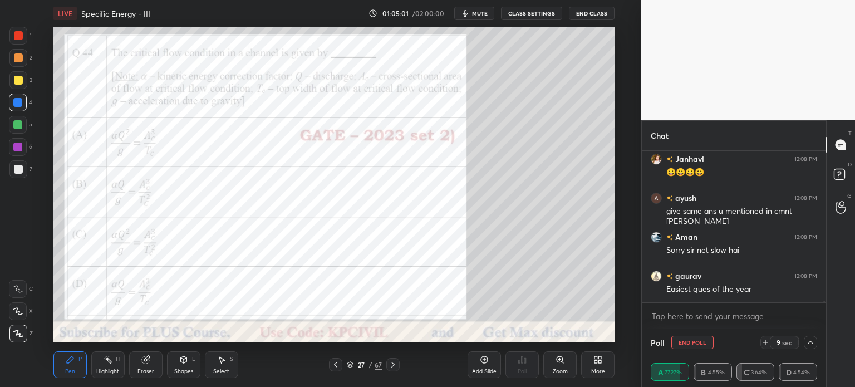
click at [18, 32] on div at bounding box center [18, 35] width 9 height 9
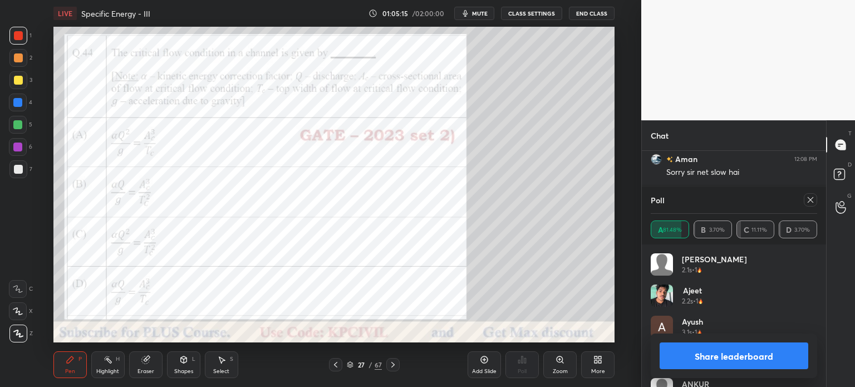
click at [812, 198] on icon at bounding box center [810, 200] width 6 height 6
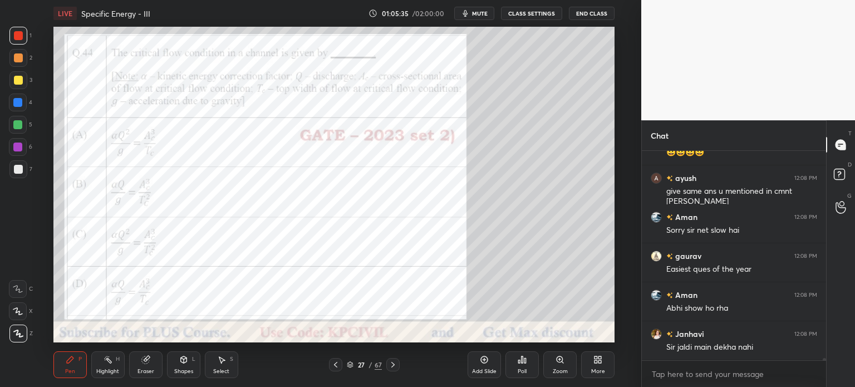
click at [14, 56] on div at bounding box center [18, 57] width 9 height 9
click at [16, 100] on div at bounding box center [17, 102] width 9 height 9
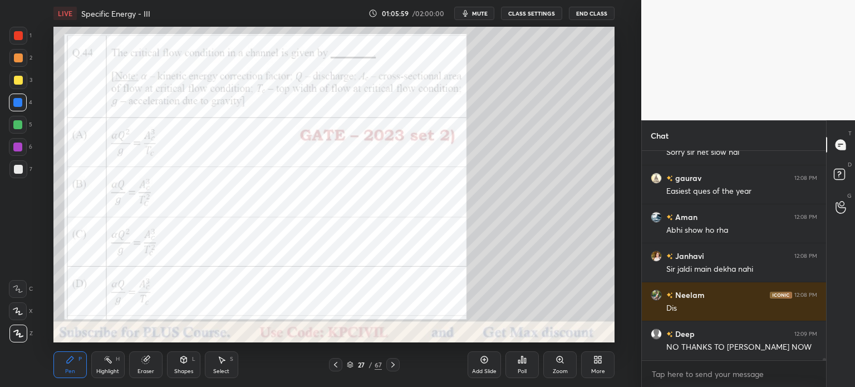
scroll to position [17672, 0]
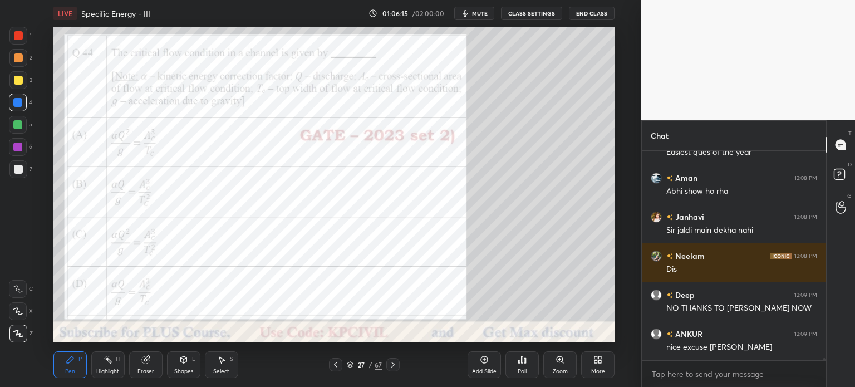
click at [14, 31] on div at bounding box center [18, 36] width 18 height 18
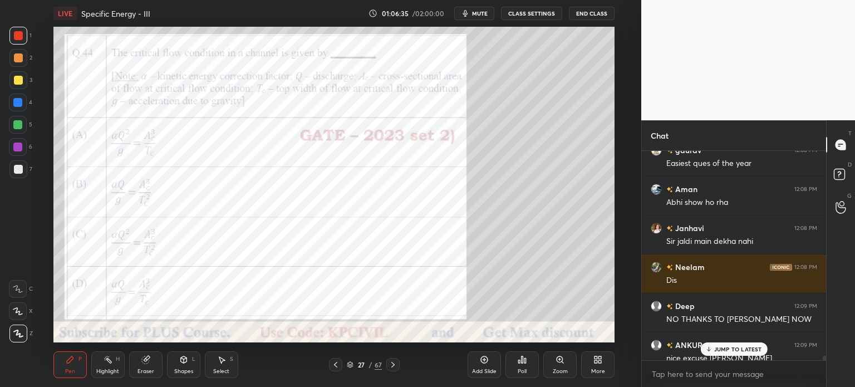
scroll to position [17828, 0]
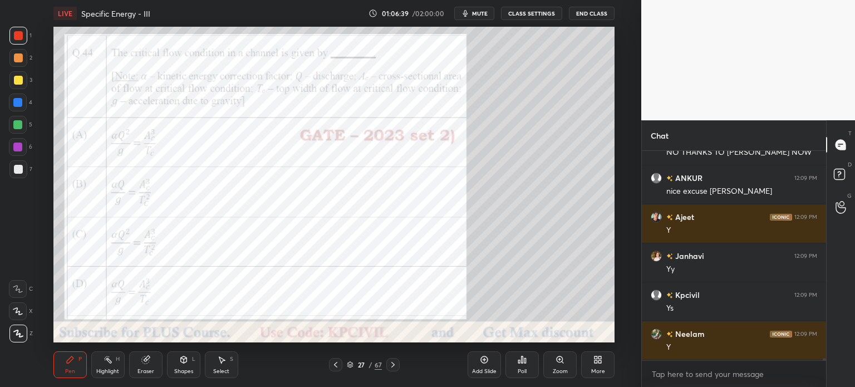
click at [393, 366] on icon at bounding box center [392, 364] width 9 height 9
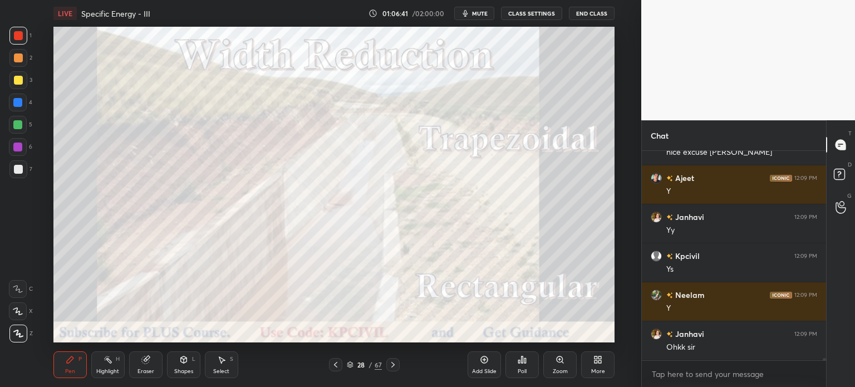
scroll to position [17906, 0]
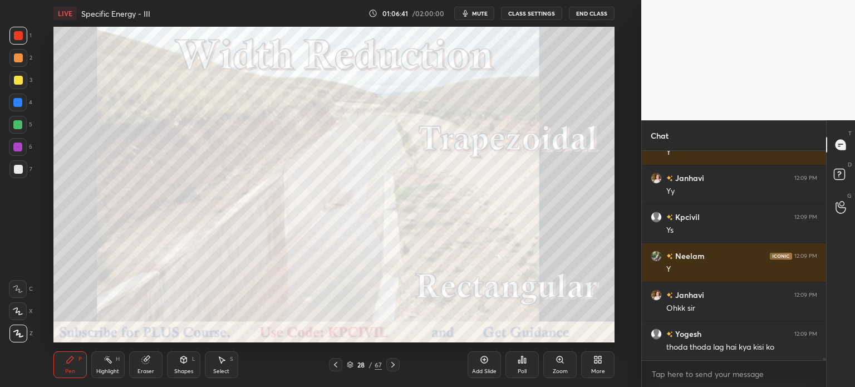
click at [331, 362] on icon at bounding box center [335, 364] width 9 height 9
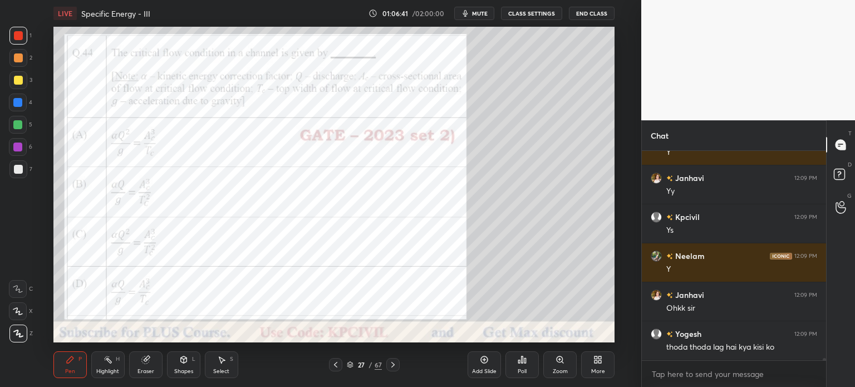
click at [331, 362] on icon at bounding box center [335, 364] width 9 height 9
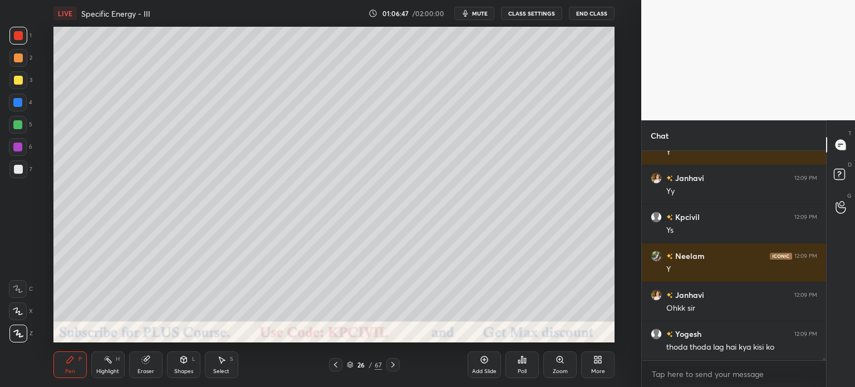
click at [349, 366] on icon at bounding box center [350, 364] width 7 height 7
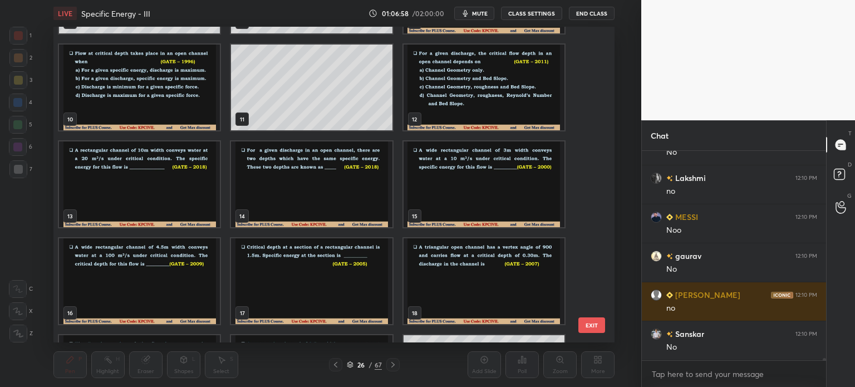
scroll to position [18334, 0]
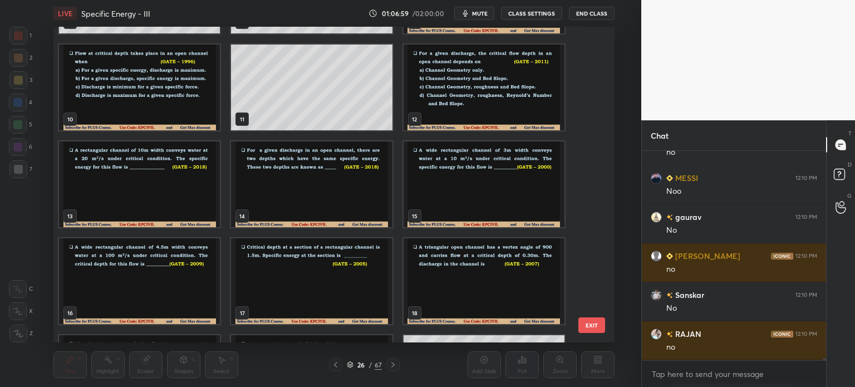
click at [307, 275] on img "grid" at bounding box center [311, 281] width 161 height 86
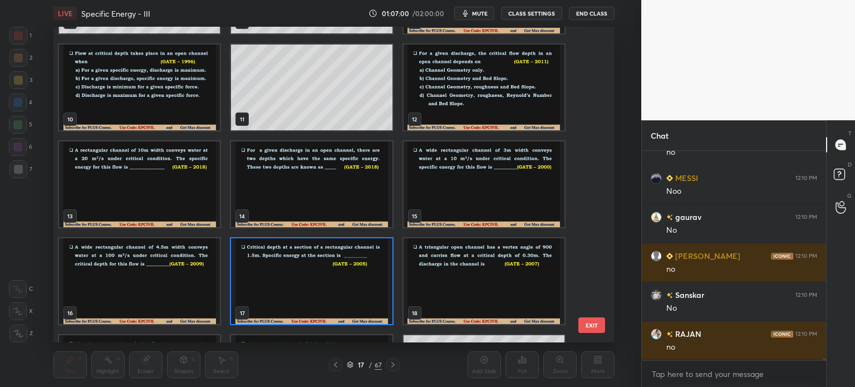
click at [307, 275] on img "grid" at bounding box center [311, 281] width 161 height 86
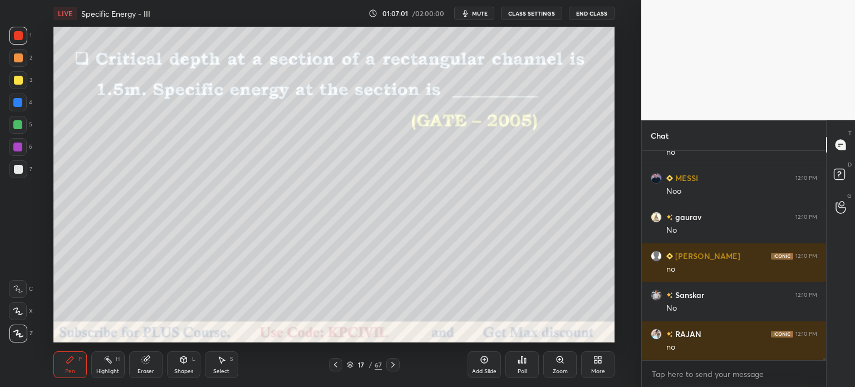
click at [484, 370] on div "Add Slide" at bounding box center [484, 371] width 24 height 6
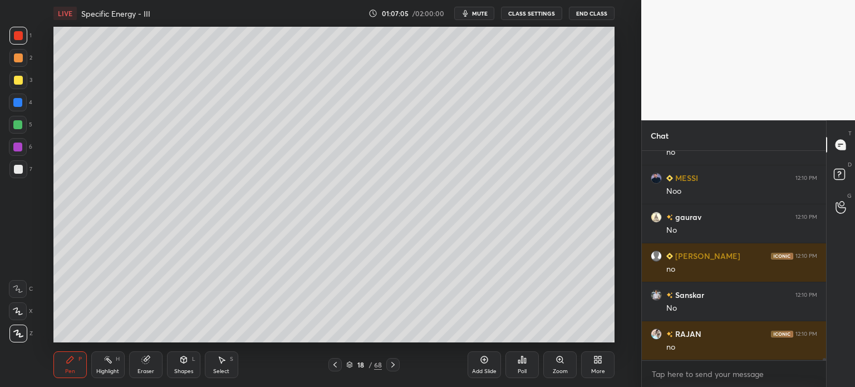
scroll to position [18373, 0]
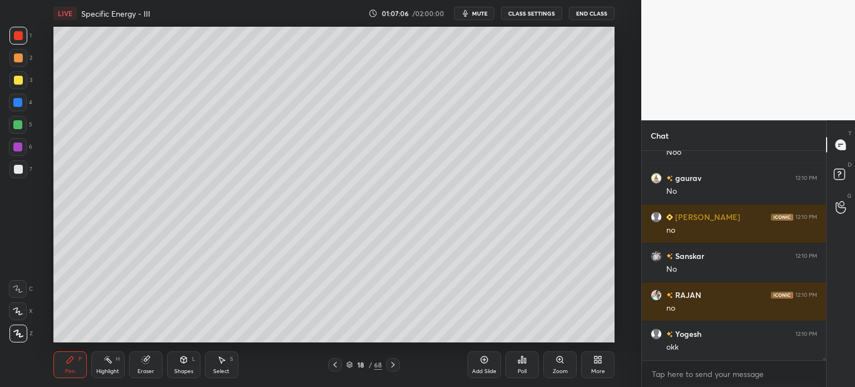
click at [17, 64] on div at bounding box center [18, 58] width 18 height 18
click at [596, 14] on button "End Class" at bounding box center [592, 13] width 46 height 13
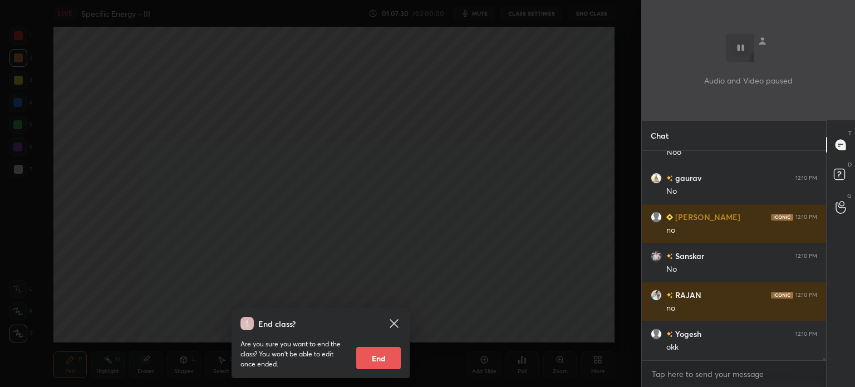
click at [272, 225] on div "End class? Are you sure you want to end the class? You won’t be able to edit on…" at bounding box center [320, 193] width 641 height 387
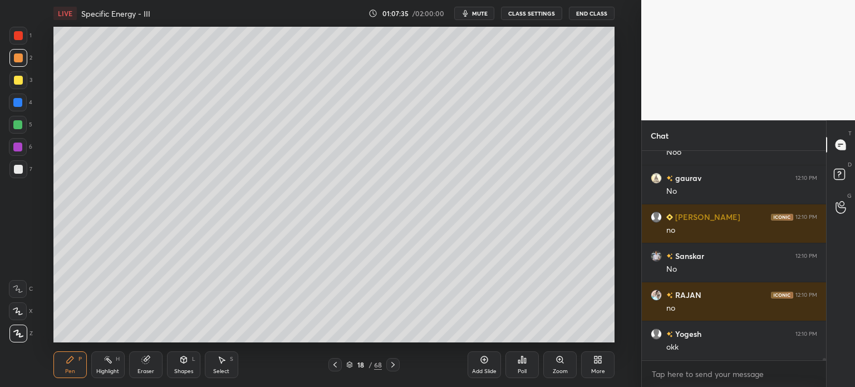
click at [17, 173] on div at bounding box center [18, 169] width 9 height 9
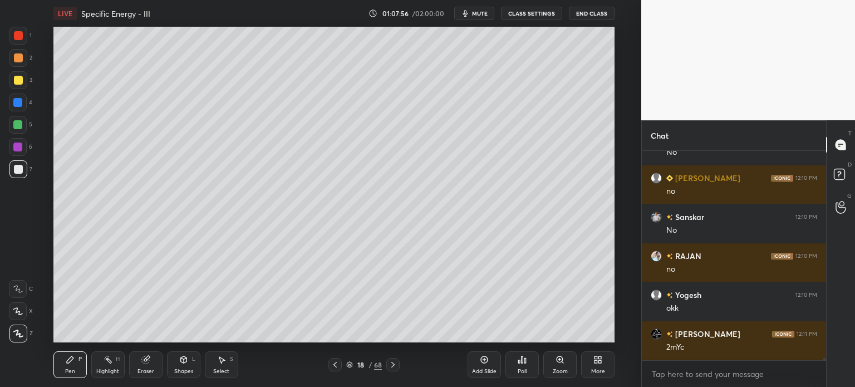
click at [14, 84] on div at bounding box center [18, 80] width 9 height 9
click at [17, 171] on div at bounding box center [18, 169] width 9 height 9
click at [17, 80] on div at bounding box center [18, 80] width 9 height 9
click at [13, 178] on div at bounding box center [18, 169] width 18 height 18
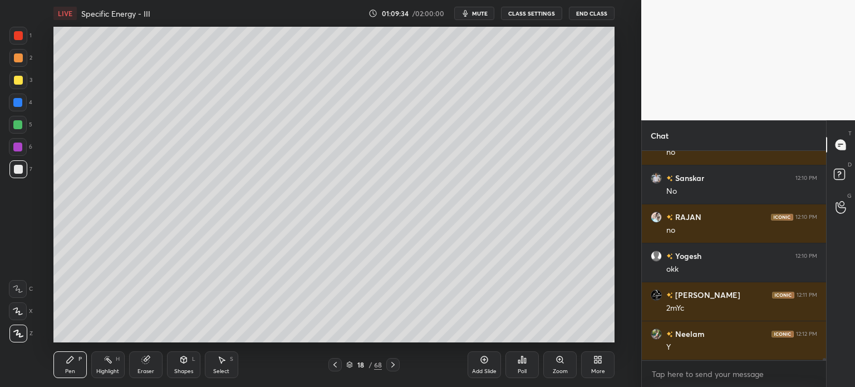
scroll to position [18490, 0]
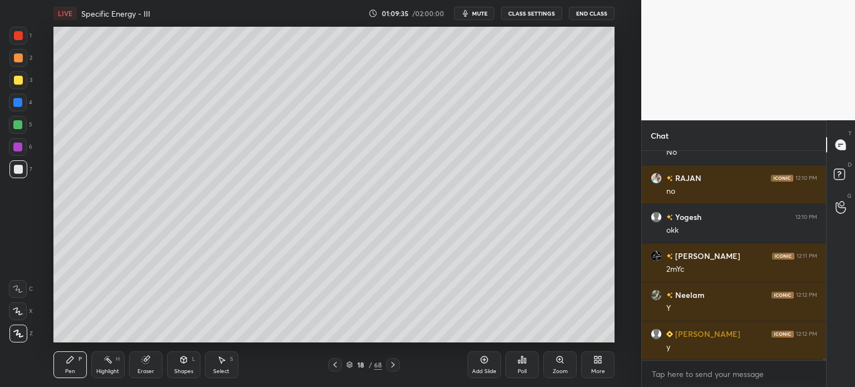
click at [13, 82] on div at bounding box center [18, 80] width 18 height 18
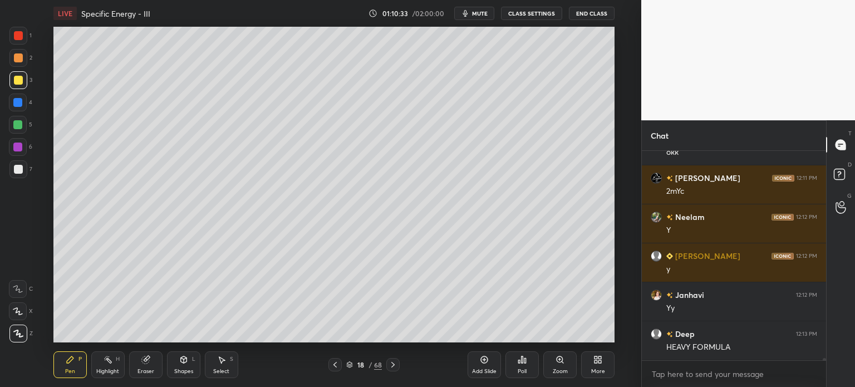
scroll to position [18607, 0]
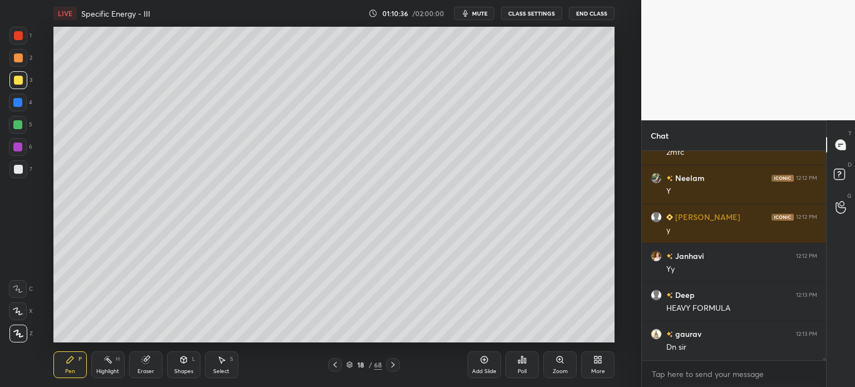
click at [484, 367] on div "Add Slide" at bounding box center [483, 364] width 33 height 27
click at [16, 170] on div at bounding box center [18, 169] width 9 height 9
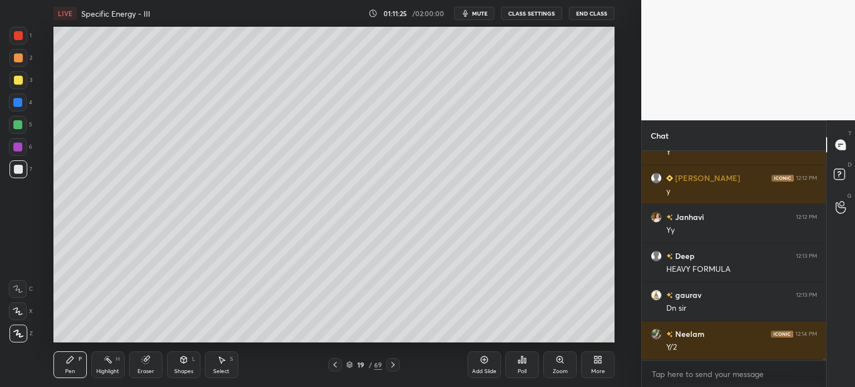
click at [14, 102] on div at bounding box center [17, 102] width 9 height 9
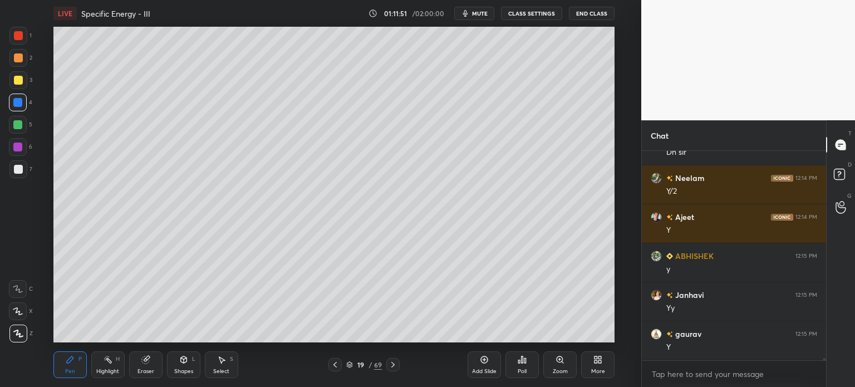
scroll to position [18841, 0]
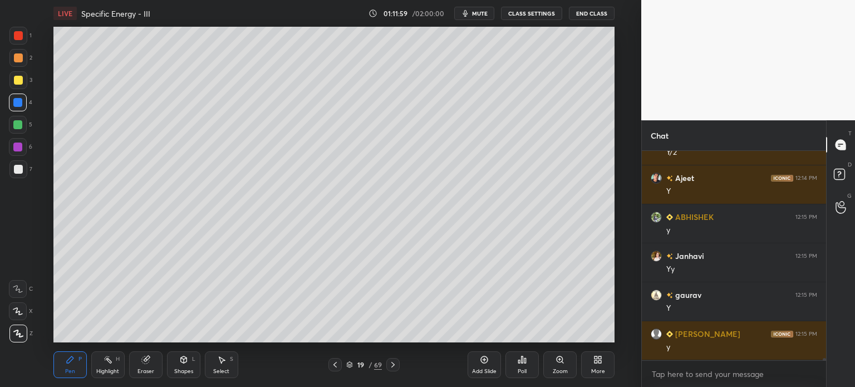
click at [391, 363] on icon at bounding box center [392, 364] width 9 height 9
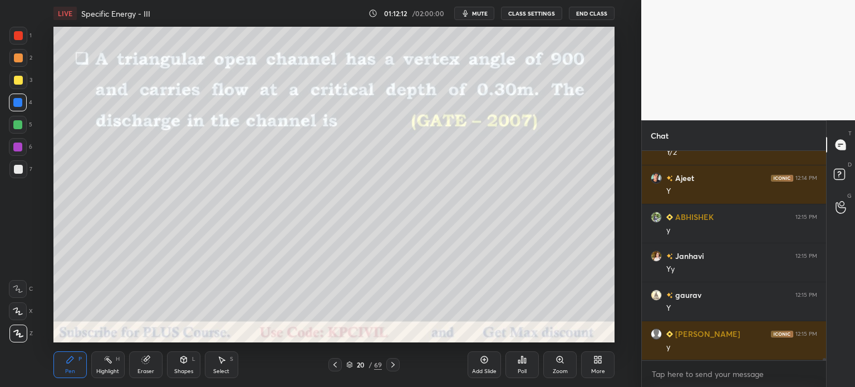
click at [11, 82] on div at bounding box center [18, 80] width 18 height 18
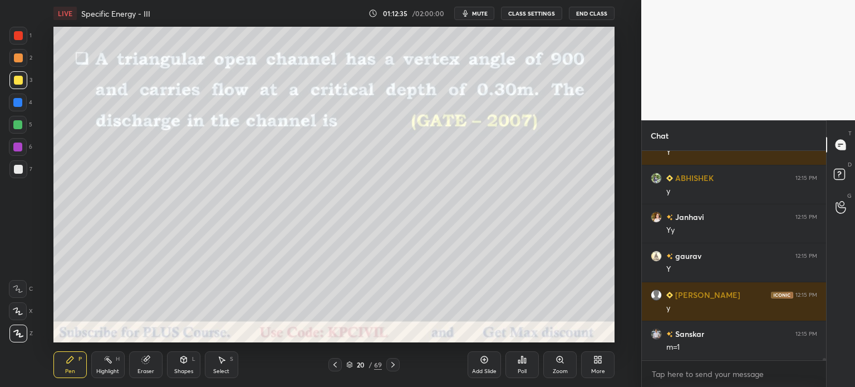
click at [150, 370] on div "Eraser" at bounding box center [145, 371] width 17 height 6
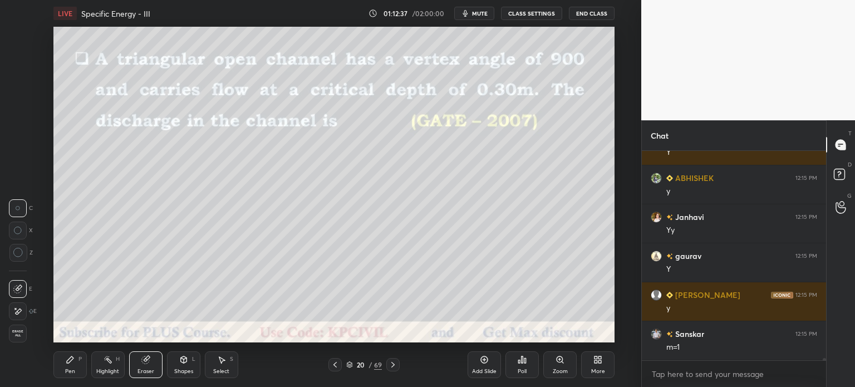
click at [65, 374] on div "Pen P" at bounding box center [69, 364] width 33 height 27
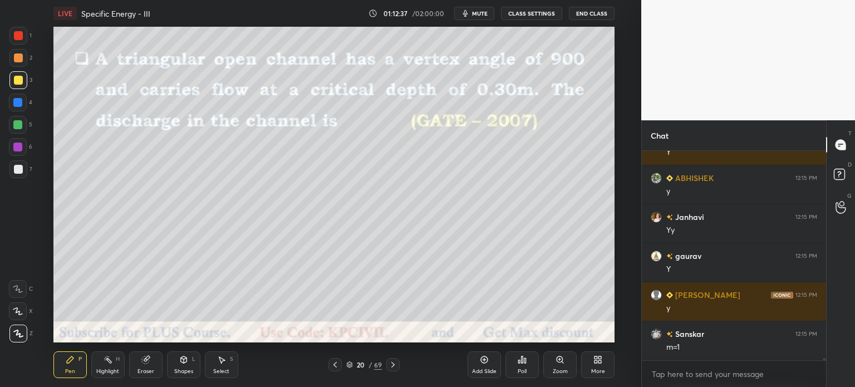
click at [67, 369] on div "Pen" at bounding box center [70, 371] width 10 height 6
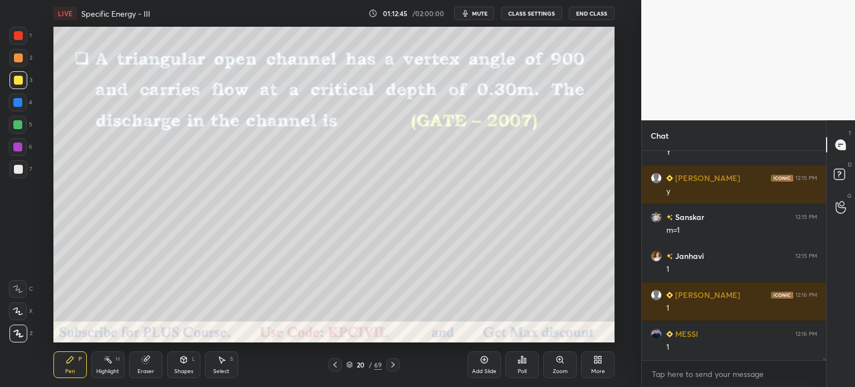
scroll to position [19035, 0]
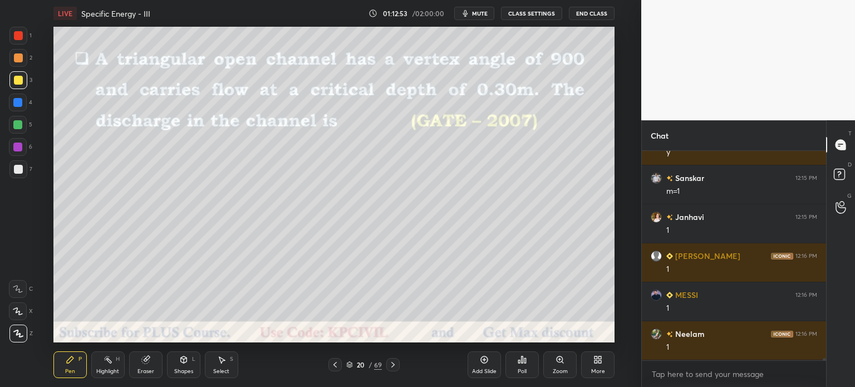
click at [16, 171] on div at bounding box center [18, 169] width 9 height 9
click at [333, 368] on icon at bounding box center [335, 364] width 9 height 9
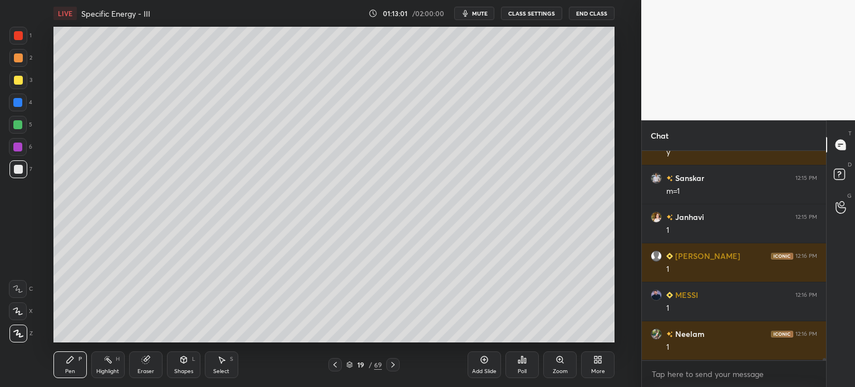
click at [338, 367] on icon at bounding box center [335, 364] width 9 height 9
click at [393, 366] on icon at bounding box center [392, 365] width 3 height 6
click at [393, 365] on icon at bounding box center [392, 364] width 9 height 9
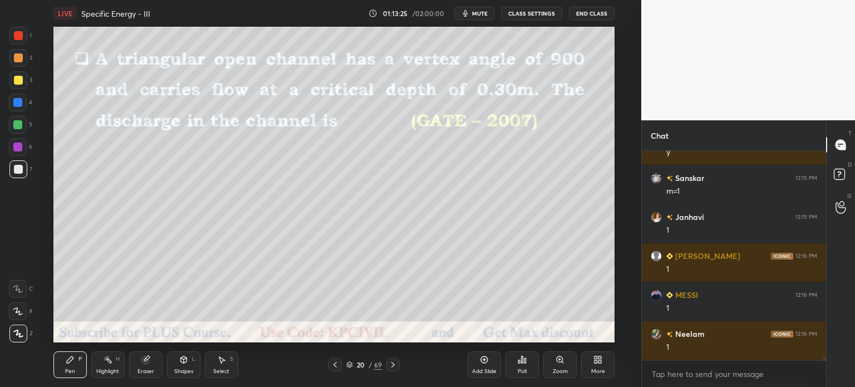
click at [18, 80] on div at bounding box center [18, 80] width 9 height 9
click at [21, 173] on div at bounding box center [18, 169] width 9 height 9
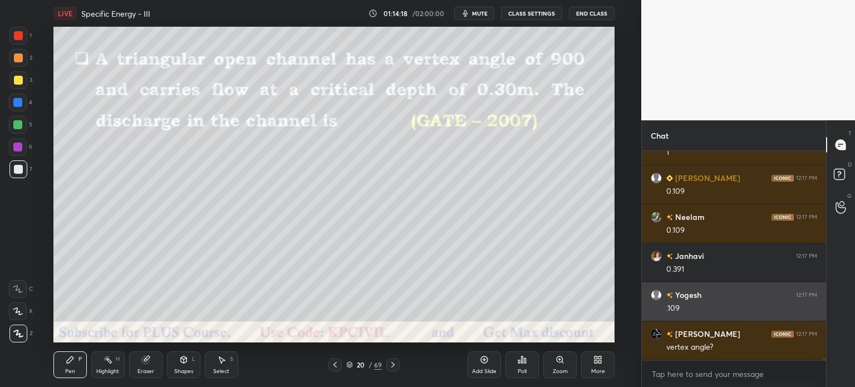
scroll to position [19269, 0]
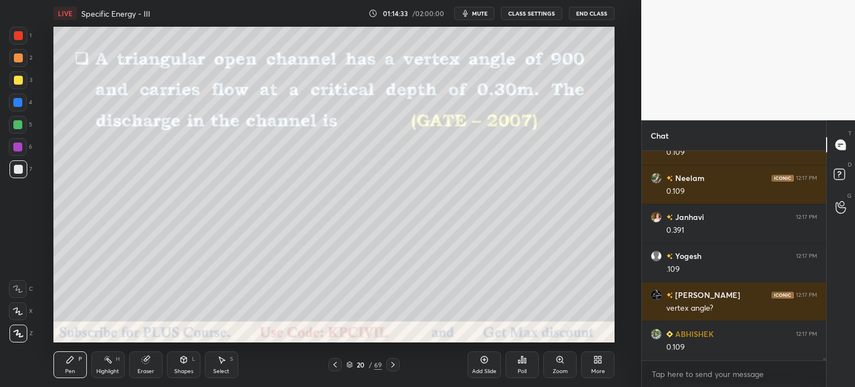
click at [14, 65] on div at bounding box center [18, 58] width 18 height 18
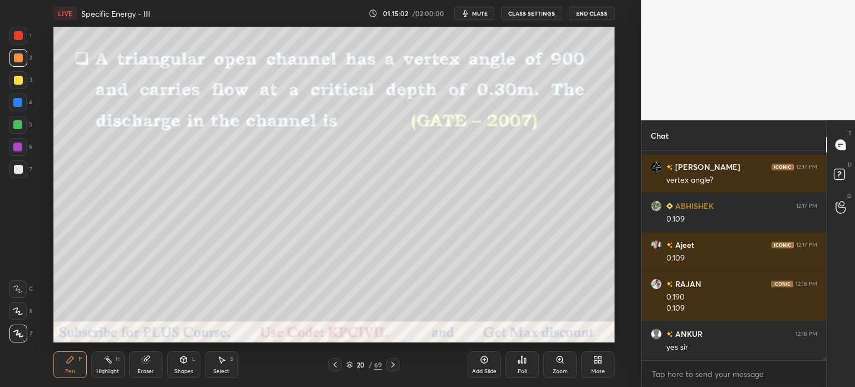
scroll to position [19436, 0]
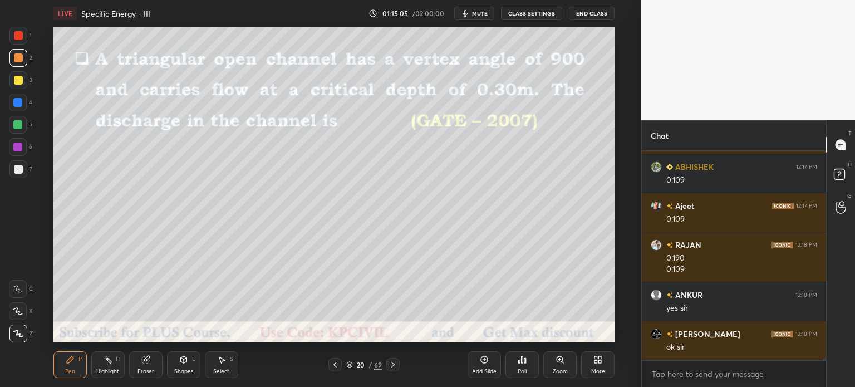
click at [394, 362] on icon at bounding box center [392, 364] width 9 height 9
click at [331, 363] on icon at bounding box center [335, 364] width 9 height 9
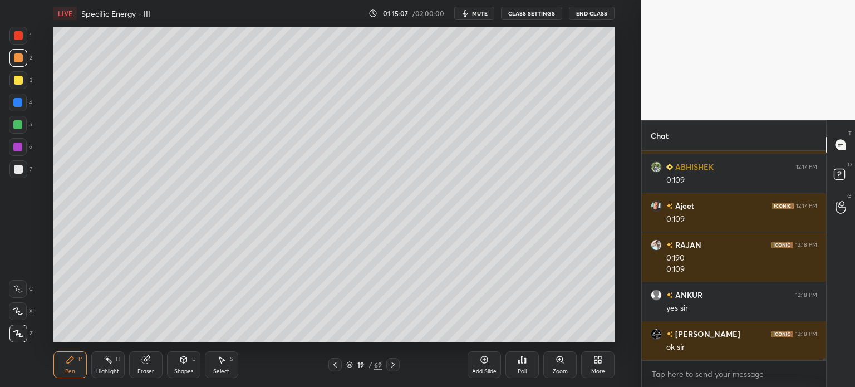
click at [331, 363] on icon at bounding box center [335, 364] width 9 height 9
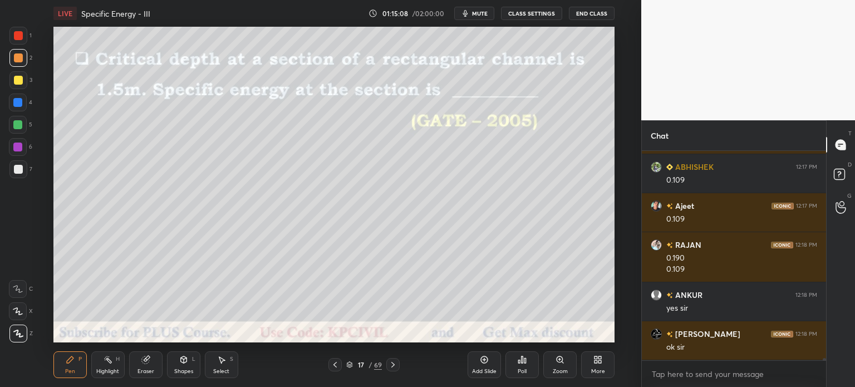
click at [331, 363] on icon at bounding box center [335, 364] width 9 height 9
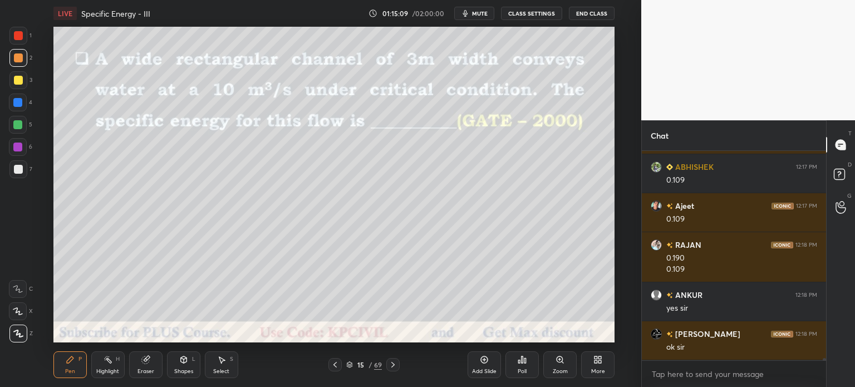
click at [331, 363] on icon at bounding box center [335, 364] width 9 height 9
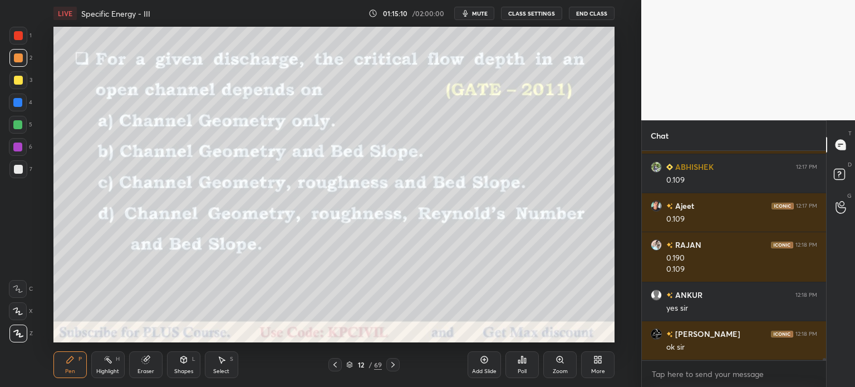
click at [331, 363] on icon at bounding box center [335, 364] width 9 height 9
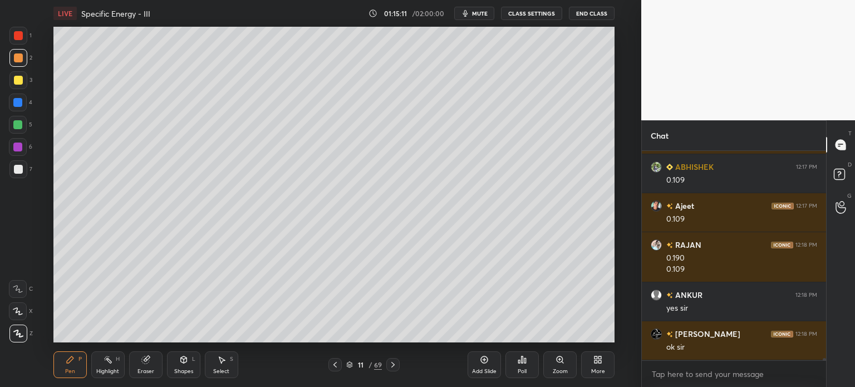
click at [331, 363] on icon at bounding box center [335, 364] width 9 height 9
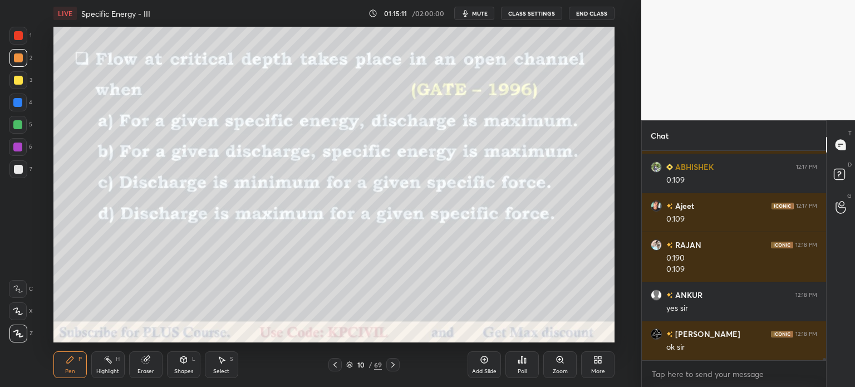
click at [331, 363] on icon at bounding box center [335, 364] width 9 height 9
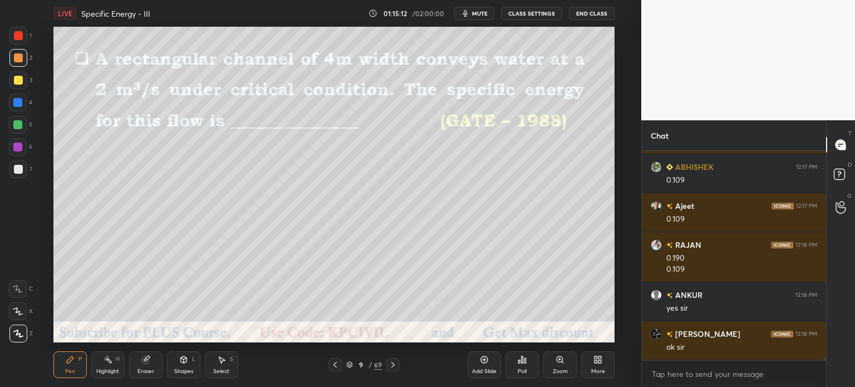
click at [331, 363] on icon at bounding box center [335, 364] width 9 height 9
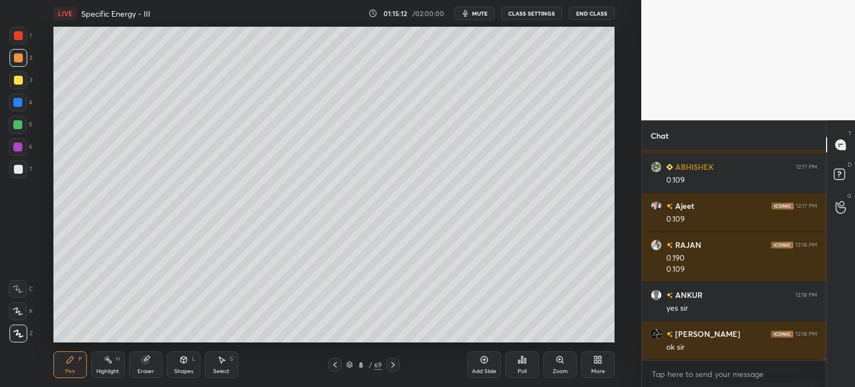
click at [331, 363] on icon at bounding box center [335, 364] width 9 height 9
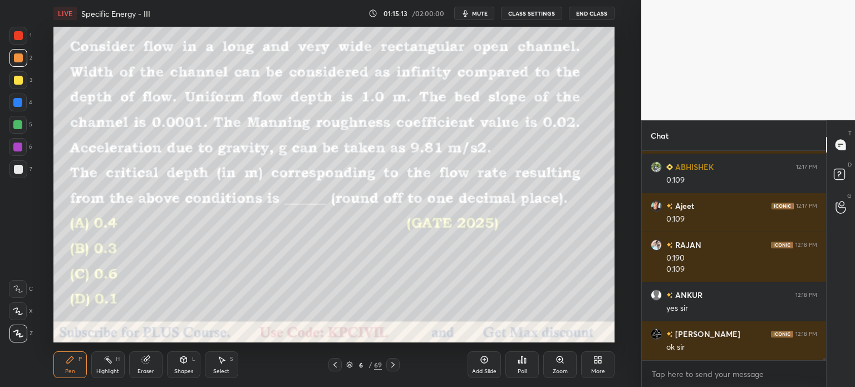
click at [331, 363] on icon at bounding box center [335, 364] width 9 height 9
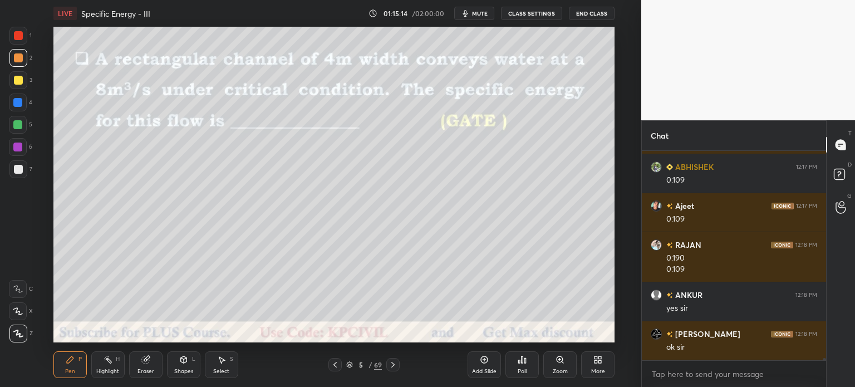
click at [393, 362] on icon at bounding box center [392, 364] width 9 height 9
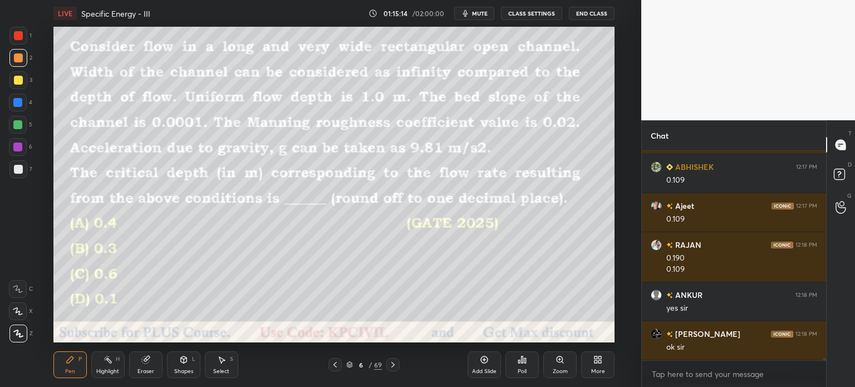
click at [393, 362] on icon at bounding box center [392, 364] width 9 height 9
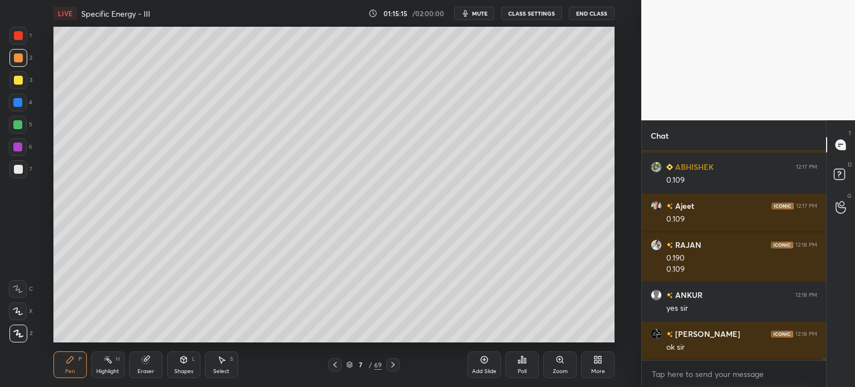
click at [393, 362] on icon at bounding box center [392, 364] width 9 height 9
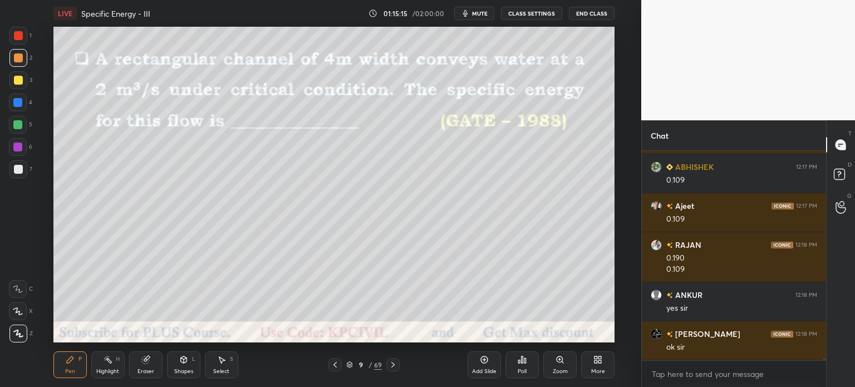
click at [393, 362] on icon at bounding box center [392, 364] width 9 height 9
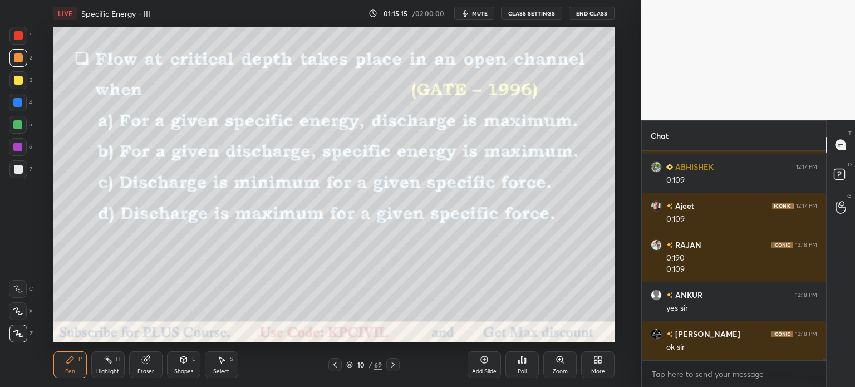
click at [393, 362] on icon at bounding box center [392, 364] width 9 height 9
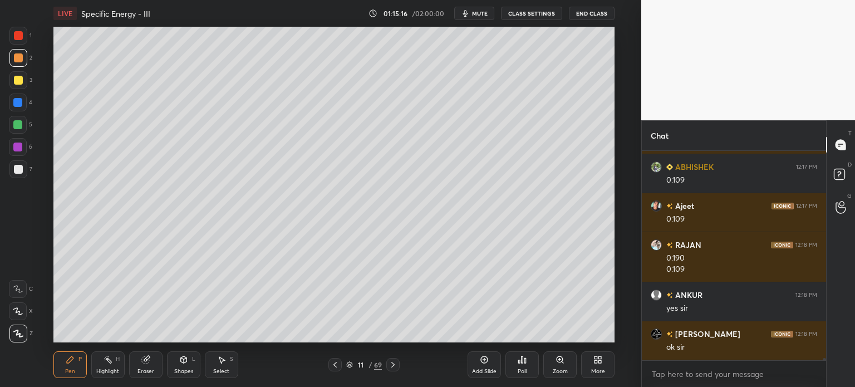
click at [393, 362] on icon at bounding box center [392, 364] width 9 height 9
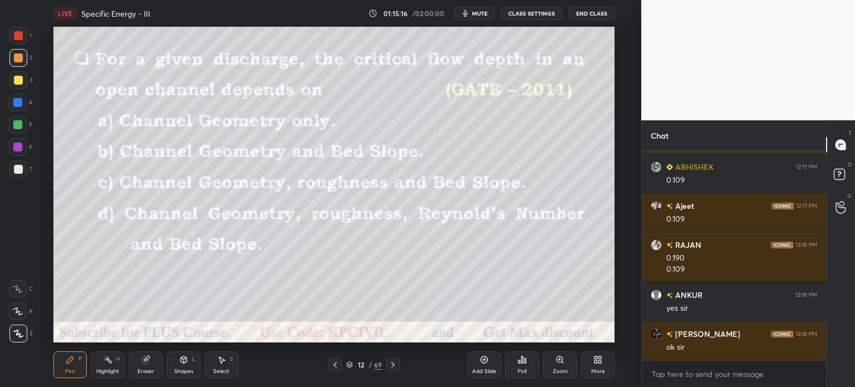
click at [393, 362] on icon at bounding box center [392, 364] width 9 height 9
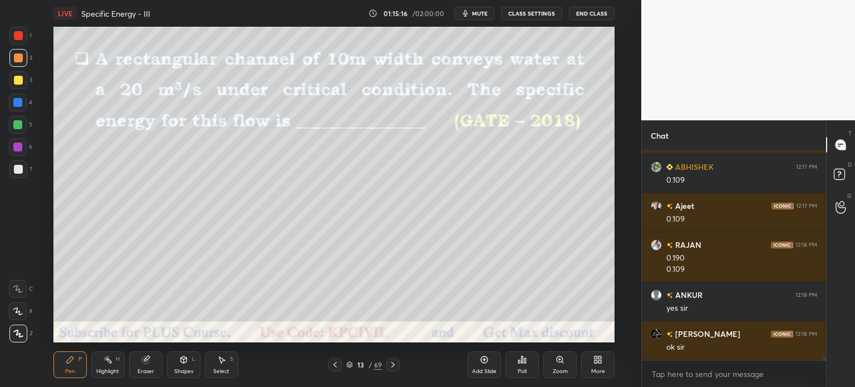
click at [393, 362] on icon at bounding box center [392, 364] width 9 height 9
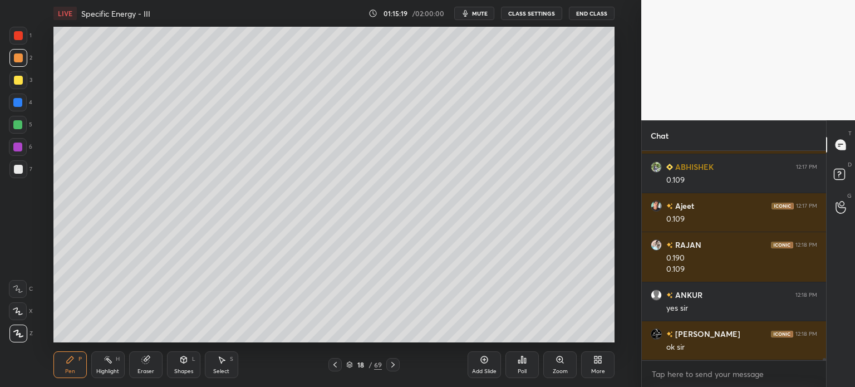
click at [393, 362] on icon at bounding box center [392, 364] width 9 height 9
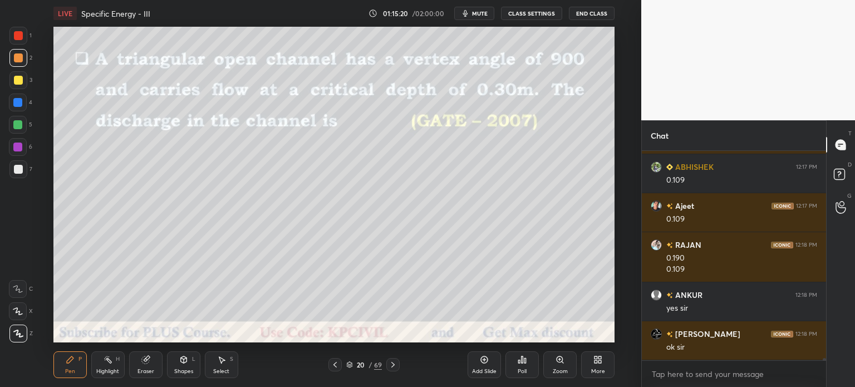
click at [393, 362] on icon at bounding box center [392, 364] width 9 height 9
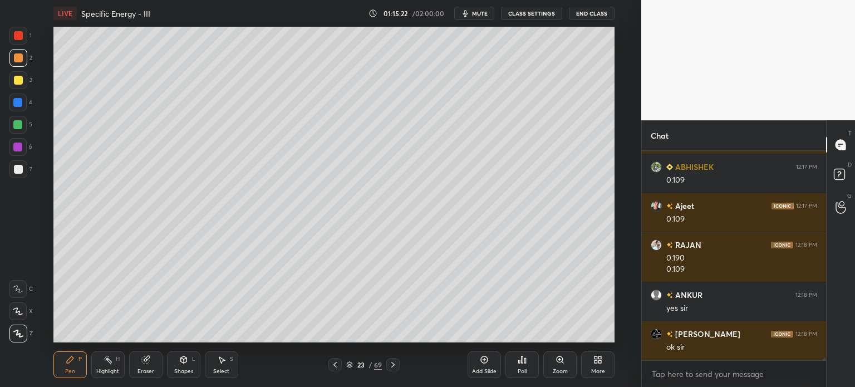
click at [393, 362] on icon at bounding box center [392, 364] width 9 height 9
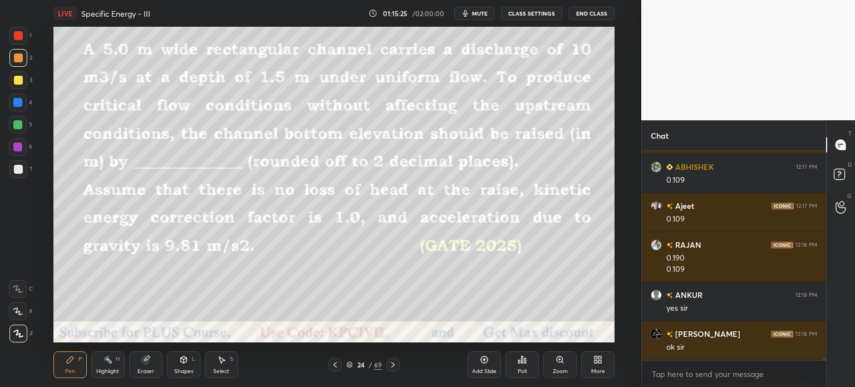
click at [393, 362] on icon at bounding box center [392, 364] width 9 height 9
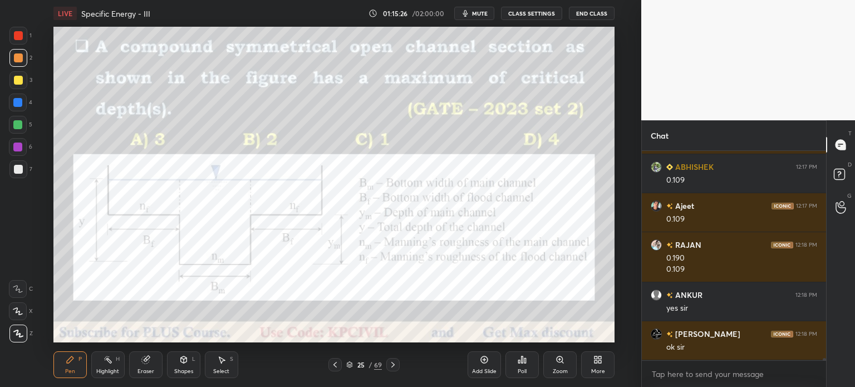
click at [393, 362] on icon at bounding box center [392, 364] width 9 height 9
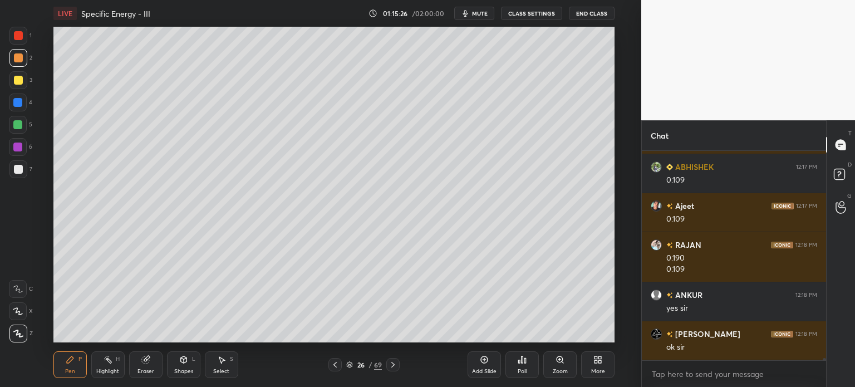
click at [393, 362] on icon at bounding box center [392, 364] width 9 height 9
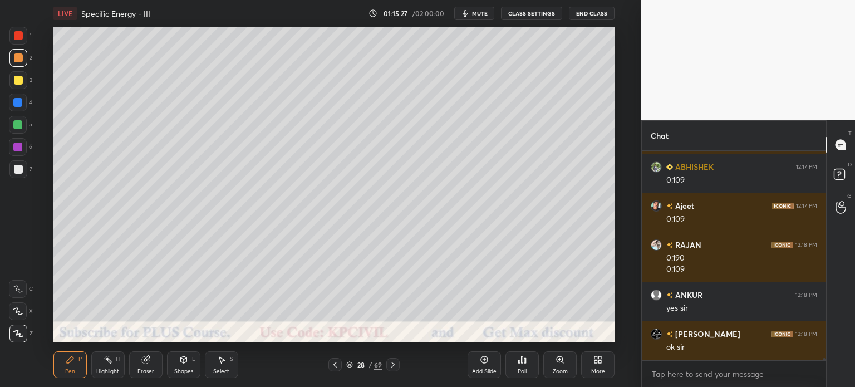
click at [393, 362] on icon at bounding box center [392, 364] width 9 height 9
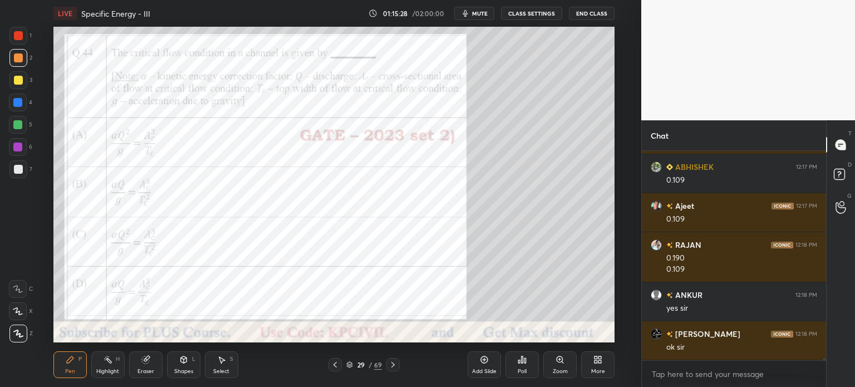
scroll to position [19475, 0]
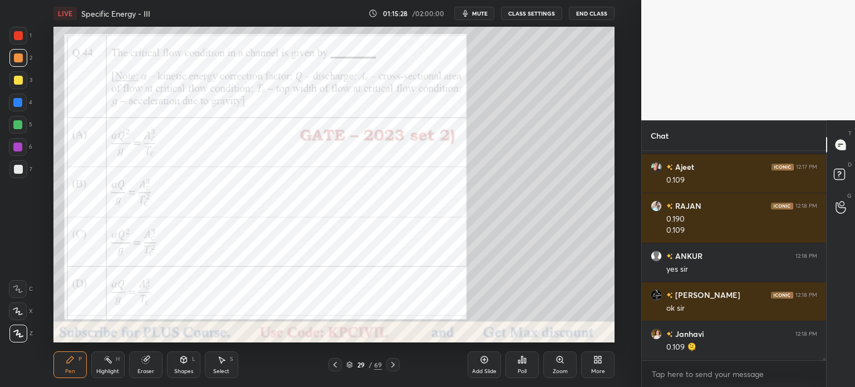
click at [393, 362] on icon at bounding box center [392, 364] width 9 height 9
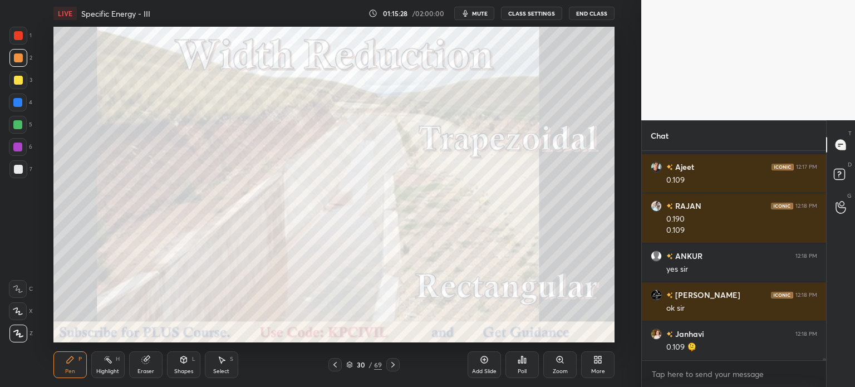
click at [393, 362] on icon at bounding box center [392, 364] width 9 height 9
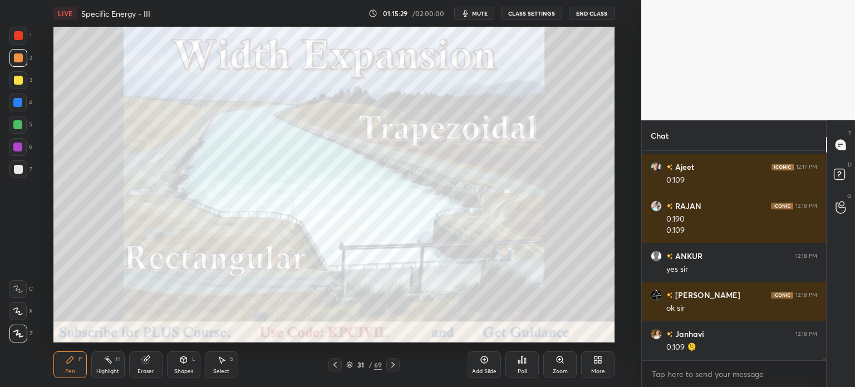
click at [393, 362] on icon at bounding box center [392, 364] width 9 height 9
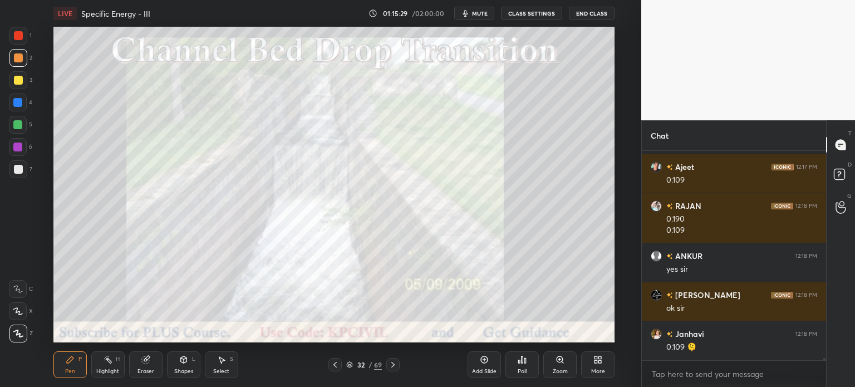
click at [351, 362] on icon at bounding box center [350, 363] width 6 height 3
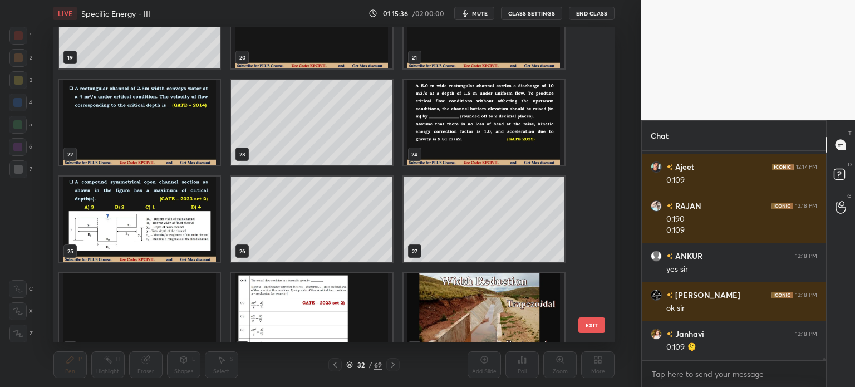
scroll to position [750, 0]
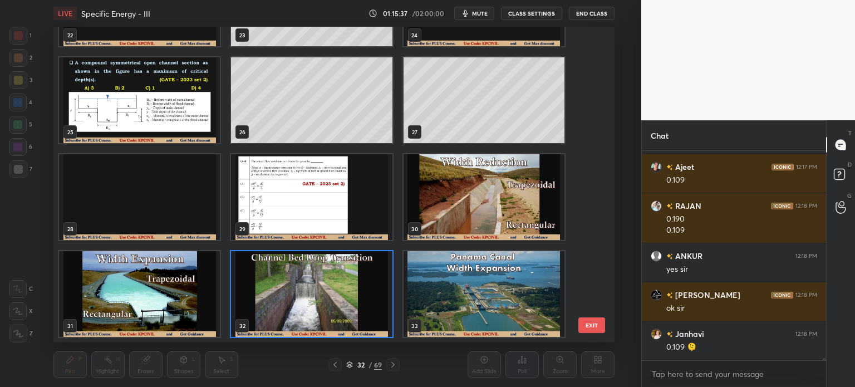
click at [320, 192] on img "grid" at bounding box center [311, 197] width 161 height 86
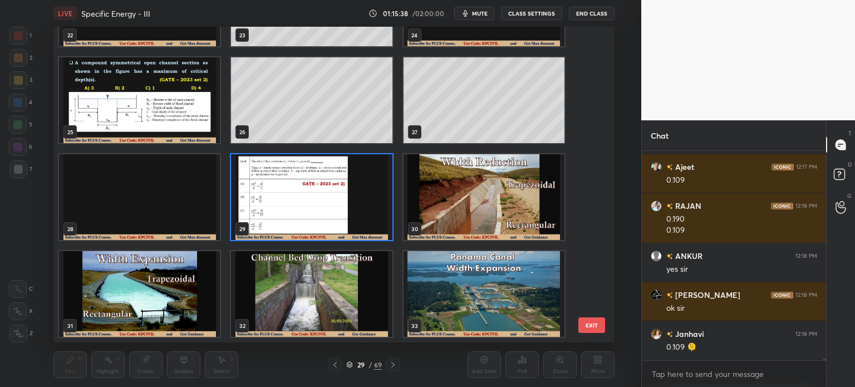
click at [320, 192] on img "grid" at bounding box center [311, 197] width 161 height 86
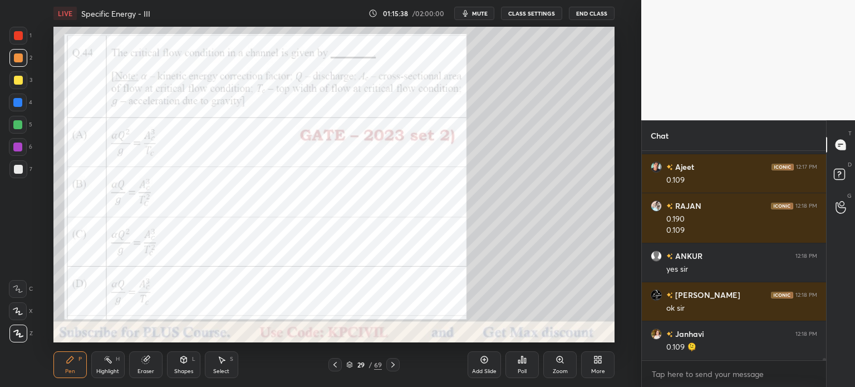
scroll to position [19514, 0]
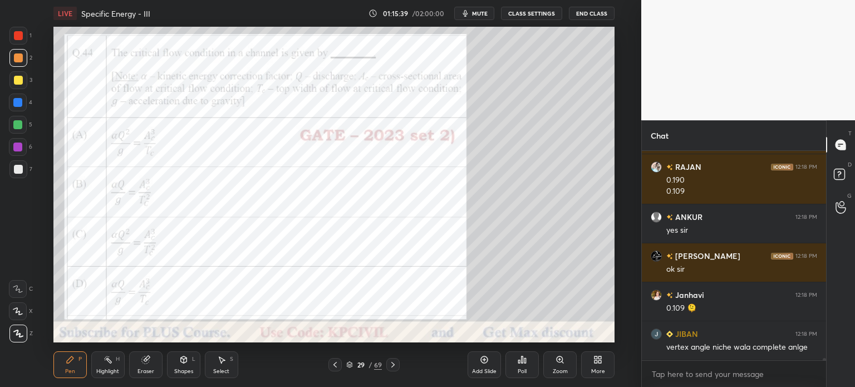
click at [487, 358] on icon at bounding box center [484, 359] width 7 height 7
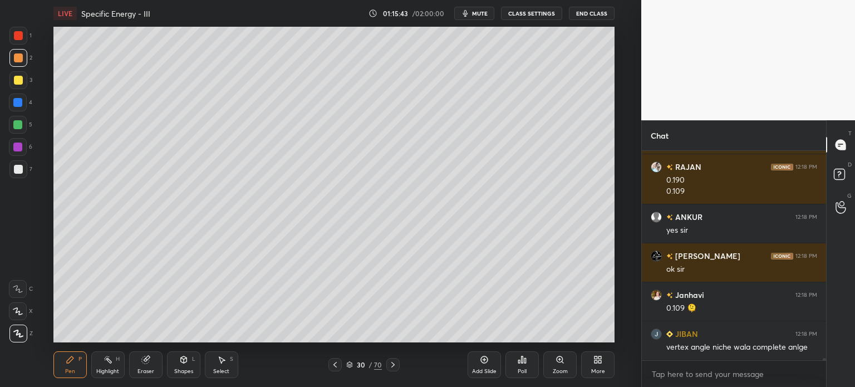
click at [16, 173] on div at bounding box center [18, 169] width 9 height 9
click at [19, 59] on div at bounding box center [18, 57] width 9 height 9
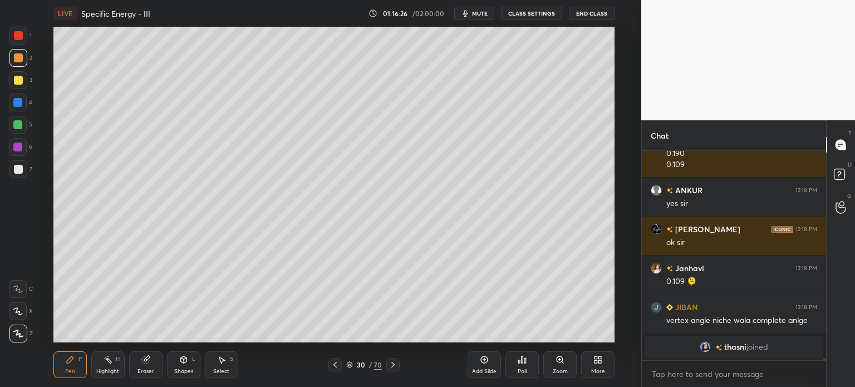
click at [19, 170] on div at bounding box center [18, 169] width 9 height 9
click at [140, 370] on div "Eraser" at bounding box center [145, 371] width 17 height 6
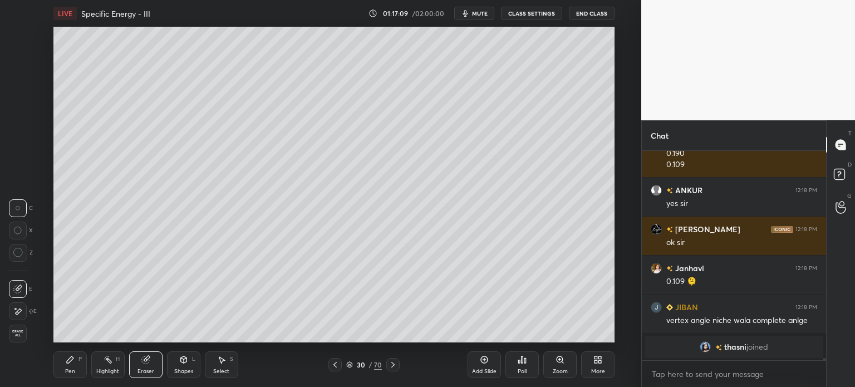
click at [68, 376] on div "Pen P" at bounding box center [69, 364] width 33 height 27
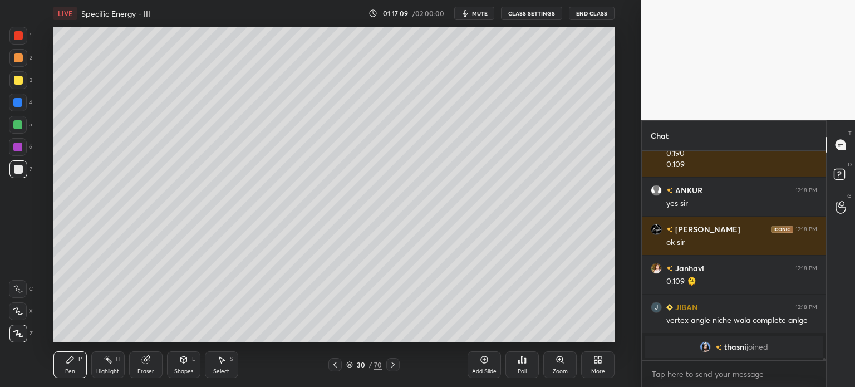
click at [73, 369] on div "Pen" at bounding box center [70, 371] width 10 height 6
click at [16, 82] on div at bounding box center [18, 80] width 9 height 9
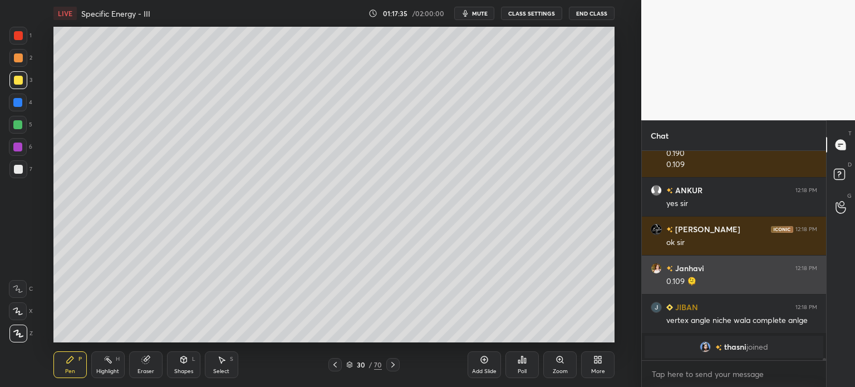
scroll to position [206, 181]
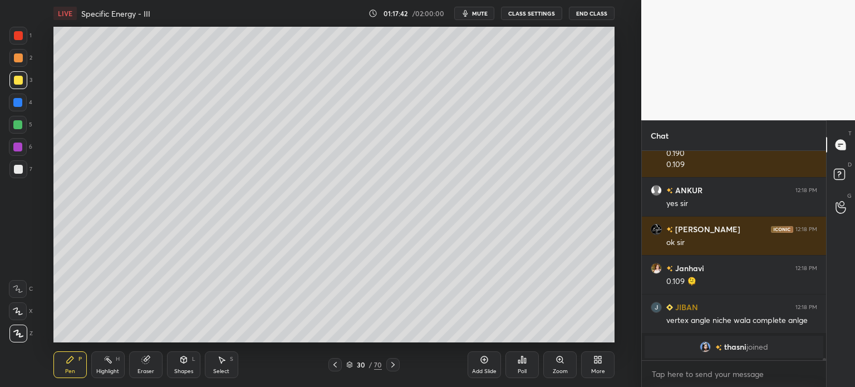
click at [16, 102] on div at bounding box center [17, 102] width 9 height 9
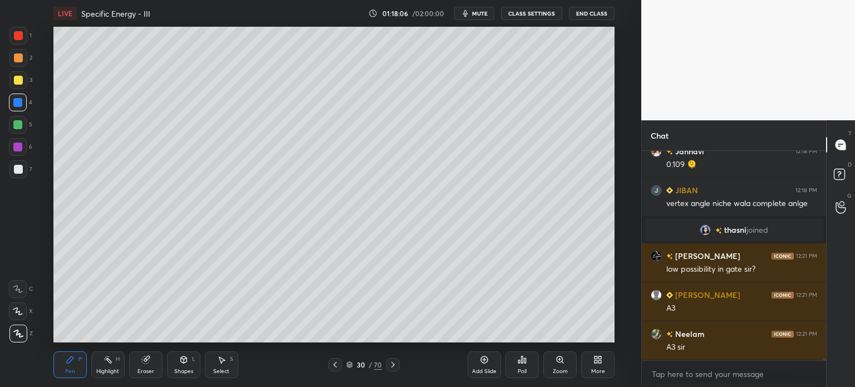
scroll to position [17570, 0]
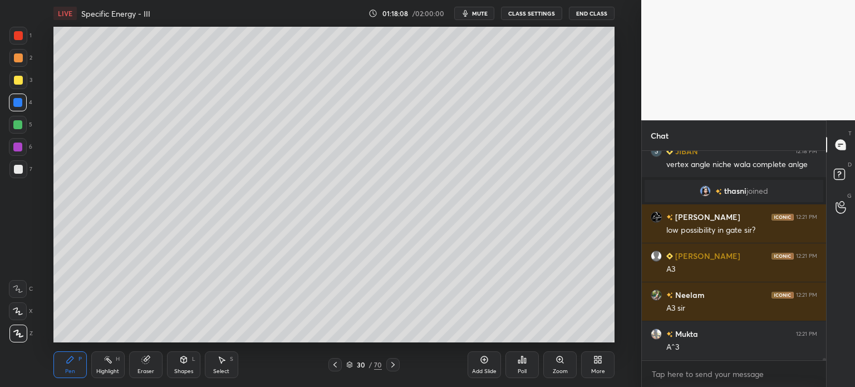
click at [149, 367] on div "Eraser" at bounding box center [145, 364] width 33 height 27
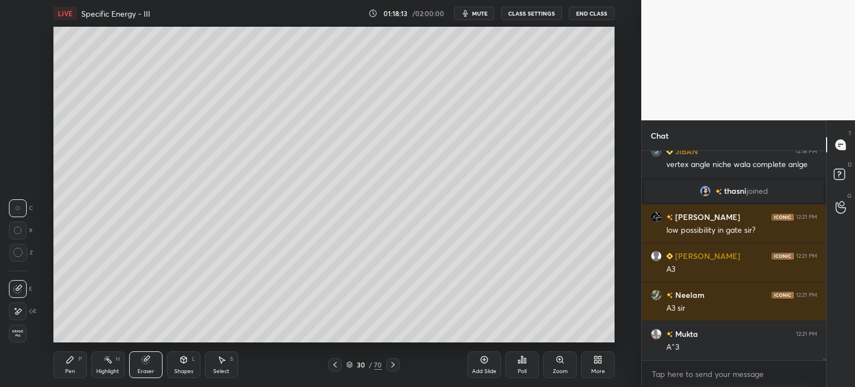
scroll to position [17608, 0]
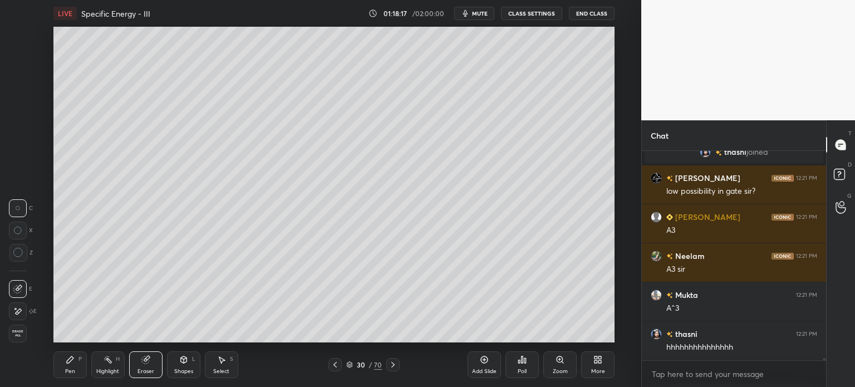
click at [65, 371] on div "Pen" at bounding box center [70, 371] width 10 height 6
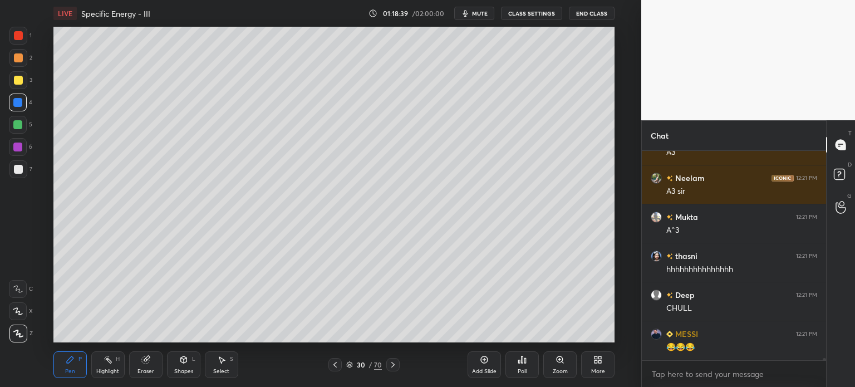
scroll to position [17725, 0]
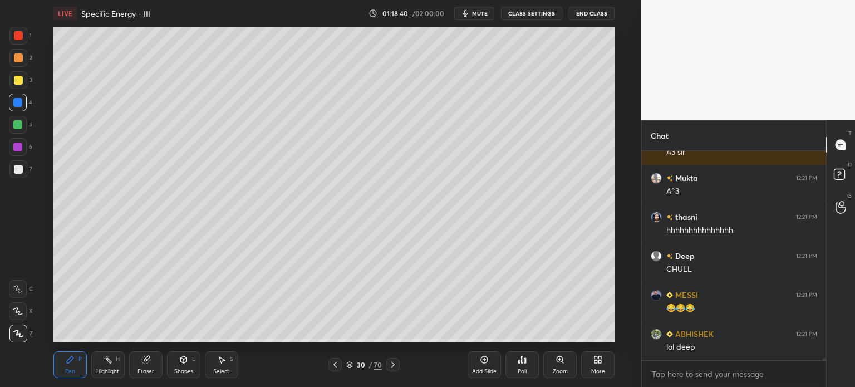
click at [14, 174] on div at bounding box center [18, 169] width 18 height 18
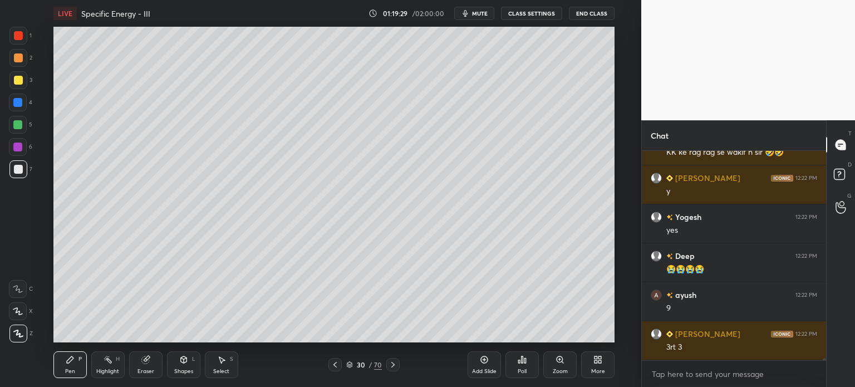
scroll to position [18164, 0]
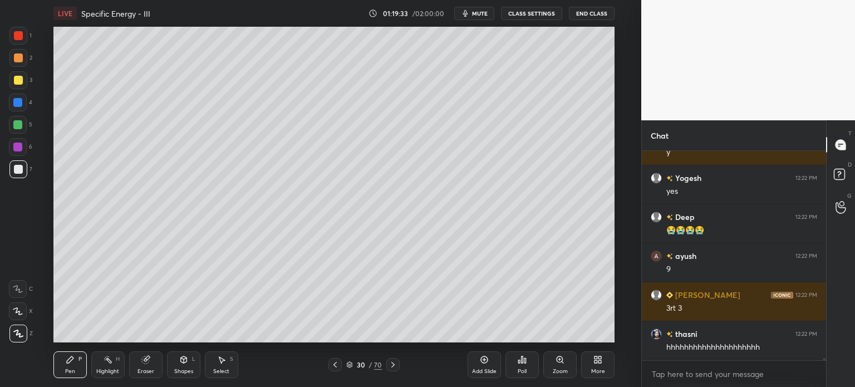
click at [14, 82] on div at bounding box center [18, 80] width 9 height 9
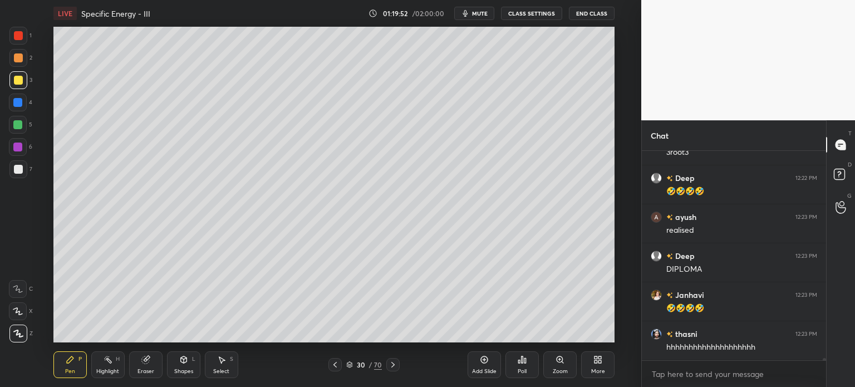
scroll to position [18514, 0]
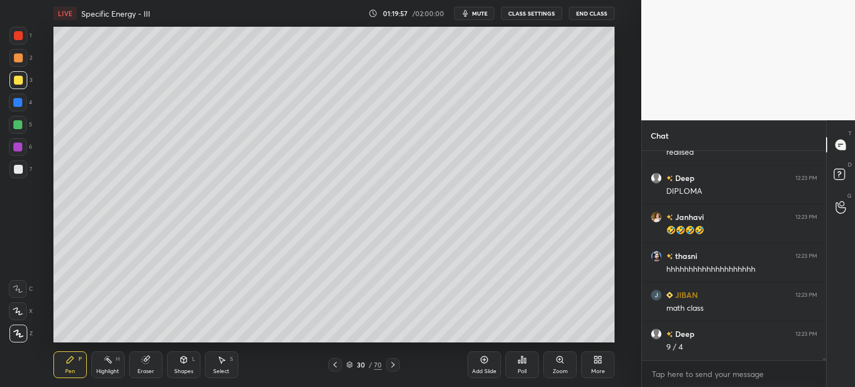
click at [16, 169] on div at bounding box center [18, 169] width 9 height 9
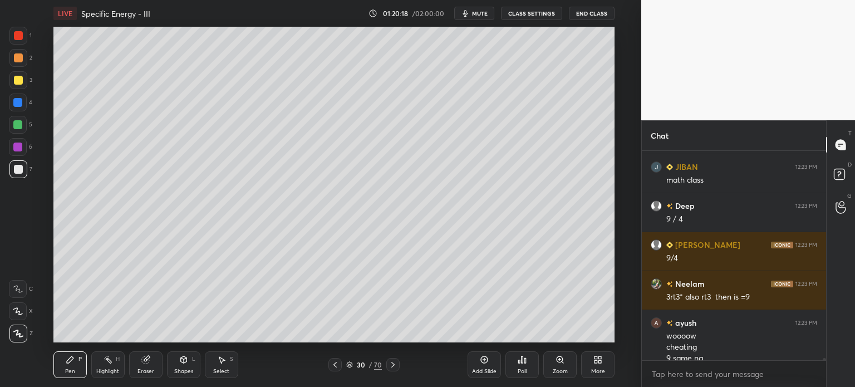
scroll to position [18693, 0]
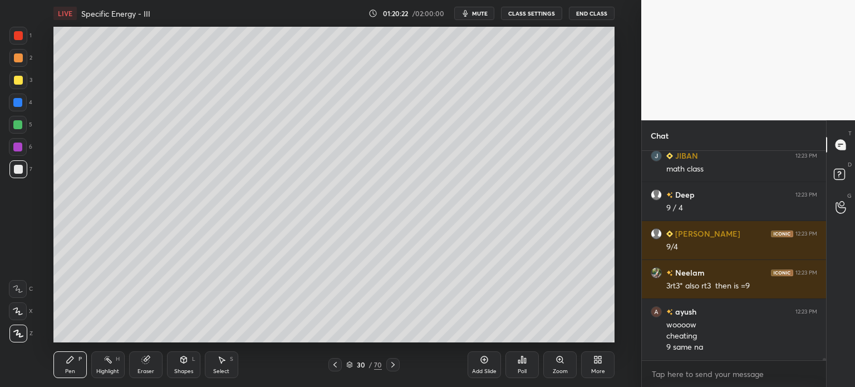
click at [114, 365] on div "Highlight H" at bounding box center [107, 364] width 33 height 27
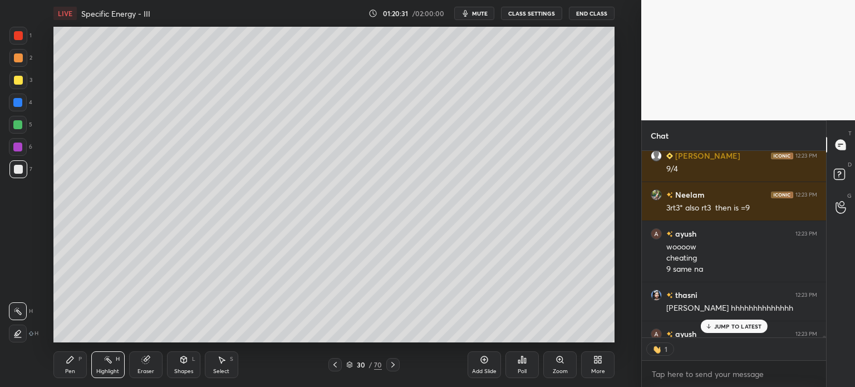
scroll to position [18832, 0]
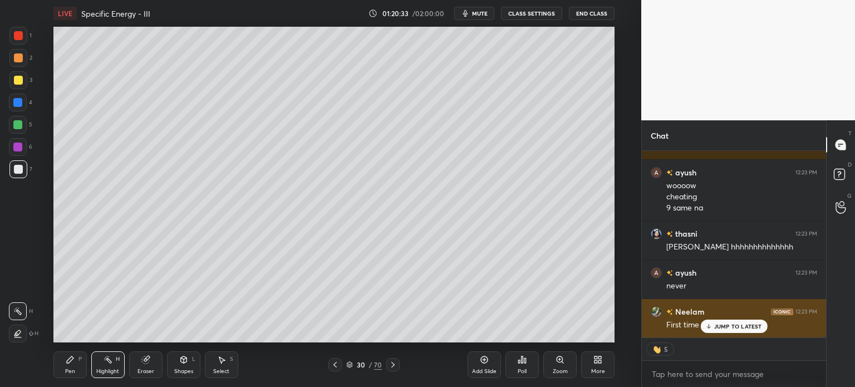
click at [721, 322] on div "JUMP TO LATEST" at bounding box center [733, 325] width 67 height 13
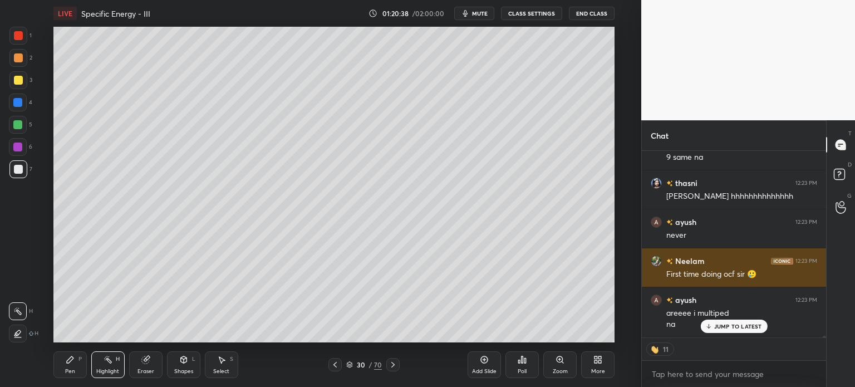
scroll to position [18921, 0]
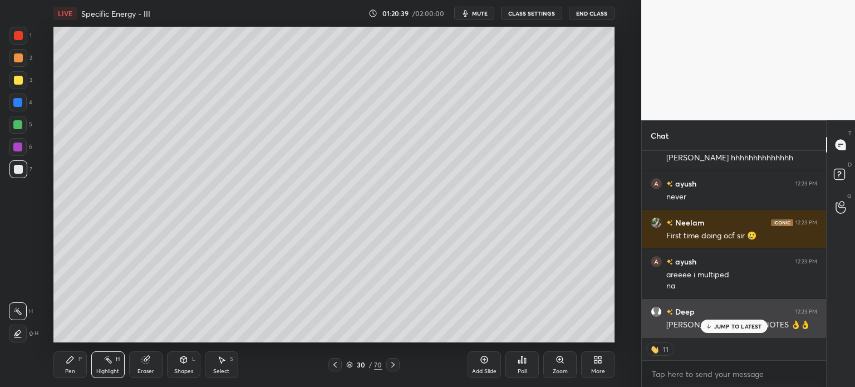
click at [752, 322] on div "JUMP TO LATEST" at bounding box center [733, 325] width 67 height 13
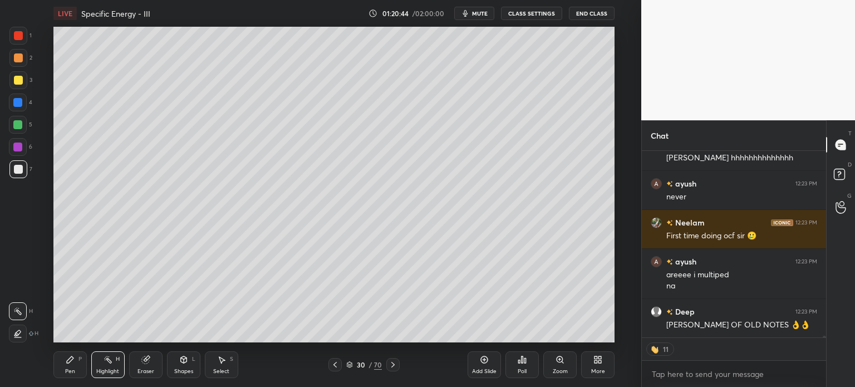
click at [479, 367] on div "Add Slide" at bounding box center [483, 364] width 33 height 27
click at [71, 374] on div "Pen" at bounding box center [70, 371] width 10 height 6
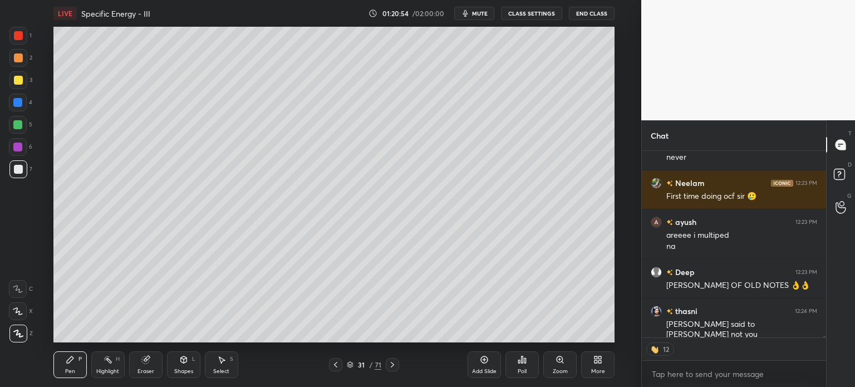
scroll to position [18999, 0]
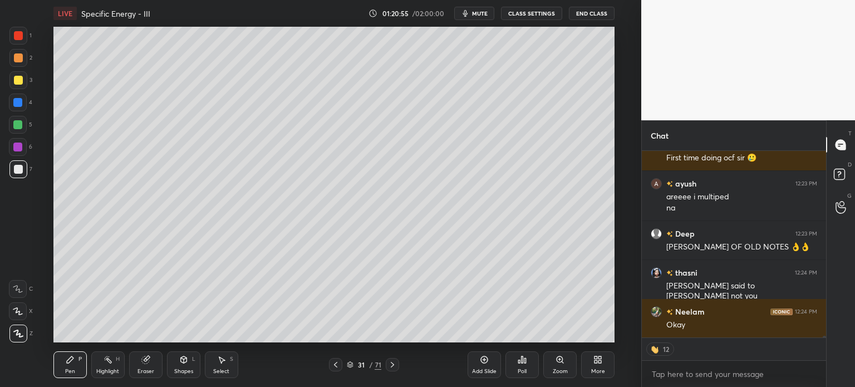
click at [15, 81] on div at bounding box center [18, 80] width 9 height 9
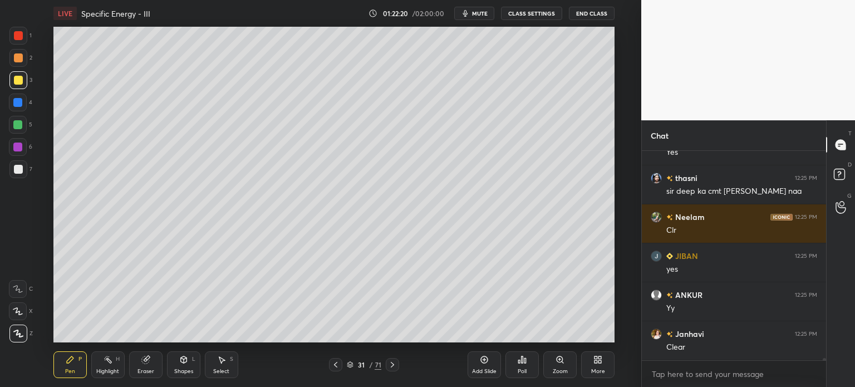
scroll to position [20031, 0]
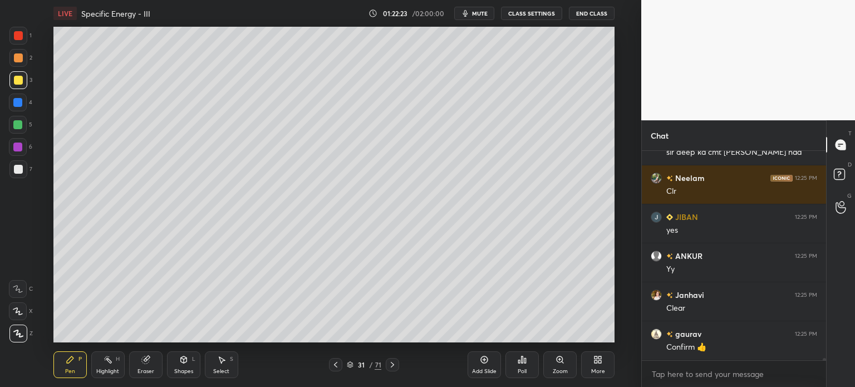
click at [333, 365] on icon at bounding box center [335, 364] width 9 height 9
click at [392, 361] on icon at bounding box center [392, 364] width 9 height 9
click at [13, 172] on div at bounding box center [18, 169] width 18 height 18
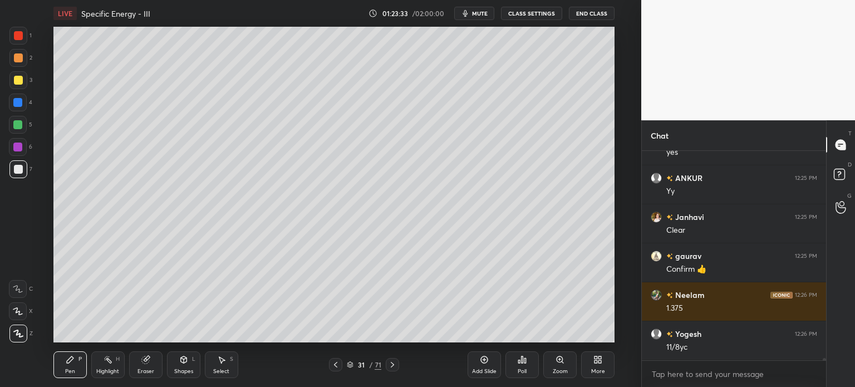
scroll to position [20148, 0]
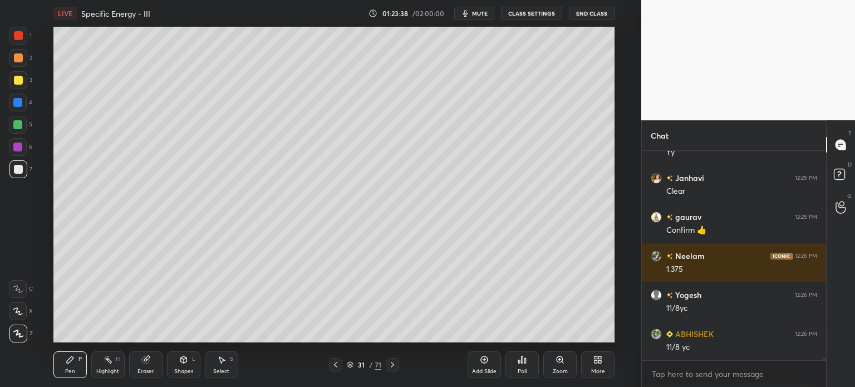
click at [15, 83] on div at bounding box center [18, 80] width 9 height 9
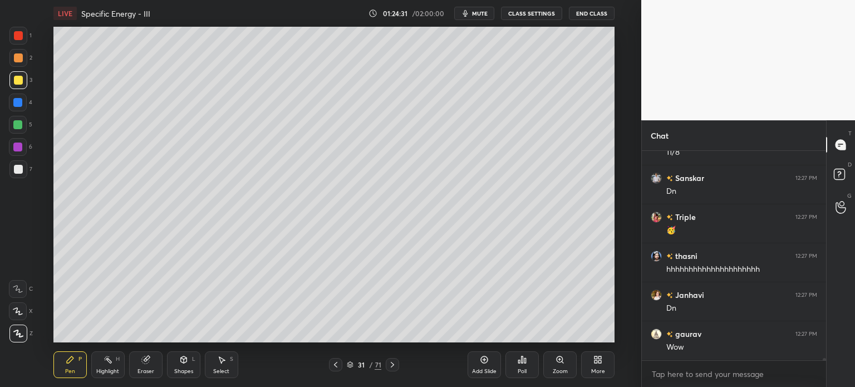
scroll to position [206, 181]
click at [479, 363] on div "Add Slide" at bounding box center [483, 364] width 33 height 27
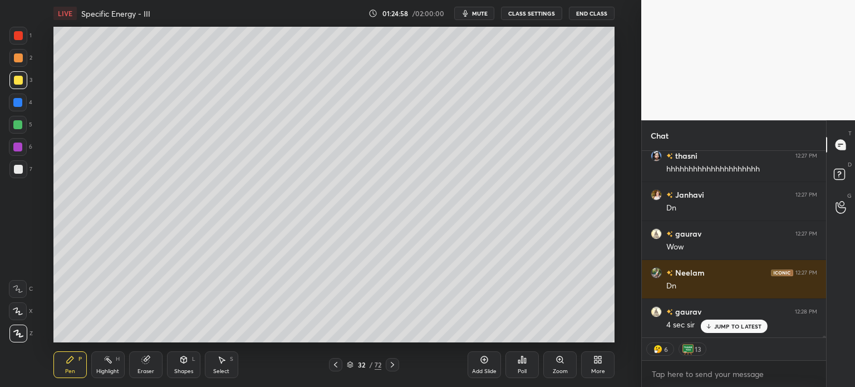
scroll to position [20570, 0]
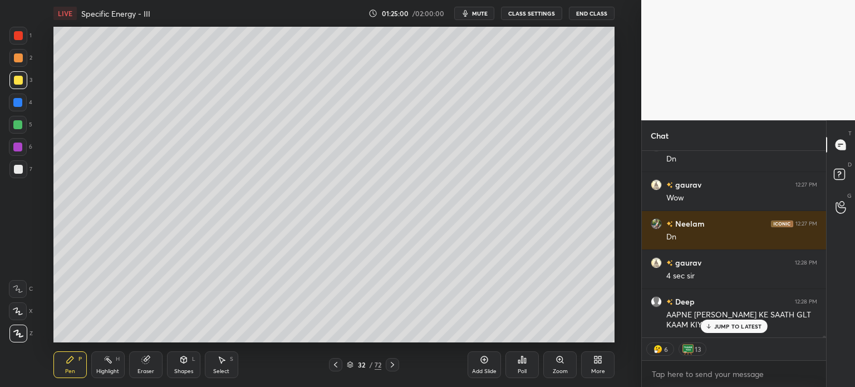
click at [332, 367] on icon at bounding box center [335, 364] width 9 height 9
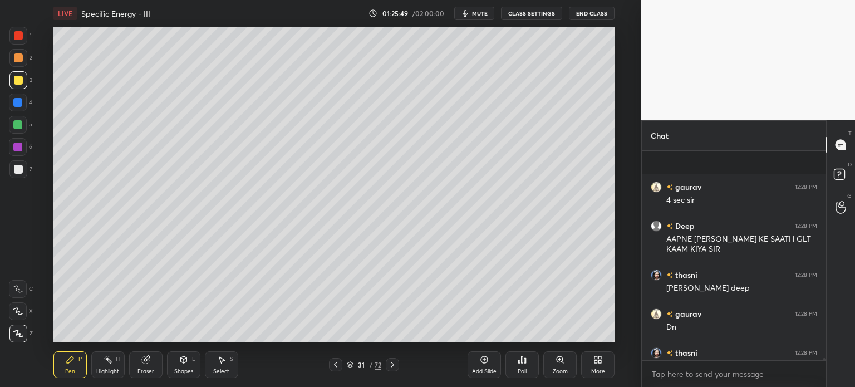
scroll to position [20743, 0]
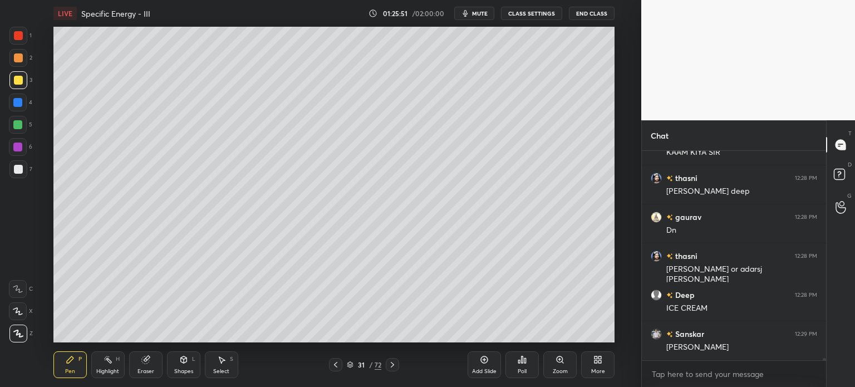
click at [392, 366] on icon at bounding box center [392, 364] width 9 height 9
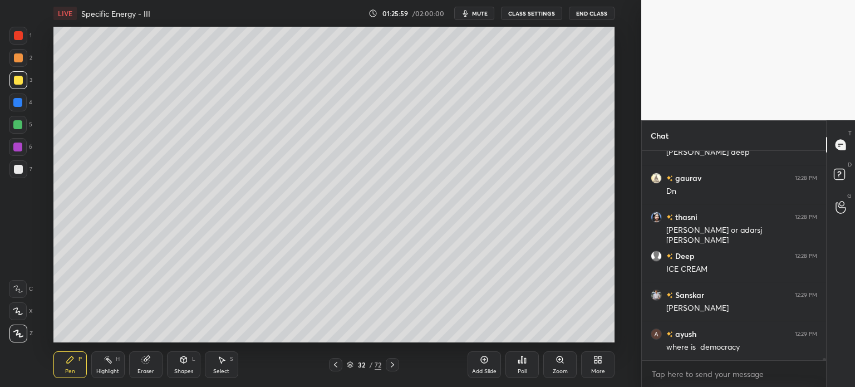
scroll to position [20831, 0]
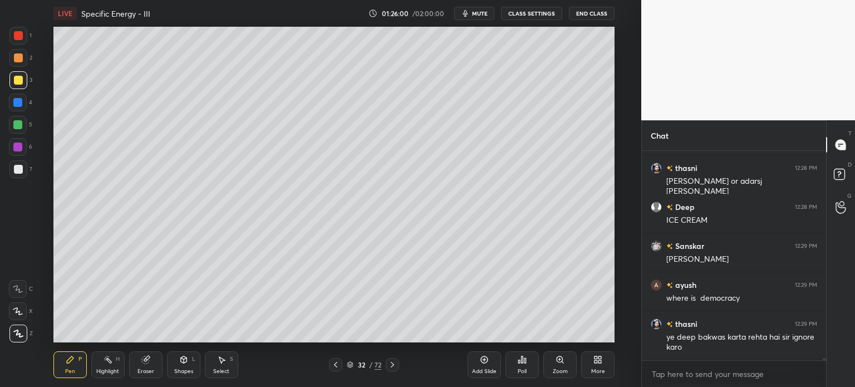
click at [16, 175] on div at bounding box center [18, 169] width 18 height 18
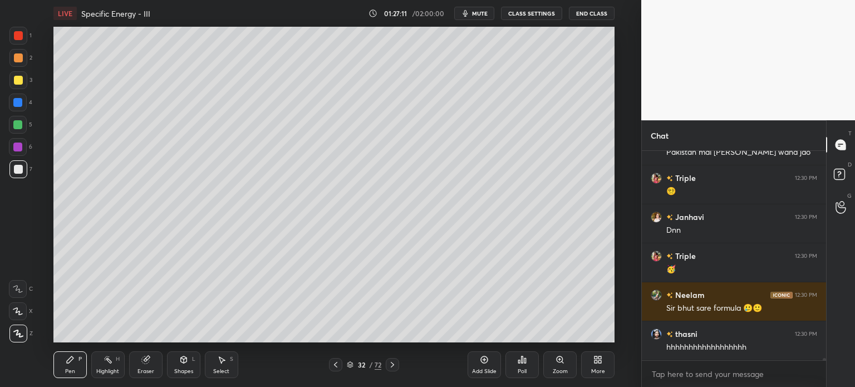
scroll to position [21036, 0]
click at [389, 366] on icon at bounding box center [392, 364] width 9 height 9
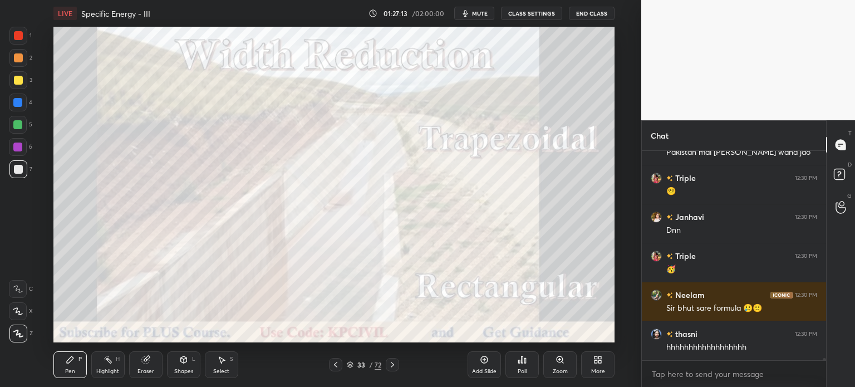
click at [331, 365] on icon at bounding box center [335, 364] width 9 height 9
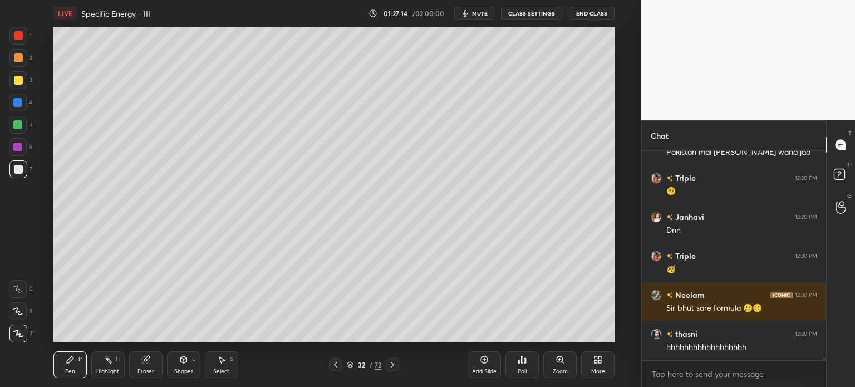
click at [485, 361] on icon at bounding box center [484, 359] width 9 height 9
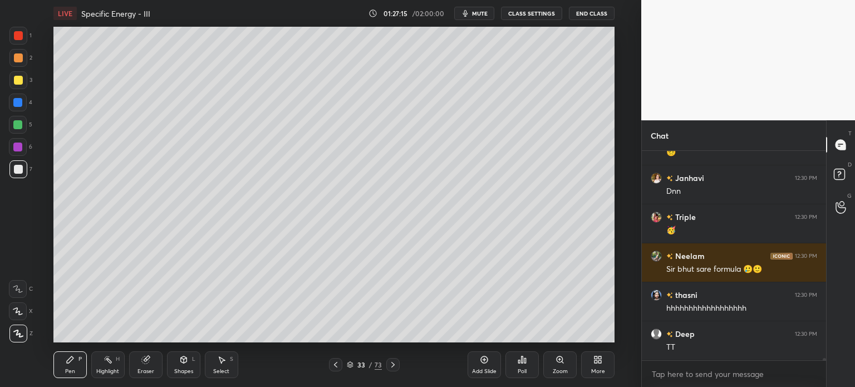
click at [13, 104] on div at bounding box center [18, 102] width 18 height 18
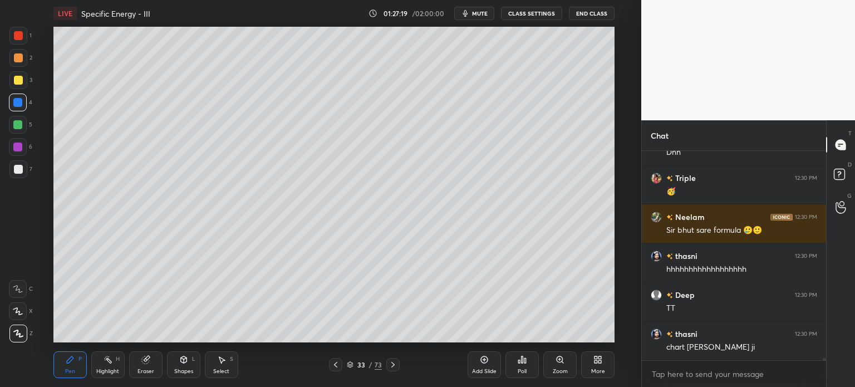
scroll to position [21153, 0]
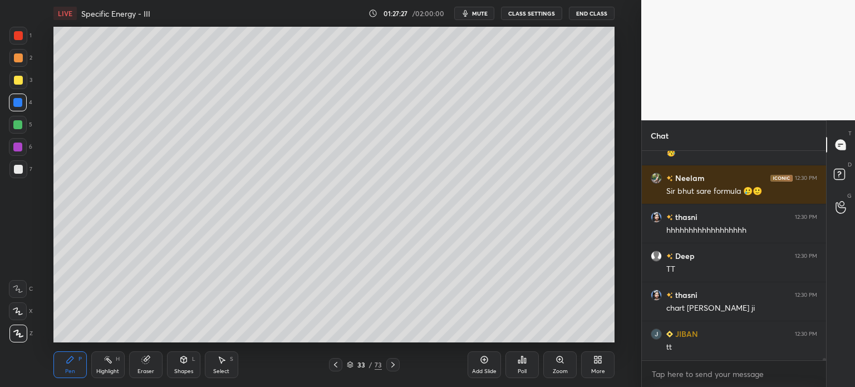
click at [16, 169] on div at bounding box center [18, 169] width 9 height 9
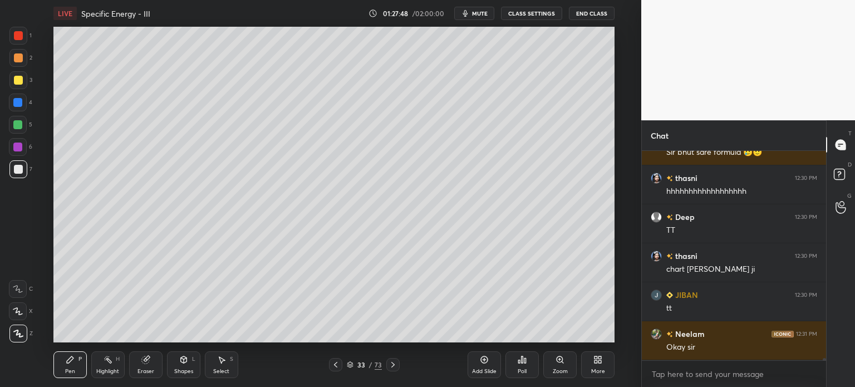
scroll to position [21231, 0]
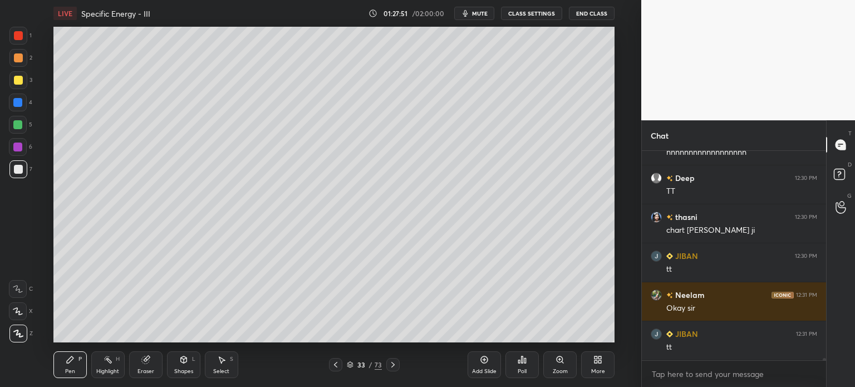
click at [332, 366] on icon at bounding box center [335, 364] width 9 height 9
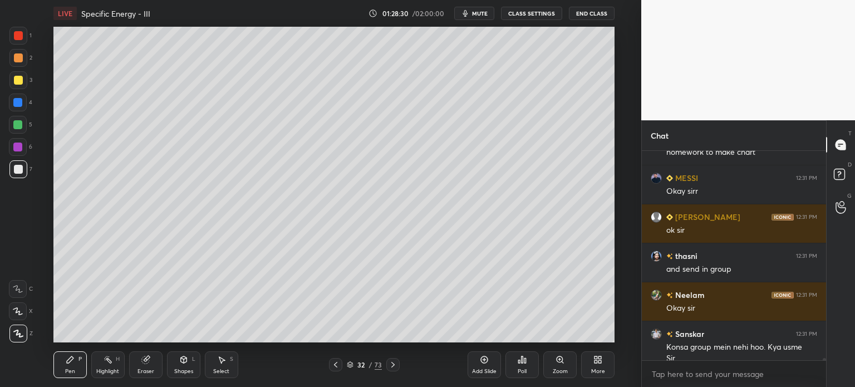
scroll to position [21515, 0]
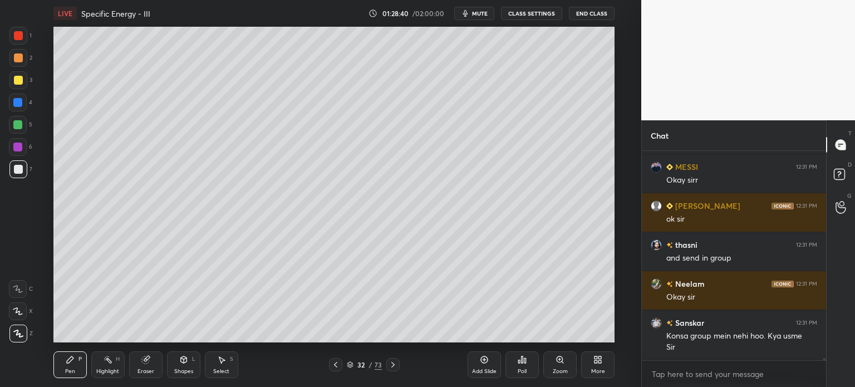
click at [11, 81] on div at bounding box center [18, 80] width 18 height 18
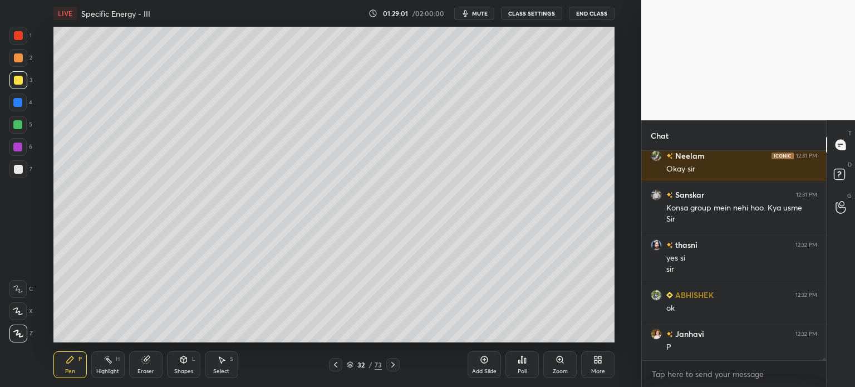
scroll to position [21682, 0]
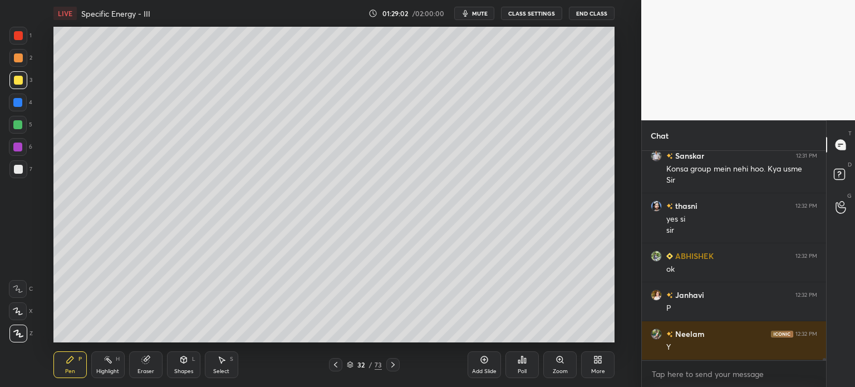
click at [143, 367] on div "Eraser" at bounding box center [145, 364] width 33 height 27
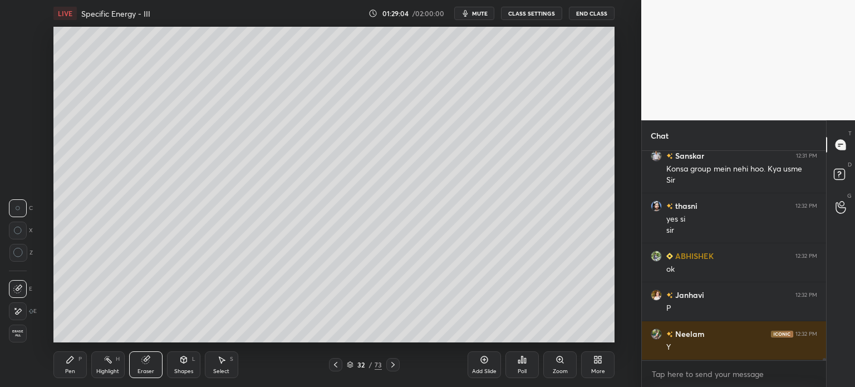
click at [67, 371] on div "Pen" at bounding box center [70, 371] width 10 height 6
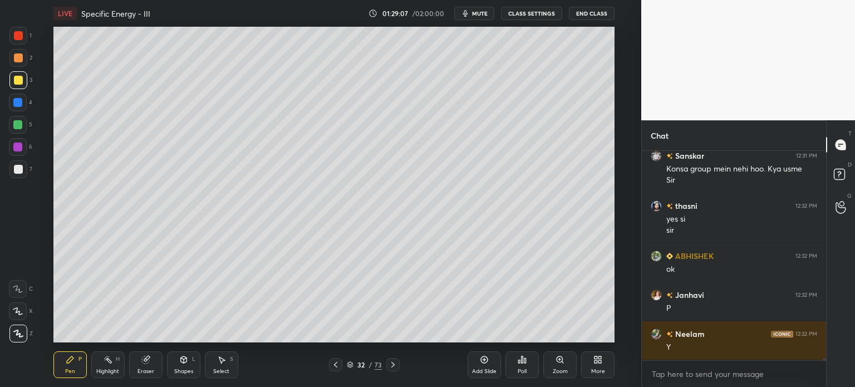
scroll to position [21721, 0]
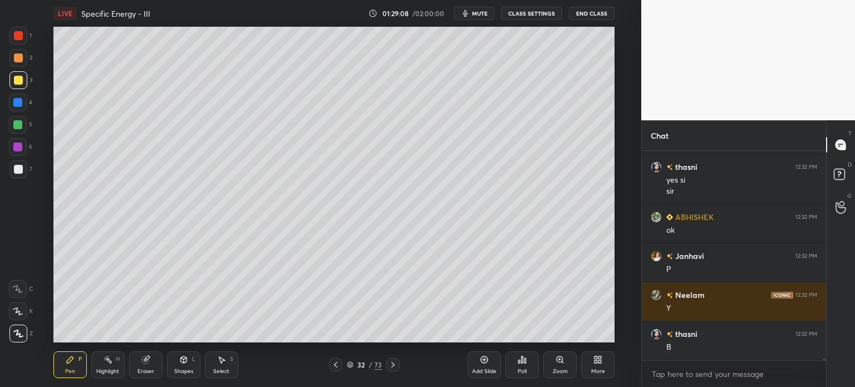
click at [408, 346] on div "Pen P Highlight H Eraser Shapes L Select S 32 / 73 Add Slide Poll Zoom More" at bounding box center [333, 364] width 561 height 45
click at [393, 365] on icon at bounding box center [392, 365] width 3 height 6
click at [341, 360] on div at bounding box center [335, 364] width 13 height 13
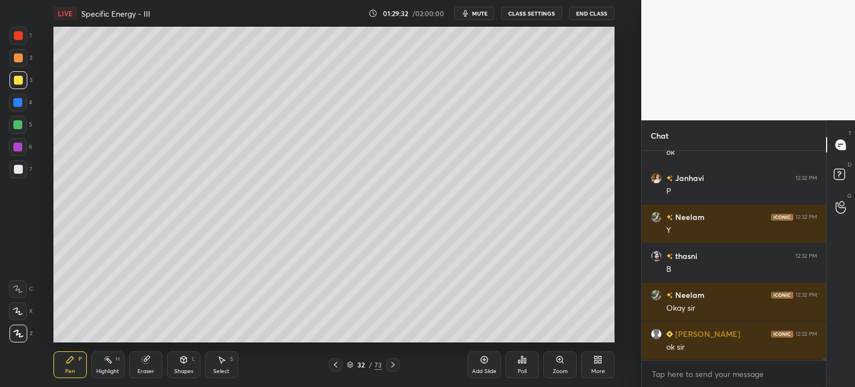
scroll to position [21838, 0]
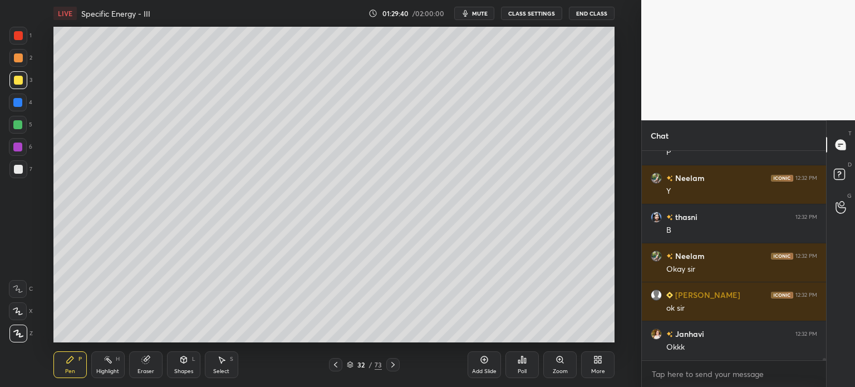
click at [395, 367] on icon at bounding box center [392, 364] width 9 height 9
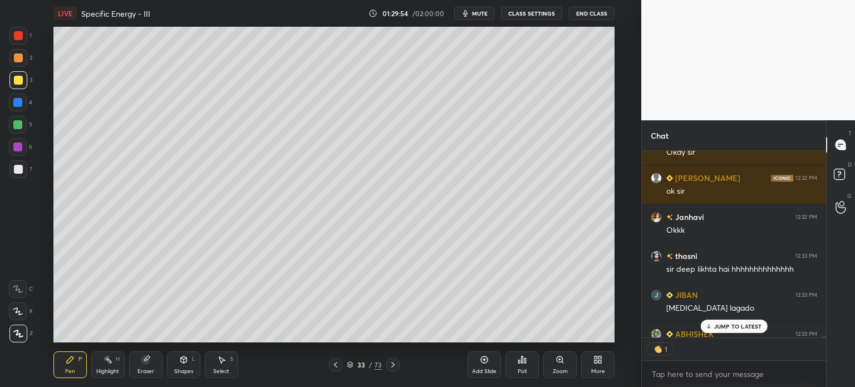
scroll to position [21977, 0]
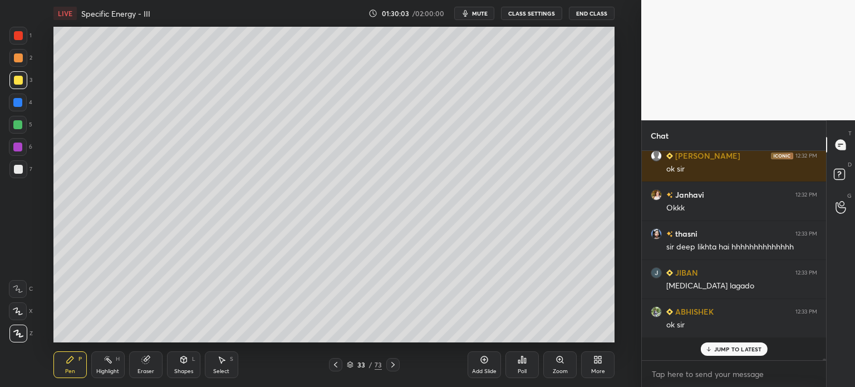
click at [494, 375] on div "Add Slide" at bounding box center [483, 364] width 33 height 27
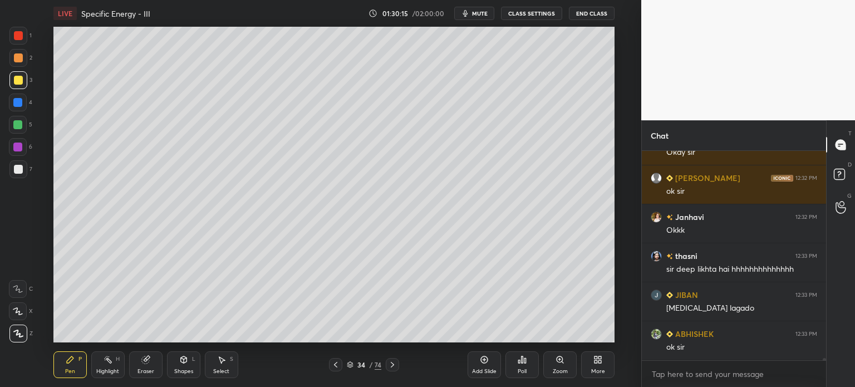
click at [16, 170] on div at bounding box center [18, 169] width 9 height 9
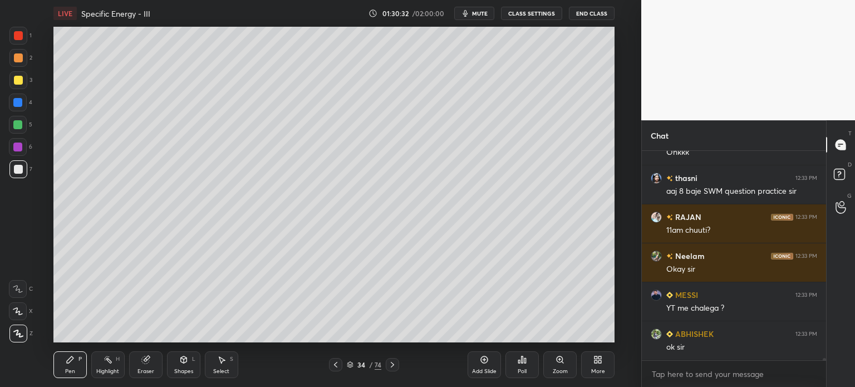
scroll to position [22266, 0]
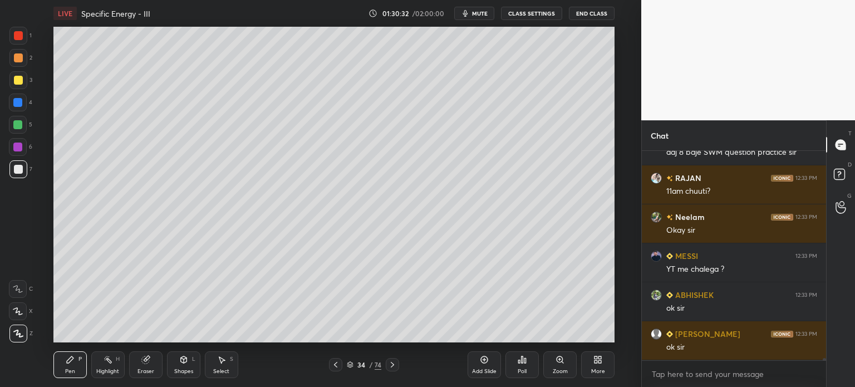
click at [14, 62] on div at bounding box center [18, 58] width 18 height 18
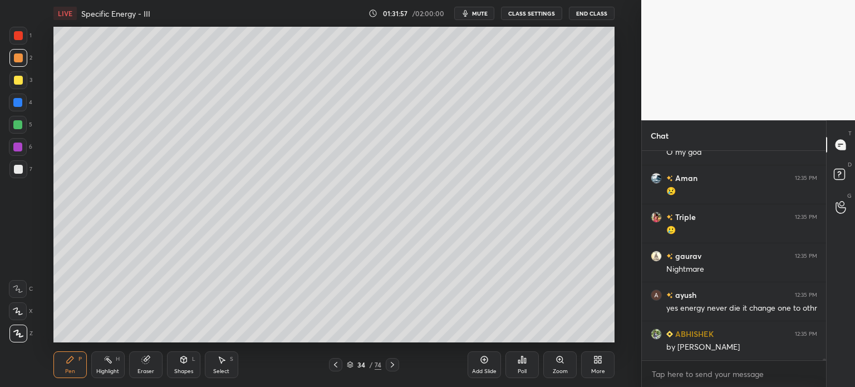
scroll to position [23902, 0]
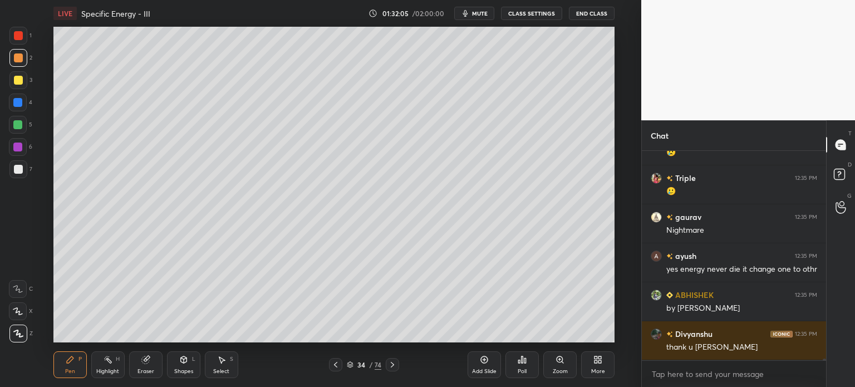
click at [574, 12] on button "End Class" at bounding box center [592, 13] width 46 height 13
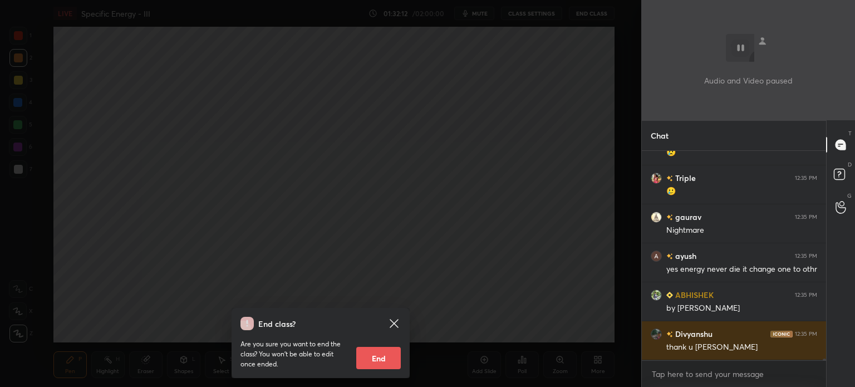
click at [371, 358] on button "End" at bounding box center [378, 358] width 45 height 22
type textarea "x"
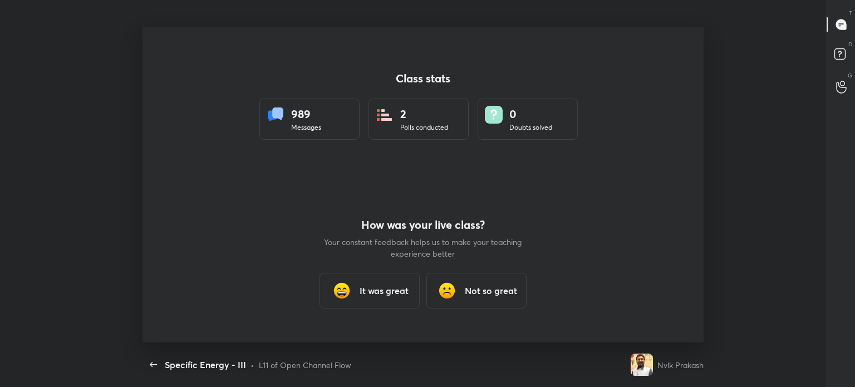
scroll to position [316, 632]
